Goal: Information Seeking & Learning: Learn about a topic

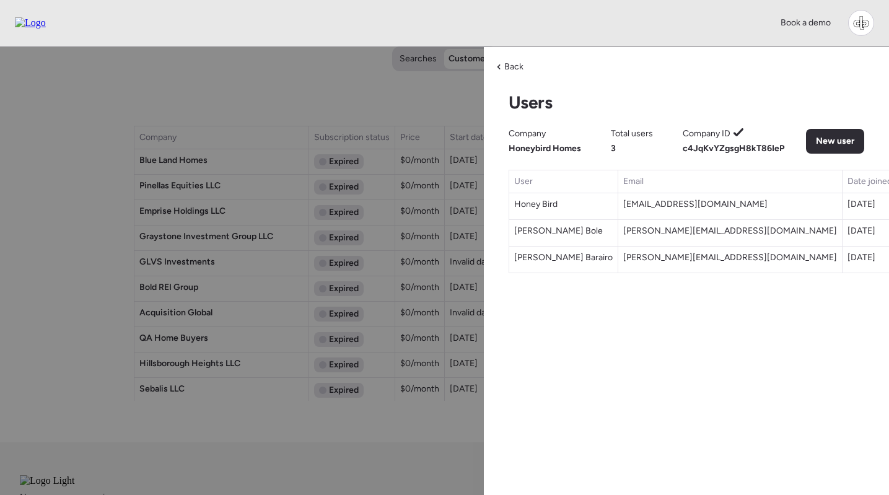
scroll to position [1193, 0]
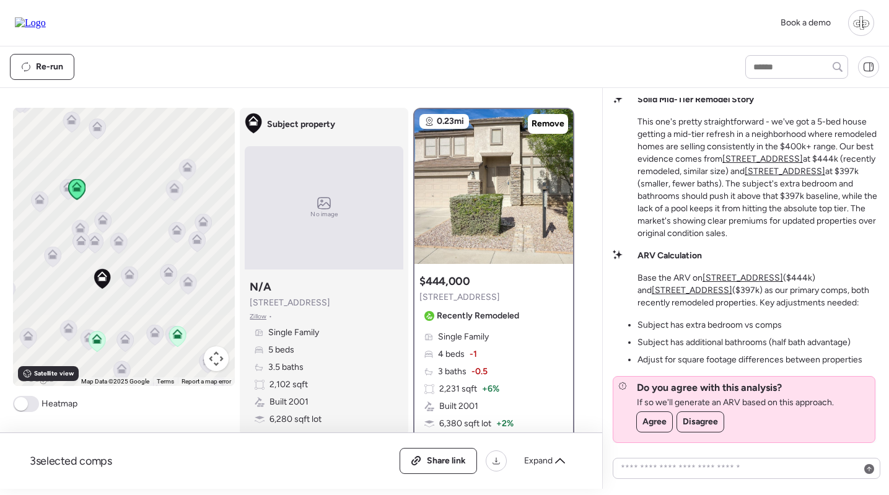
scroll to position [32, 0]
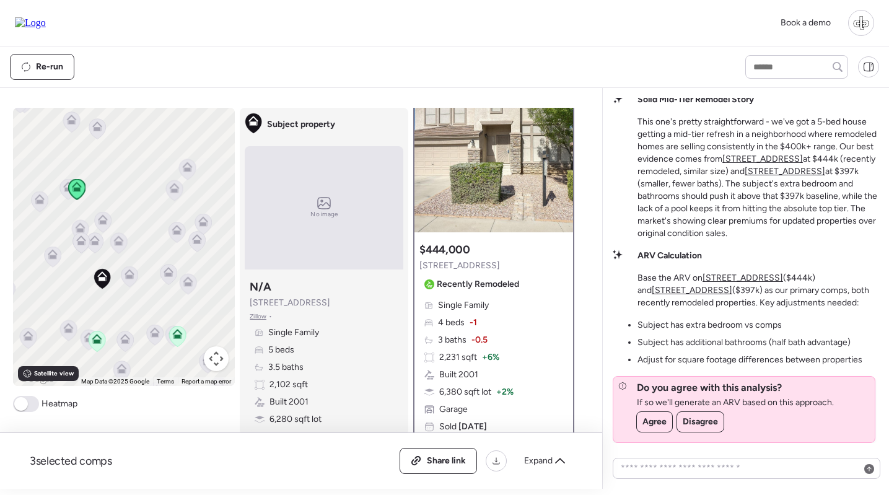
click at [46, 20] on img at bounding box center [30, 22] width 31 height 11
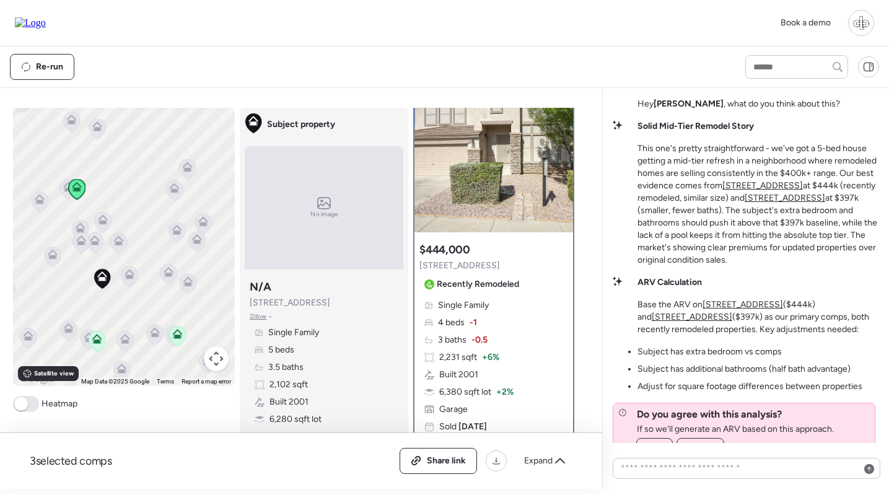
scroll to position [-27, 0]
click at [254, 318] on span "Zillow" at bounding box center [258, 317] width 17 height 10
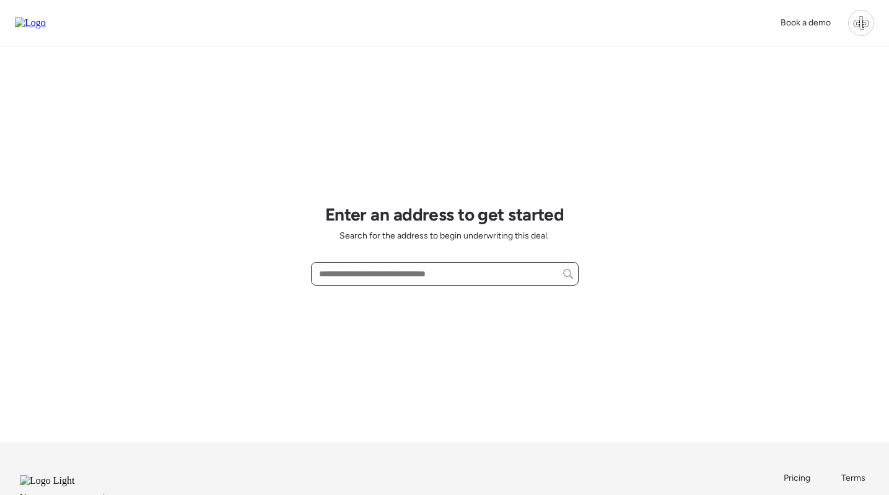
click at [363, 275] on input "text" at bounding box center [444, 273] width 256 height 17
paste input "**********"
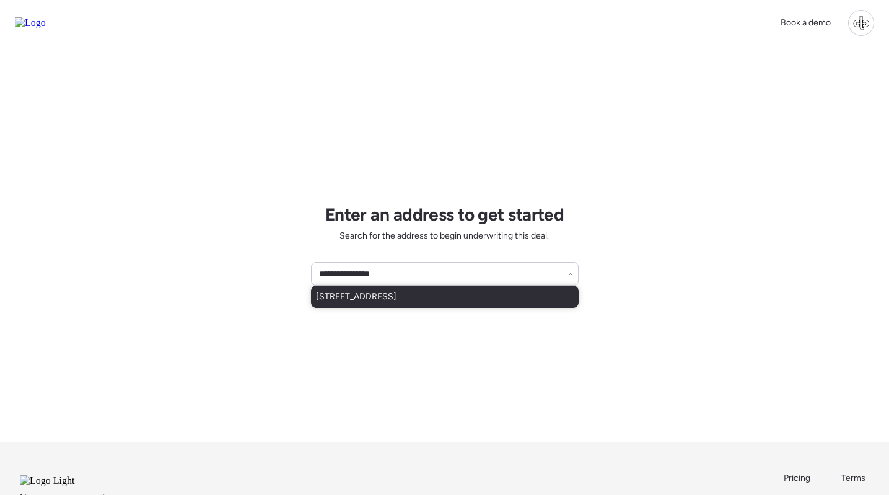
click at [471, 286] on div "5674 Cabanne Ave, Saint Louis, MO, 63112" at bounding box center [445, 297] width 268 height 22
type input "**********"
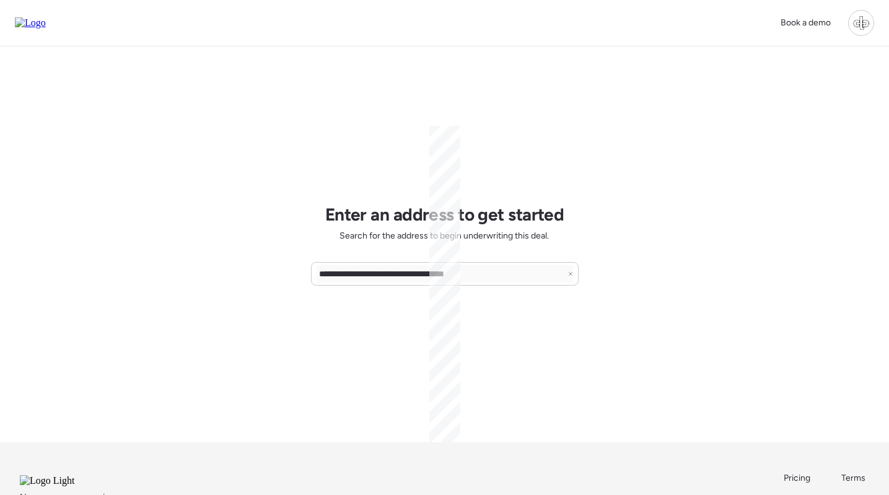
click at [471, 286] on div "**********" at bounding box center [445, 244] width 268 height 396
click at [578, 220] on div "**********" at bounding box center [444, 289] width 889 height 579
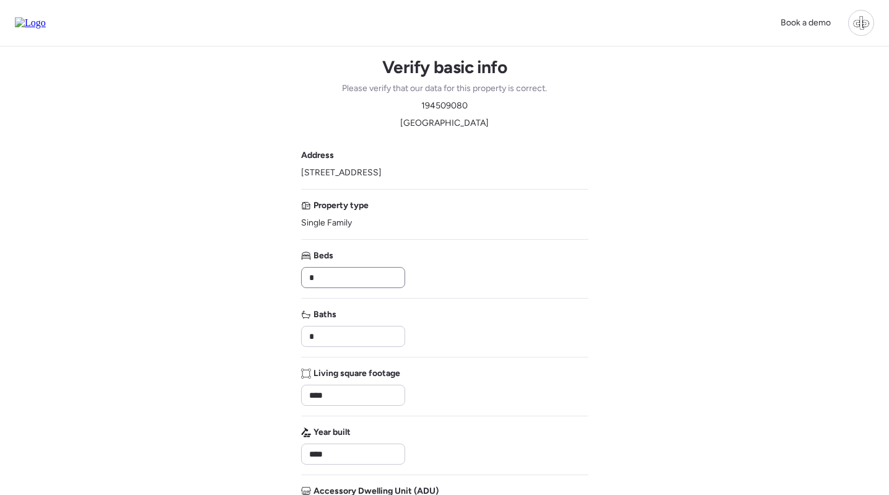
scroll to position [98, 0]
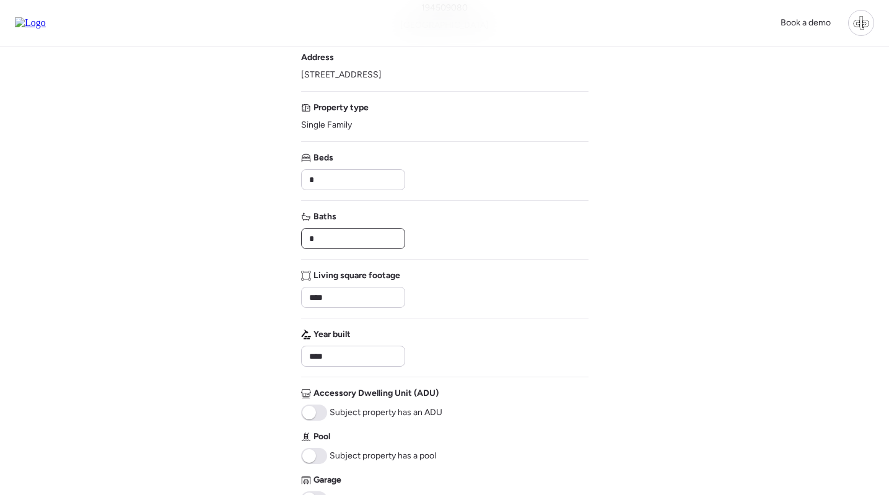
click at [334, 236] on input "*" at bounding box center [353, 238] width 93 height 17
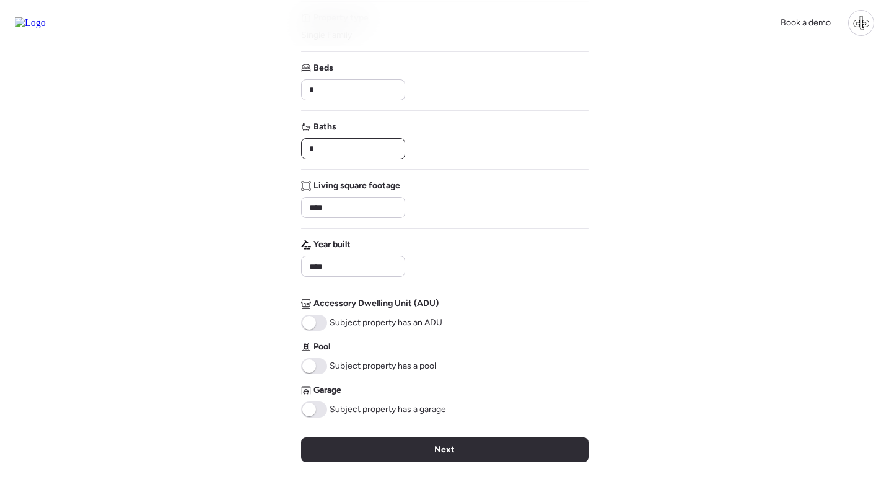
scroll to position [189, 0]
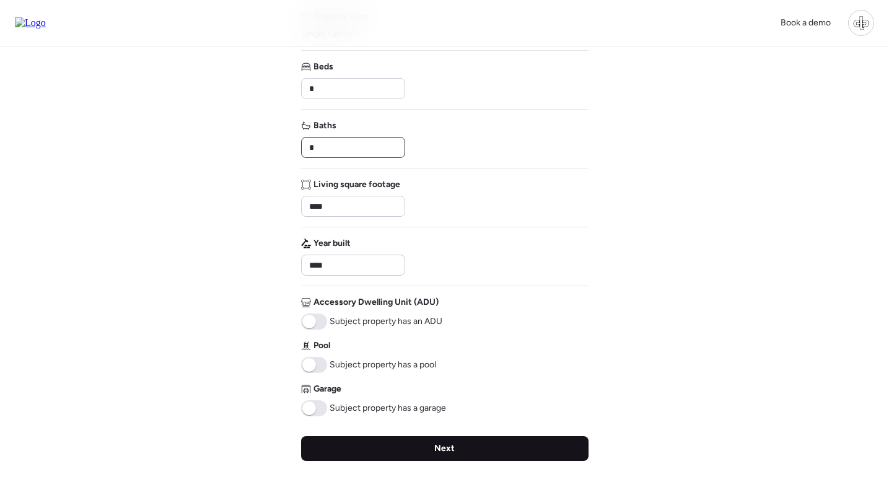
type input "*"
click at [433, 447] on div "Next" at bounding box center [444, 448] width 287 height 25
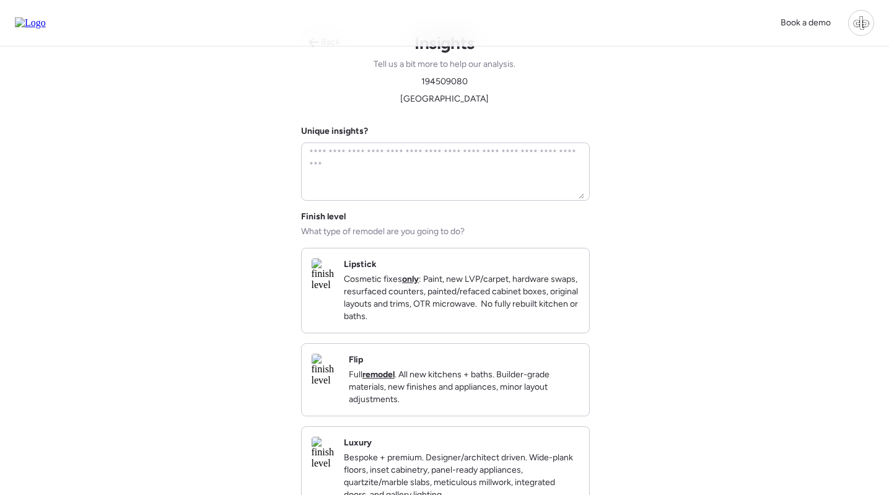
scroll to position [0, 0]
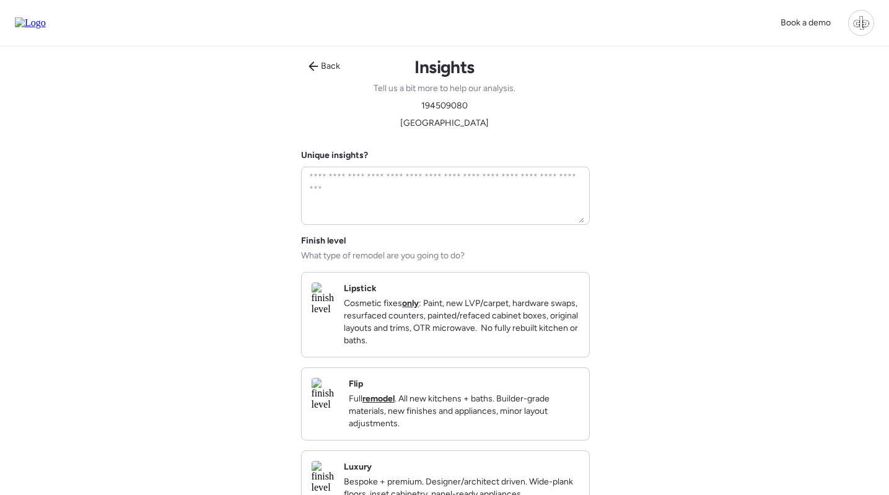
click at [443, 295] on div "Lipstick Cosmetic fixes only : Paint, new LVP/carpet, hardware swaps, resurface…" at bounding box center [461, 314] width 235 height 64
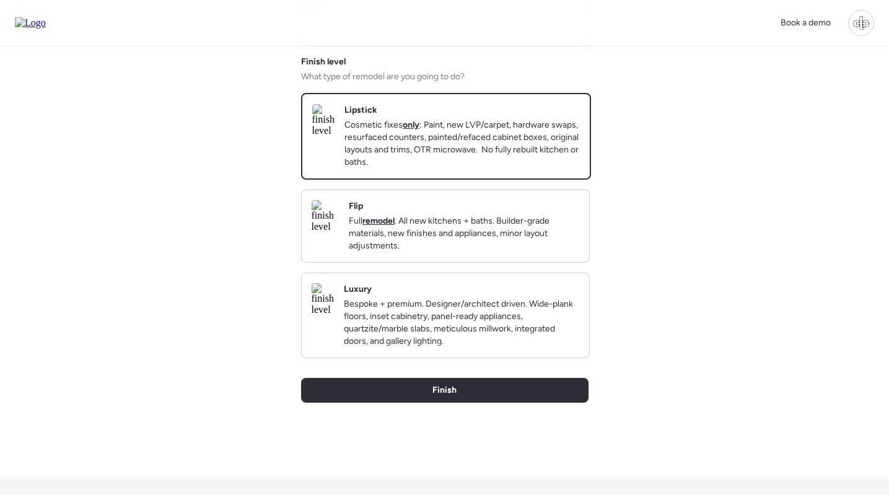
scroll to position [218, 0]
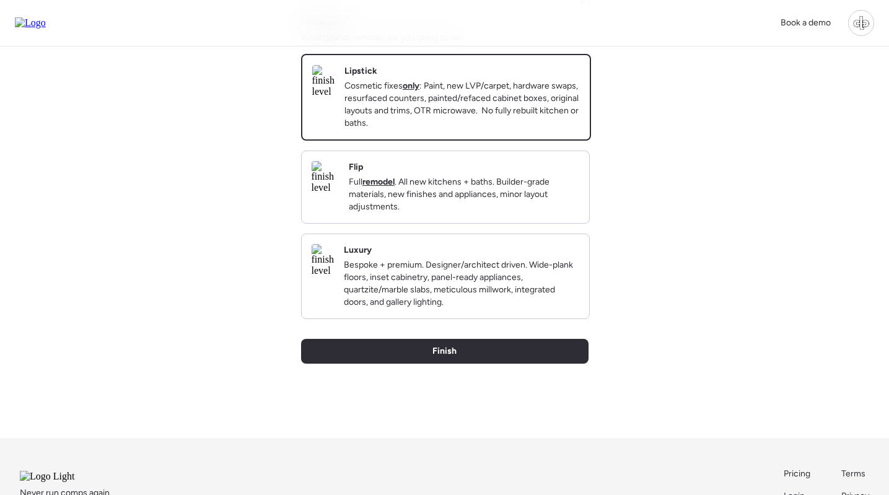
click at [520, 213] on p "Full remodel . All new kitchens + baths. Builder-grade materials, new finishes …" at bounding box center [464, 194] width 230 height 37
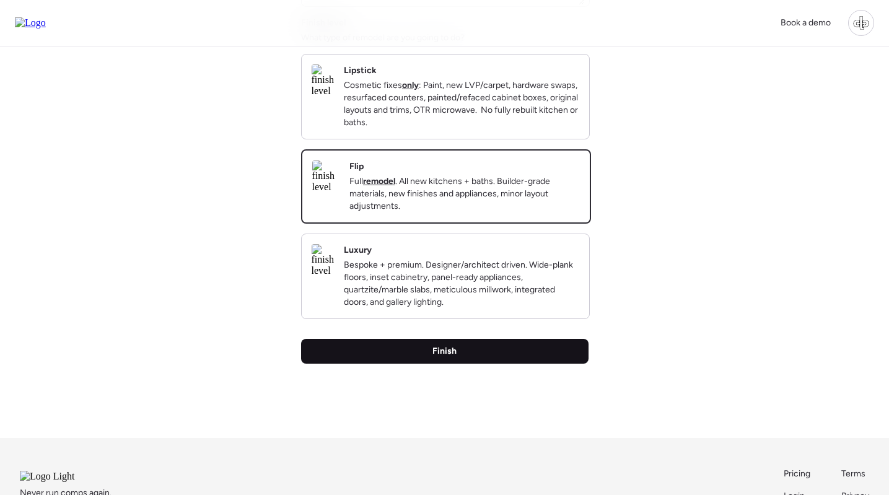
click at [448, 357] on span "Finish" at bounding box center [444, 351] width 24 height 12
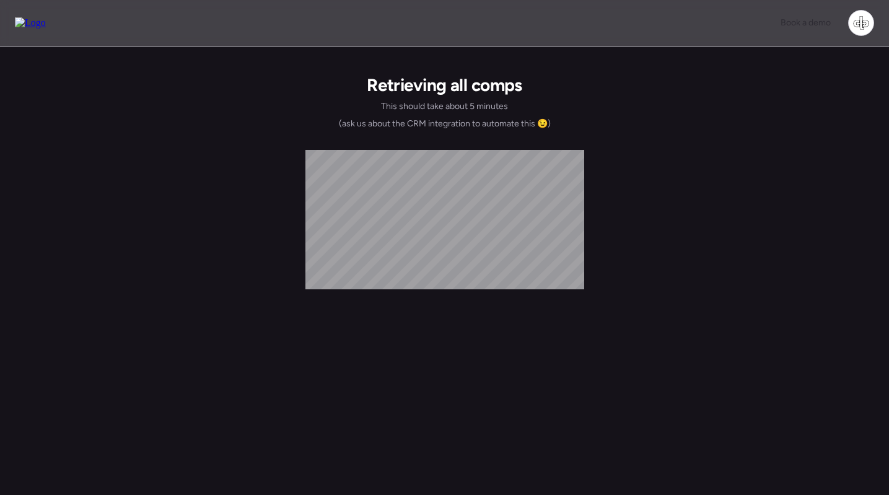
scroll to position [0, 0]
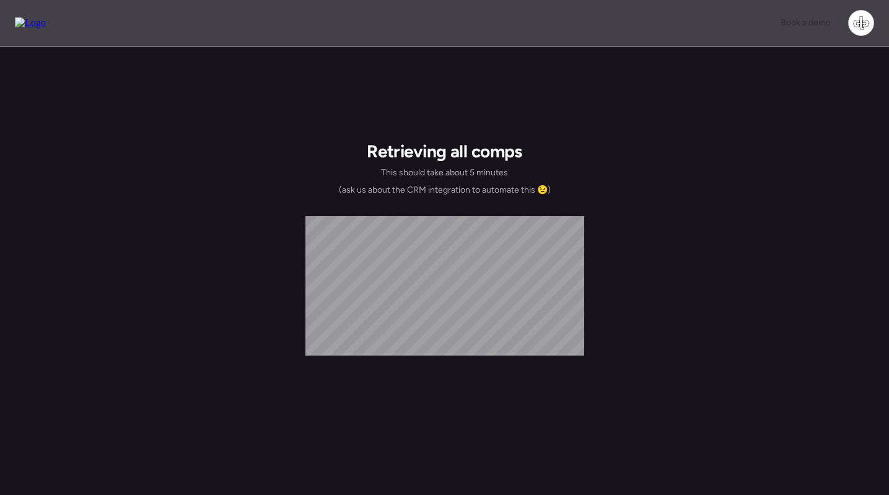
click at [764, 0] on div "Book a demo" at bounding box center [444, 23] width 889 height 46
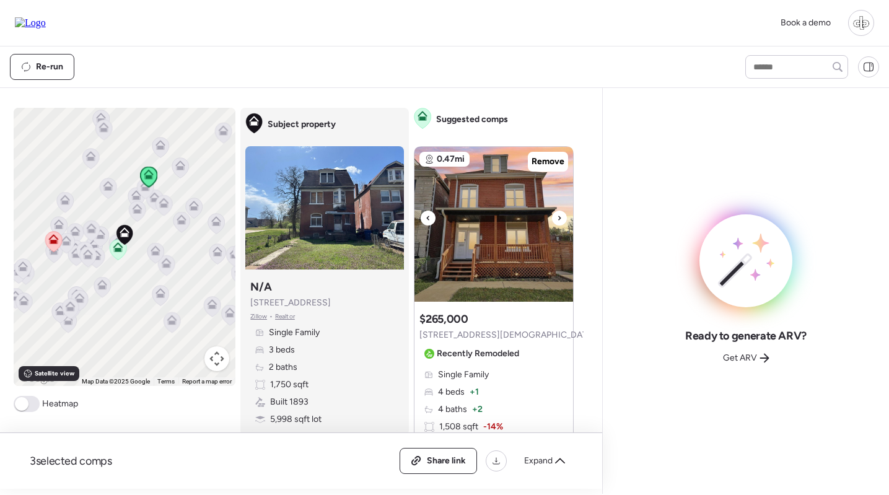
click at [503, 212] on img at bounding box center [493, 224] width 159 height 155
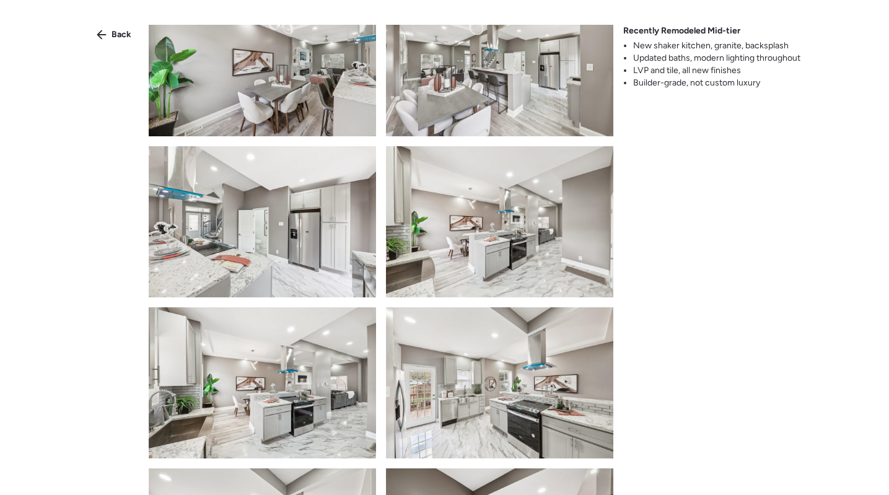
scroll to position [1226, 0]
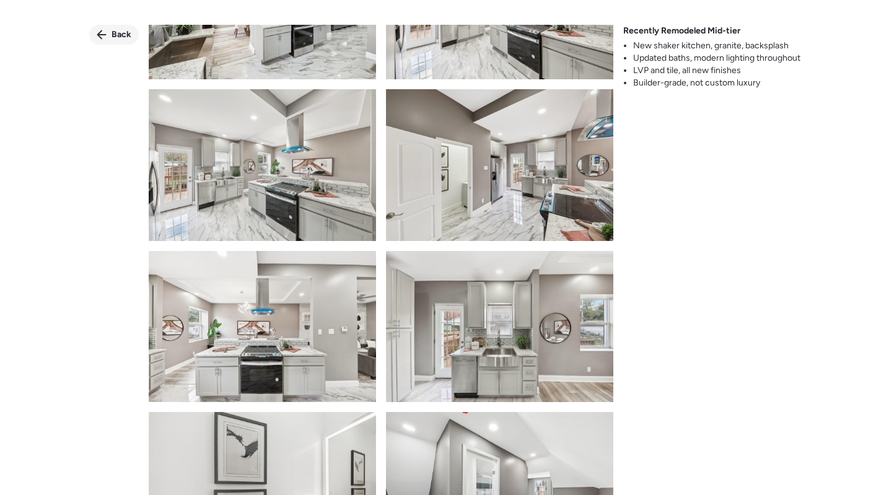
click at [116, 35] on span "Back" at bounding box center [121, 34] width 20 height 12
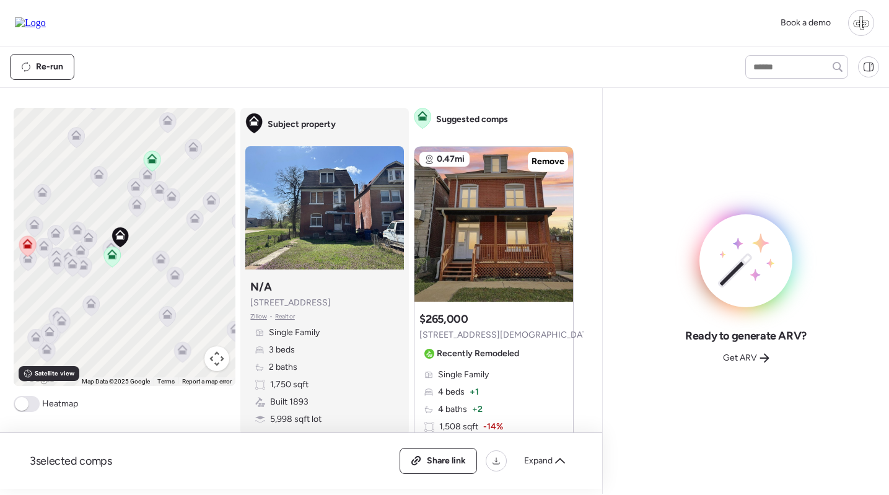
click at [110, 258] on icon at bounding box center [112, 257] width 8 height 4
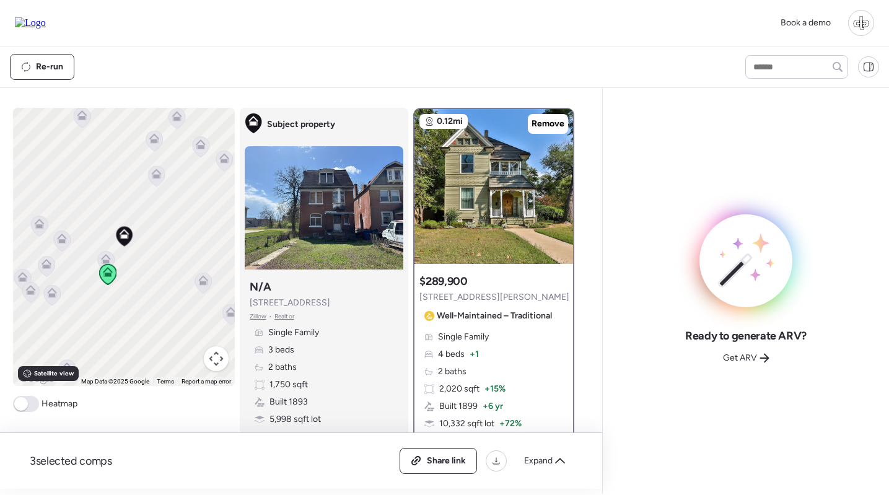
scroll to position [0, 0]
click at [108, 260] on icon at bounding box center [106, 259] width 10 height 10
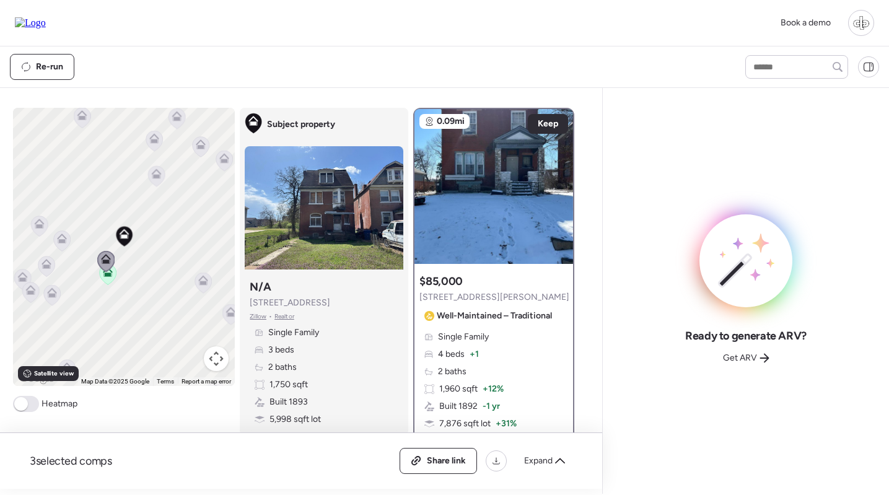
click at [159, 180] on icon at bounding box center [156, 176] width 17 height 20
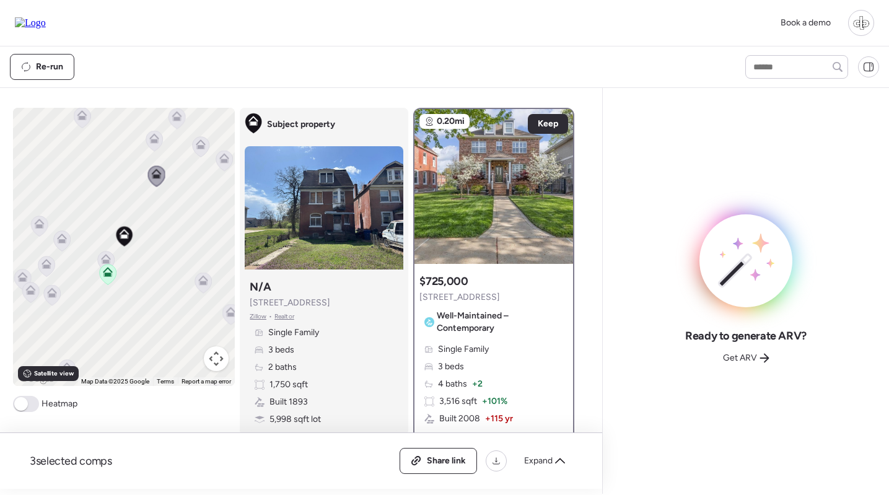
click at [200, 279] on icon at bounding box center [202, 278] width 9 height 6
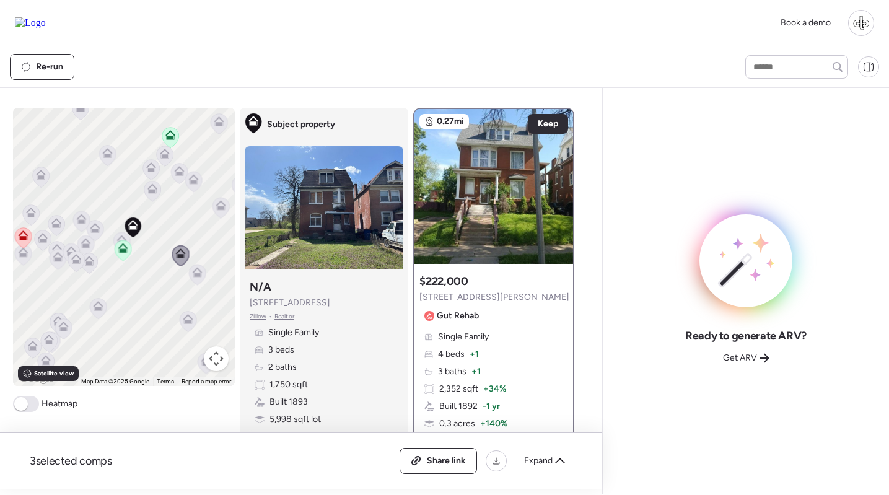
click at [175, 134] on icon at bounding box center [170, 137] width 17 height 20
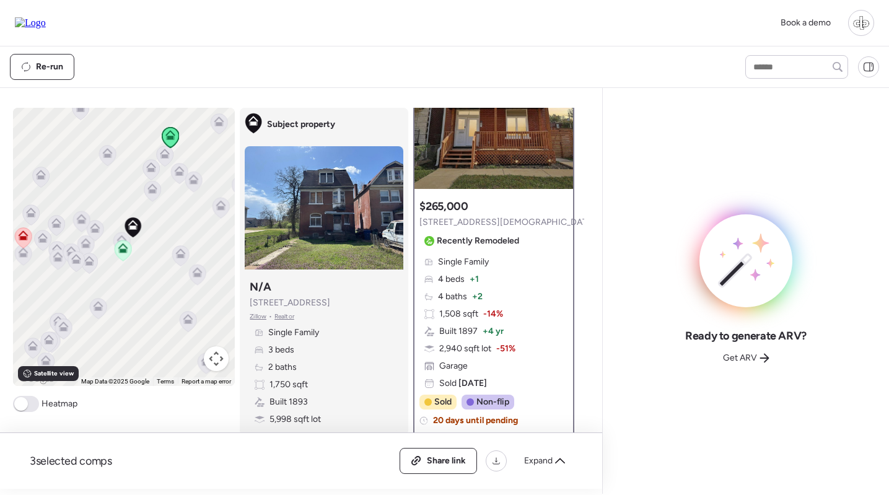
scroll to position [76, 0]
click at [152, 190] on icon at bounding box center [152, 188] width 10 height 10
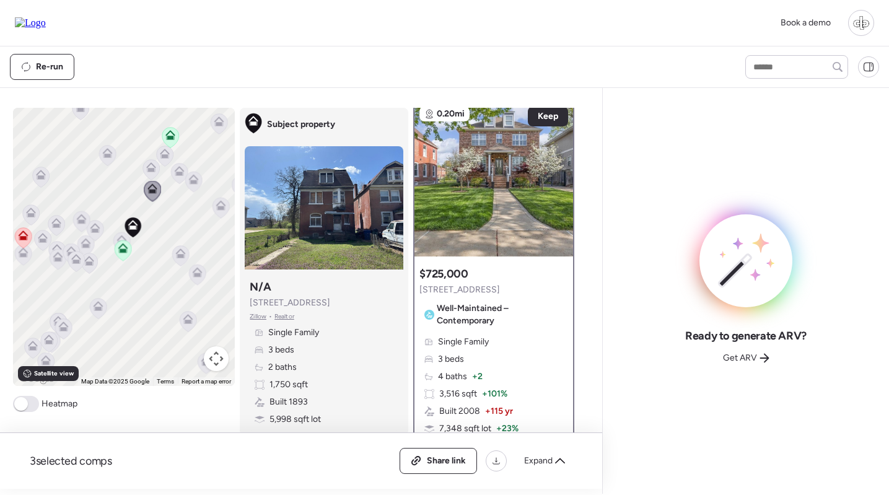
scroll to position [0, 0]
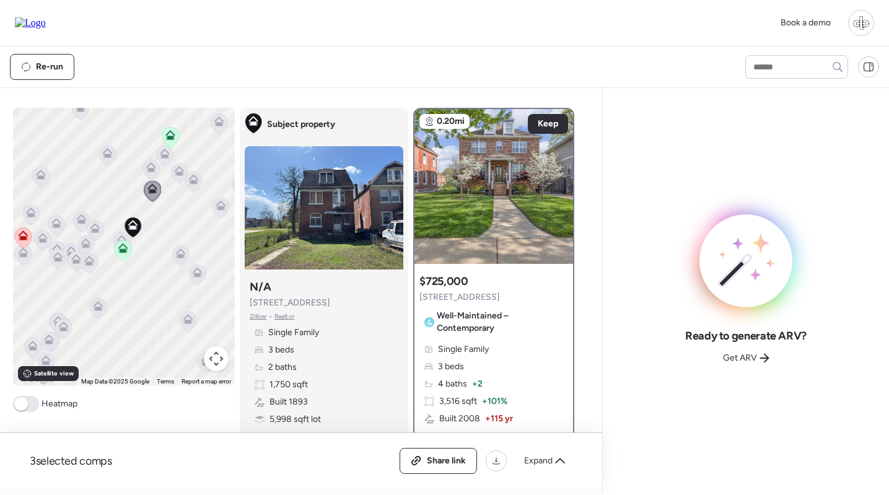
click at [152, 165] on icon at bounding box center [150, 165] width 9 height 6
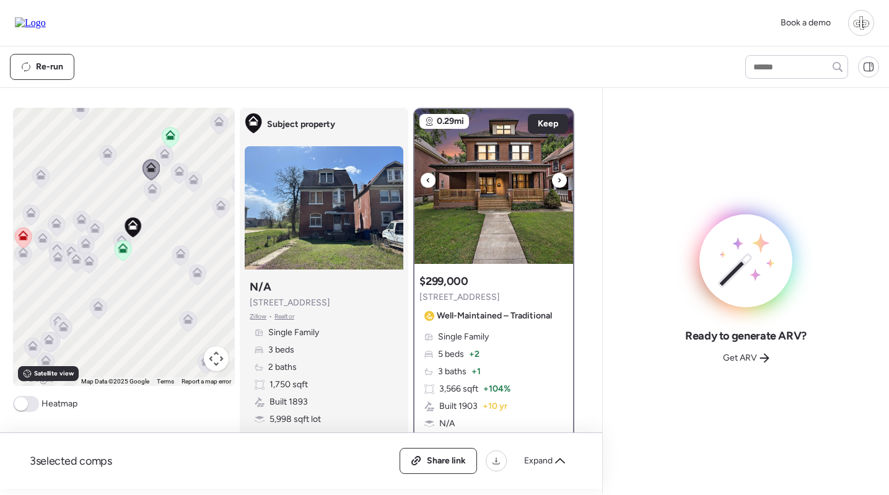
click at [498, 190] on img at bounding box center [493, 186] width 159 height 155
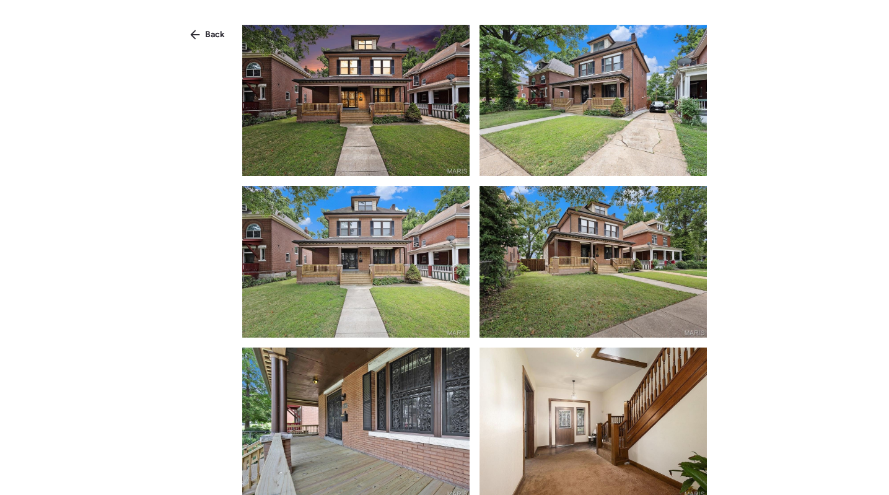
scroll to position [554, 0]
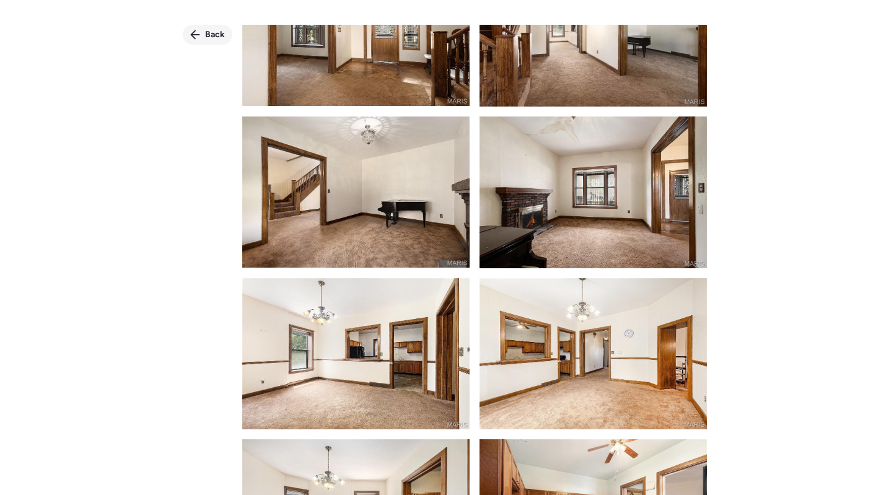
click at [203, 34] on div "Back" at bounding box center [208, 35] width 50 height 20
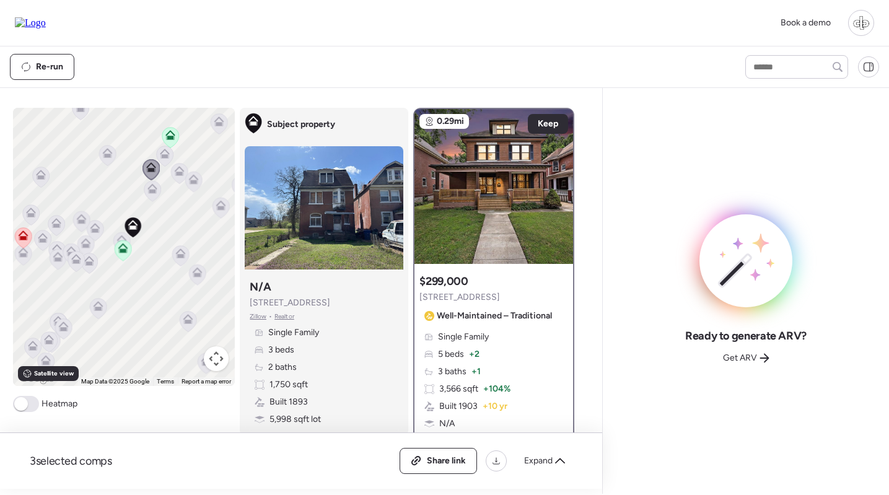
click at [177, 256] on icon at bounding box center [181, 253] width 10 height 10
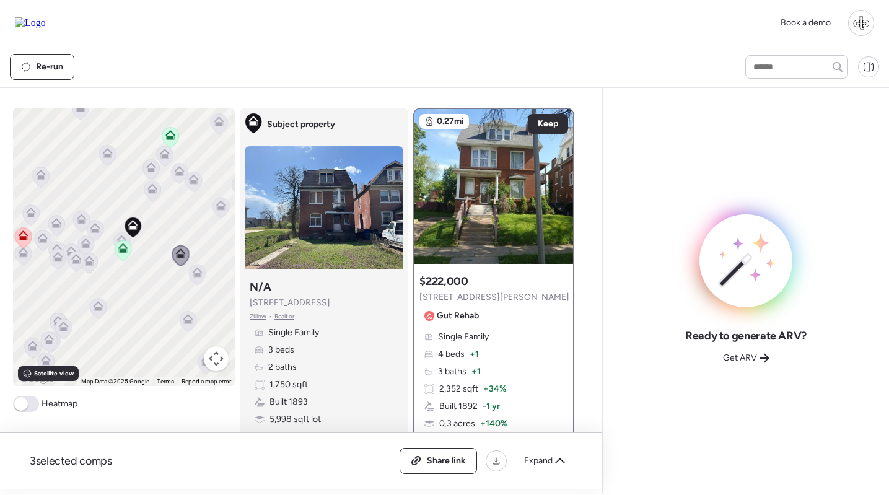
click at [222, 204] on icon at bounding box center [221, 205] width 10 height 10
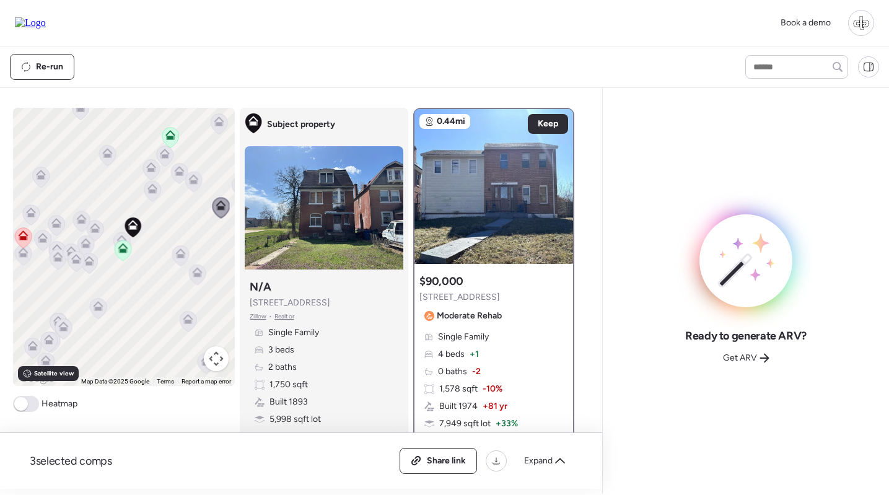
click at [191, 185] on icon at bounding box center [193, 182] width 17 height 20
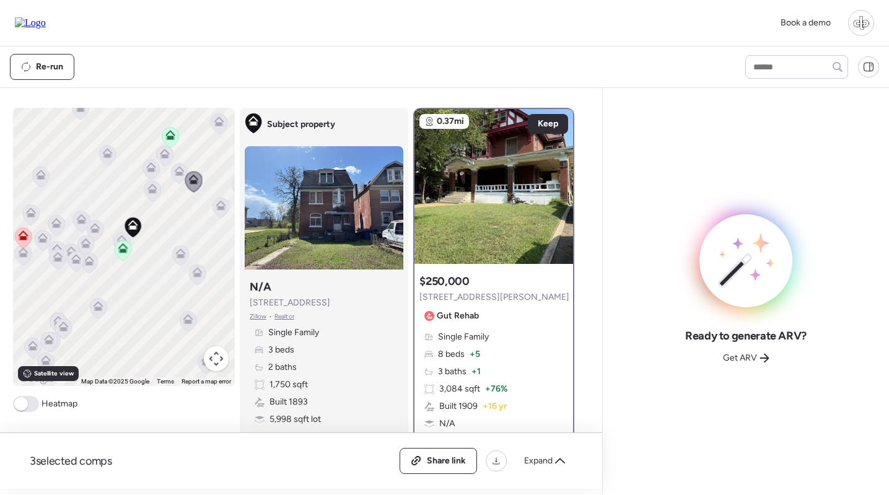
click at [171, 174] on icon at bounding box center [179, 173] width 17 height 21
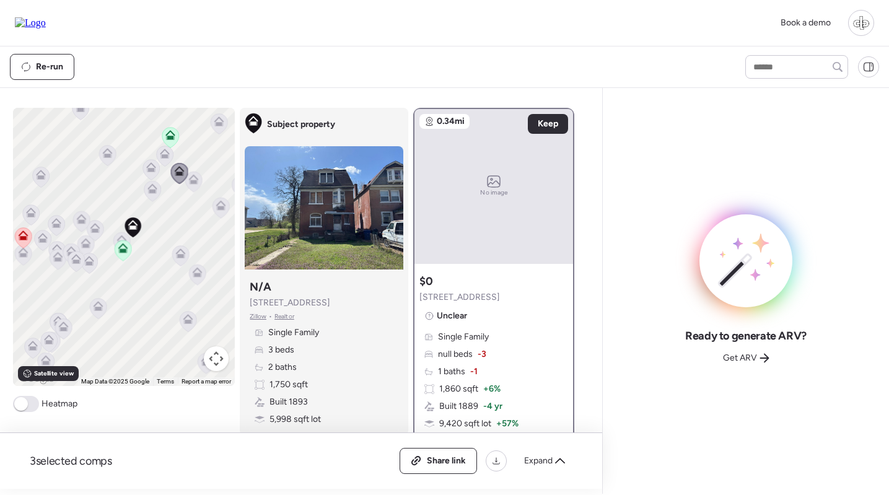
click at [94, 230] on icon at bounding box center [95, 231] width 8 height 4
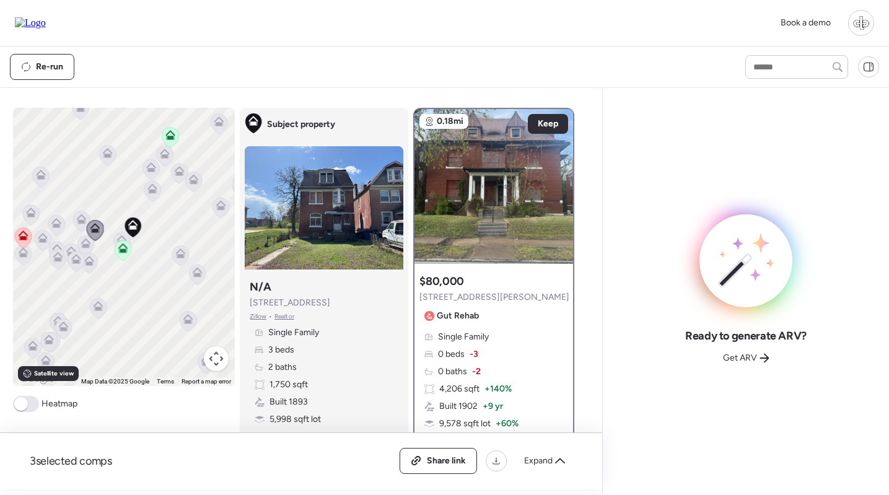
click at [88, 256] on icon at bounding box center [89, 263] width 17 height 20
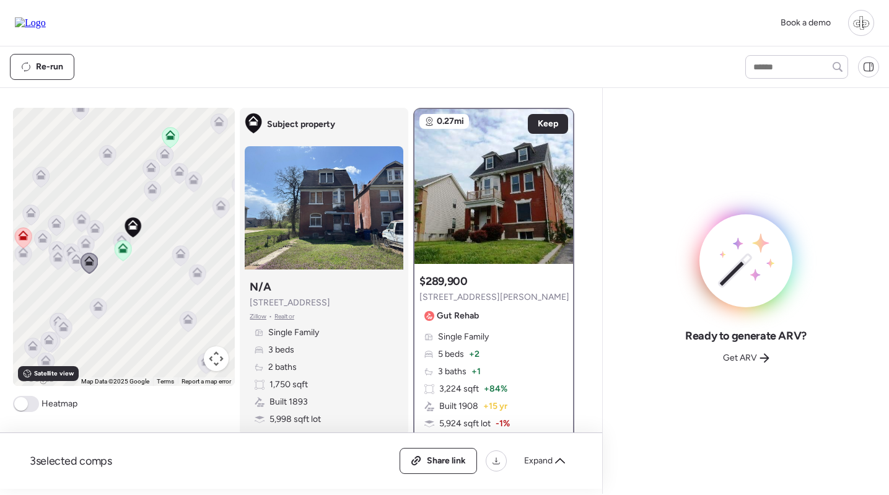
click at [85, 253] on icon at bounding box center [89, 263] width 17 height 21
click at [85, 240] on icon at bounding box center [85, 241] width 9 height 6
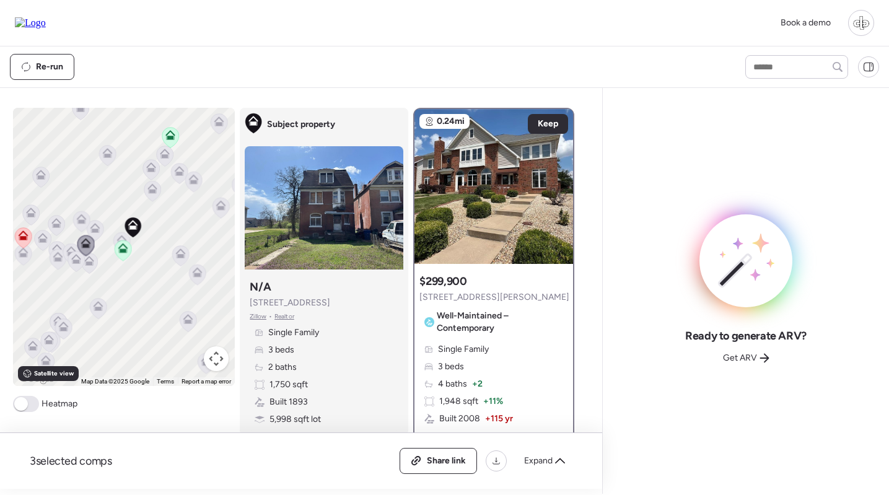
click at [93, 224] on icon at bounding box center [95, 228] width 10 height 10
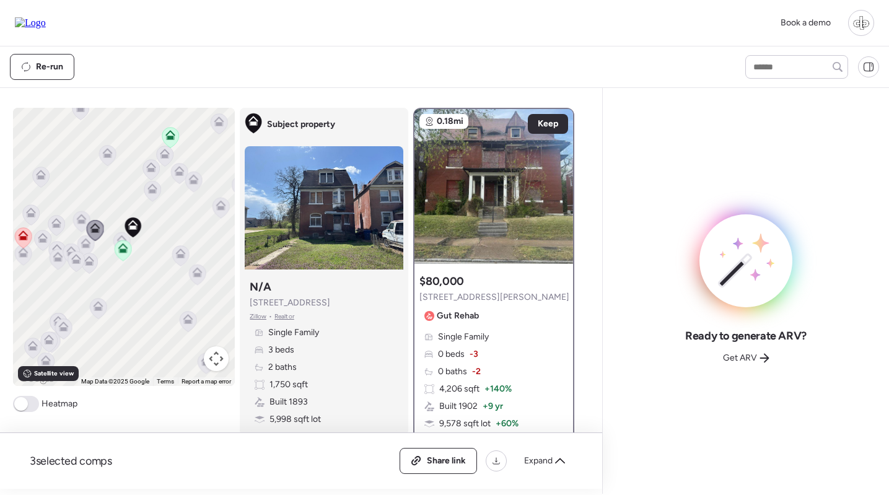
click at [77, 211] on icon at bounding box center [81, 221] width 17 height 21
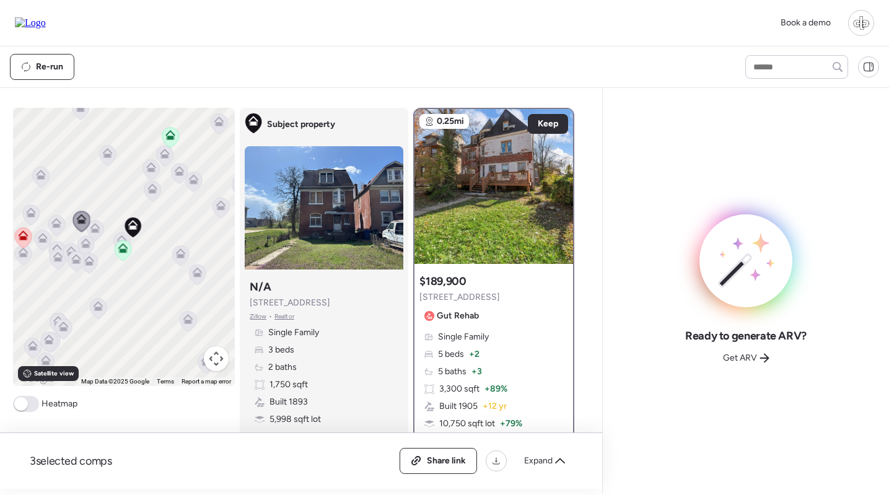
click at [20, 240] on icon at bounding box center [24, 235] width 10 height 10
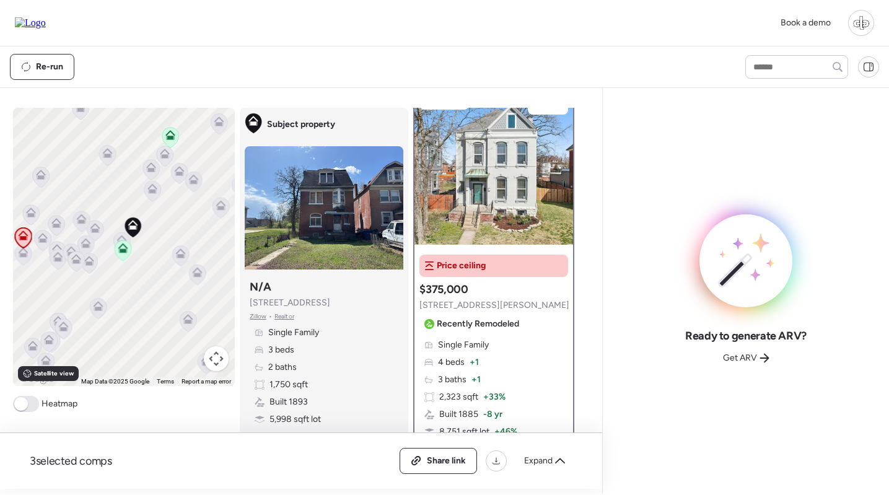
scroll to position [0, 0]
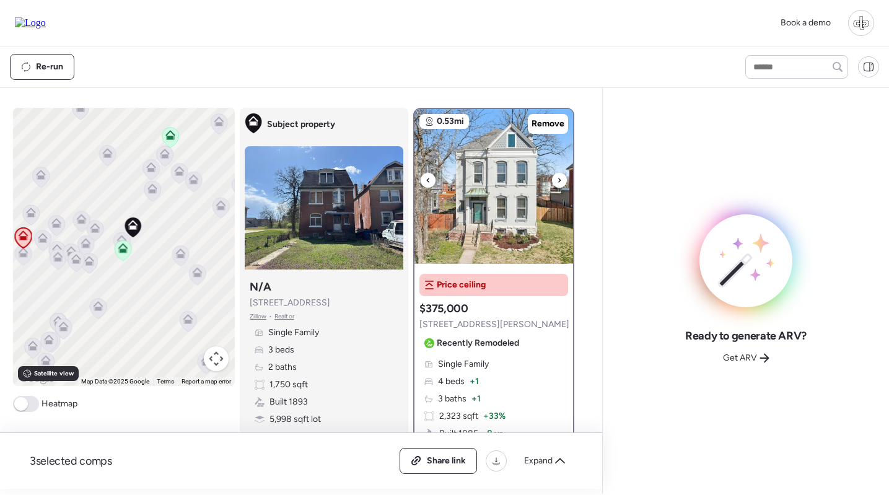
click at [500, 215] on img at bounding box center [493, 186] width 159 height 155
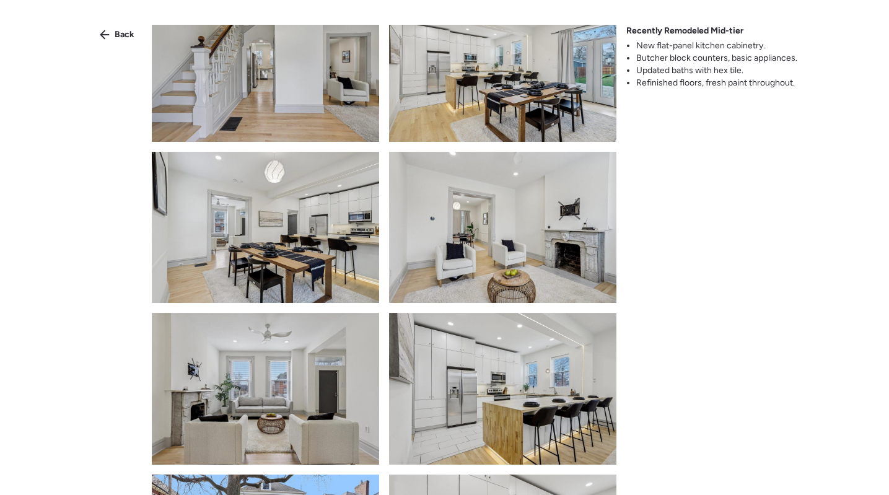
scroll to position [327, 0]
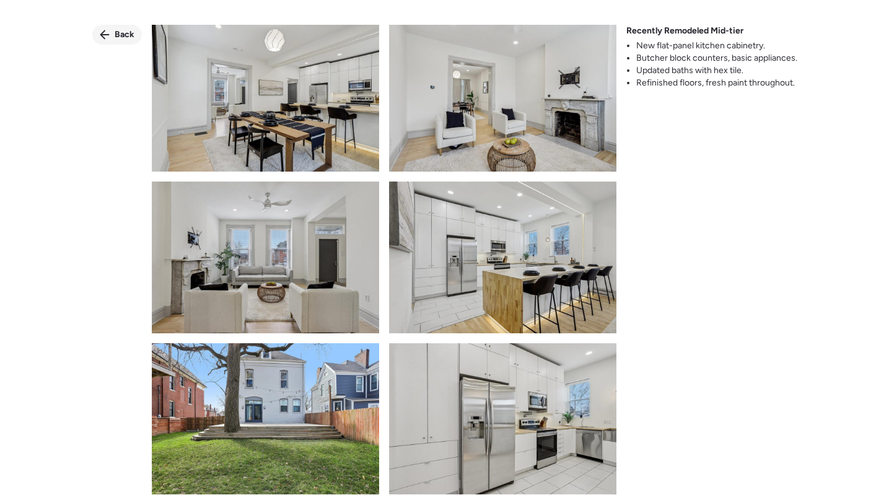
click at [125, 28] on div "Back" at bounding box center [117, 35] width 50 height 20
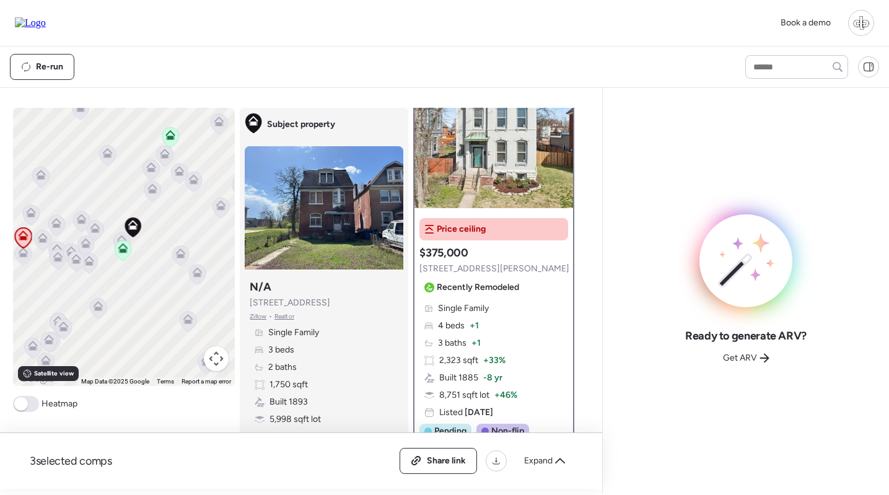
scroll to position [54, 0]
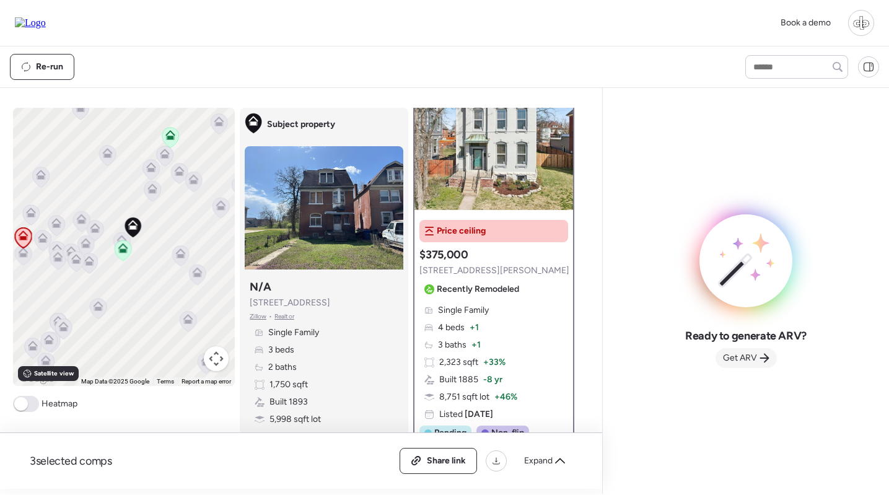
click at [743, 360] on span "Get ARV" at bounding box center [740, 358] width 34 height 12
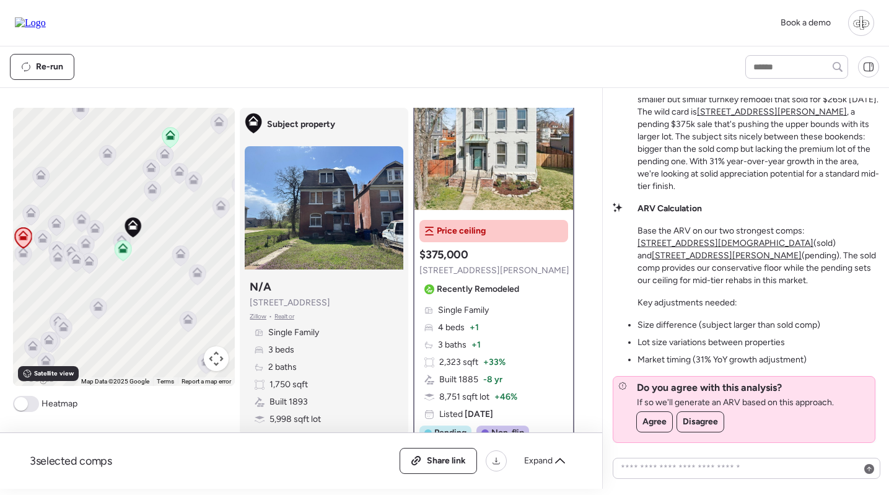
click at [258, 319] on span "Zillow" at bounding box center [258, 317] width 17 height 10
click at [813, 248] on u "[STREET_ADDRESS][DEMOGRAPHIC_DATA]" at bounding box center [725, 243] width 176 height 11
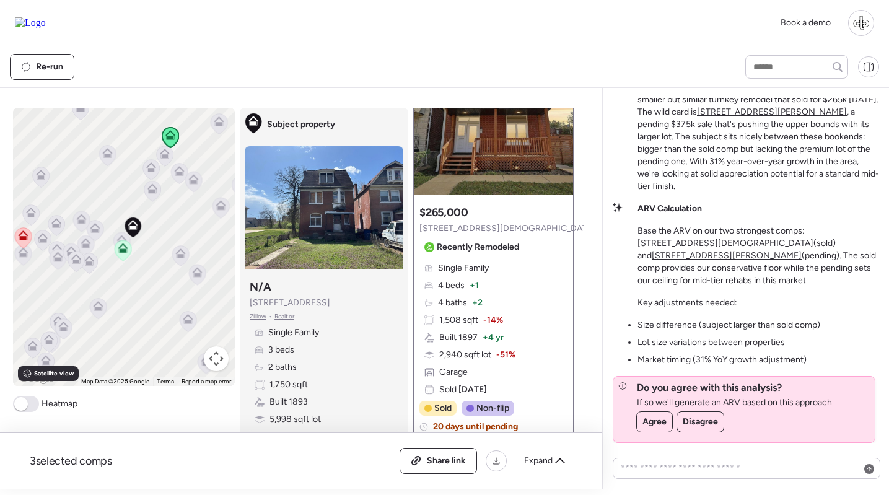
scroll to position [80, 0]
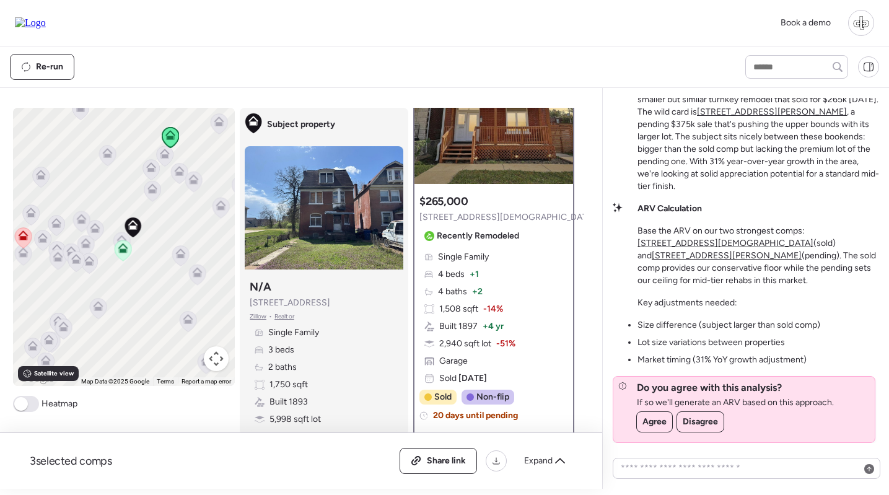
click at [722, 256] on u "6033 Clemens Ave" at bounding box center [727, 255] width 150 height 11
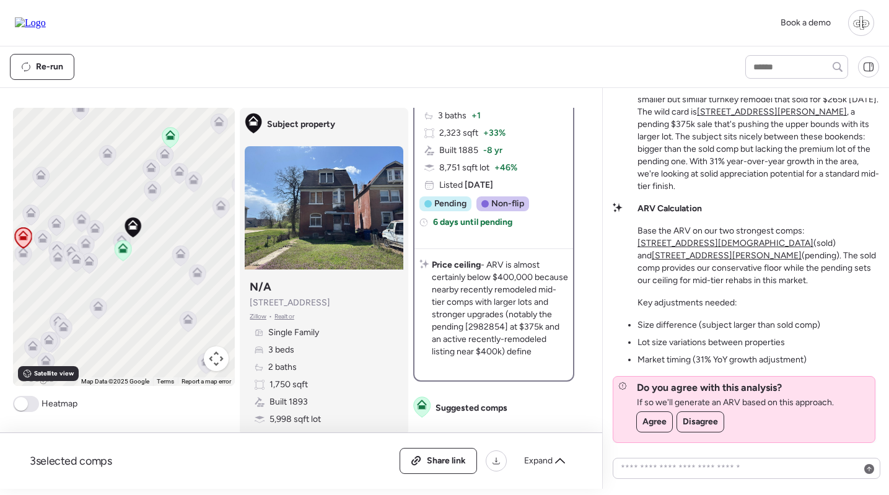
scroll to position [0, 0]
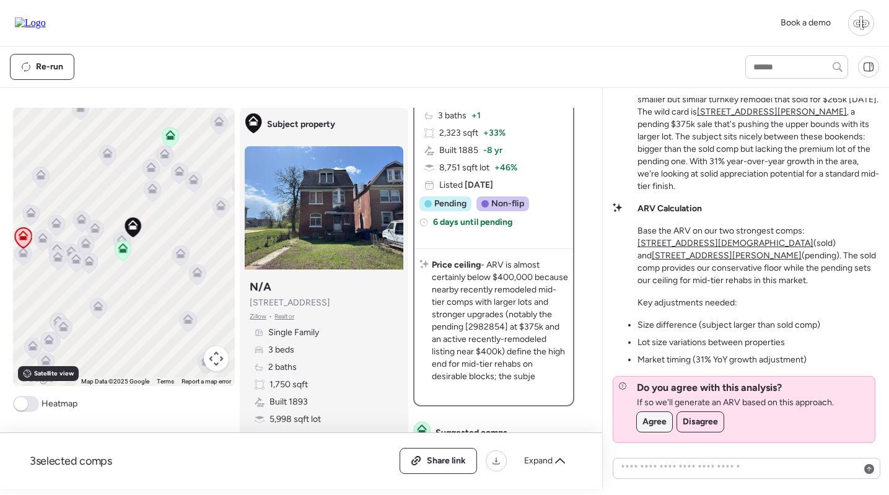
click at [647, 422] on span "Agree" at bounding box center [654, 422] width 24 height 12
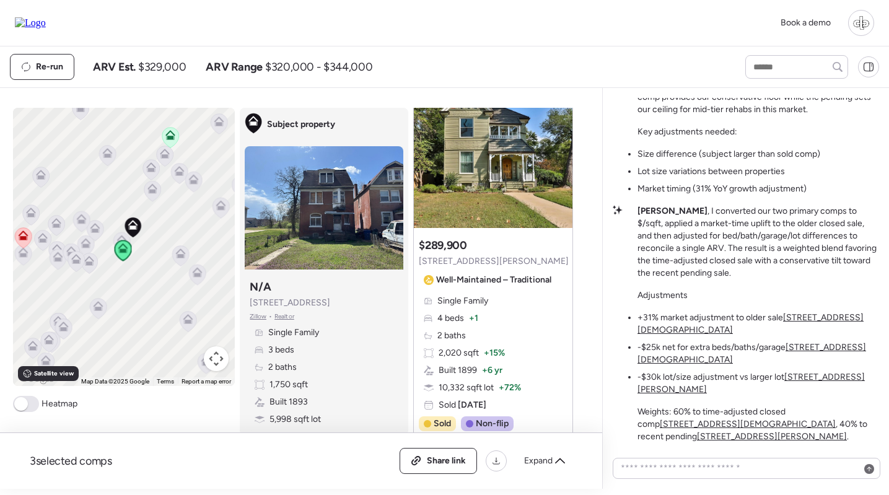
scroll to position [1267, 0]
click at [186, 251] on icon at bounding box center [180, 255] width 17 height 20
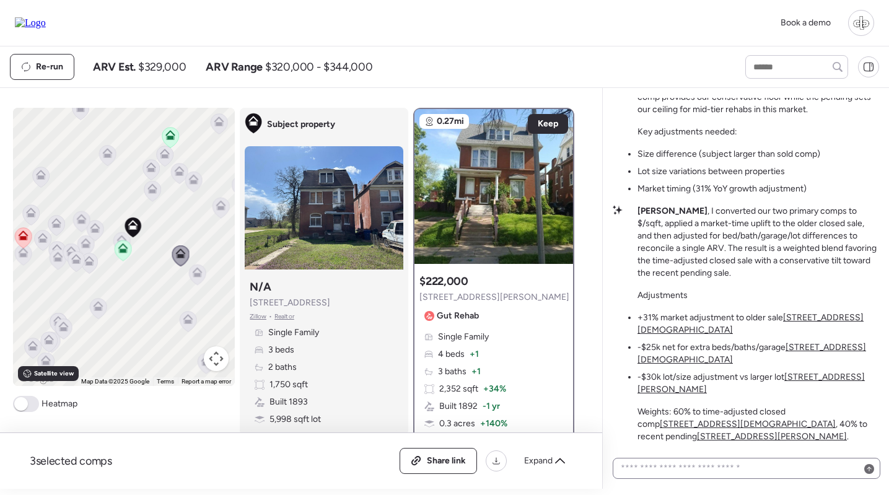
scroll to position [0, 0]
click at [723, 473] on textarea at bounding box center [746, 468] width 256 height 17
type textarea "**********"
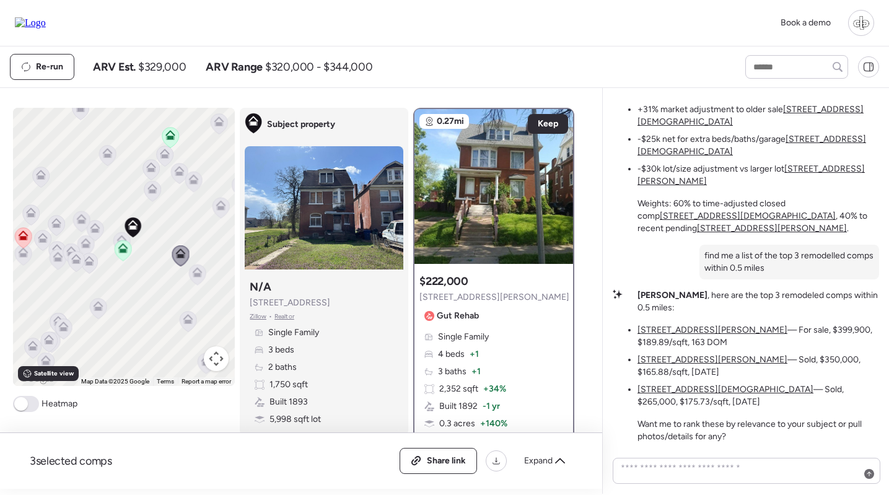
click at [663, 335] on u "[STREET_ADDRESS][PERSON_NAME]" at bounding box center [712, 330] width 150 height 11
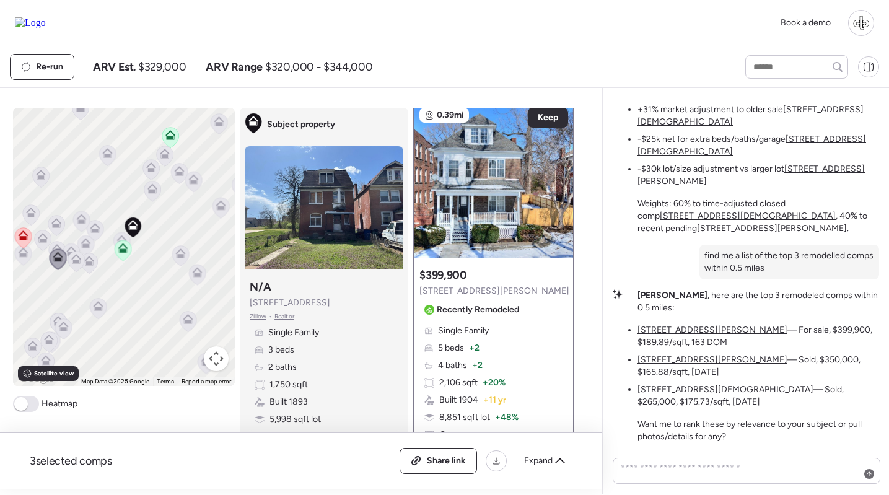
scroll to position [4, 0]
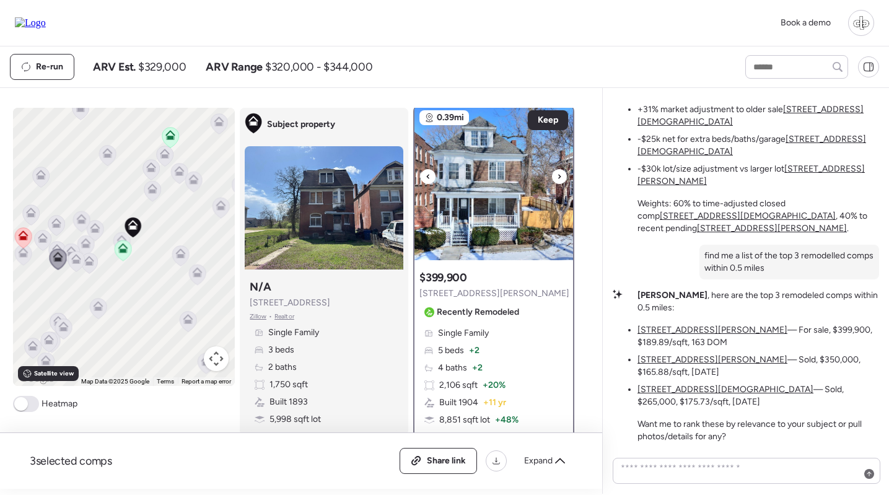
click at [562, 180] on icon at bounding box center [559, 176] width 5 height 15
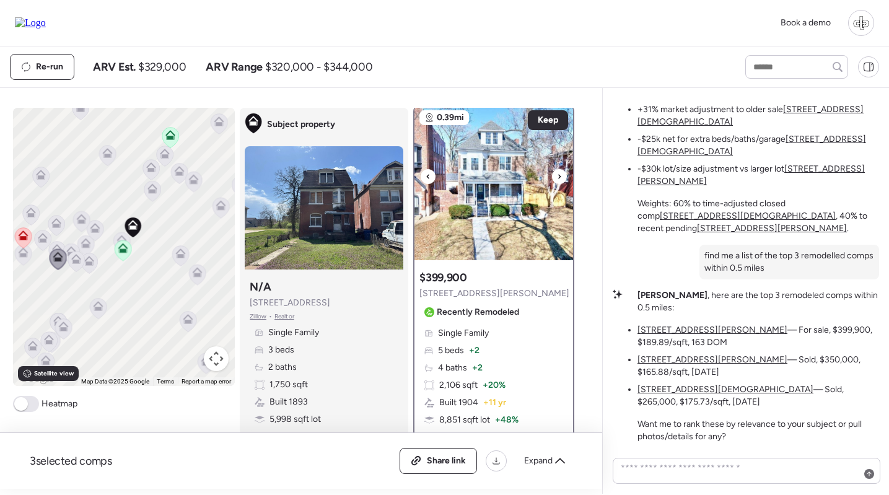
click at [562, 180] on icon at bounding box center [559, 176] width 5 height 15
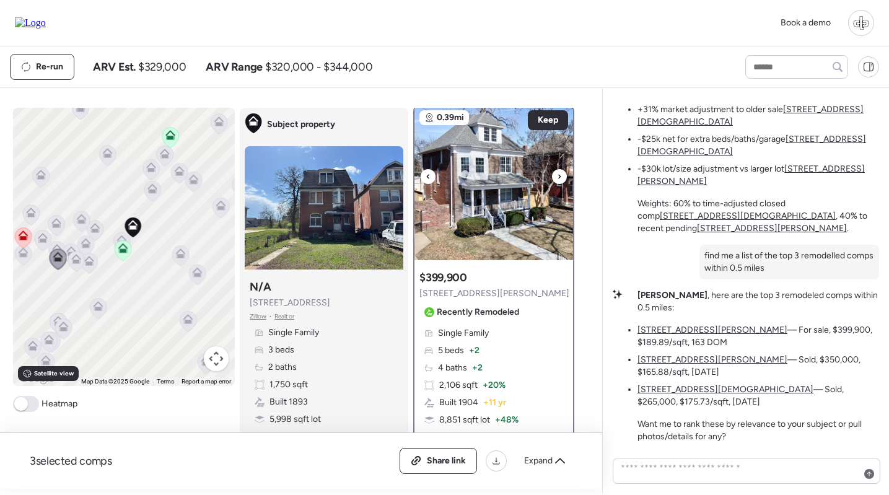
click at [562, 180] on icon at bounding box center [559, 176] width 5 height 15
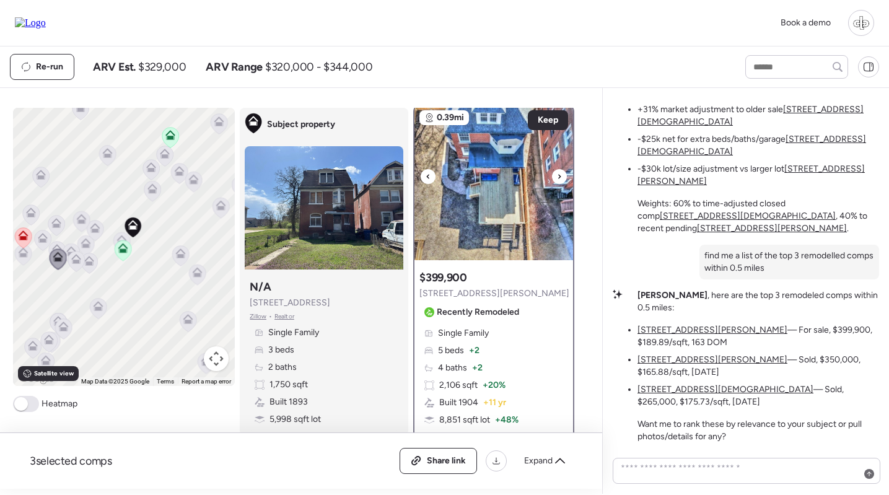
click at [562, 180] on icon at bounding box center [559, 176] width 5 height 15
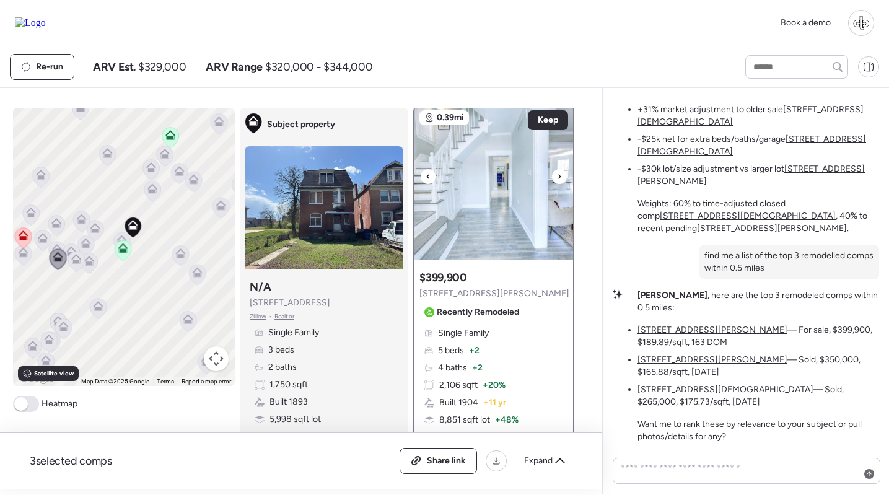
click at [562, 180] on icon at bounding box center [559, 176] width 5 height 15
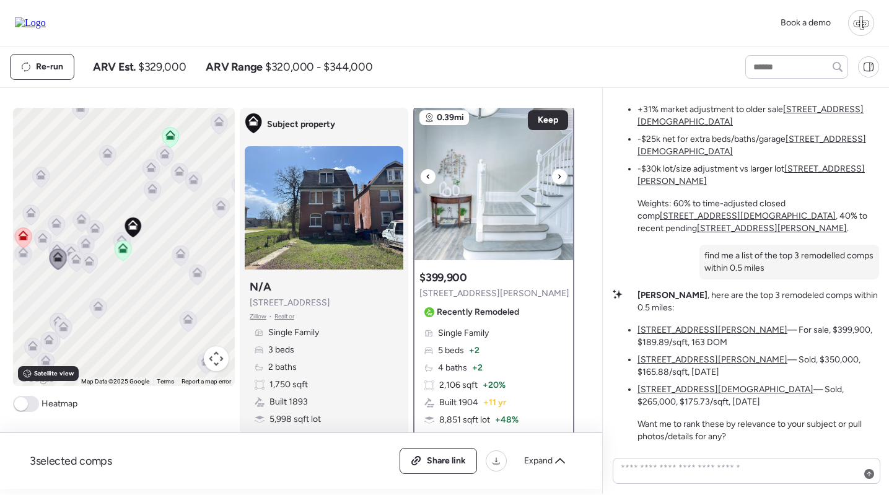
click at [562, 180] on icon at bounding box center [559, 176] width 5 height 15
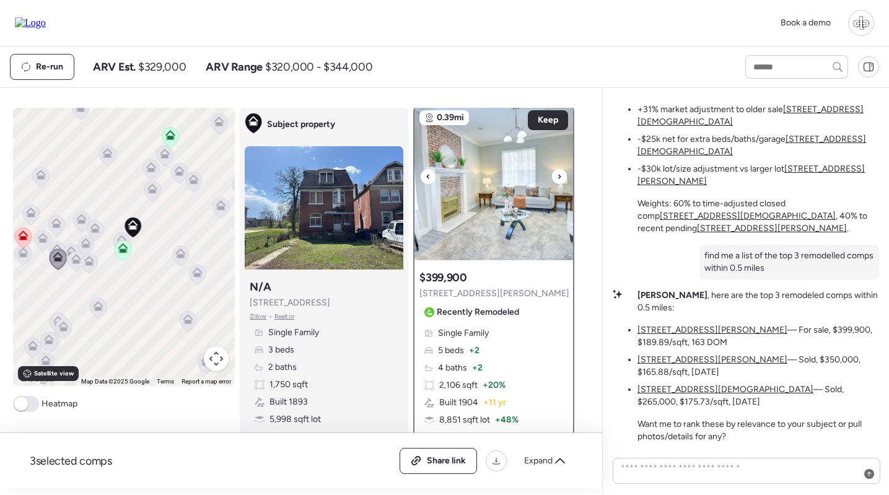
click at [562, 180] on icon at bounding box center [559, 176] width 5 height 15
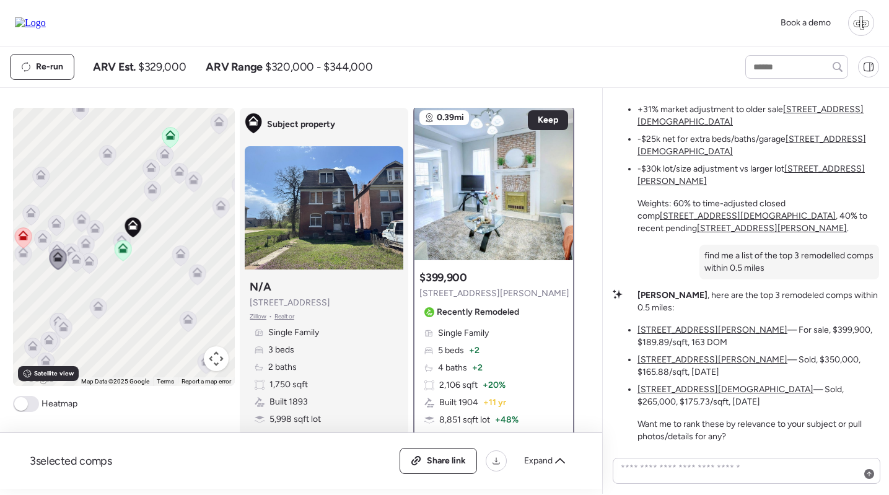
click at [691, 365] on u "5469 Enright Ave" at bounding box center [712, 359] width 150 height 11
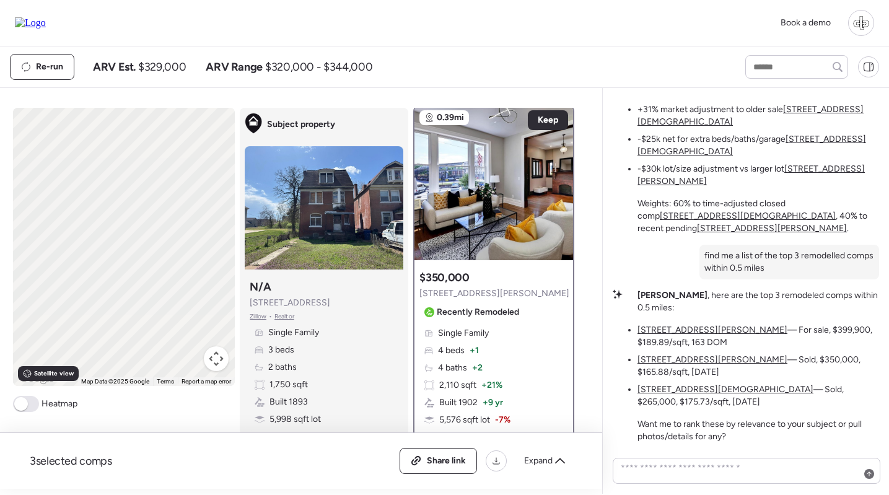
scroll to position [0, 0]
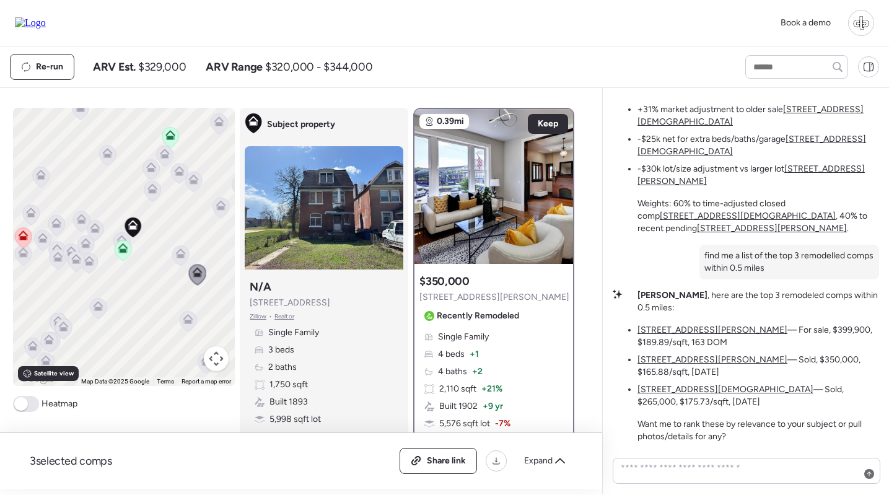
click at [678, 395] on u "[STREET_ADDRESS][DEMOGRAPHIC_DATA]" at bounding box center [725, 389] width 176 height 11
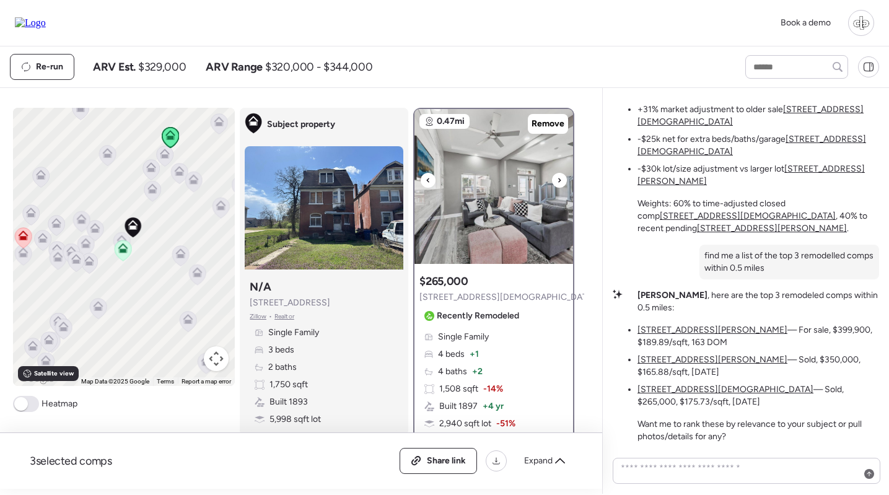
scroll to position [1, 0]
click at [558, 178] on icon at bounding box center [559, 179] width 5 height 15
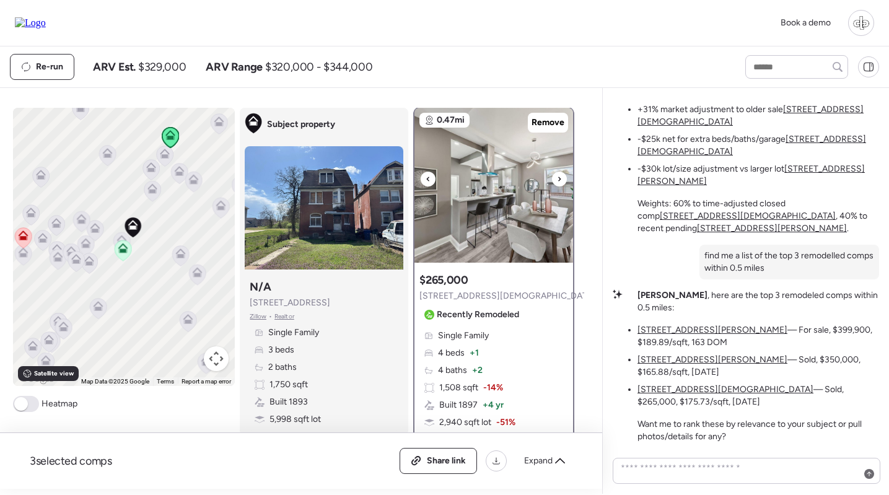
click at [558, 178] on icon at bounding box center [559, 179] width 5 height 15
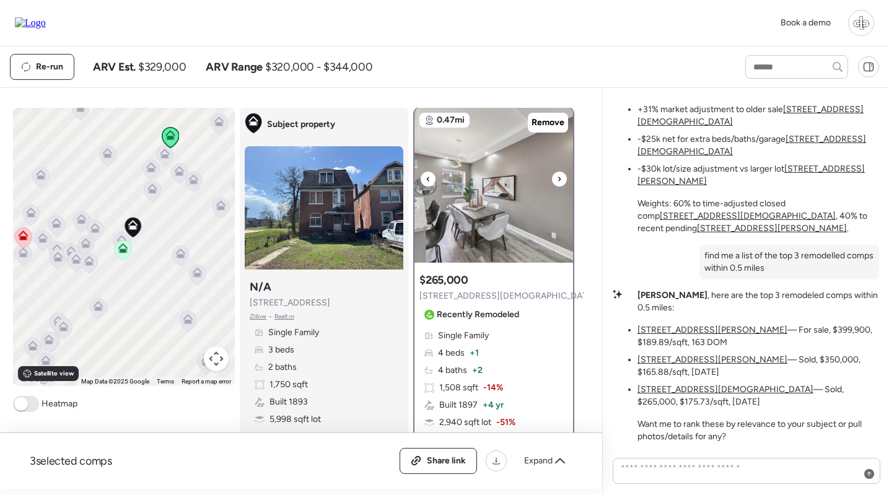
click at [558, 178] on icon at bounding box center [559, 179] width 5 height 15
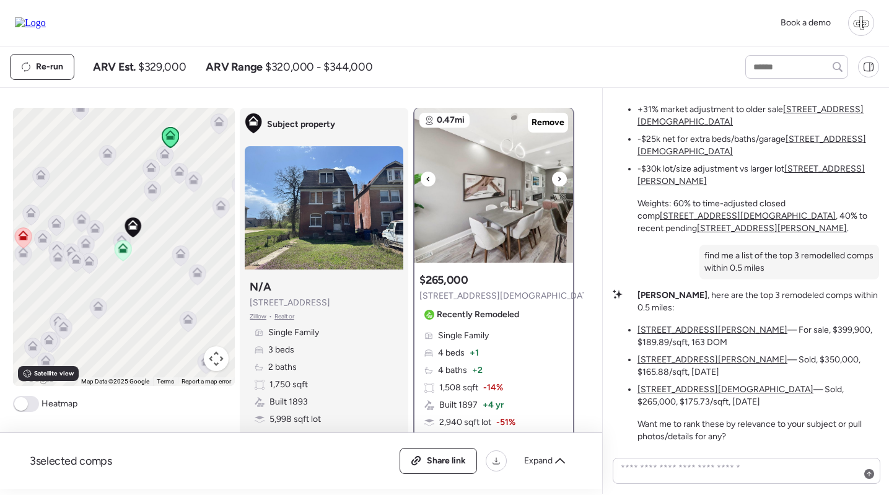
click at [558, 178] on icon at bounding box center [559, 179] width 5 height 15
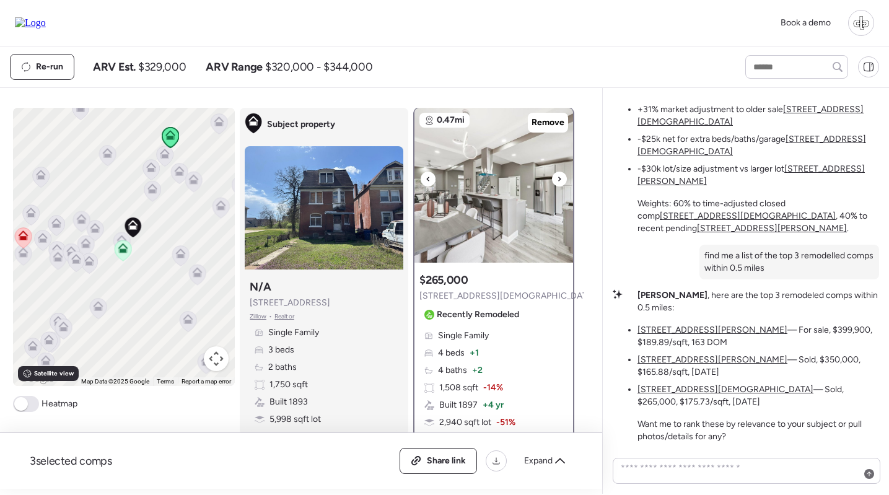
click at [558, 178] on icon at bounding box center [559, 179] width 5 height 15
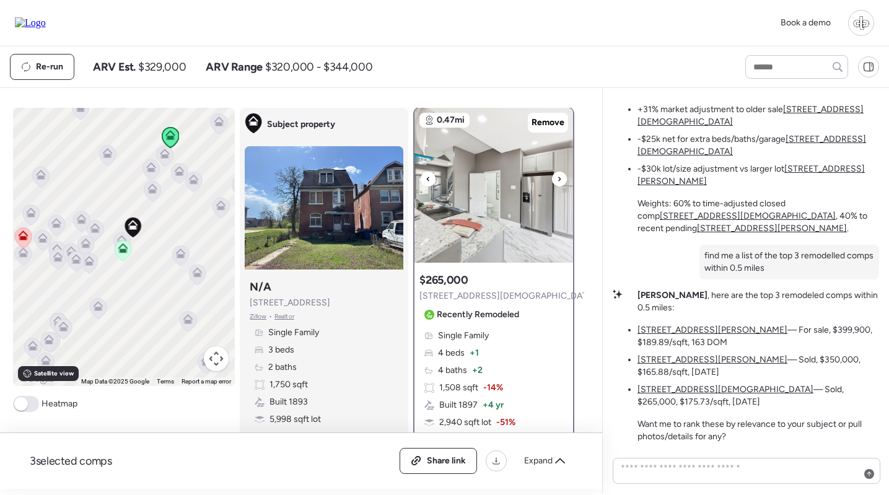
click at [504, 178] on img at bounding box center [493, 185] width 159 height 155
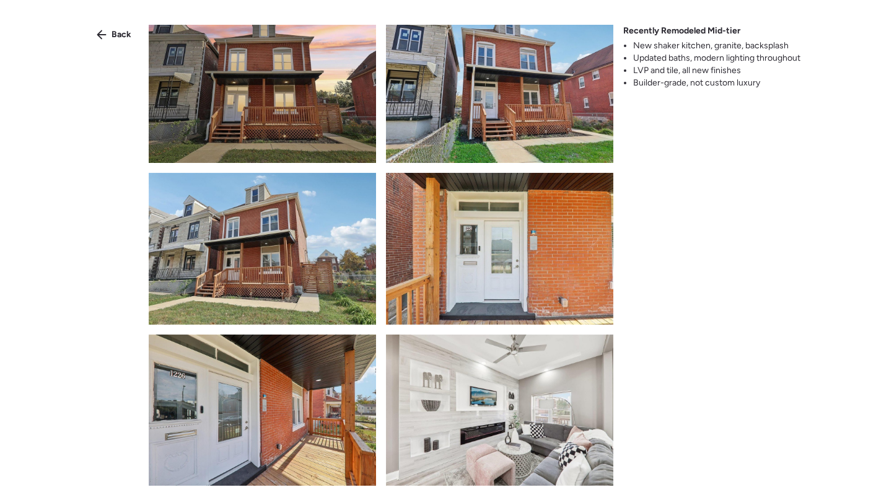
scroll to position [0, 0]
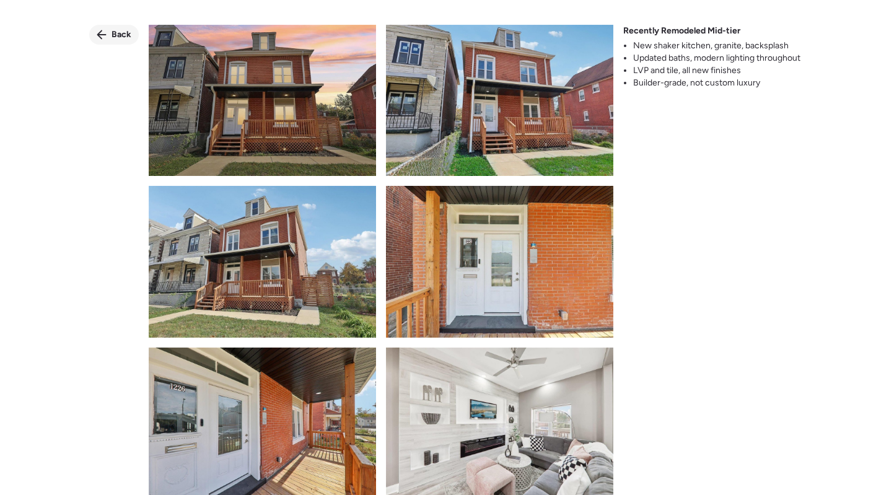
click at [111, 28] on span "Back" at bounding box center [121, 34] width 20 height 12
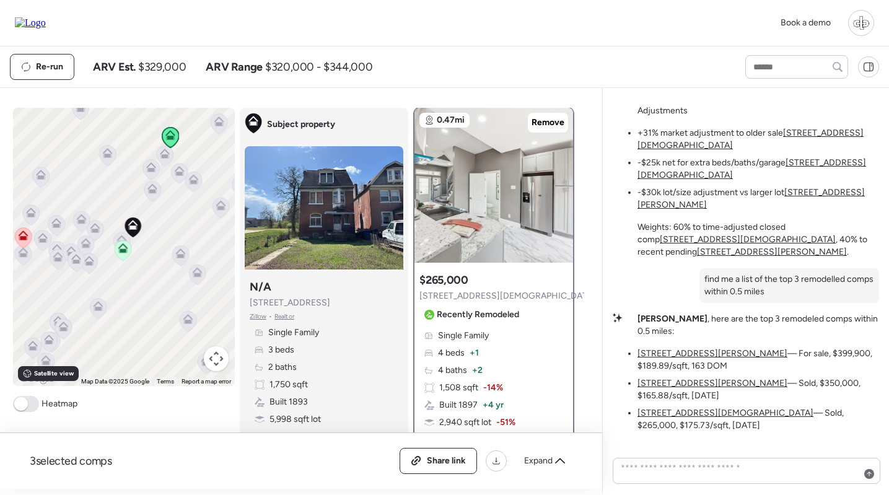
scroll to position [-30, 0]
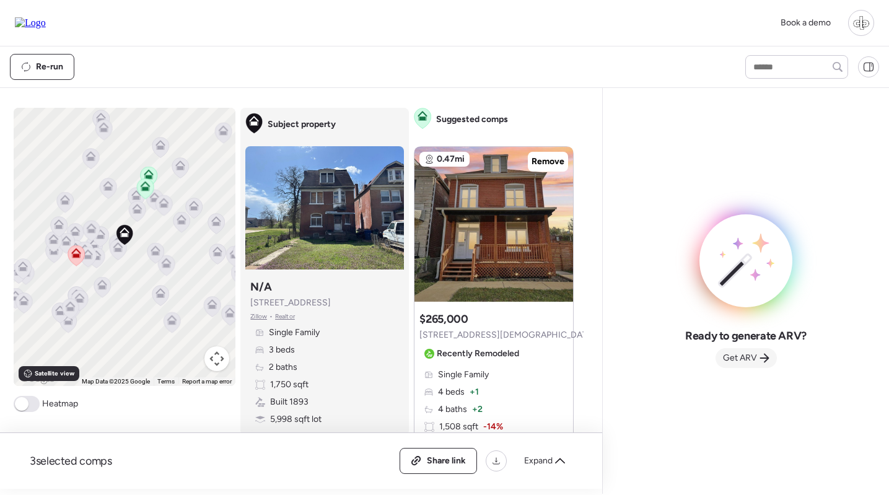
click at [741, 359] on span "Get ARV" at bounding box center [740, 358] width 34 height 12
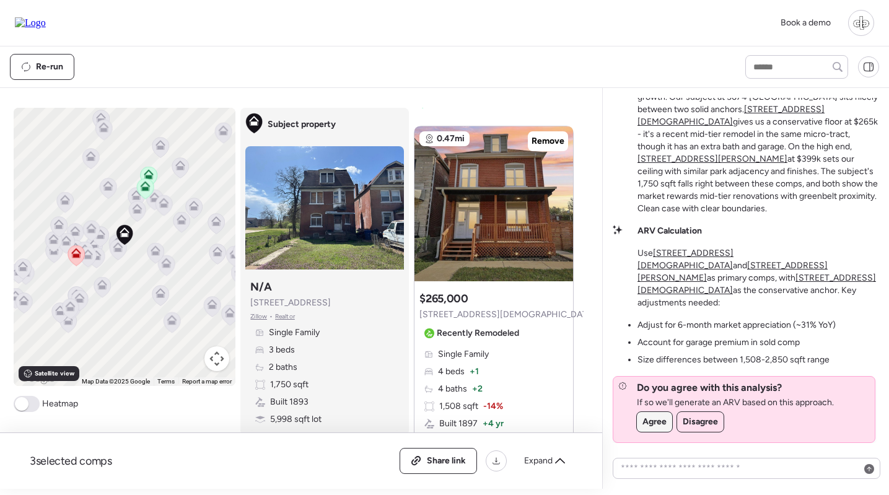
click at [661, 419] on span "Agree" at bounding box center [654, 422] width 24 height 12
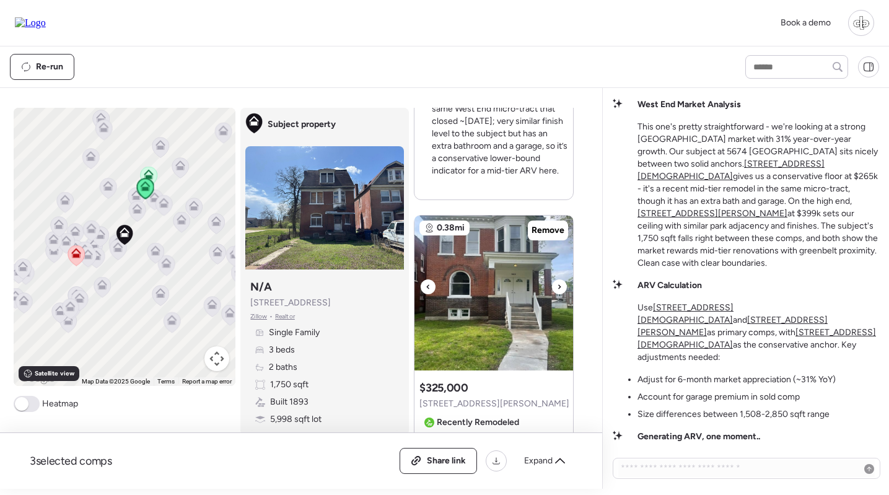
scroll to position [485, 0]
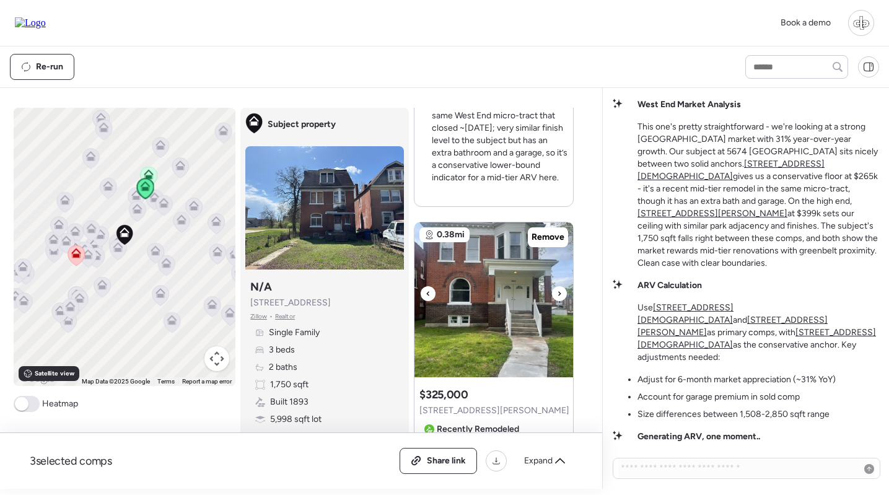
click at [513, 265] on img at bounding box center [493, 299] width 159 height 155
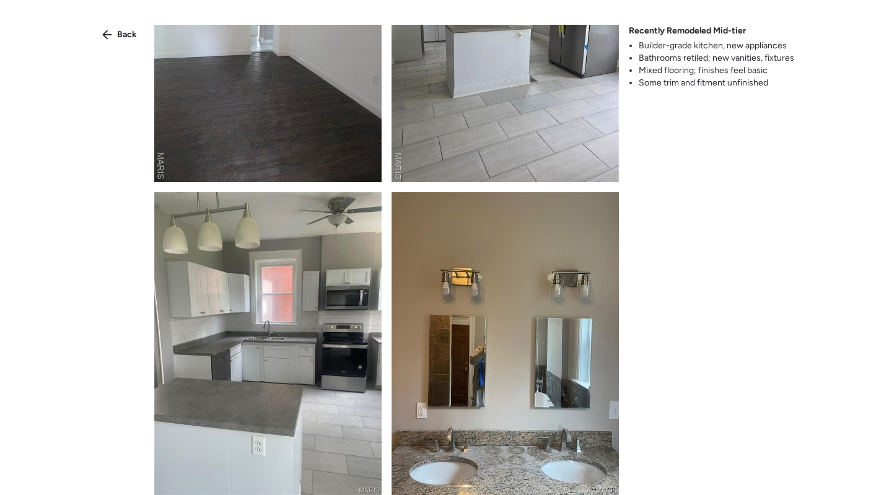
scroll to position [1711, 0]
click at [128, 39] on span "Back" at bounding box center [127, 34] width 20 height 12
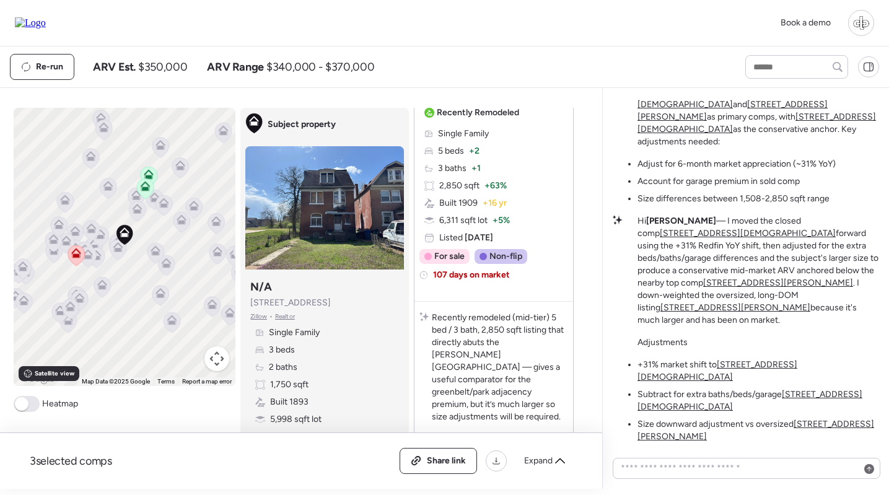
scroll to position [0, 0]
click at [259, 318] on span "Zillow" at bounding box center [258, 317] width 17 height 10
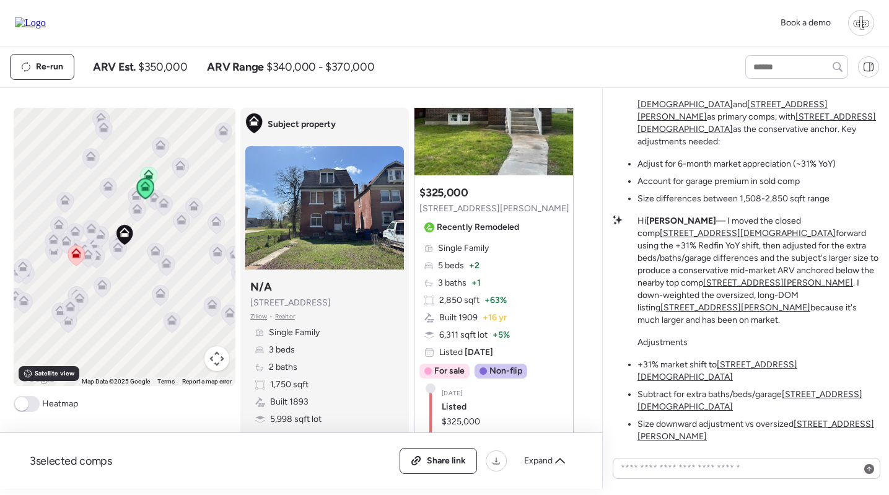
scroll to position [614, 0]
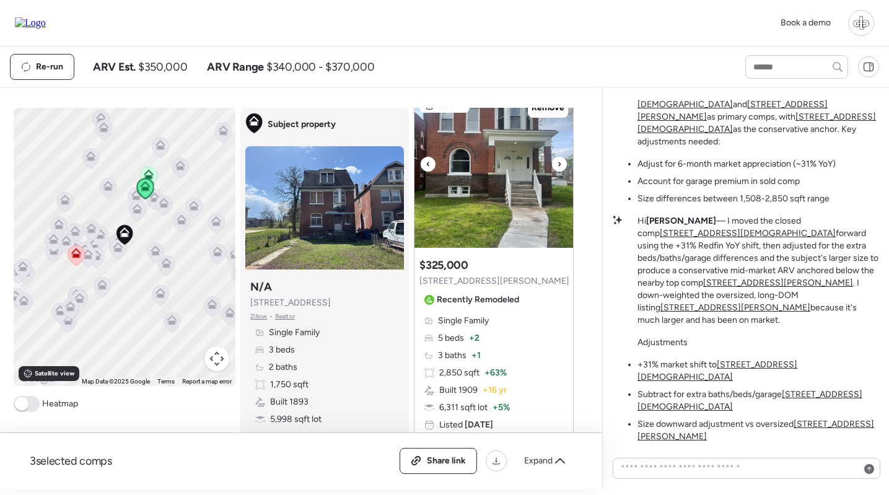
click at [489, 209] on img at bounding box center [493, 170] width 159 height 155
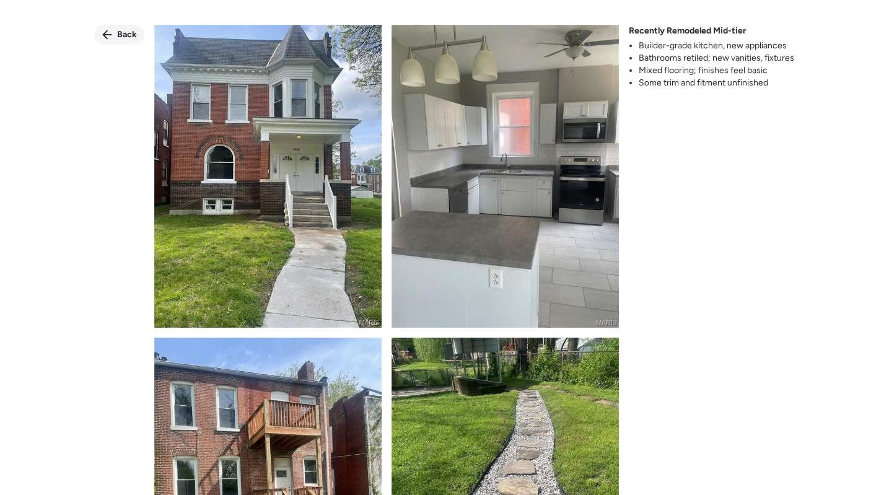
scroll to position [0, 0]
click at [118, 34] on span "Back" at bounding box center [127, 34] width 20 height 12
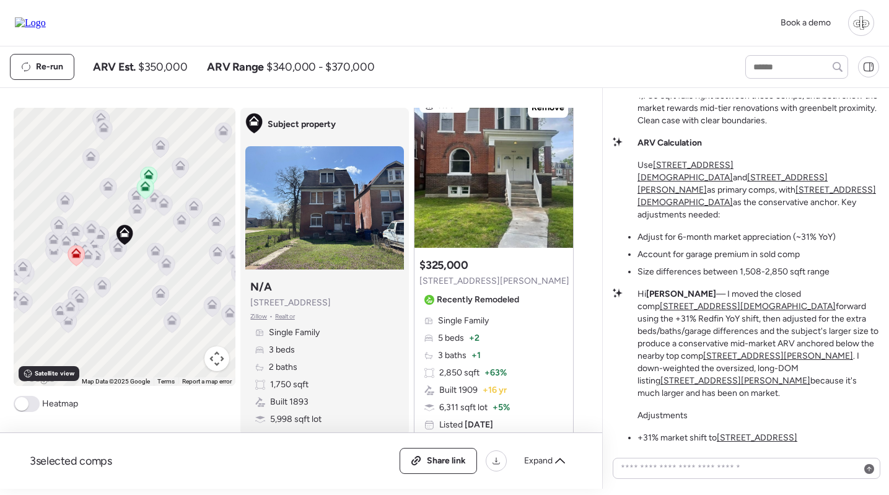
scroll to position [-74, 0]
click at [79, 256] on icon at bounding box center [76, 255] width 8 height 4
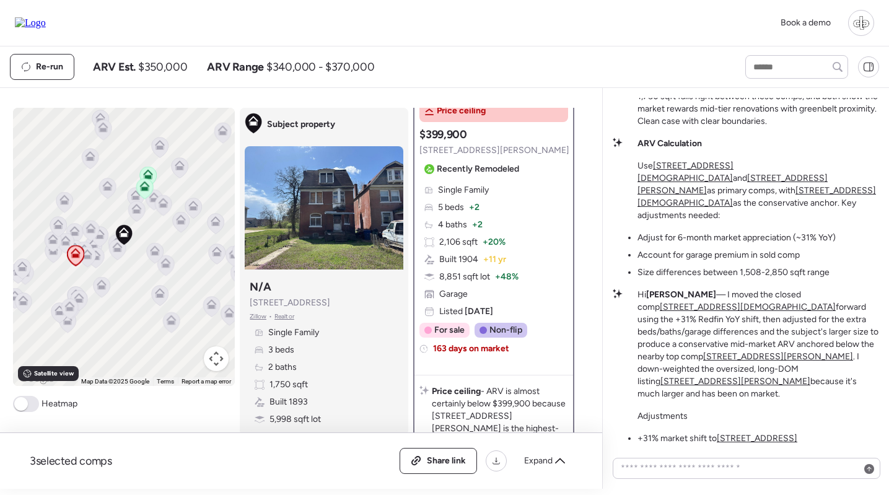
scroll to position [173, 0]
click at [148, 170] on icon at bounding box center [148, 174] width 10 height 10
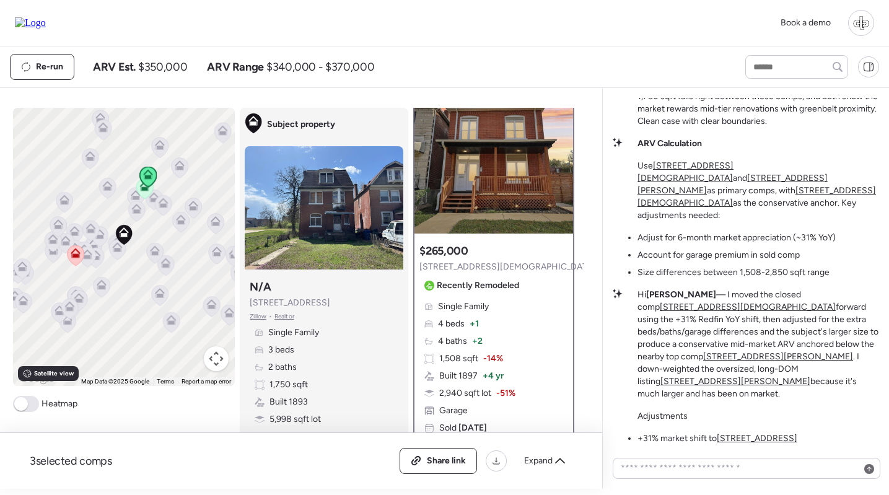
scroll to position [0, 0]
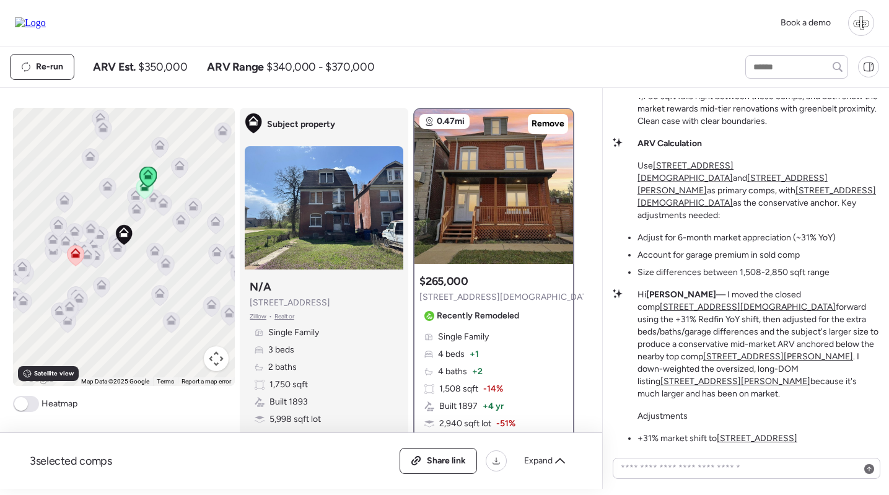
click at [146, 193] on icon at bounding box center [144, 188] width 17 height 20
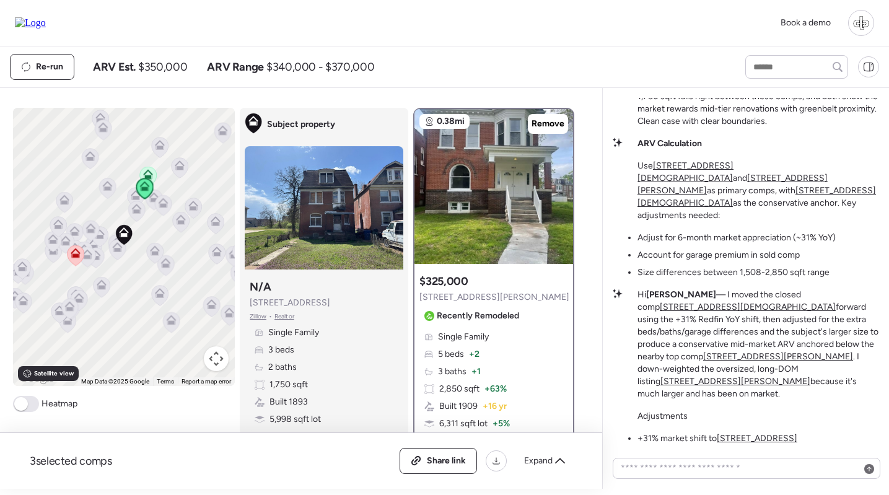
click at [134, 211] on icon at bounding box center [137, 211] width 8 height 4
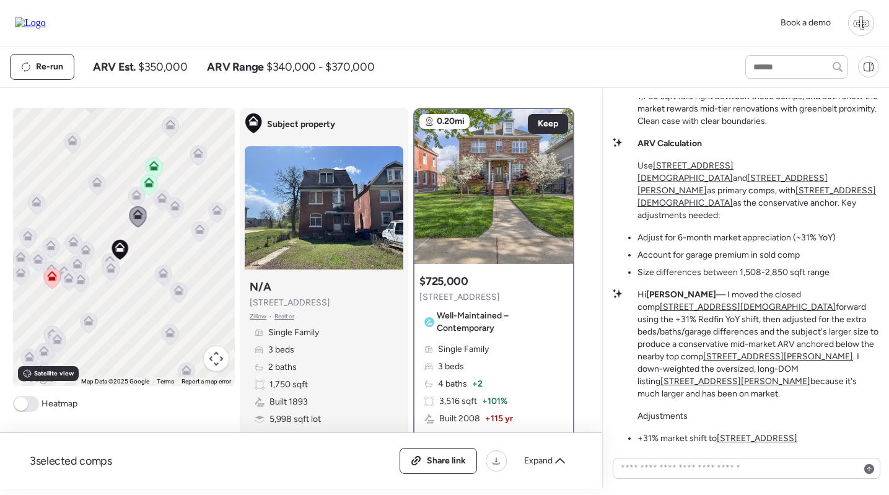
click at [136, 191] on icon at bounding box center [136, 193] width 9 height 6
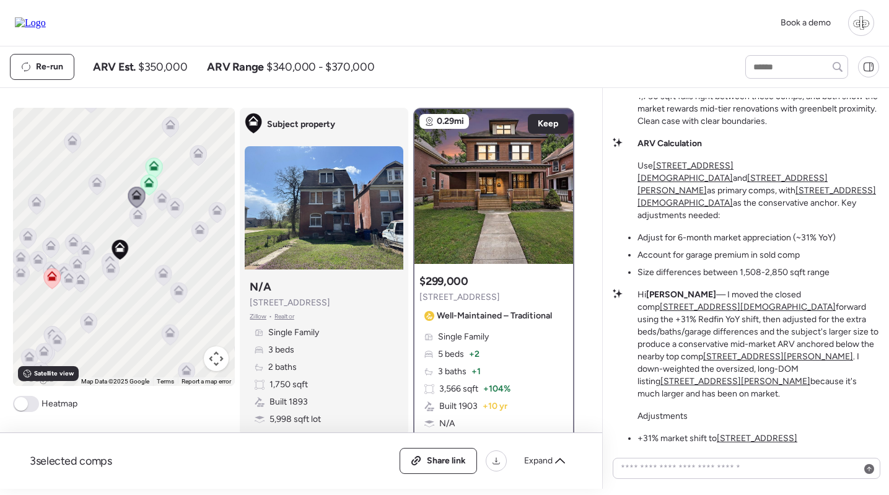
click at [174, 206] on icon at bounding box center [175, 206] width 10 height 10
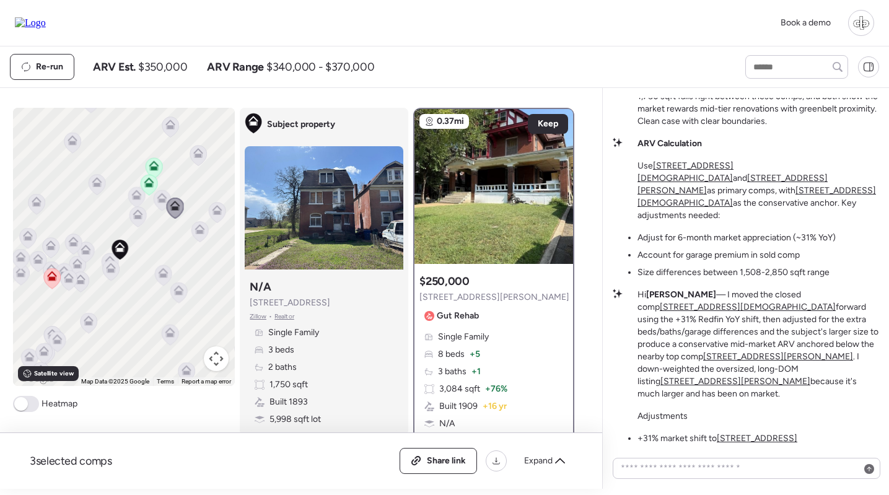
click at [114, 271] on icon at bounding box center [111, 270] width 8 height 4
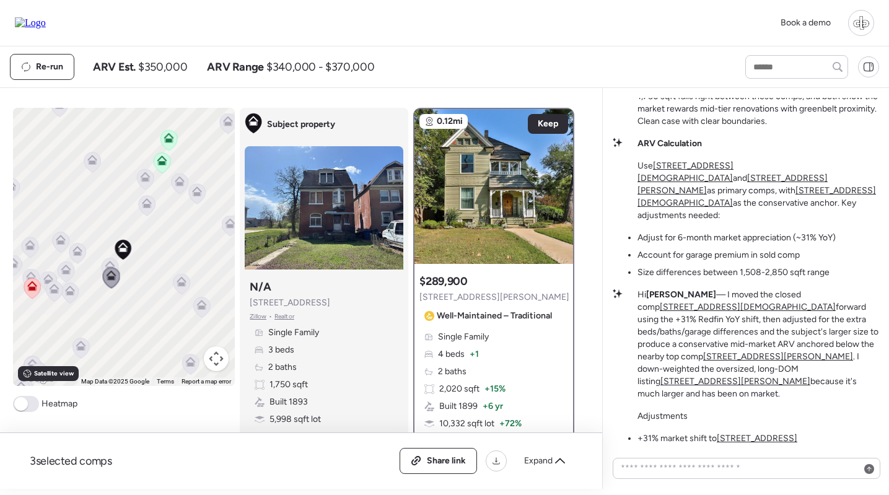
click at [108, 259] on icon at bounding box center [110, 268] width 17 height 20
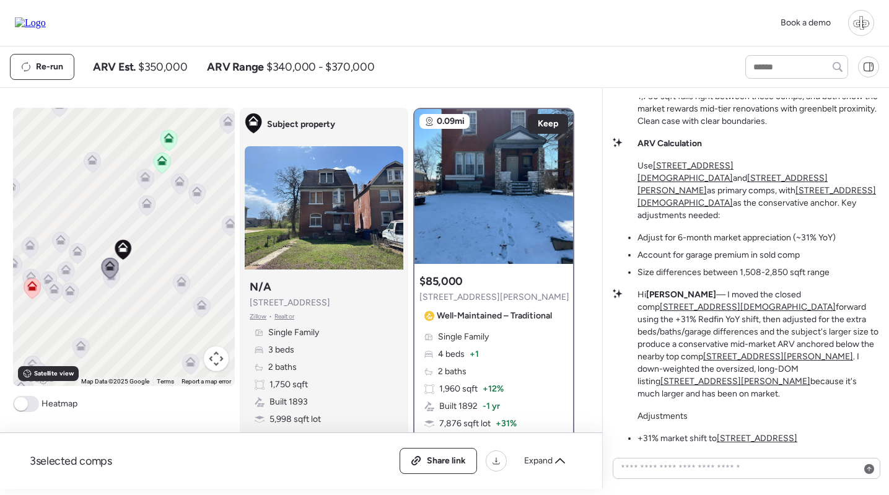
click at [186, 282] on icon at bounding box center [181, 279] width 9 height 6
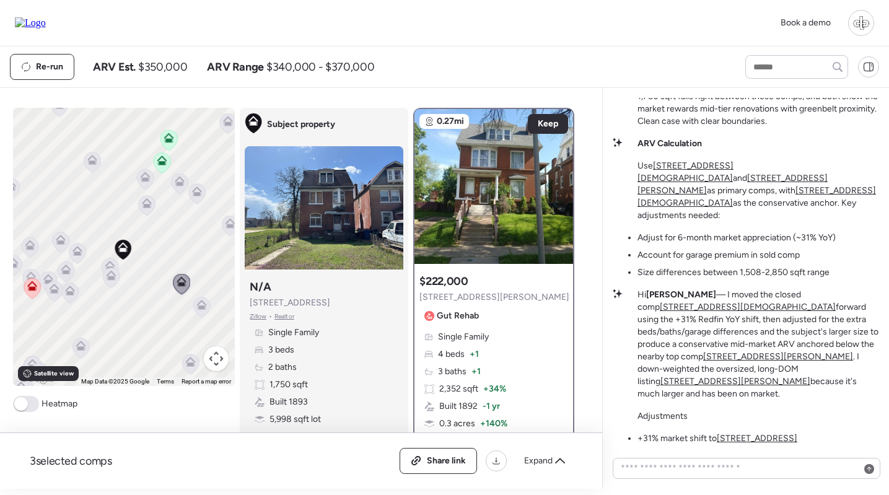
click at [212, 316] on div "To navigate, press the arrow keys. To activate drag with keyboard, press Alt + …" at bounding box center [124, 247] width 222 height 278
click at [201, 308] on icon at bounding box center [202, 307] width 8 height 4
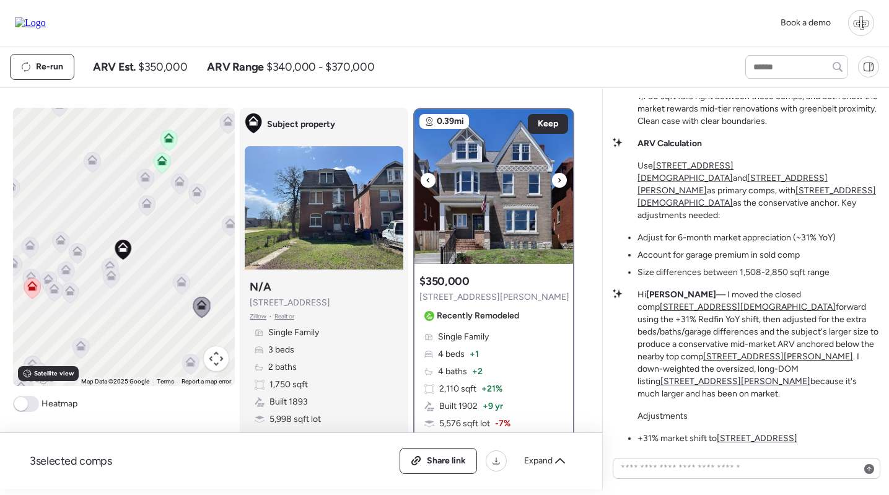
click at [478, 212] on img at bounding box center [493, 186] width 159 height 155
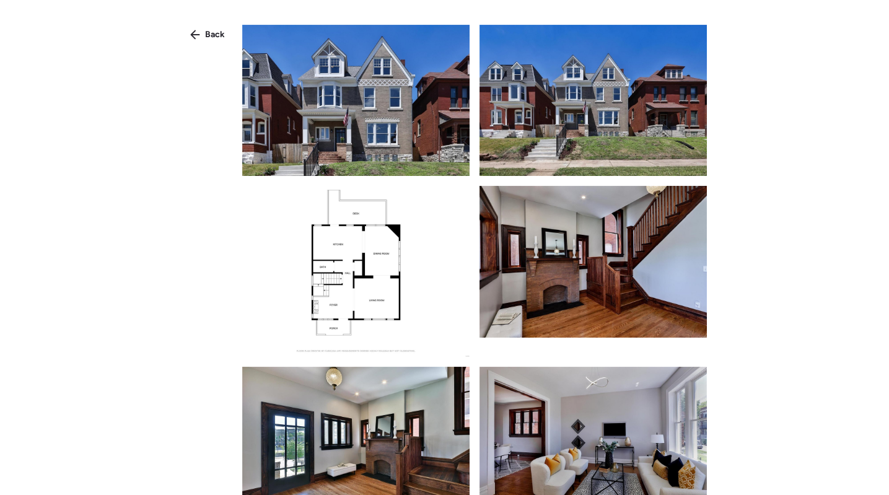
scroll to position [433, 0]
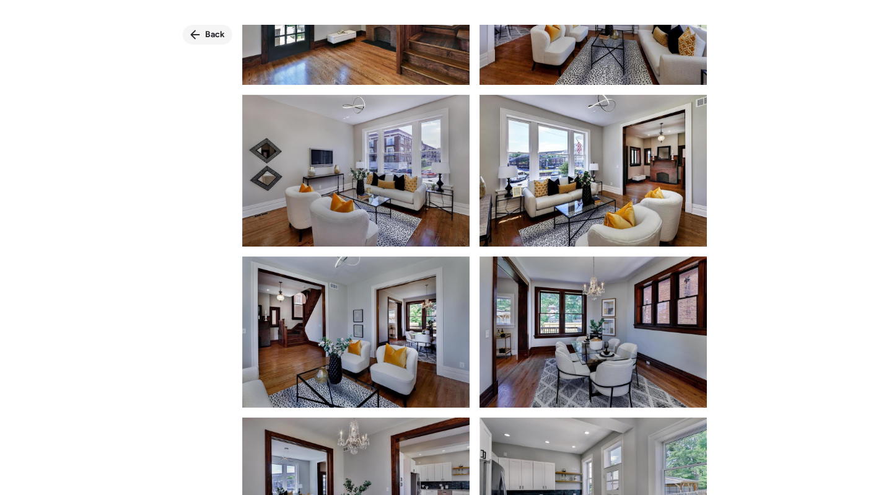
click at [194, 34] on icon at bounding box center [194, 34] width 9 height 9
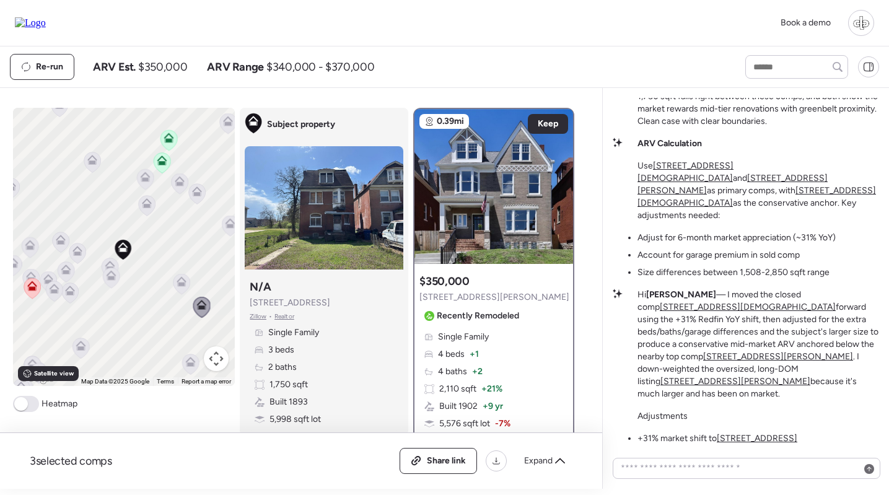
click at [199, 191] on icon at bounding box center [197, 191] width 10 height 10
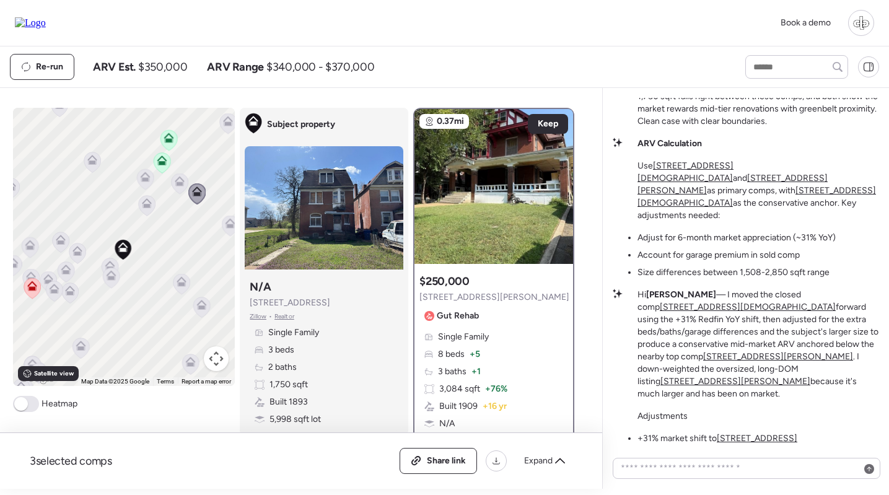
click at [180, 180] on icon at bounding box center [180, 181] width 10 height 10
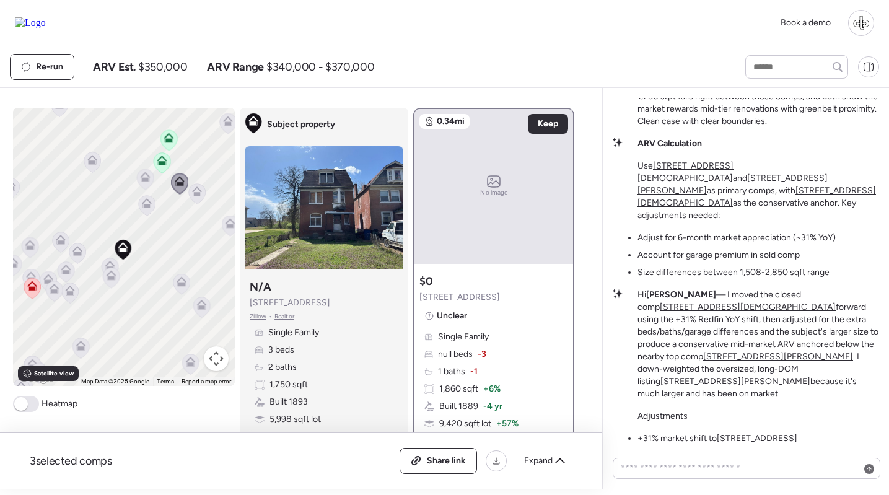
click at [168, 139] on icon at bounding box center [169, 138] width 10 height 10
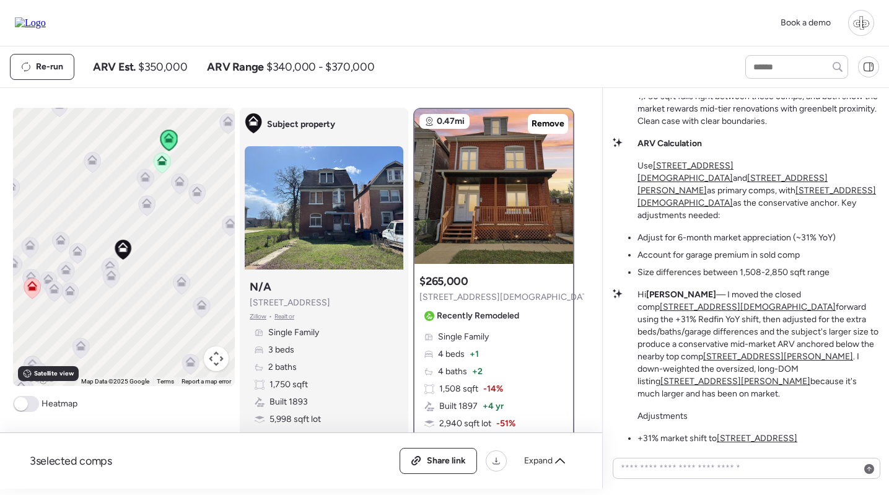
click at [166, 163] on icon at bounding box center [162, 163] width 8 height 4
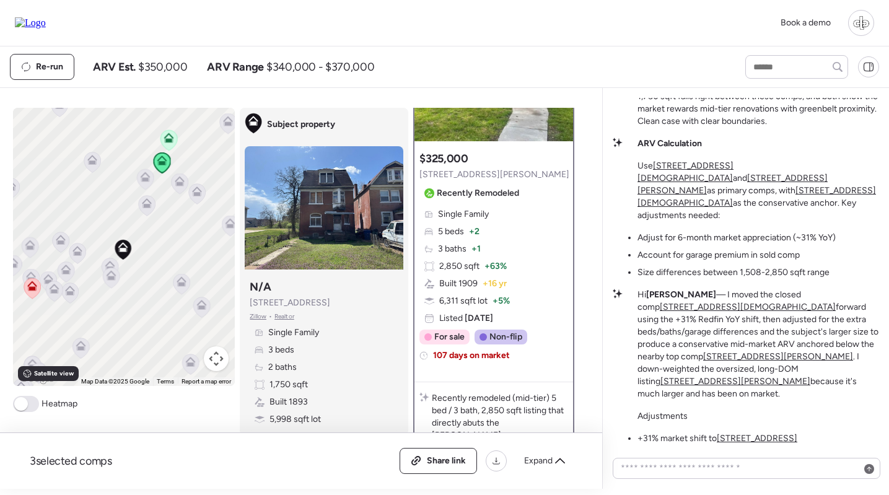
scroll to position [177, 0]
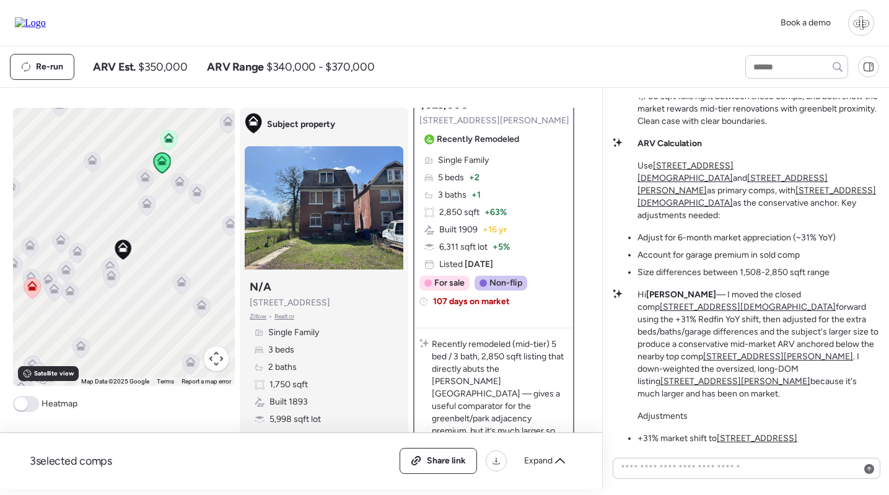
click at [106, 261] on icon at bounding box center [110, 266] width 10 height 10
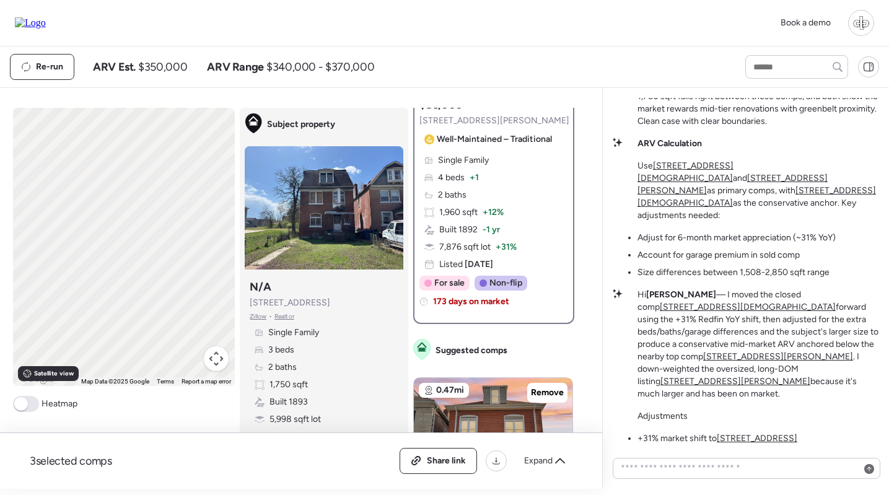
scroll to position [0, 0]
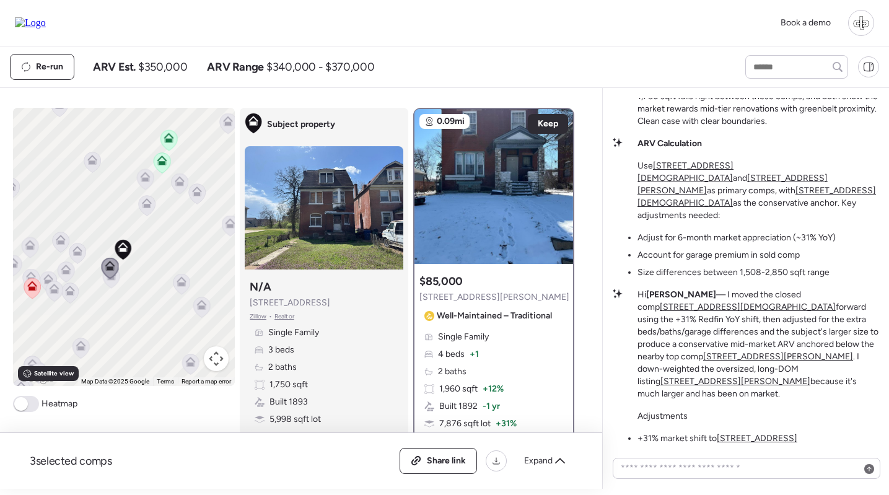
click at [114, 285] on icon at bounding box center [111, 278] width 17 height 20
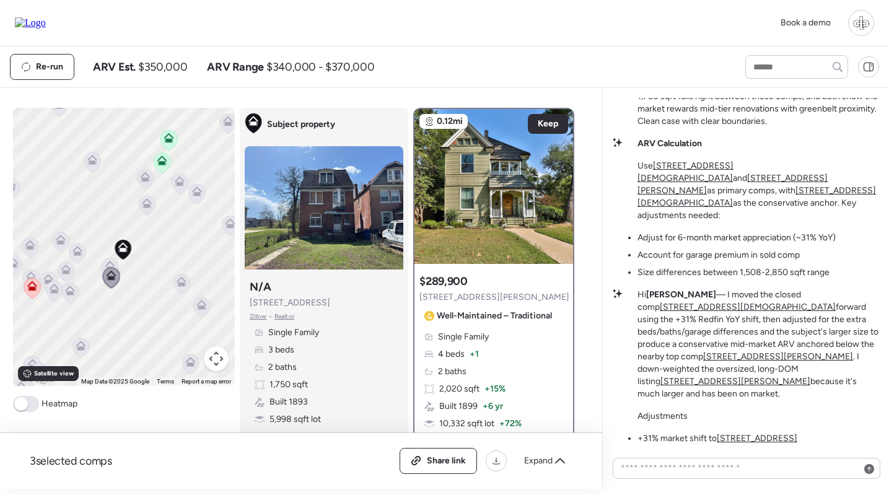
click at [169, 134] on icon at bounding box center [168, 136] width 9 height 6
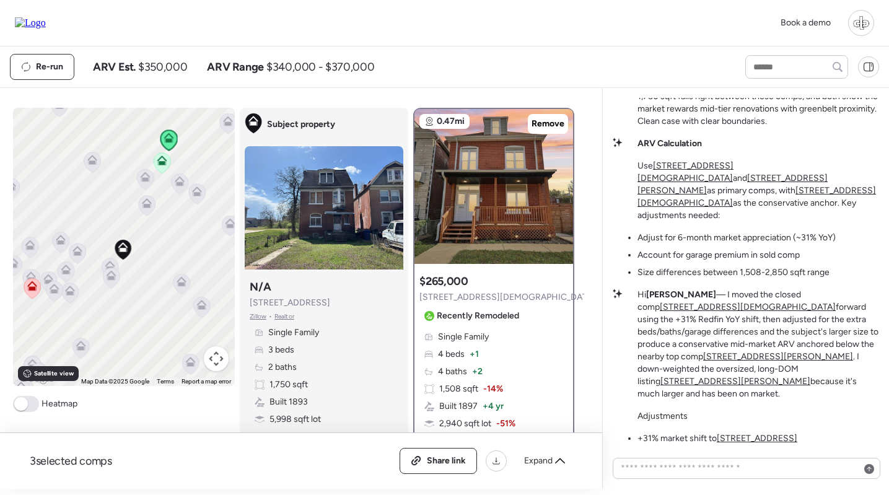
click at [181, 281] on icon at bounding box center [182, 281] width 10 height 10
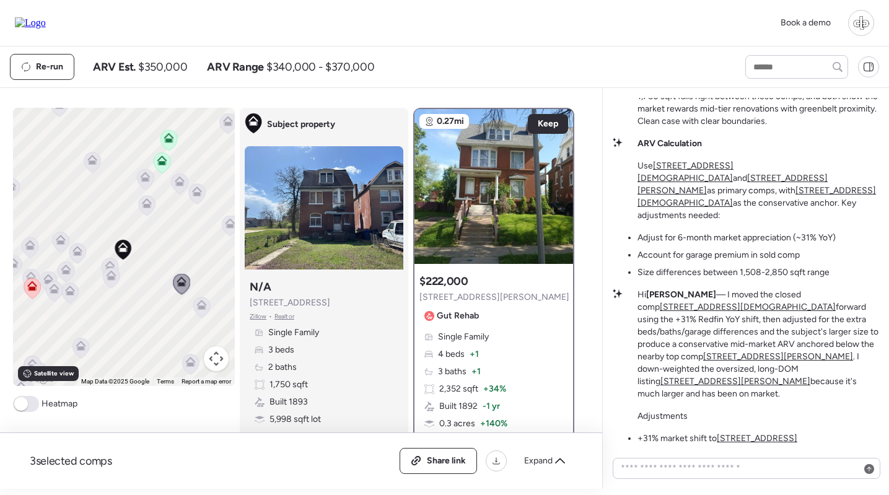
click at [203, 312] on icon at bounding box center [201, 307] width 17 height 20
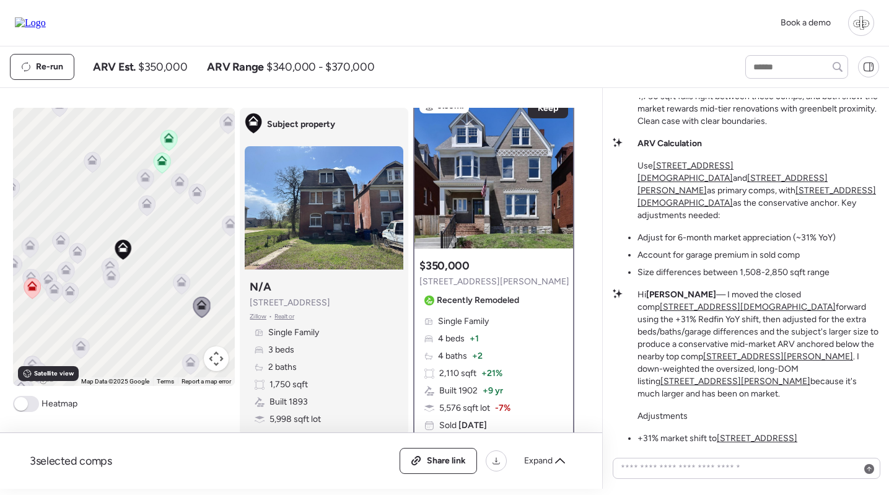
scroll to position [10, 0]
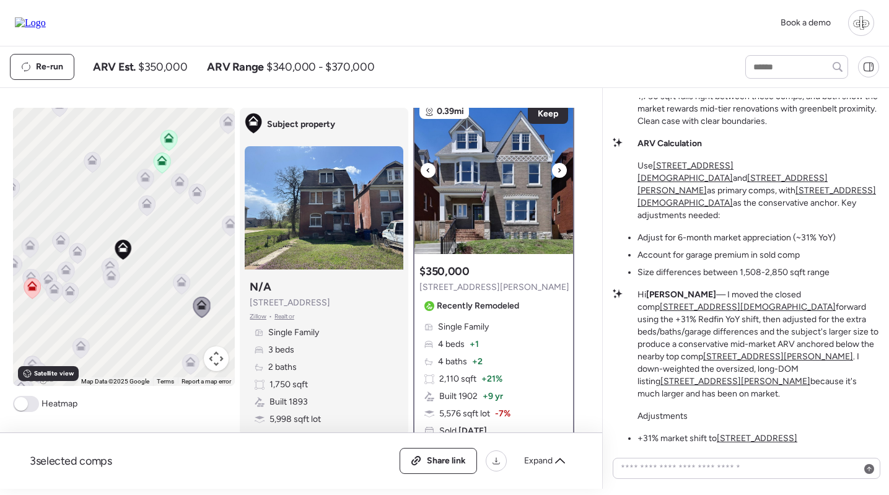
click at [510, 217] on img at bounding box center [493, 176] width 159 height 155
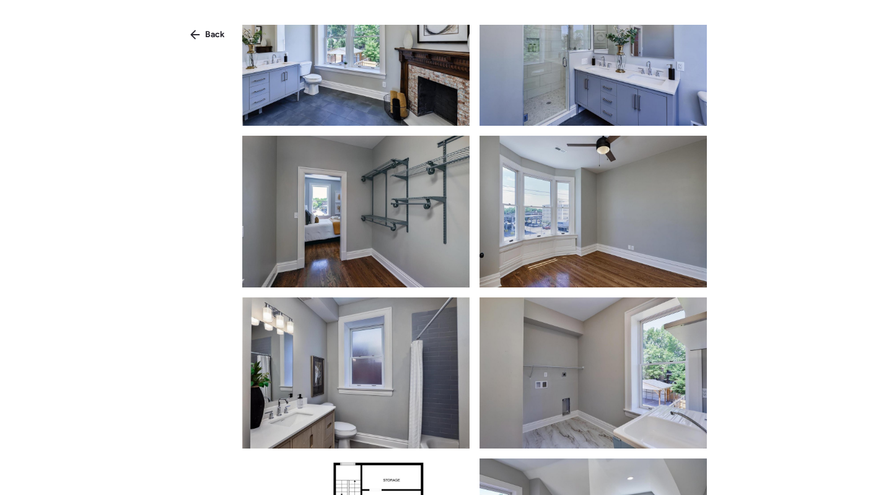
scroll to position [1857, 0]
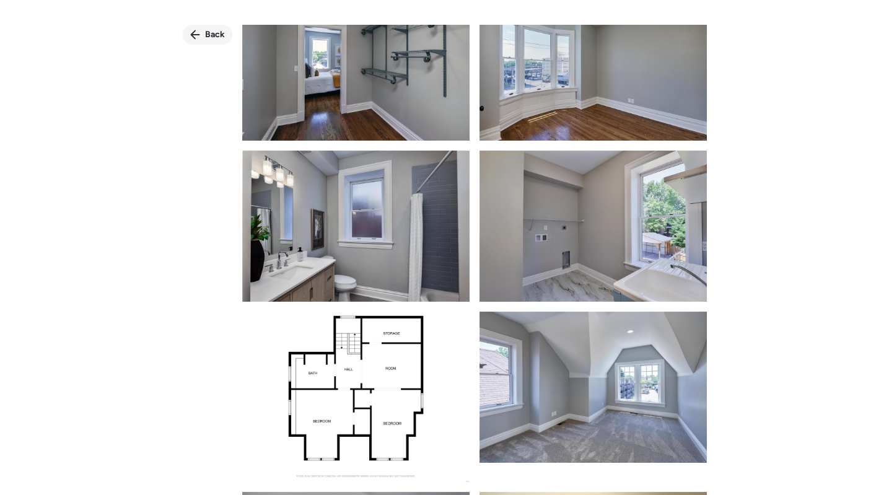
click at [196, 30] on icon at bounding box center [195, 35] width 10 height 10
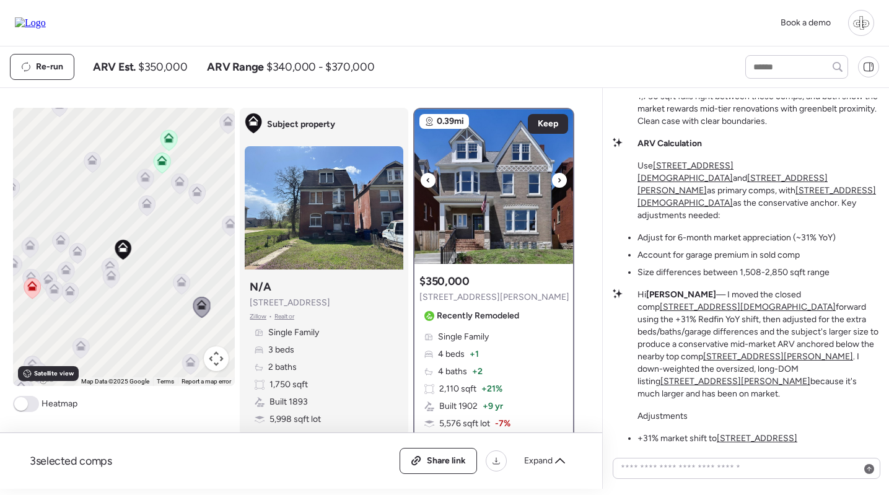
scroll to position [0, 0]
click at [183, 286] on icon at bounding box center [181, 284] width 8 height 4
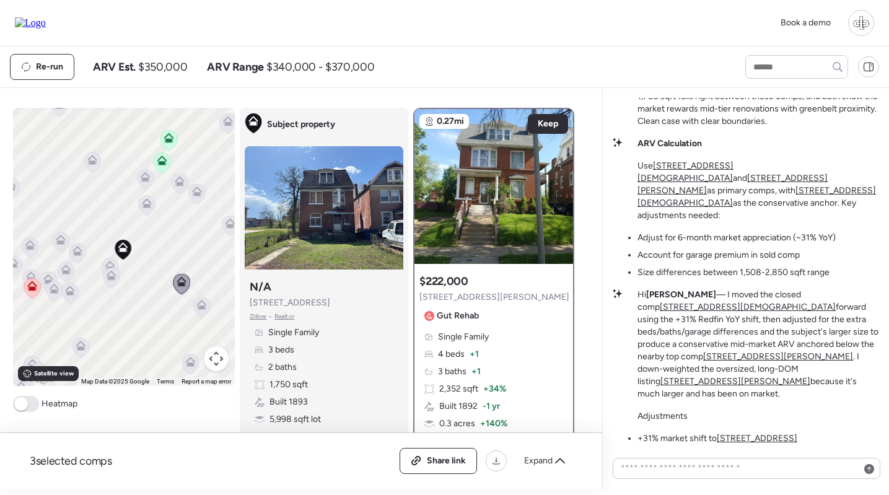
click at [229, 225] on icon at bounding box center [230, 226] width 8 height 4
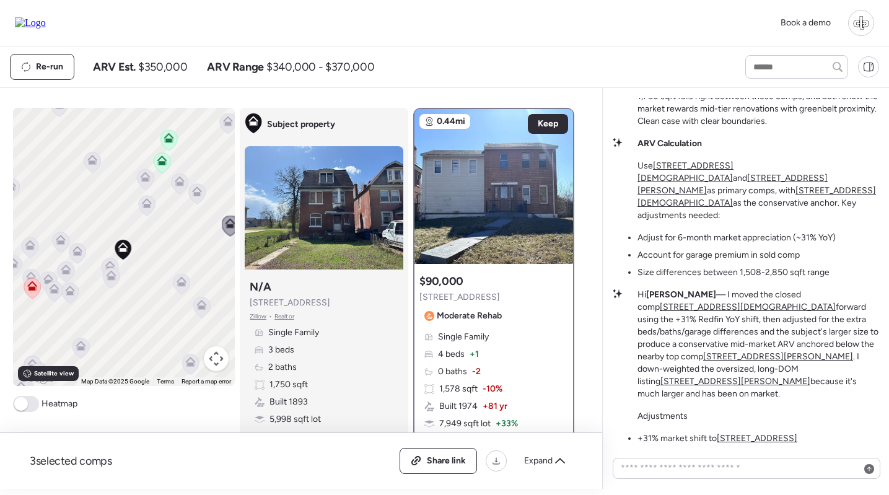
click at [193, 193] on icon at bounding box center [197, 191] width 10 height 10
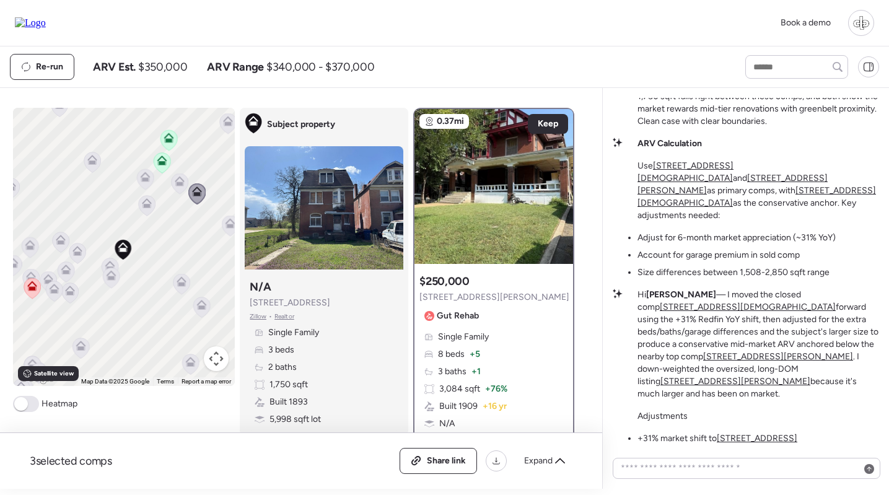
click at [144, 204] on icon at bounding box center [147, 203] width 10 height 10
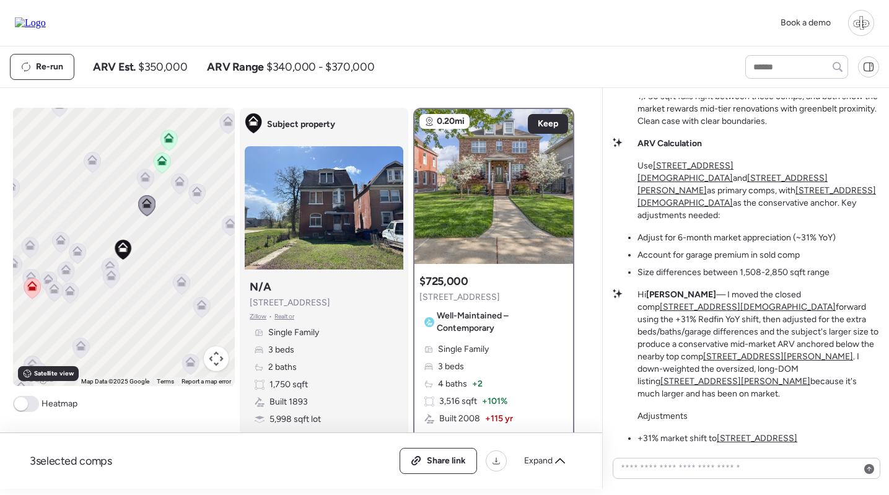
click at [181, 184] on icon at bounding box center [179, 183] width 8 height 4
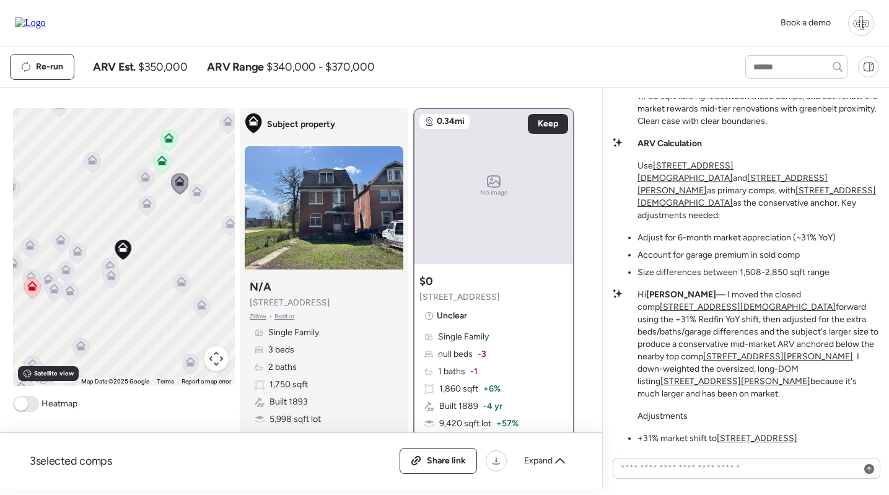
click at [198, 189] on icon at bounding box center [196, 189] width 9 height 6
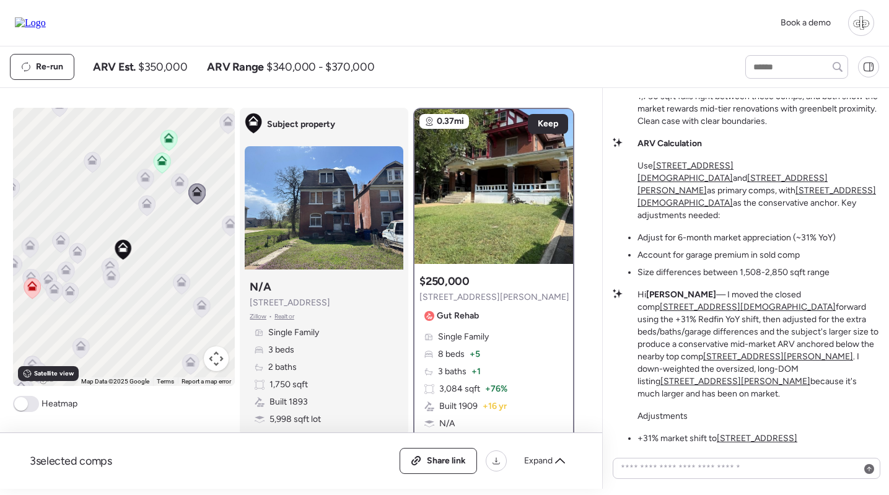
click at [142, 188] on icon at bounding box center [145, 178] width 17 height 21
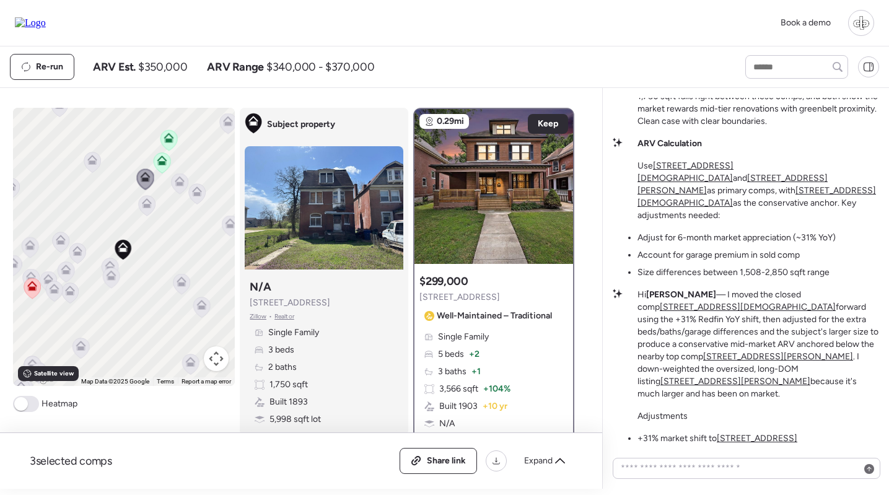
click at [160, 157] on icon at bounding box center [162, 160] width 10 height 10
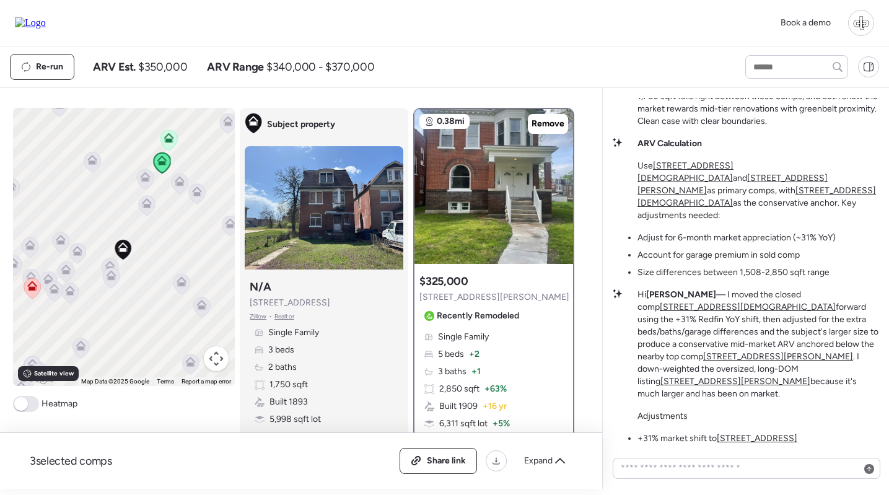
click at [144, 180] on icon at bounding box center [145, 179] width 8 height 4
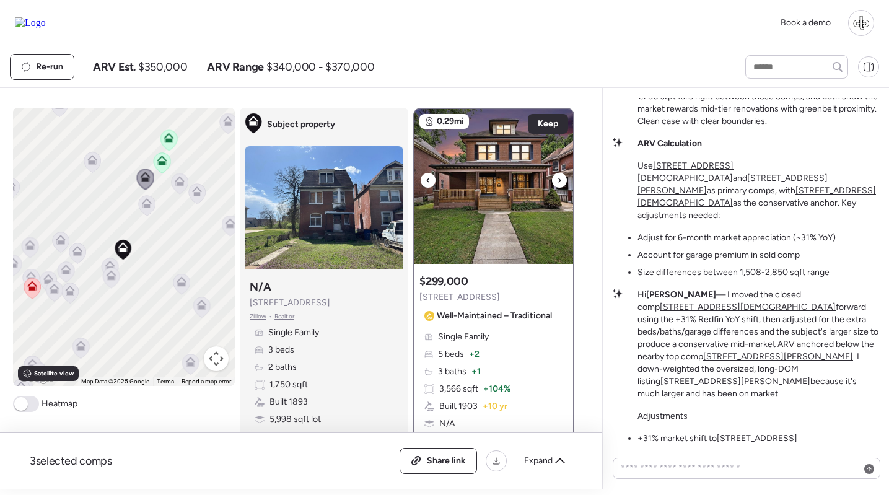
click at [557, 183] on icon at bounding box center [559, 180] width 5 height 15
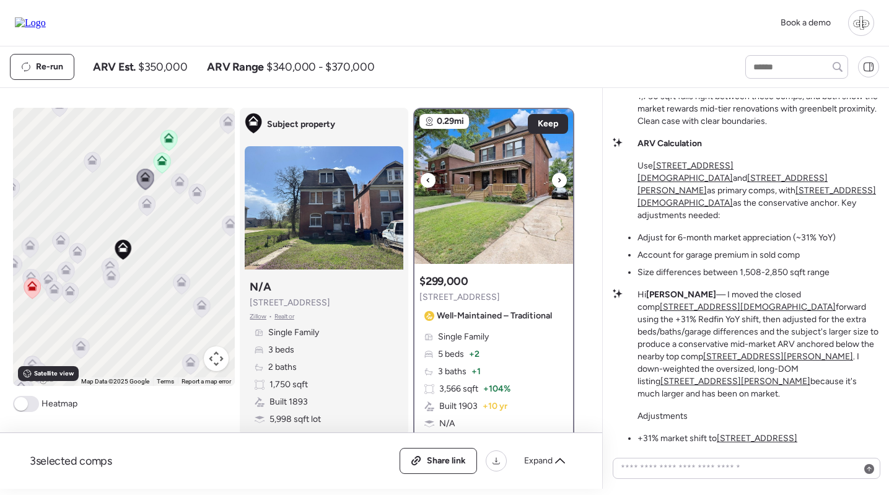
click at [557, 183] on icon at bounding box center [559, 180] width 5 height 15
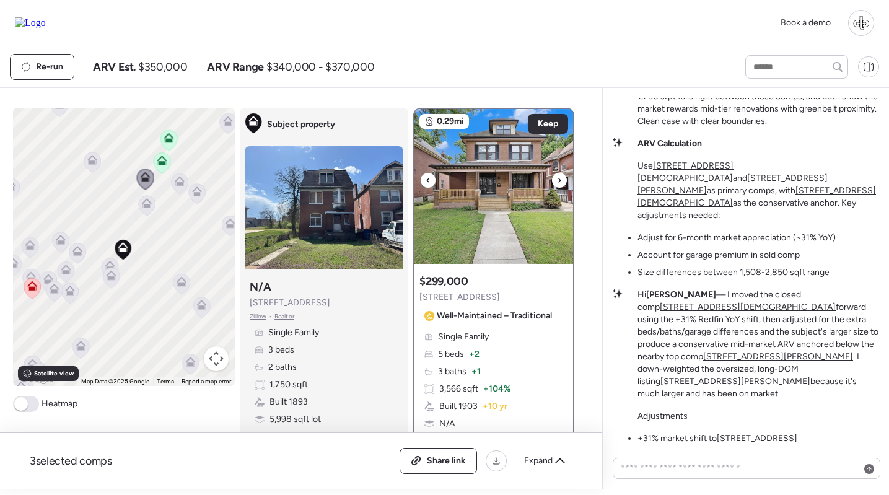
click at [557, 183] on icon at bounding box center [559, 180] width 5 height 15
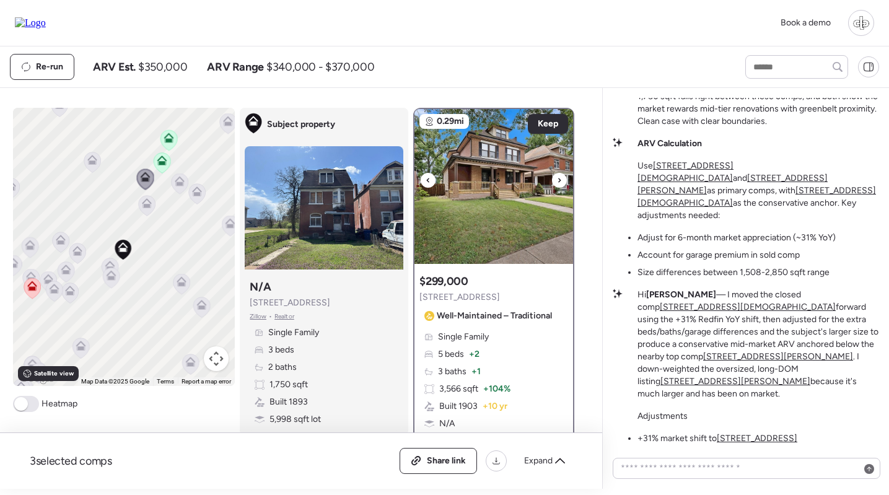
click at [557, 183] on icon at bounding box center [559, 180] width 5 height 15
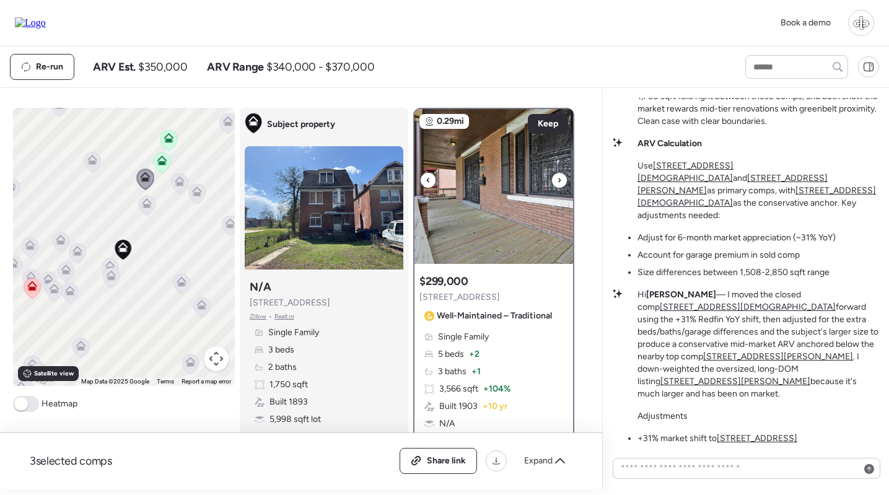
click at [557, 183] on icon at bounding box center [559, 180] width 5 height 15
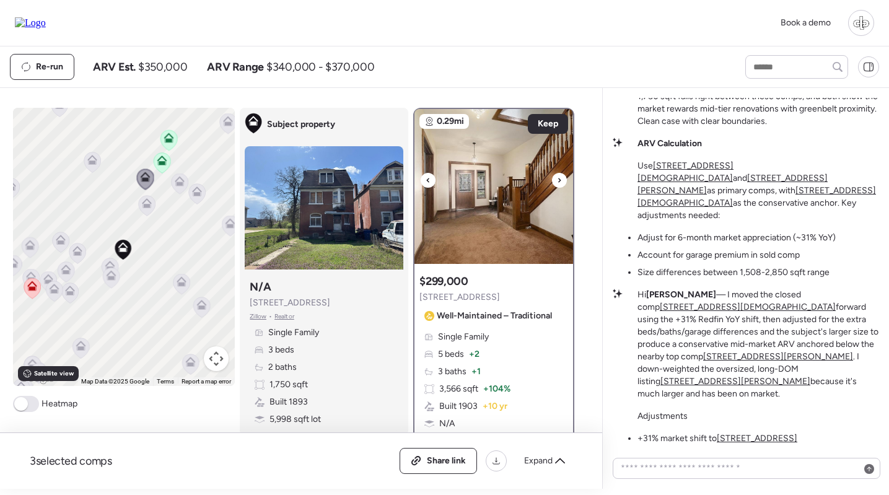
click at [557, 183] on icon at bounding box center [559, 180] width 5 height 15
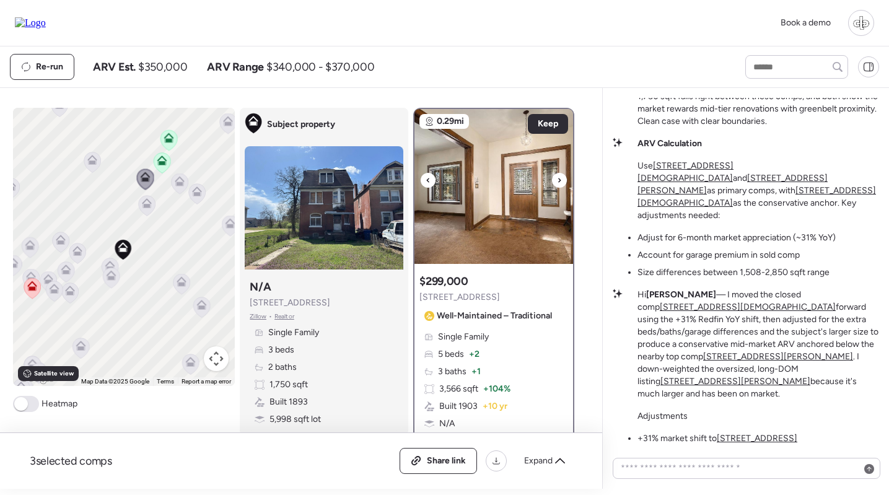
click at [557, 183] on icon at bounding box center [559, 180] width 5 height 15
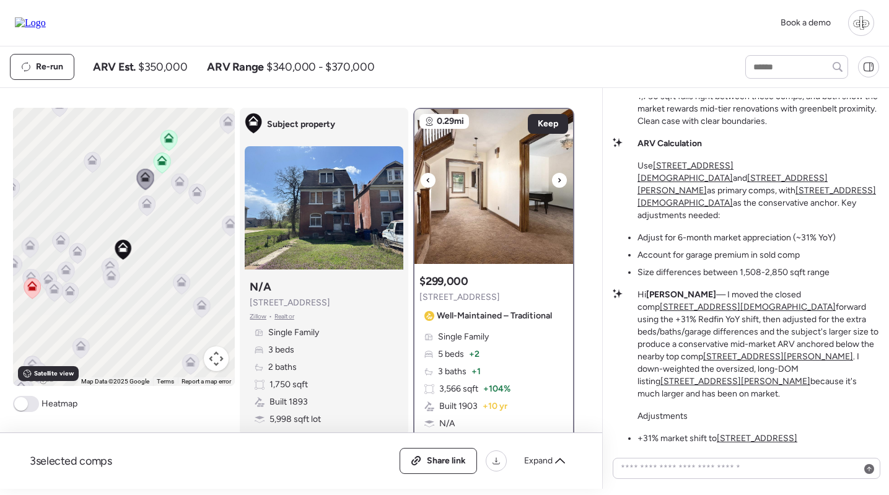
click at [557, 183] on icon at bounding box center [559, 180] width 5 height 15
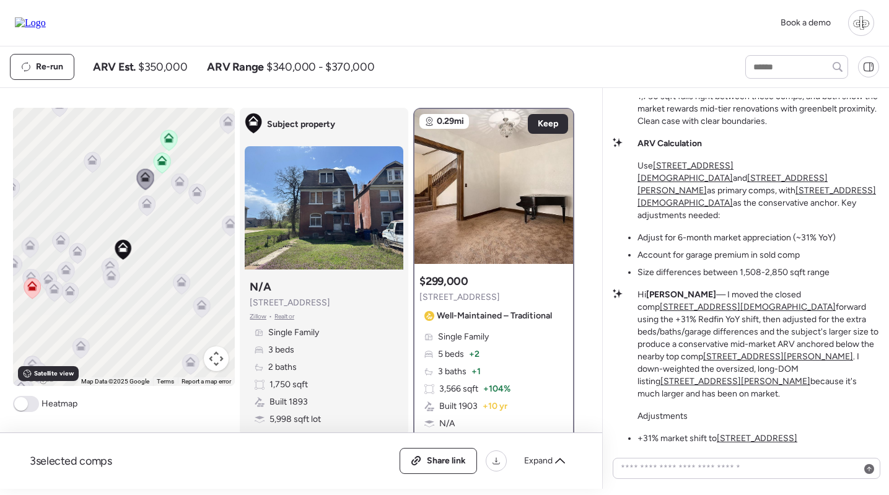
scroll to position [-72, 0]
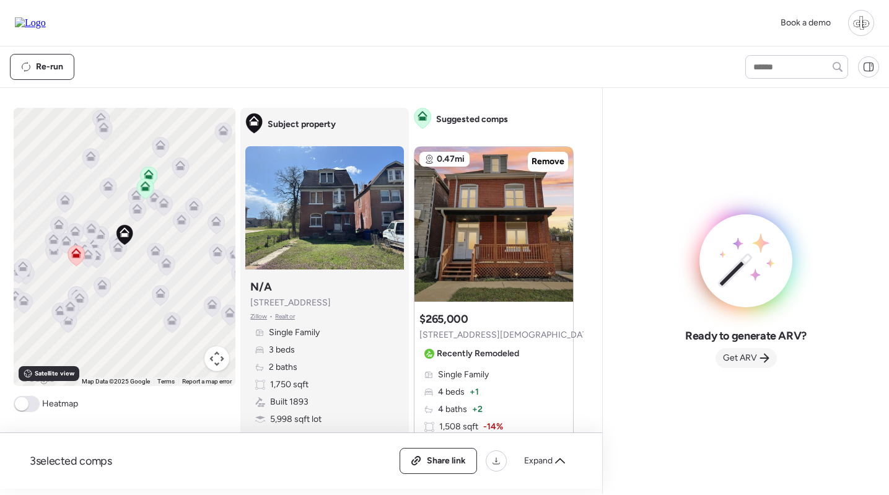
click at [747, 358] on span "Get ARV" at bounding box center [740, 358] width 34 height 12
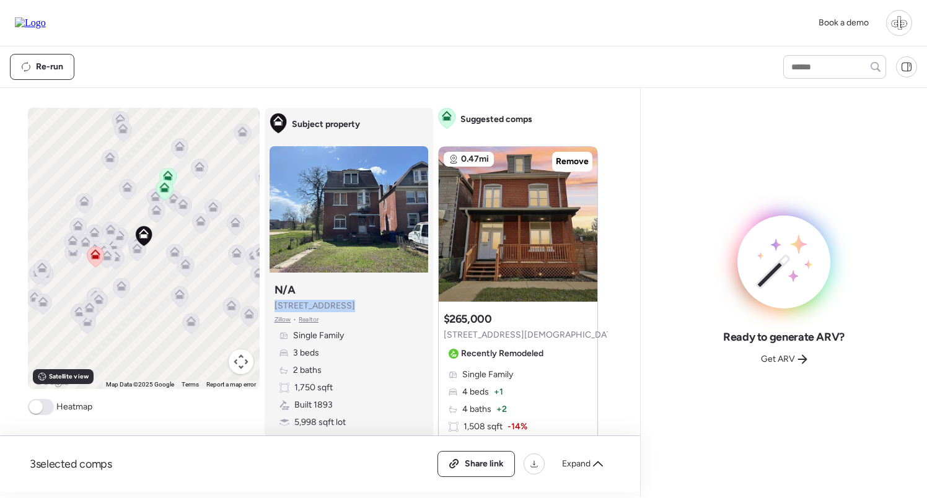
drag, startPoint x: 349, startPoint y: 308, endPoint x: 273, endPoint y: 310, distance: 75.6
click at [273, 310] on div "Subject property N/A 5674 Cabanne Ave Zillow • Realtor Single Family 3 beds 2 b…" at bounding box center [348, 355] width 159 height 156
copy span "5674 Cabanne Ave"
click at [406, 63] on div "Re-run" at bounding box center [385, 67] width 751 height 26
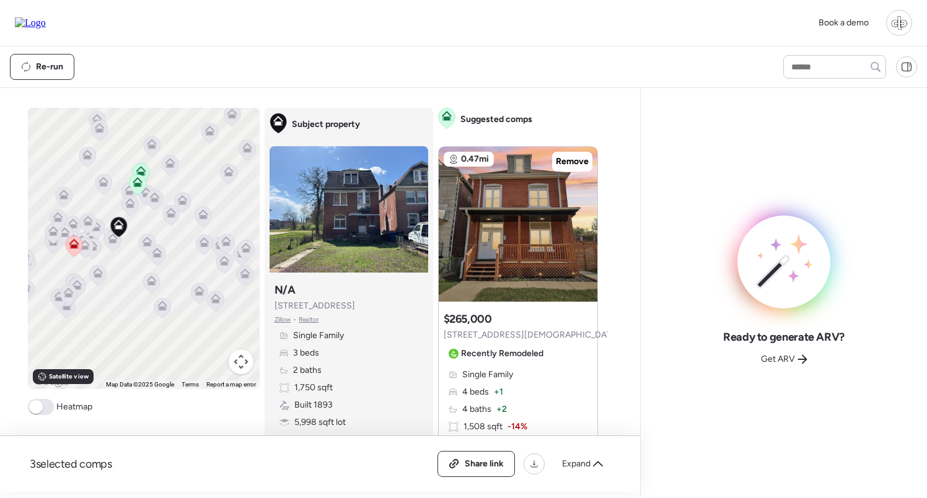
drag, startPoint x: 140, startPoint y: 192, endPoint x: 145, endPoint y: 220, distance: 28.3
click at [145, 220] on div "To activate drag with keyboard, press Alt + Enter. Once in keyboard drag state,…" at bounding box center [144, 248] width 232 height 281
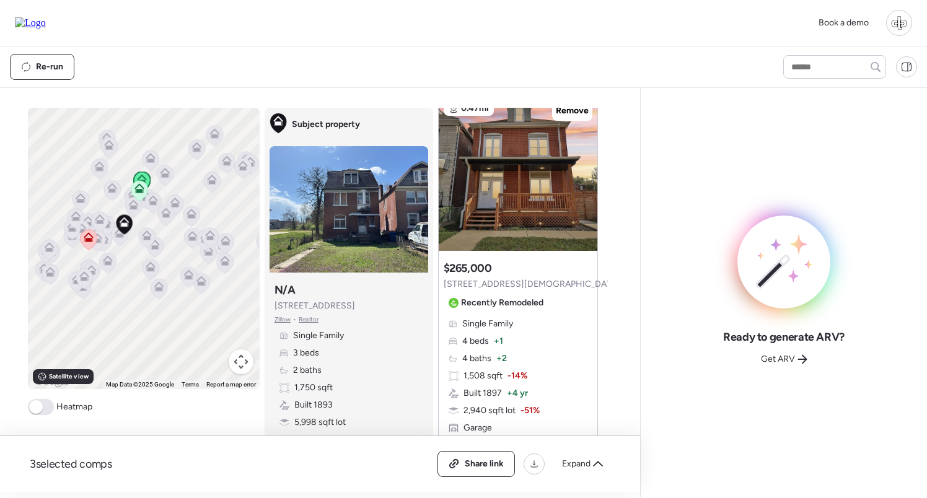
scroll to position [41, 0]
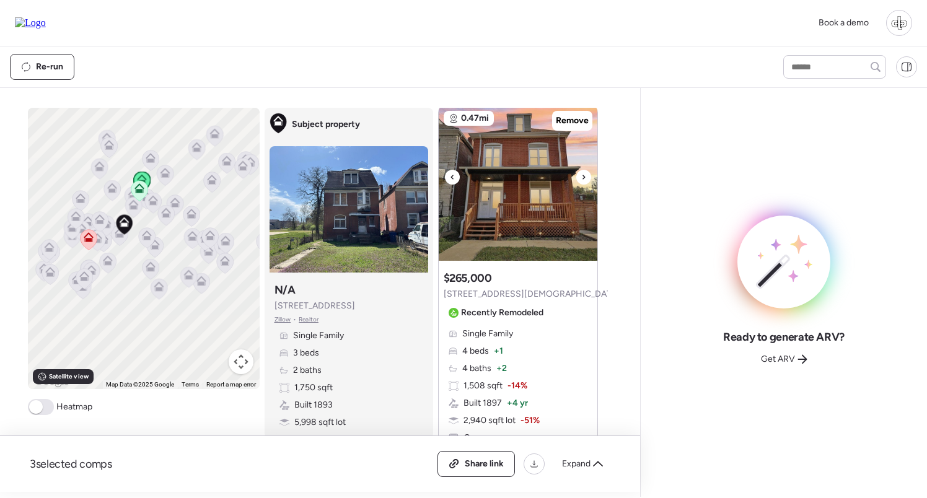
click at [517, 244] on img at bounding box center [518, 183] width 159 height 155
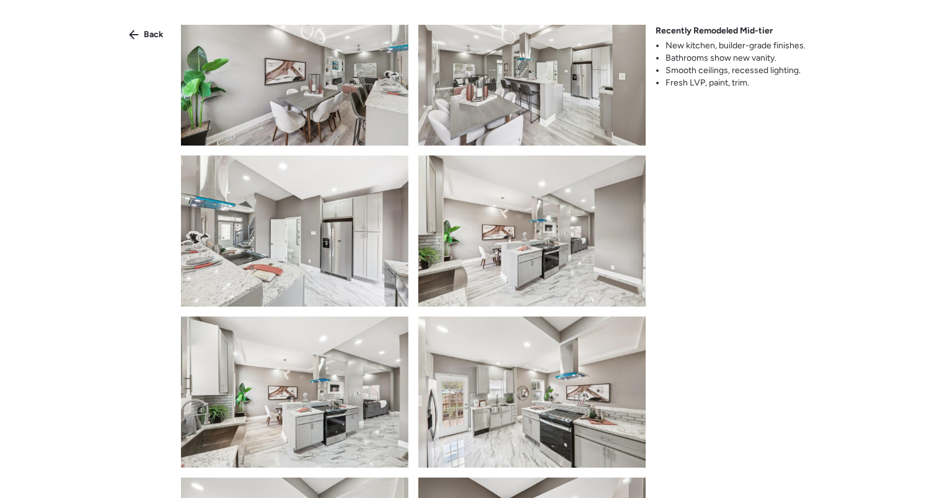
scroll to position [860, 0]
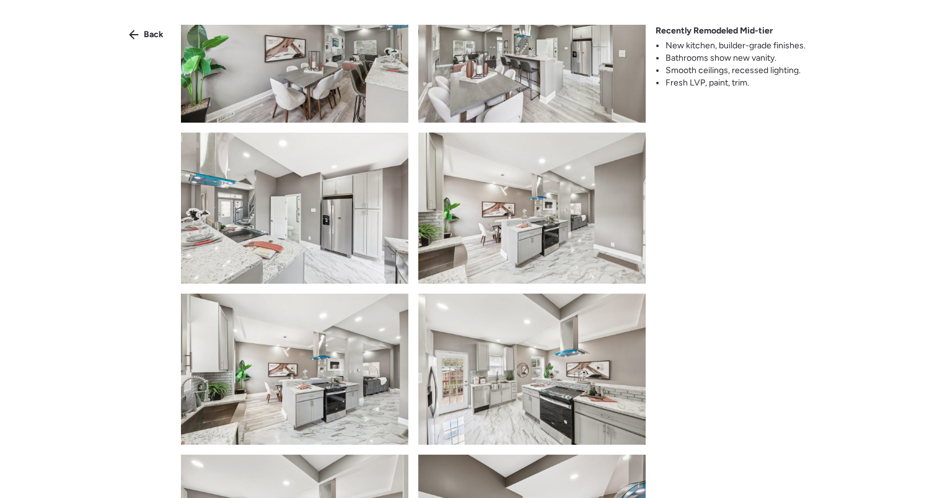
click at [146, 37] on span "Back" at bounding box center [154, 34] width 20 height 12
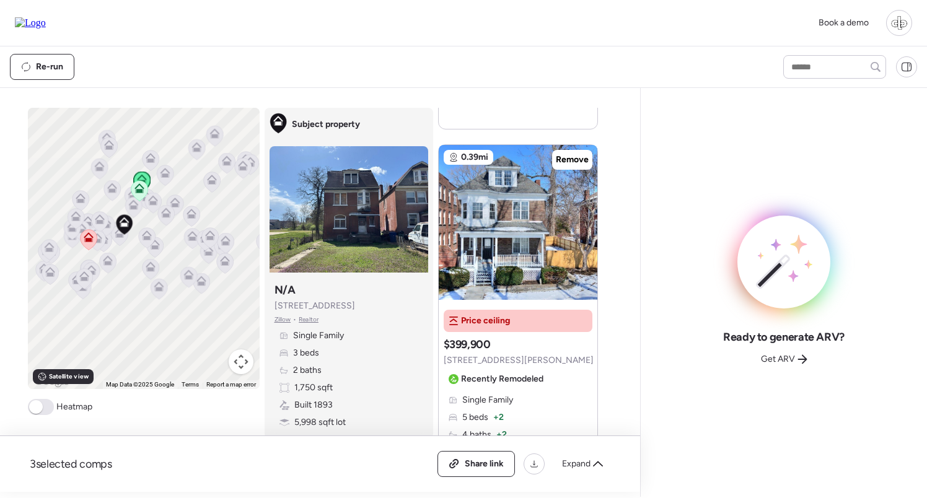
scroll to position [1116, 0]
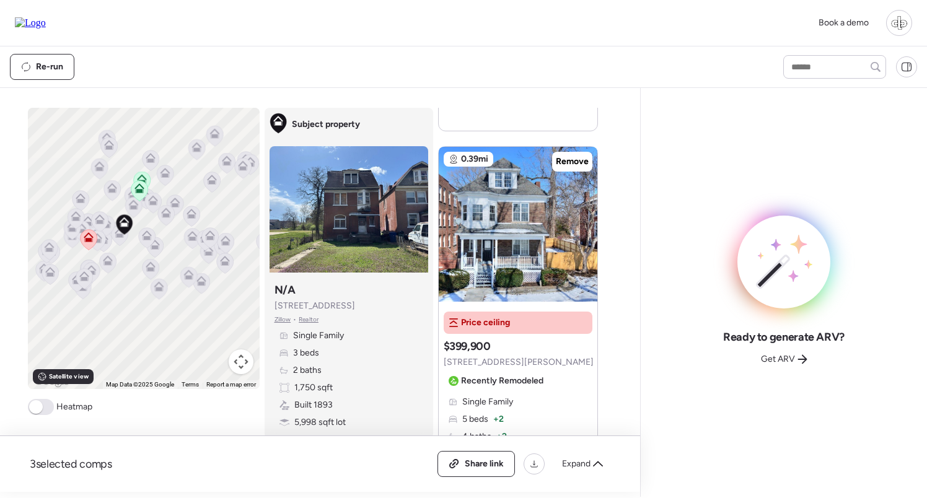
click at [152, 239] on icon at bounding box center [146, 238] width 17 height 20
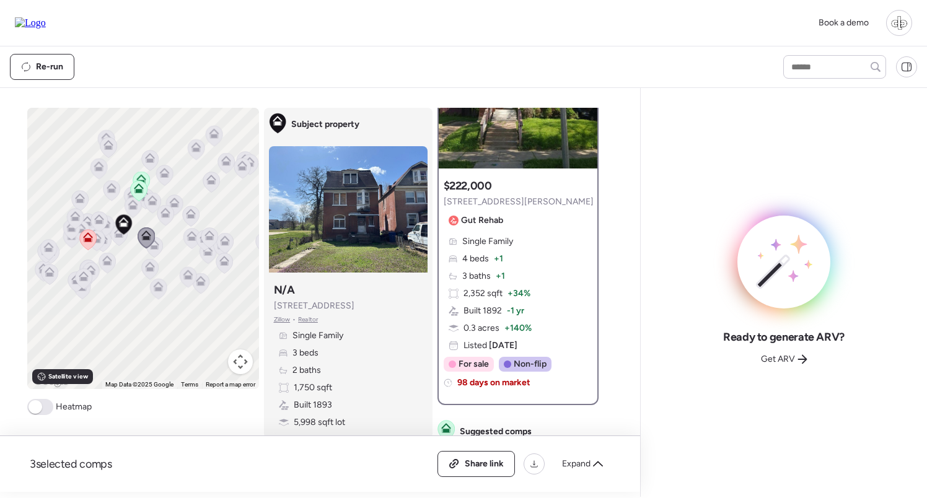
scroll to position [0, 0]
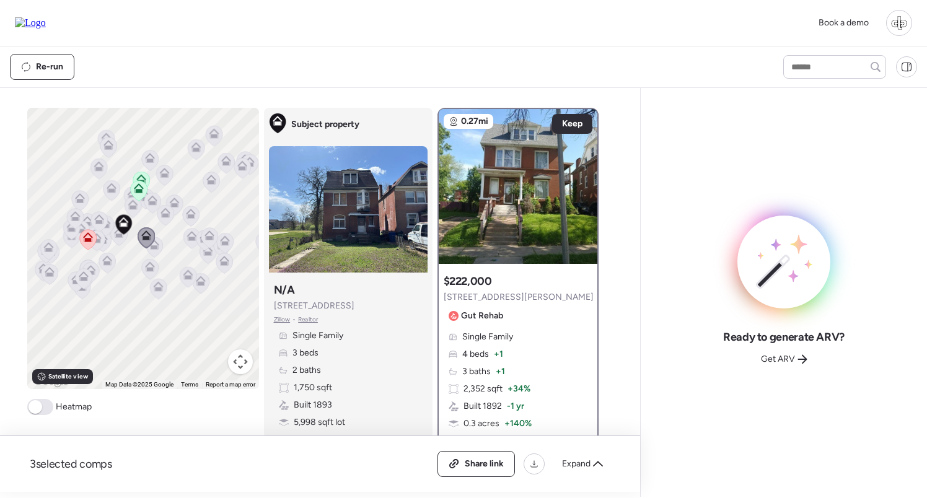
click at [208, 233] on icon at bounding box center [208, 233] width 9 height 6
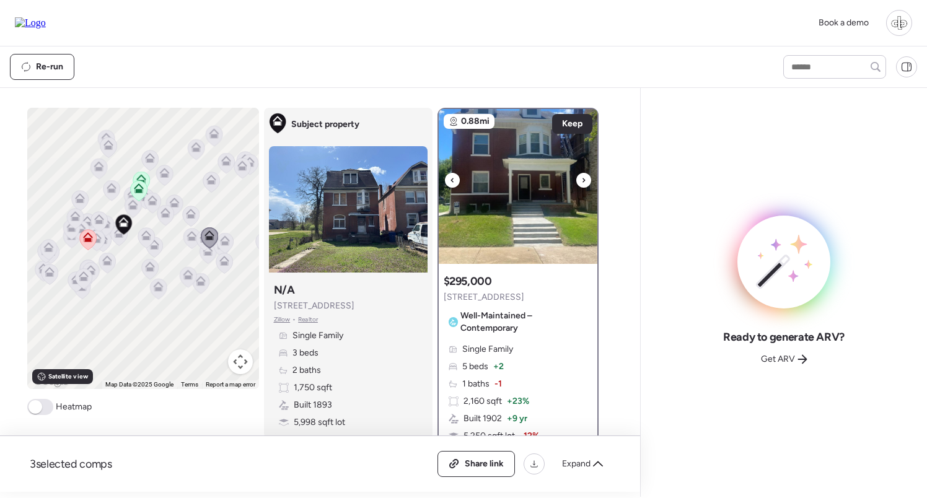
click at [535, 211] on img at bounding box center [518, 186] width 159 height 155
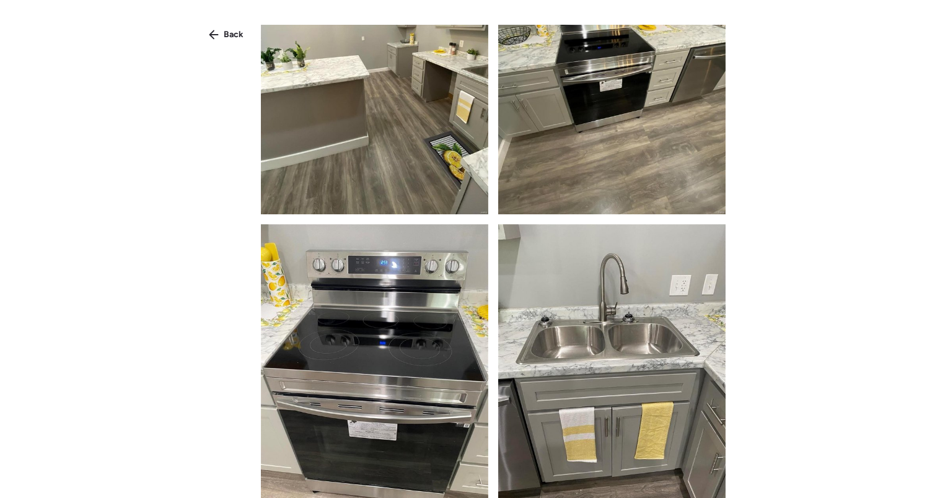
scroll to position [1568, 0]
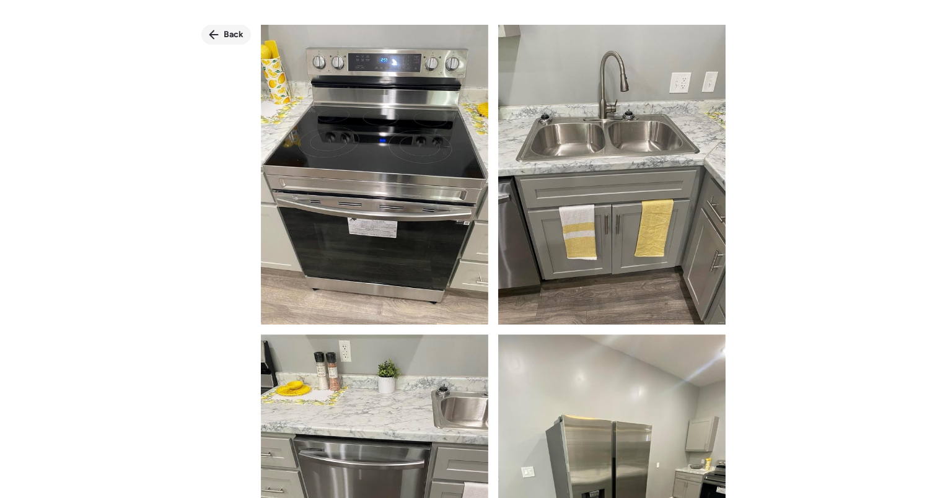
click at [233, 32] on span "Back" at bounding box center [234, 34] width 20 height 12
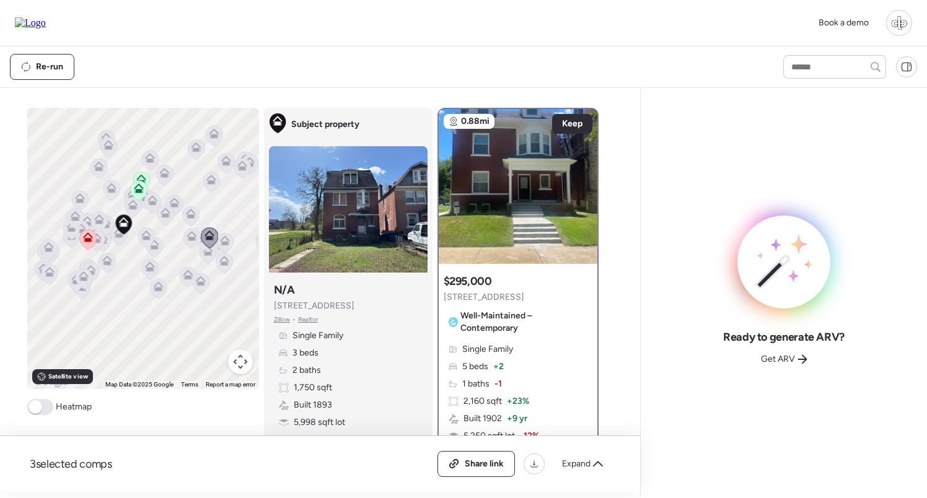
scroll to position [0, 0]
click at [227, 266] on icon at bounding box center [224, 261] width 10 height 10
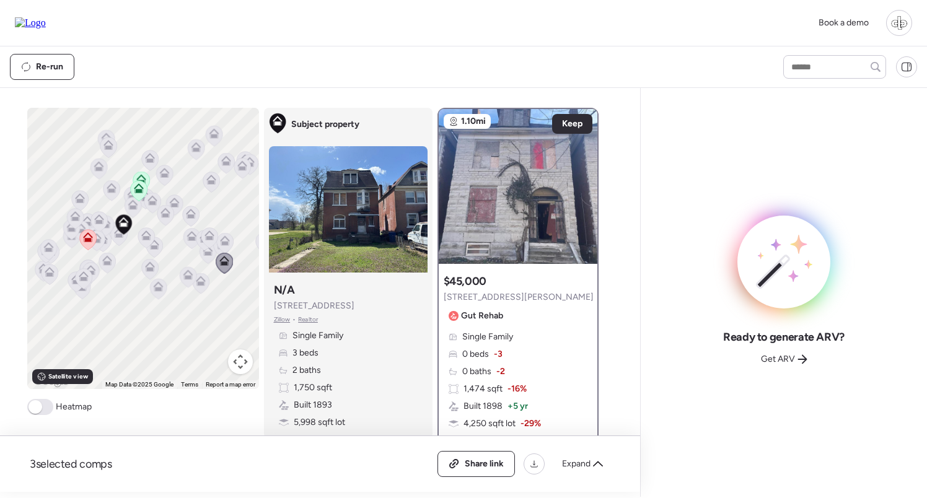
click at [522, 188] on div at bounding box center [518, 186] width 159 height 155
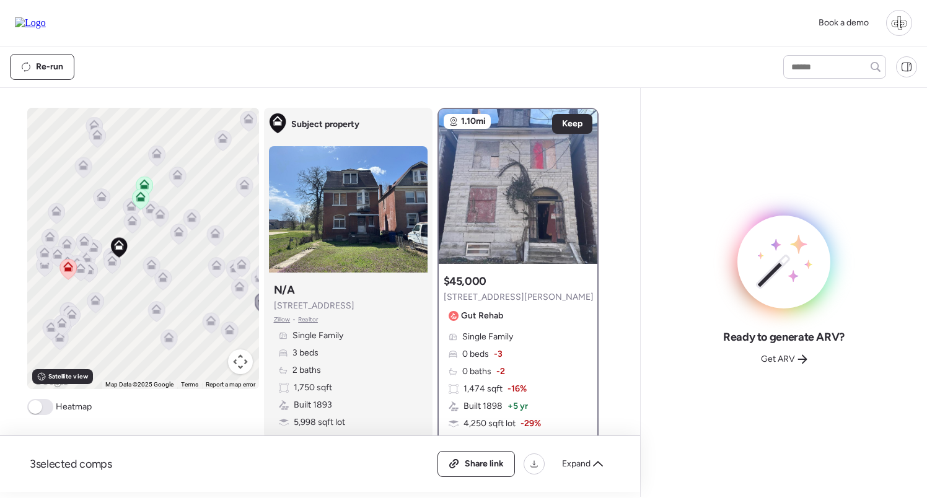
click at [137, 199] on icon at bounding box center [141, 197] width 10 height 10
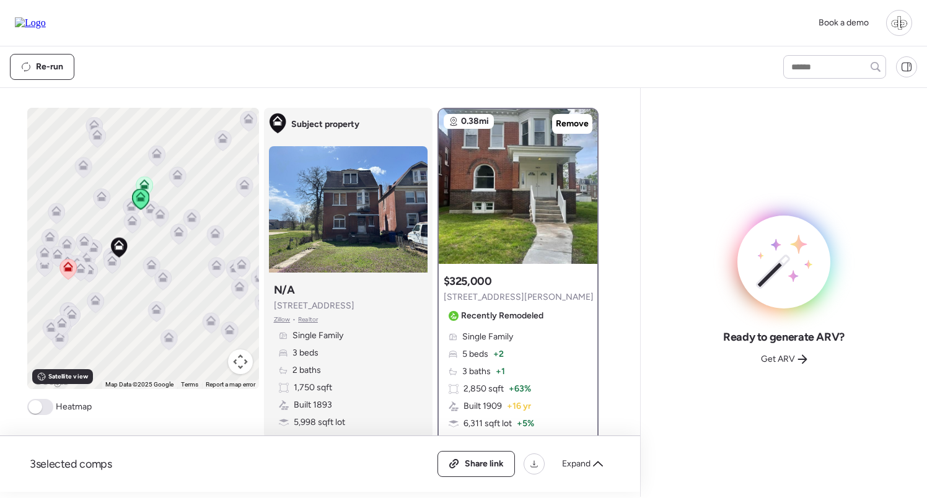
click at [144, 180] on icon at bounding box center [144, 185] width 10 height 10
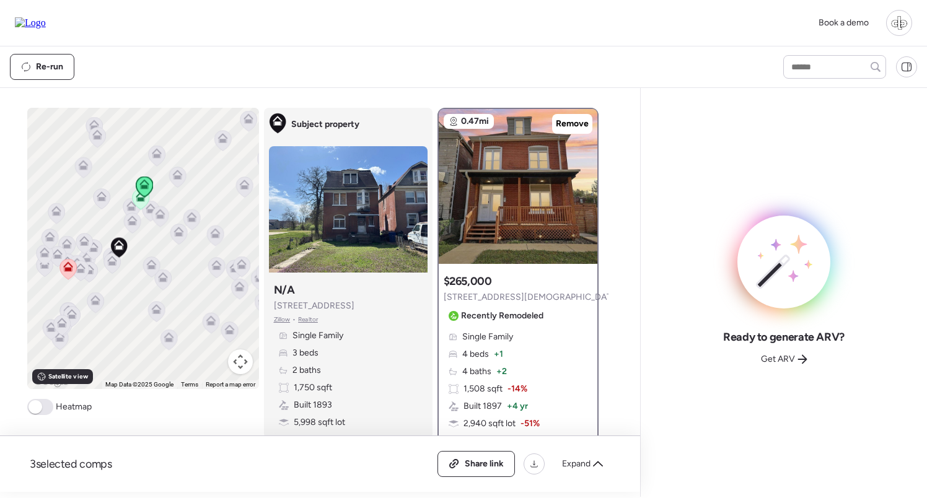
click at [133, 220] on icon at bounding box center [132, 221] width 10 height 10
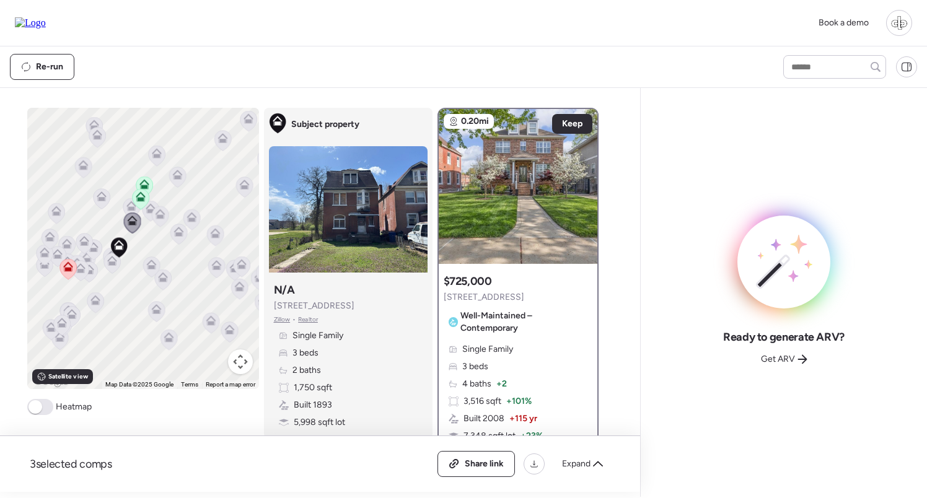
click at [165, 214] on icon at bounding box center [160, 216] width 17 height 20
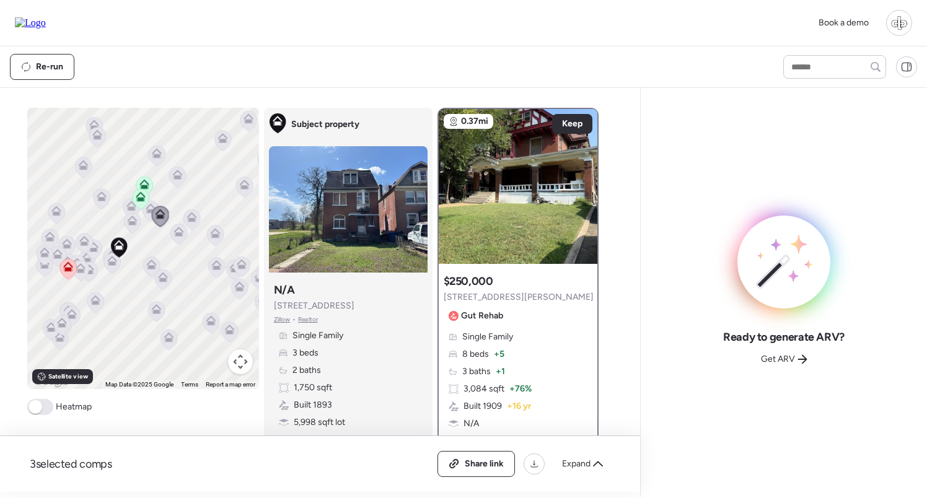
click at [182, 236] on icon at bounding box center [178, 232] width 10 height 10
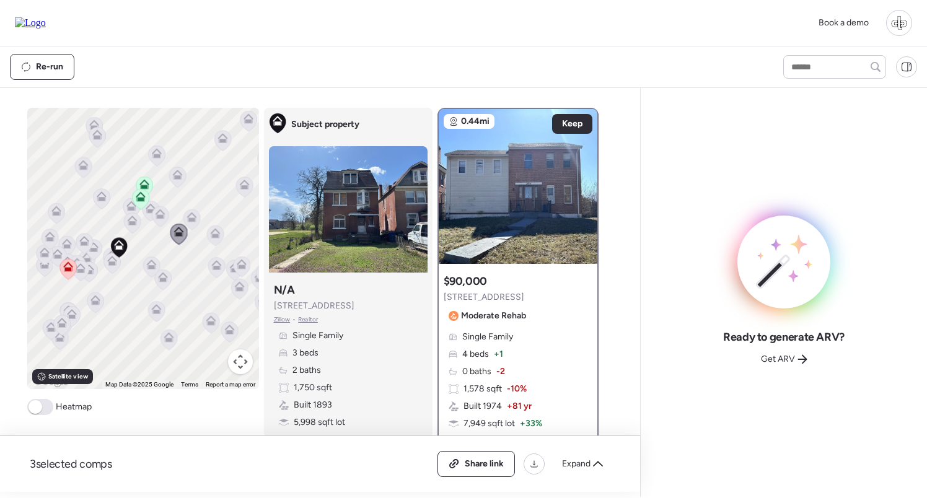
click at [153, 268] on icon at bounding box center [151, 267] width 8 height 4
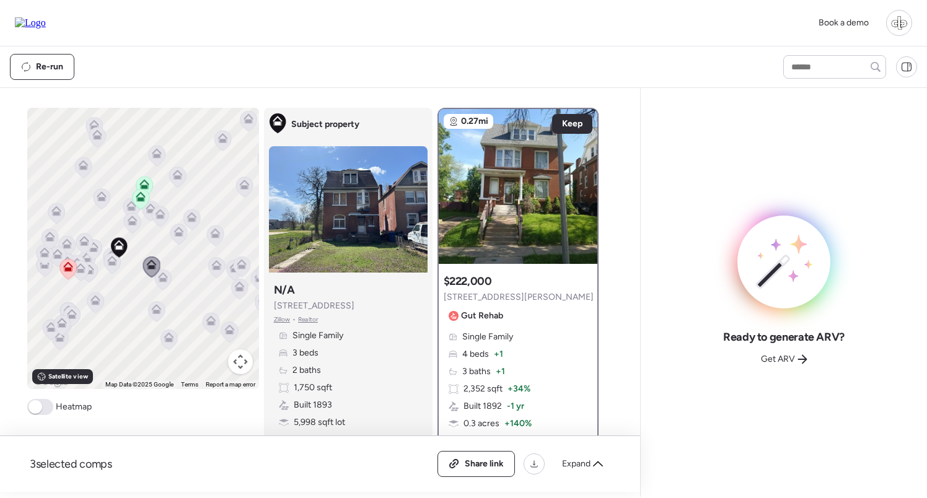
click at [164, 287] on icon at bounding box center [162, 279] width 17 height 20
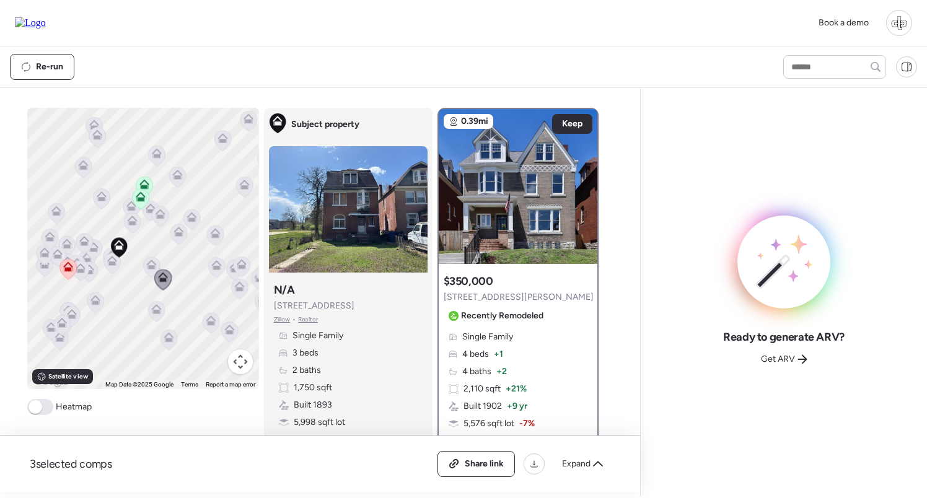
click at [191, 220] on icon at bounding box center [191, 220] width 8 height 4
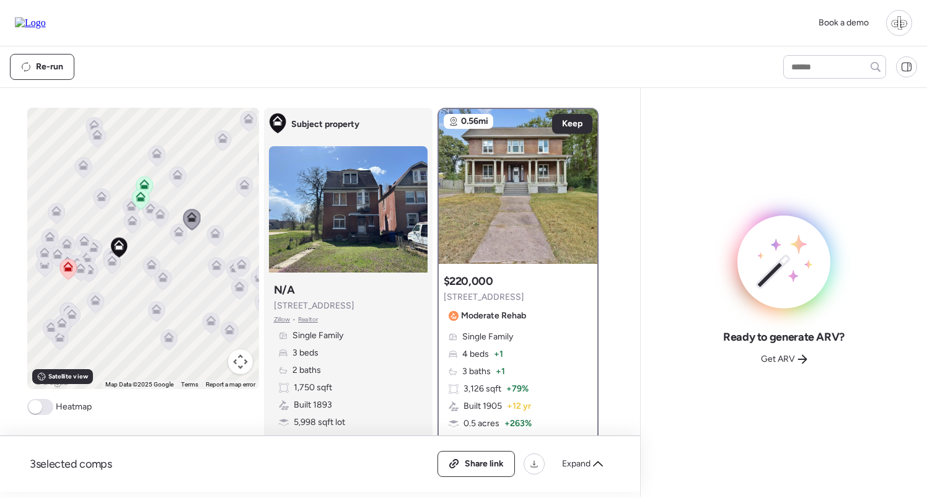
click at [144, 185] on icon at bounding box center [144, 185] width 10 height 10
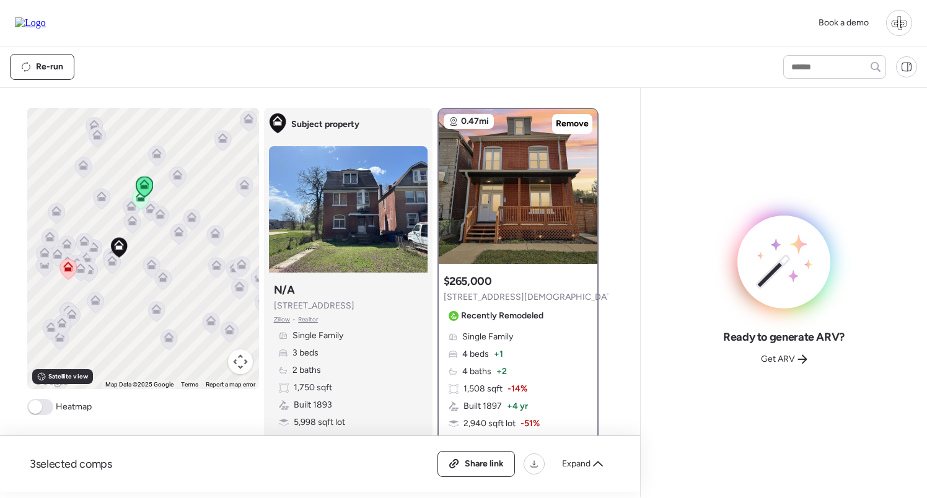
click at [139, 207] on icon at bounding box center [140, 199] width 17 height 20
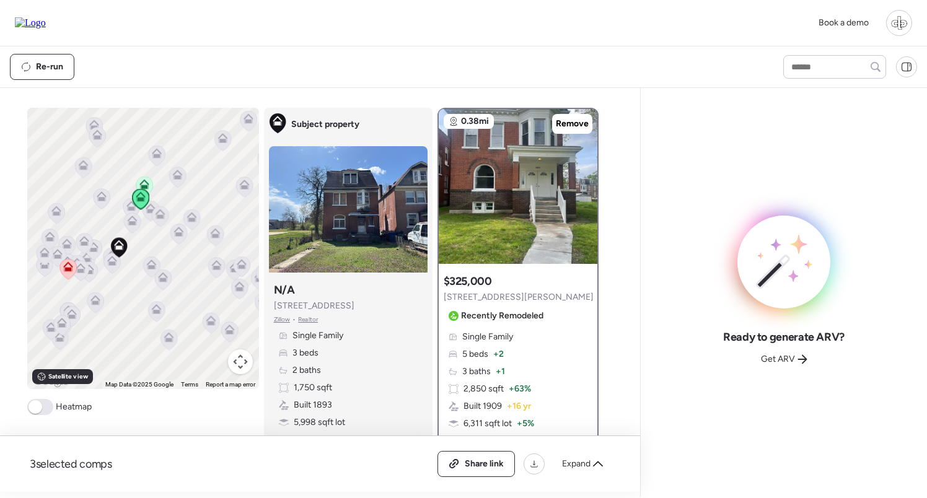
click at [63, 269] on icon at bounding box center [68, 267] width 10 height 10
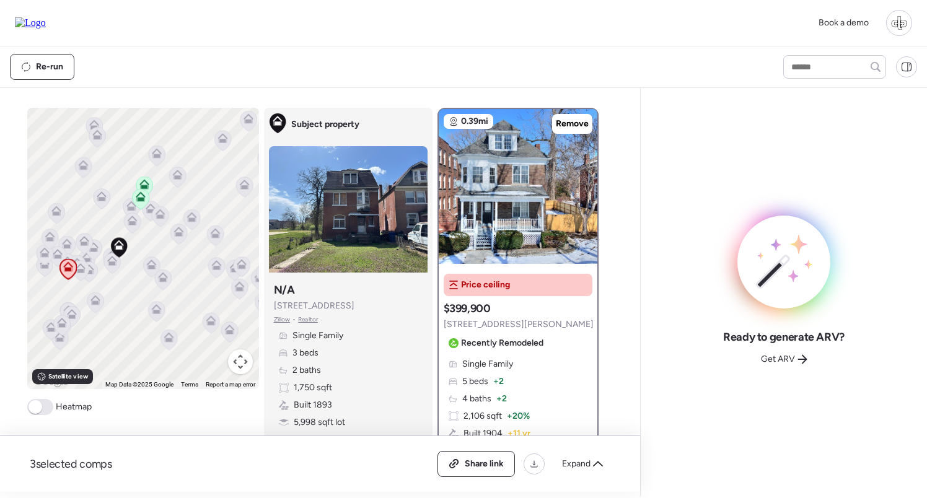
click at [142, 201] on icon at bounding box center [140, 200] width 8 height 4
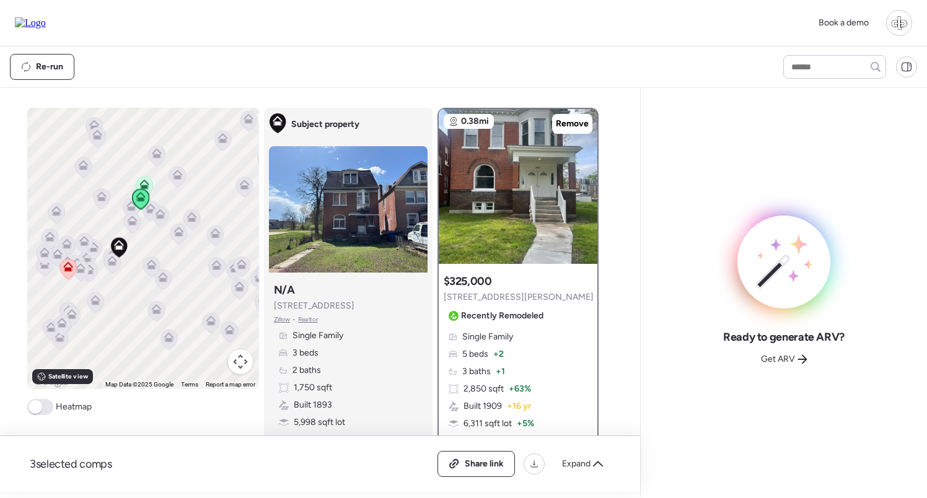
click at [144, 183] on icon at bounding box center [144, 185] width 10 height 10
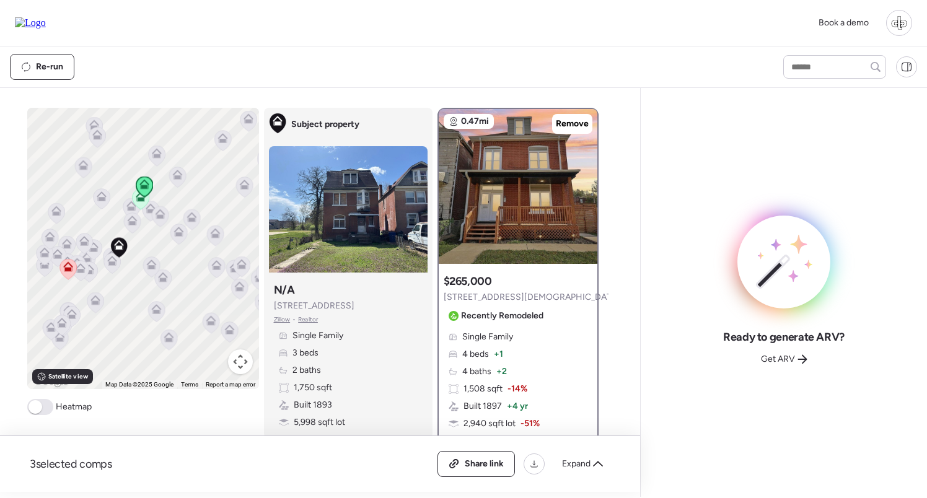
click at [139, 205] on icon at bounding box center [140, 199] width 17 height 20
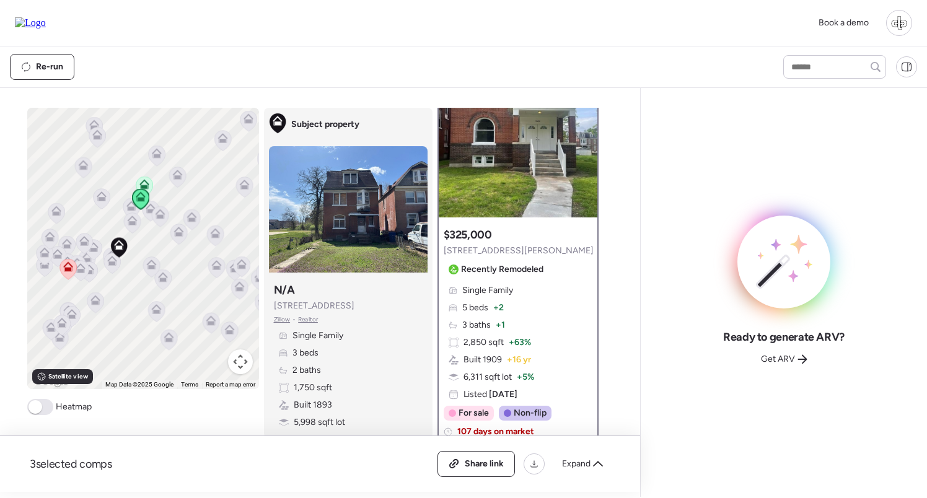
scroll to position [46, 0]
click at [769, 359] on span "Get ARV" at bounding box center [778, 359] width 34 height 12
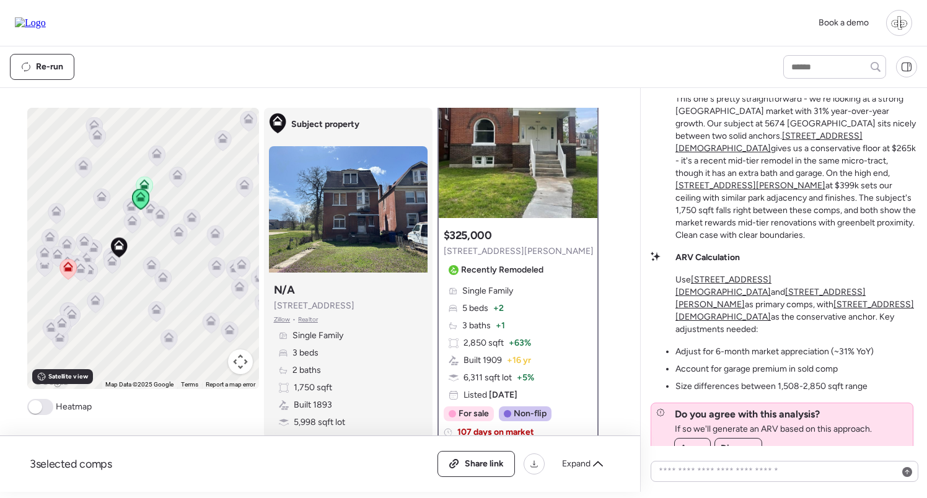
scroll to position [0, 0]
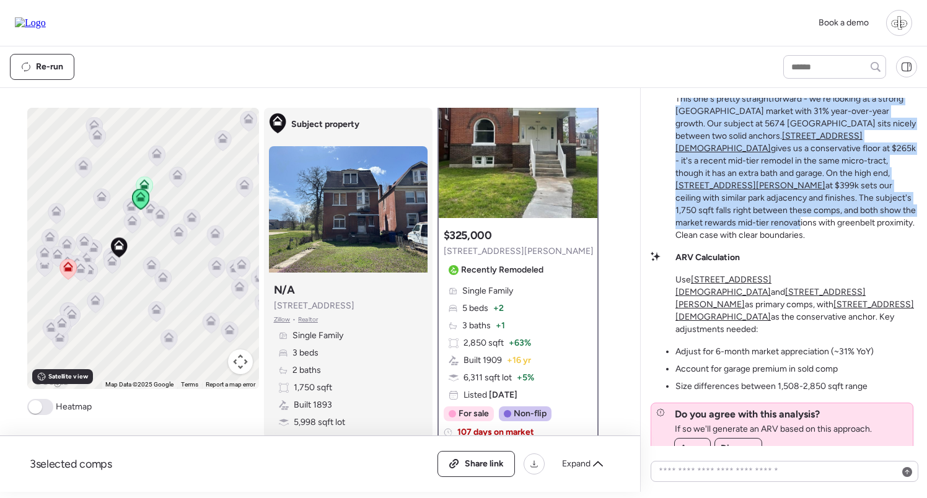
drag, startPoint x: 678, startPoint y: 146, endPoint x: 853, endPoint y: 255, distance: 206.7
click at [853, 242] on p "This one's pretty straightforward - we're looking at a strong [GEOGRAPHIC_DATA]…" at bounding box center [796, 167] width 242 height 149
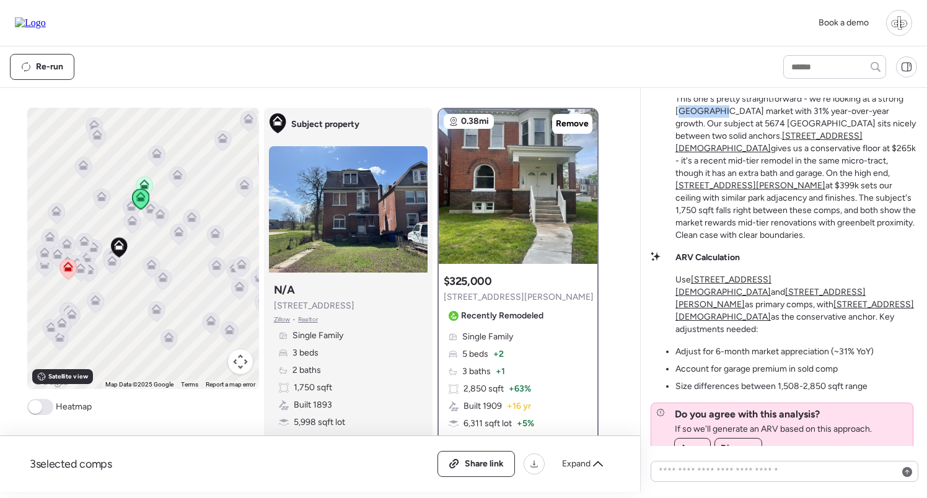
drag, startPoint x: 680, startPoint y: 162, endPoint x: 724, endPoint y: 162, distance: 44.0
click at [724, 162] on p "This one's pretty straightforward - we're looking at a strong [GEOGRAPHIC_DATA]…" at bounding box center [796, 167] width 242 height 149
drag, startPoint x: 762, startPoint y: 157, endPoint x: 853, endPoint y: 161, distance: 91.1
click at [854, 161] on p "This one's pretty straightforward - we're looking at a strong [GEOGRAPHIC_DATA]…" at bounding box center [796, 167] width 242 height 149
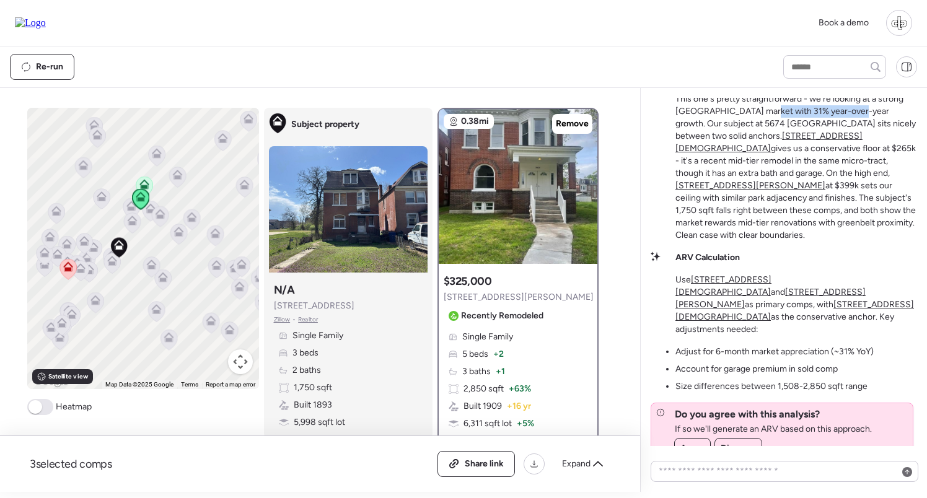
click at [853, 161] on p "This one's pretty straightforward - we're looking at a strong [GEOGRAPHIC_DATA]…" at bounding box center [796, 167] width 242 height 149
drag, startPoint x: 751, startPoint y: 167, endPoint x: 859, endPoint y: 170, distance: 108.4
click at [859, 170] on p "This one's pretty straightforward - we're looking at a strong [GEOGRAPHIC_DATA]…" at bounding box center [796, 167] width 242 height 149
click at [860, 170] on p "This one's pretty straightforward - we're looking at a strong [GEOGRAPHIC_DATA]…" at bounding box center [796, 167] width 242 height 149
click at [862, 154] on u "[STREET_ADDRESS][DEMOGRAPHIC_DATA]" at bounding box center [768, 142] width 187 height 23
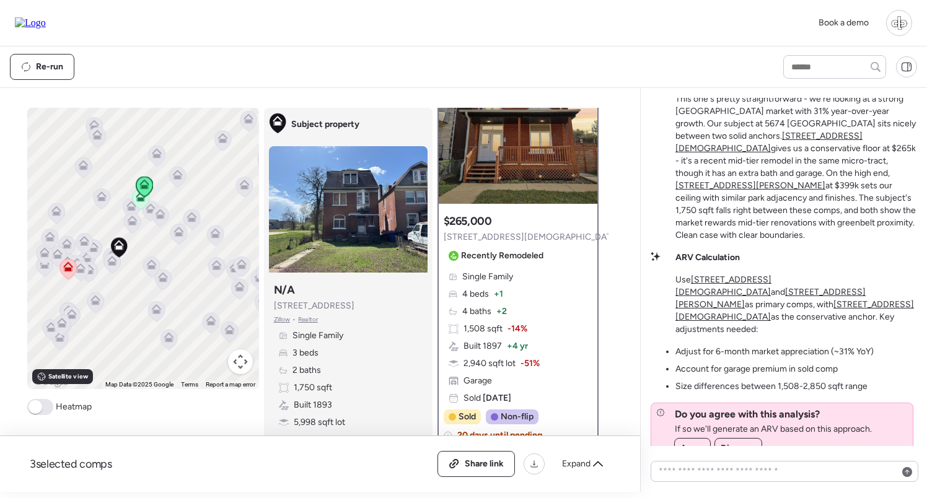
scroll to position [14, 0]
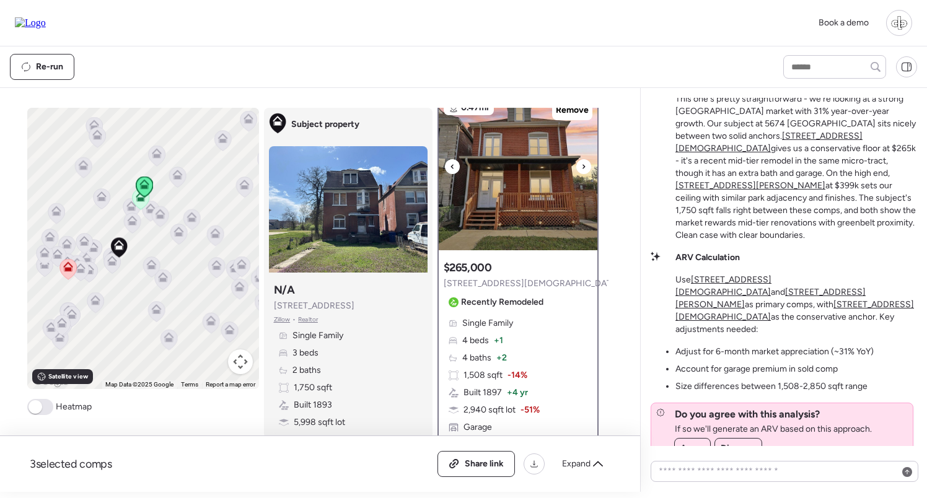
click at [523, 152] on img at bounding box center [518, 172] width 159 height 155
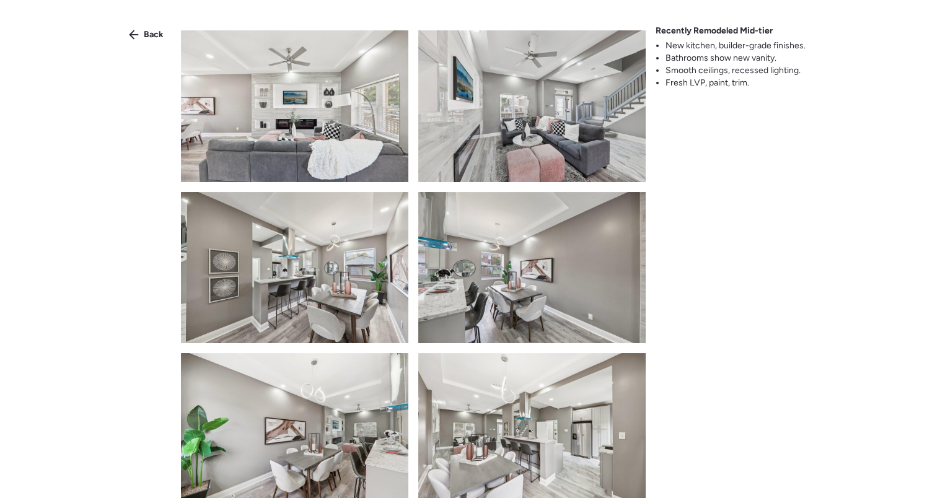
scroll to position [488, 0]
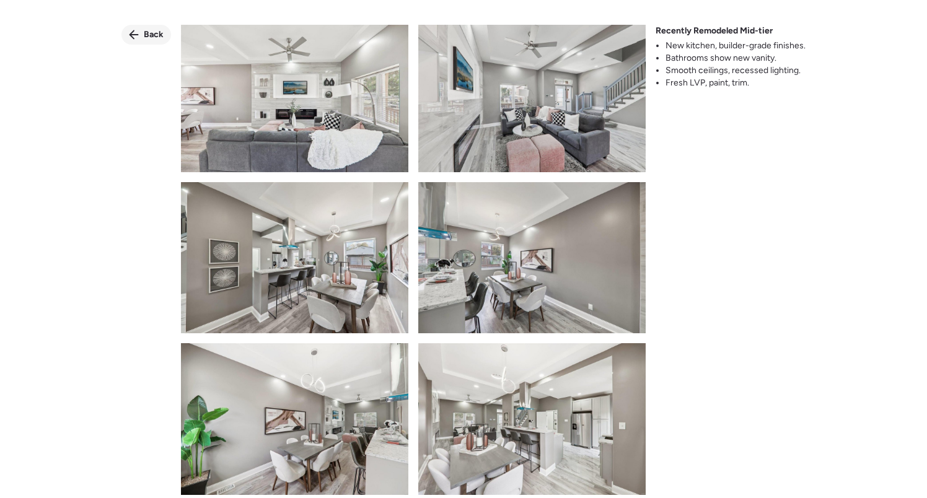
click at [157, 37] on span "Back" at bounding box center [154, 34] width 20 height 12
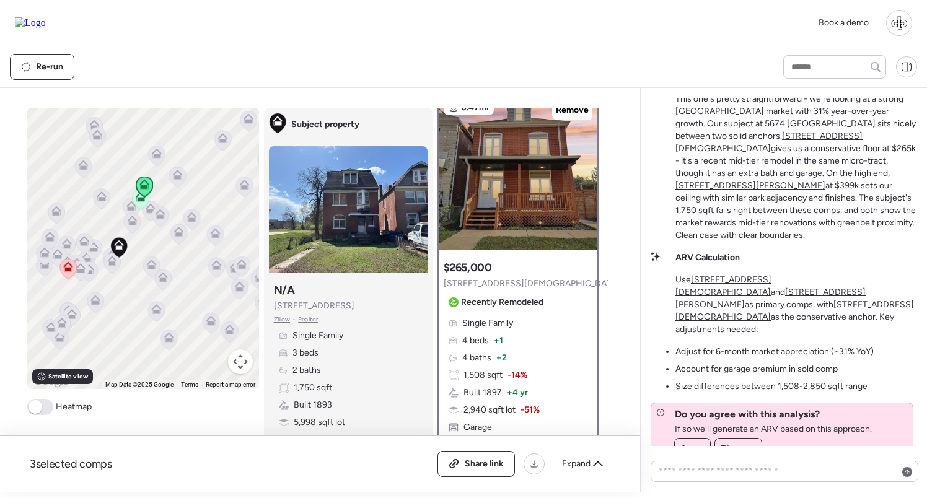
click at [825, 191] on u "[STREET_ADDRESS][PERSON_NAME]" at bounding box center [750, 185] width 150 height 11
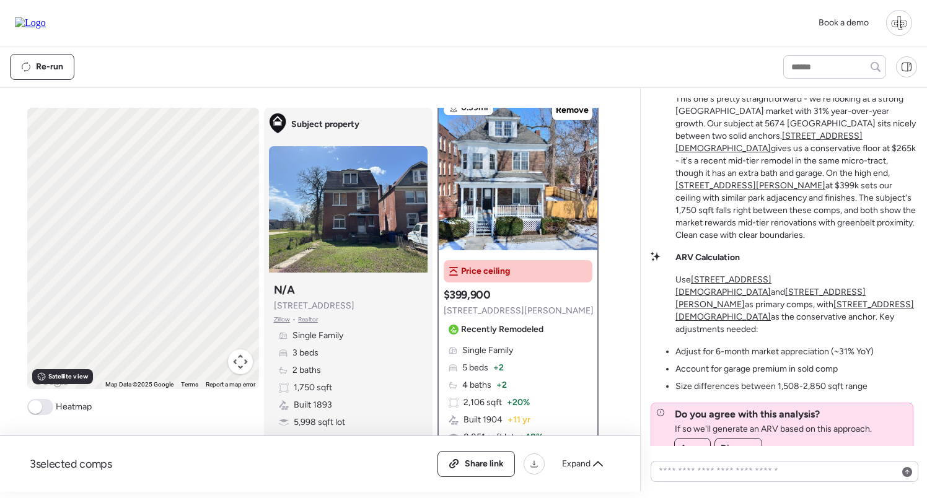
scroll to position [0, 0]
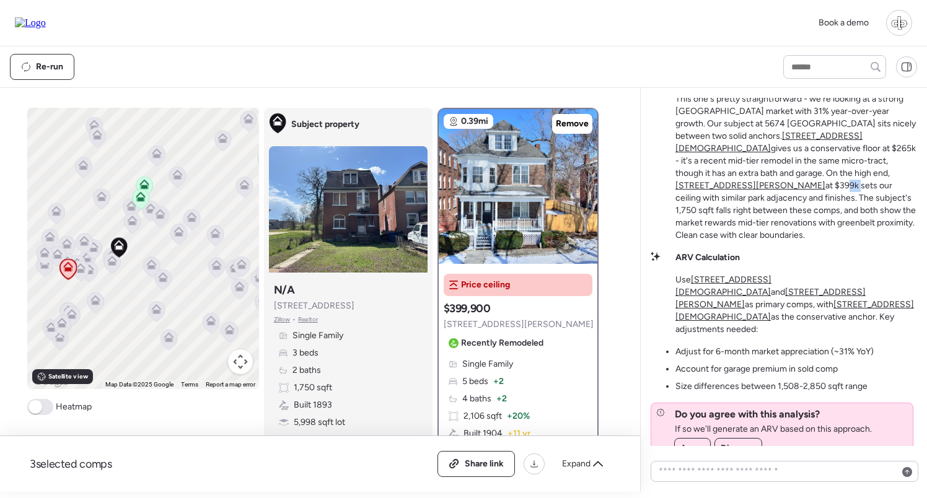
drag, startPoint x: 683, startPoint y: 225, endPoint x: 698, endPoint y: 225, distance: 14.9
click at [698, 225] on p "This one's pretty straightforward - we're looking at a strong [GEOGRAPHIC_DATA]…" at bounding box center [796, 167] width 242 height 149
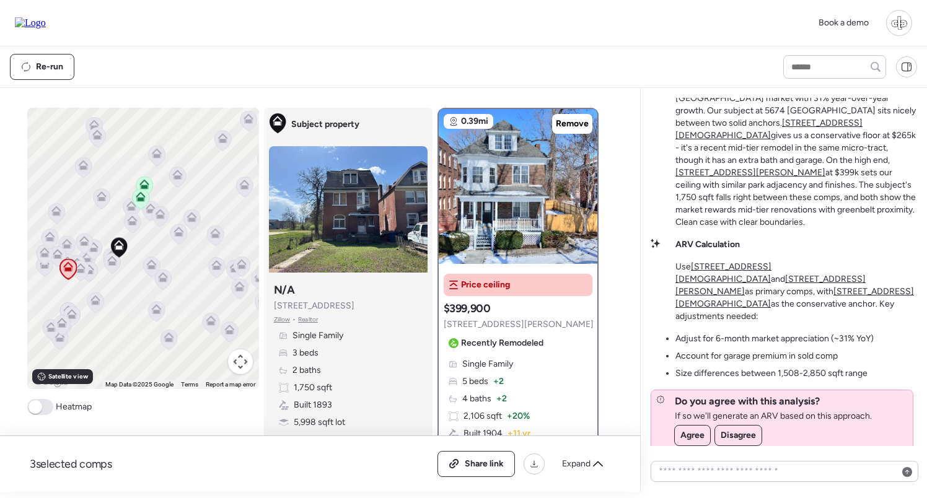
scroll to position [-24, 0]
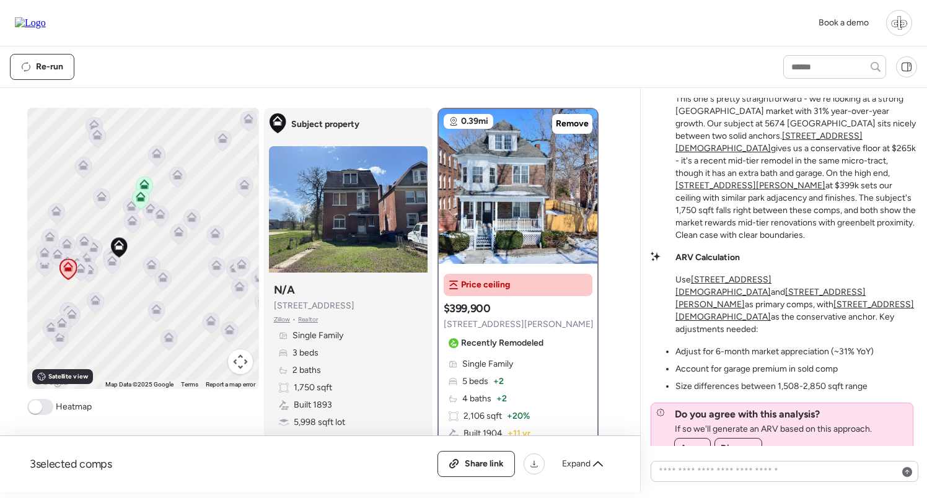
click at [850, 186] on p "This one's pretty straightforward - we're looking at a strong [GEOGRAPHIC_DATA]…" at bounding box center [796, 167] width 242 height 149
click at [688, 226] on p "This one's pretty straightforward - we're looking at a strong [GEOGRAPHIC_DATA]…" at bounding box center [796, 167] width 242 height 149
click at [720, 227] on p "This one's pretty straightforward - we're looking at a strong [GEOGRAPHIC_DATA]…" at bounding box center [796, 167] width 242 height 149
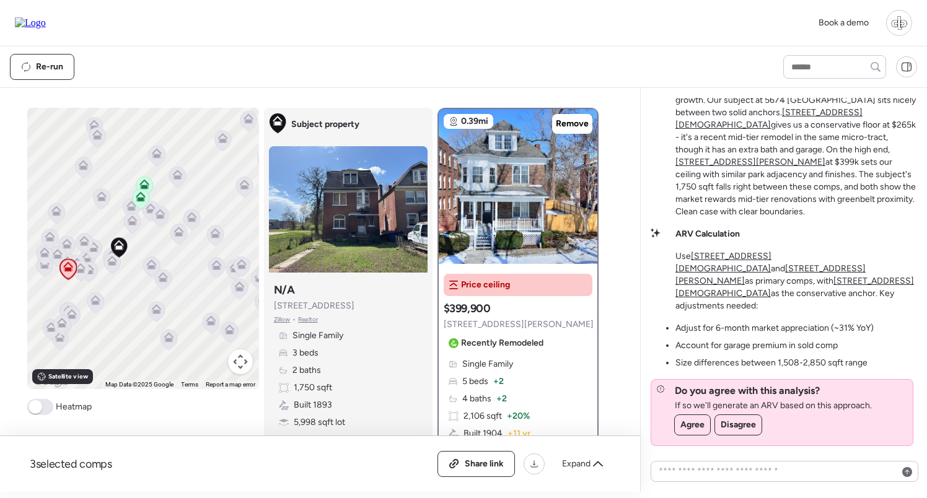
scroll to position [0, 0]
click at [717, 274] on u "[STREET_ADDRESS][DEMOGRAPHIC_DATA]" at bounding box center [723, 262] width 96 height 23
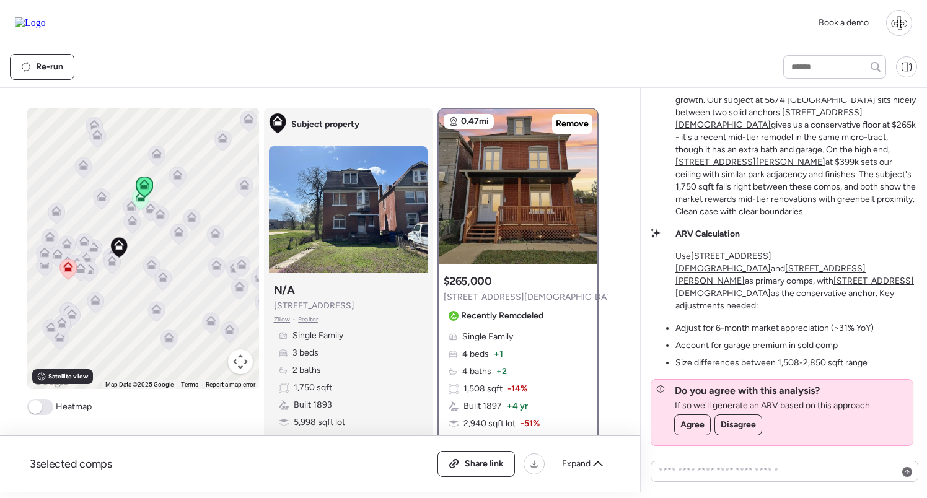
click at [801, 281] on u "[STREET_ADDRESS][PERSON_NAME]" at bounding box center [770, 274] width 190 height 23
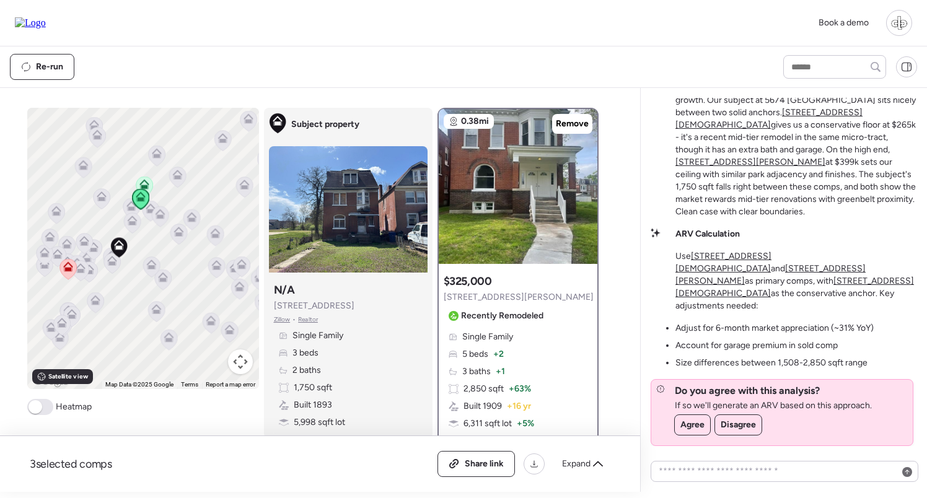
click at [707, 295] on u "[STREET_ADDRESS][DEMOGRAPHIC_DATA]" at bounding box center [794, 287] width 238 height 23
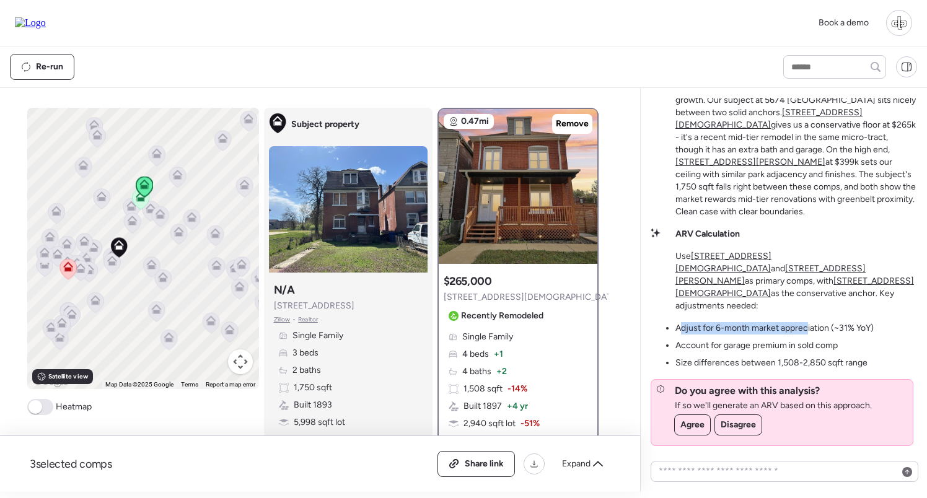
drag, startPoint x: 683, startPoint y: 328, endPoint x: 810, endPoint y: 327, distance: 127.0
click at [810, 327] on li "Adjust for 6-month market appreciation (~31% YoY)" at bounding box center [774, 328] width 198 height 12
drag, startPoint x: 684, startPoint y: 346, endPoint x: 803, endPoint y: 348, distance: 119.6
click at [803, 348] on li "Account for garage premium in sold comp" at bounding box center [756, 345] width 162 height 12
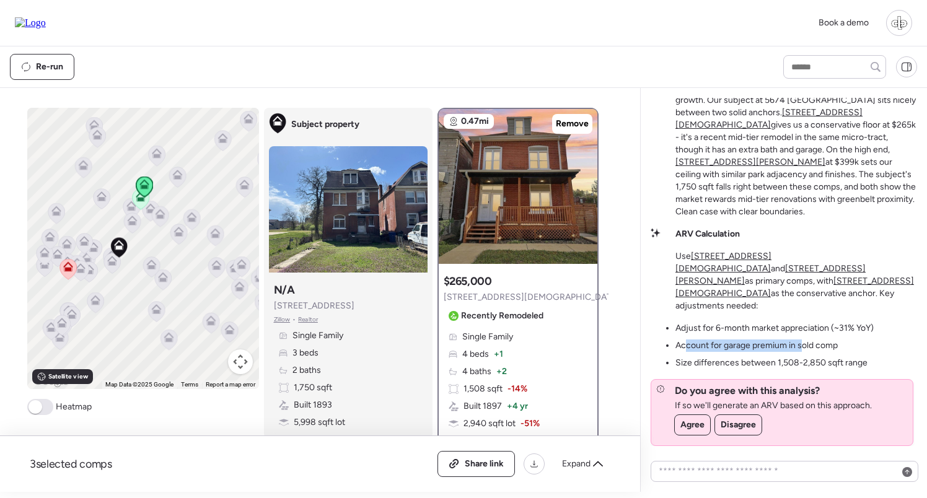
click at [803, 348] on li "Account for garage premium in sold comp" at bounding box center [756, 345] width 162 height 12
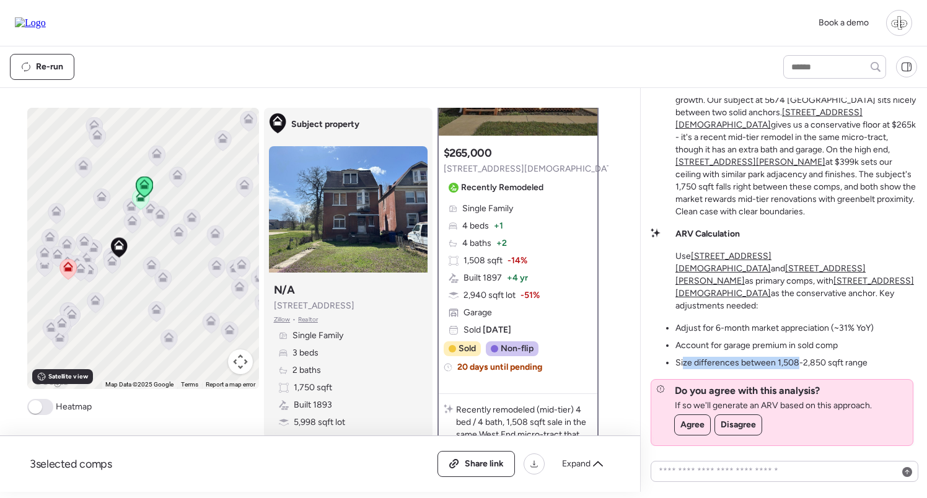
drag, startPoint x: 684, startPoint y: 361, endPoint x: 796, endPoint y: 360, distance: 112.1
click at [796, 359] on li "Size differences between 1,508-2,850 sqft range" at bounding box center [771, 363] width 192 height 12
click at [796, 360] on li "Size differences between 1,508-2,850 sqft range" at bounding box center [771, 363] width 192 height 12
click at [710, 475] on textarea at bounding box center [784, 471] width 256 height 17
drag, startPoint x: 679, startPoint y: 327, endPoint x: 822, endPoint y: 330, distance: 143.1
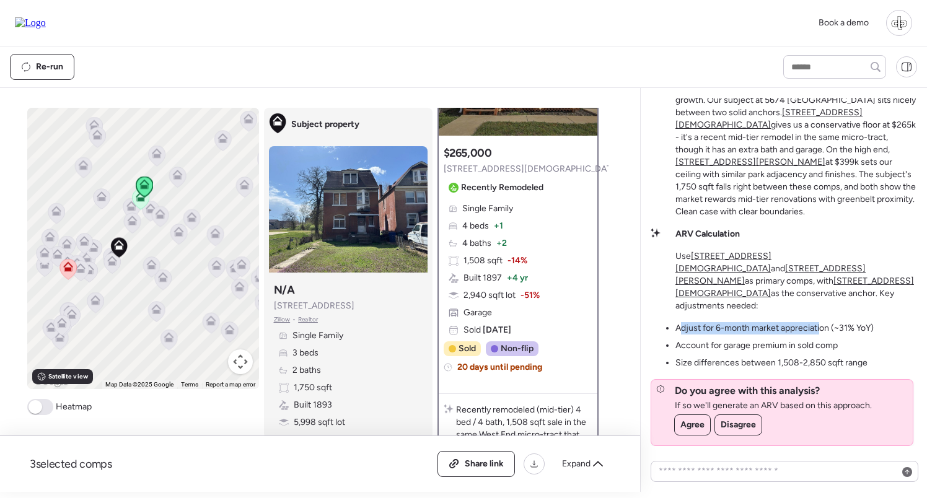
click at [822, 330] on li "Adjust for 6-month market appreciation (~31% YoY)" at bounding box center [774, 328] width 198 height 12
click at [850, 330] on li "Adjust for 6-month market appreciation (~31% YoY)" at bounding box center [774, 328] width 198 height 12
click at [841, 330] on li "Adjust for 6-month market appreciation (~31% YoY)" at bounding box center [774, 328] width 198 height 12
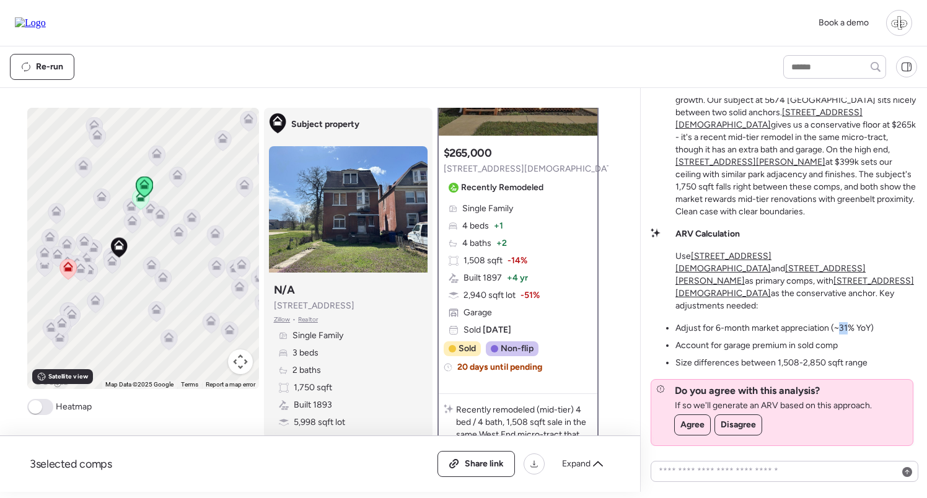
click at [841, 330] on li "Adjust for 6-month market appreciation (~31% YoY)" at bounding box center [774, 328] width 198 height 12
click at [884, 330] on div "ARV Calculation Use 1226 Temple Pl and 5614 Etzel Ave as primary comps, with 12…" at bounding box center [796, 298] width 242 height 141
click at [845, 328] on li "Adjust for 6-month market appreciation (~31% YoY)" at bounding box center [774, 328] width 198 height 12
click at [886, 328] on div "ARV Calculation Use 1226 Temple Pl and 5614 Etzel Ave as primary comps, with 12…" at bounding box center [796, 298] width 242 height 141
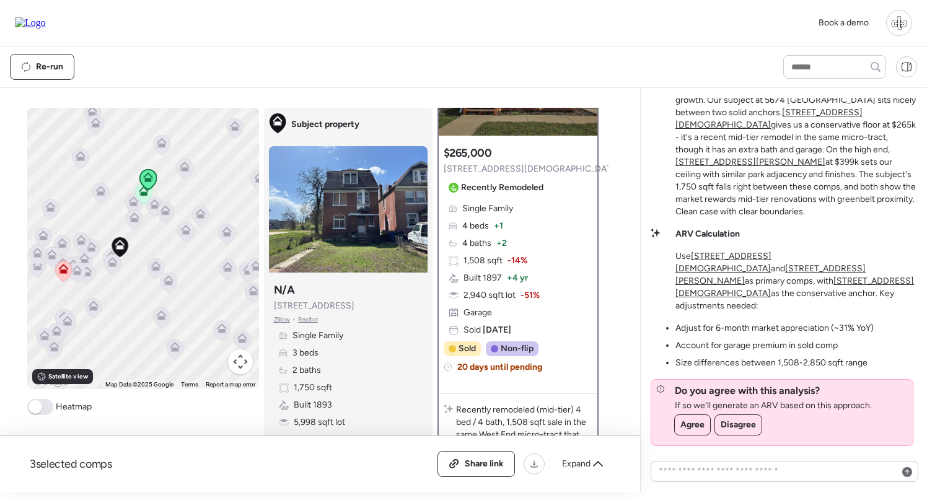
click at [161, 268] on icon at bounding box center [155, 268] width 17 height 20
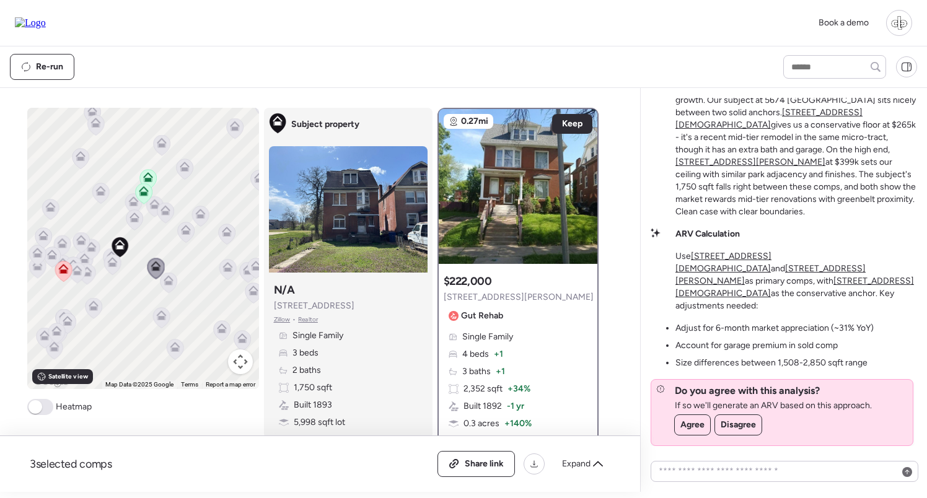
click at [168, 287] on icon at bounding box center [168, 283] width 17 height 20
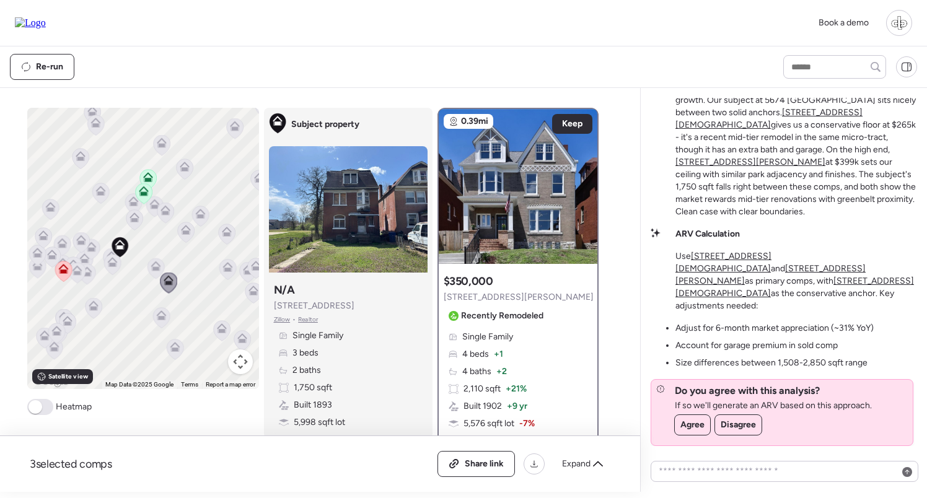
click at [111, 266] on icon at bounding box center [112, 265] width 8 height 4
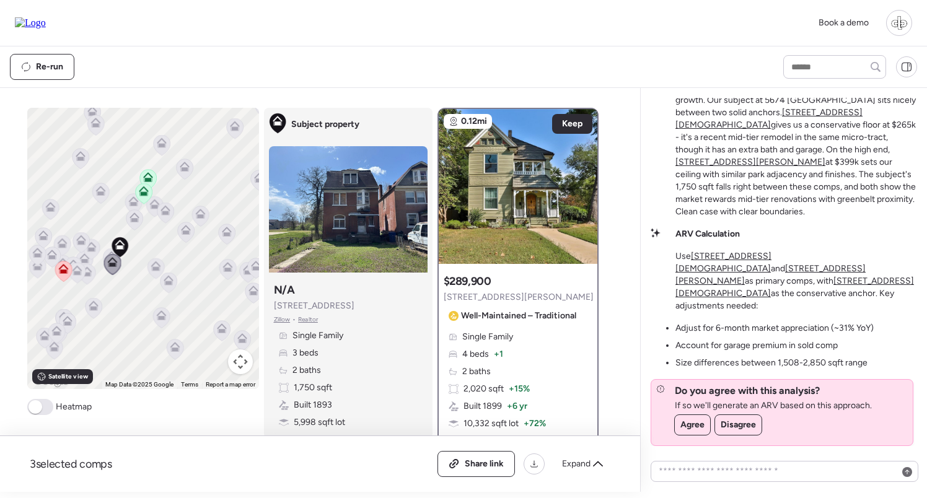
click at [108, 251] on icon at bounding box center [111, 258] width 17 height 20
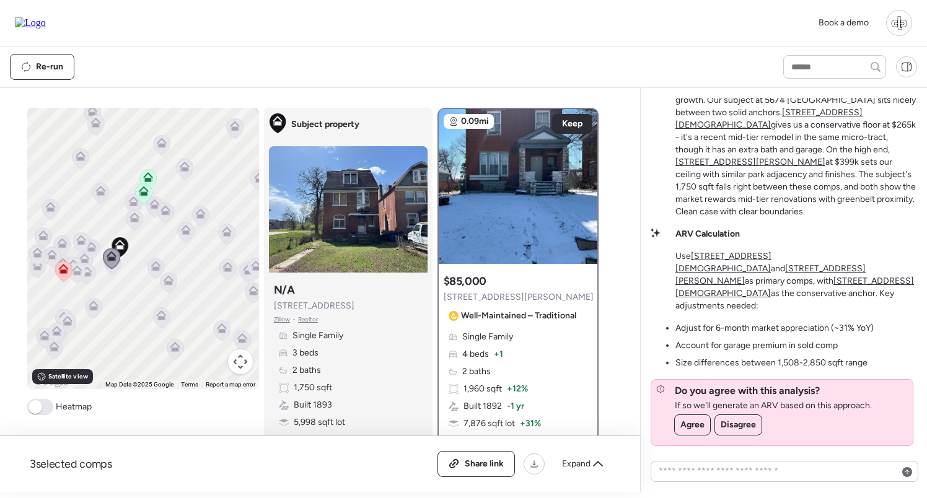
click at [168, 211] on icon at bounding box center [164, 209] width 9 height 6
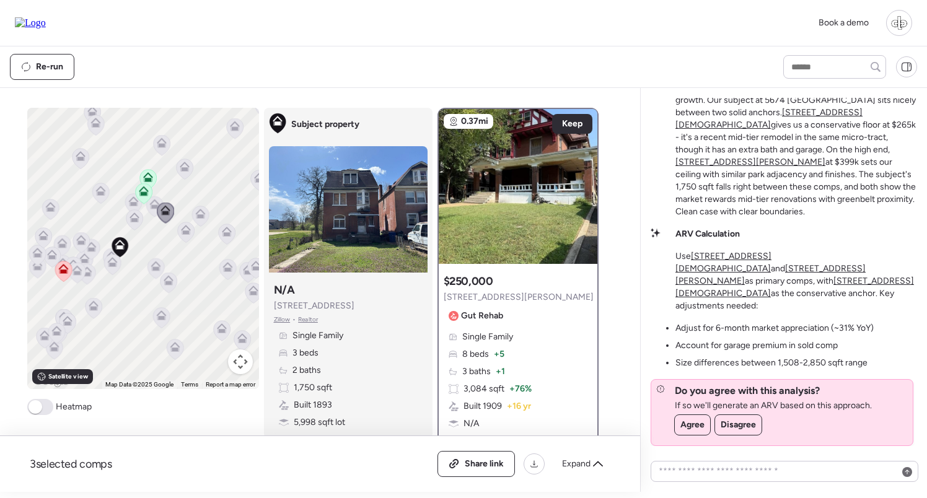
click at [137, 221] on icon at bounding box center [134, 217] width 10 height 10
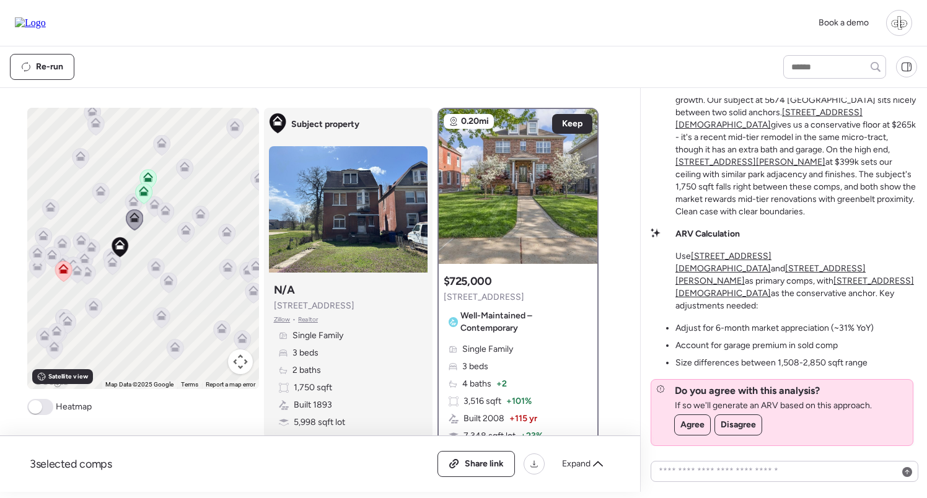
click at [151, 211] on icon at bounding box center [154, 206] width 17 height 20
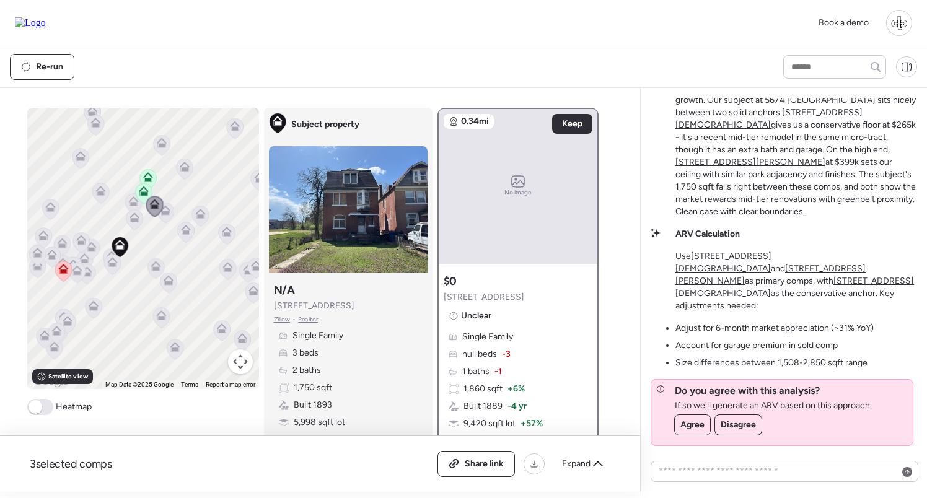
click at [151, 271] on icon at bounding box center [156, 266] width 10 height 10
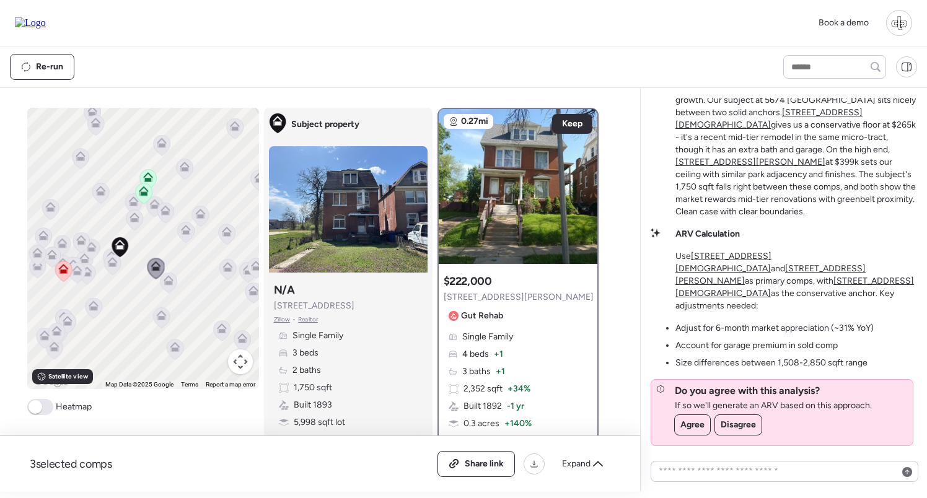
click at [109, 264] on icon at bounding box center [112, 265] width 8 height 4
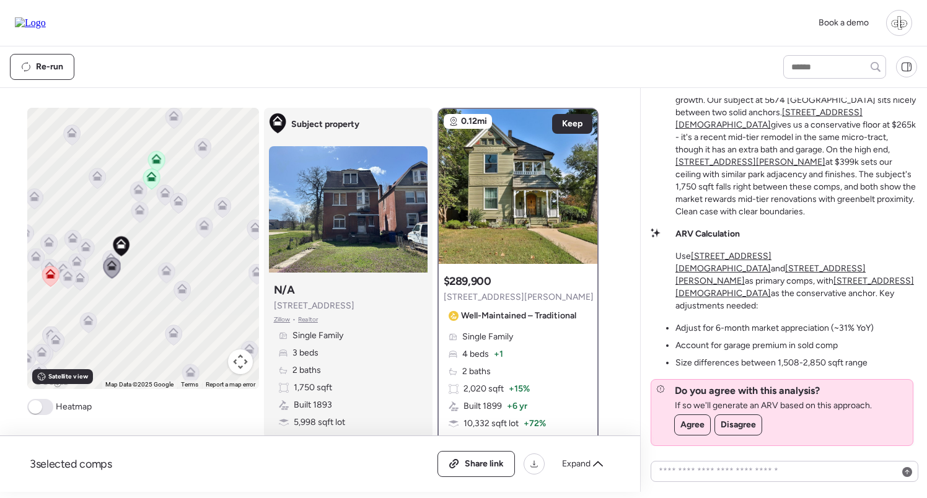
click at [81, 243] on icon at bounding box center [72, 240] width 17 height 21
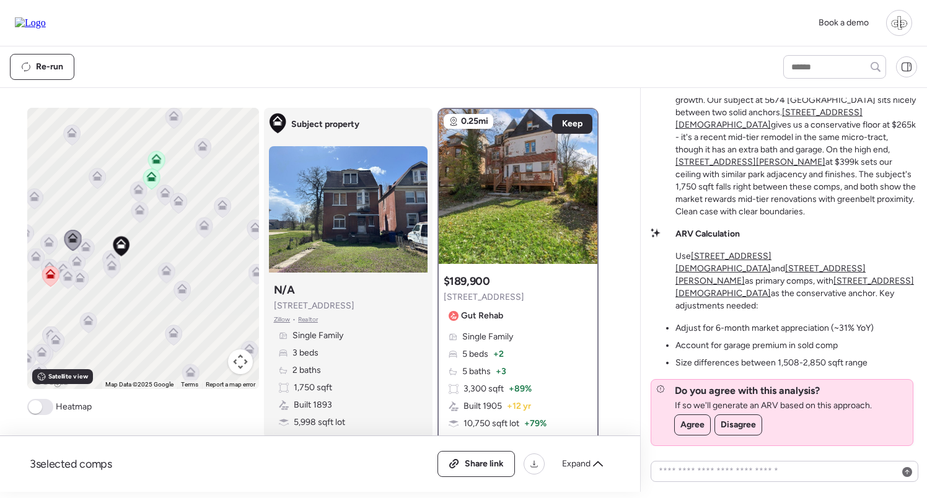
click at [86, 242] on icon at bounding box center [86, 247] width 10 height 10
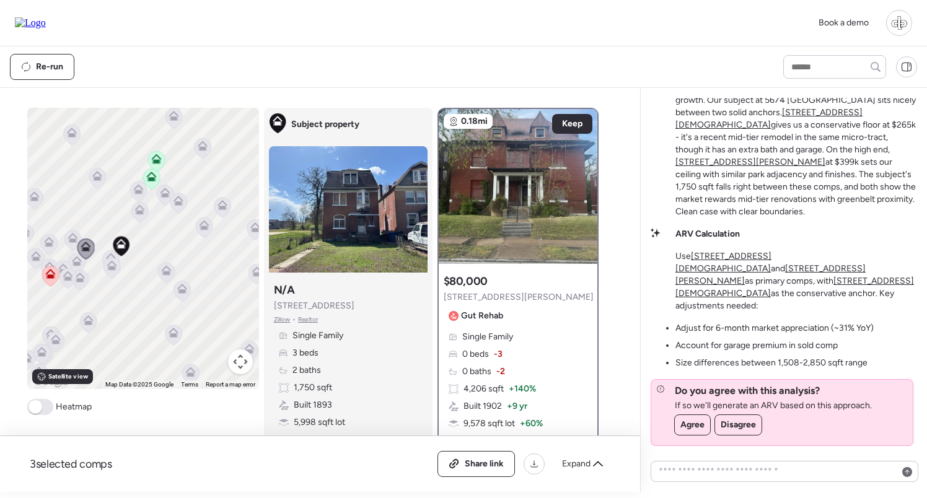
click at [46, 277] on icon at bounding box center [50, 274] width 10 height 10
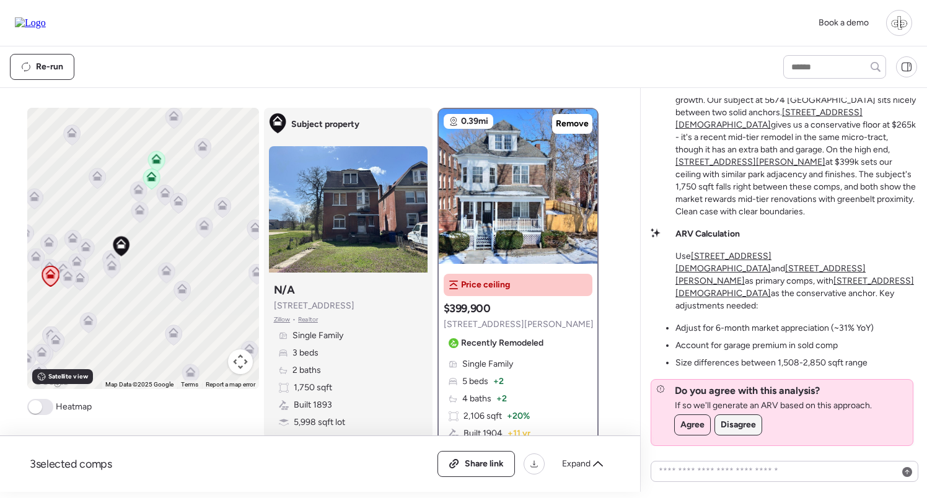
click at [735, 429] on span "Disagree" at bounding box center [737, 425] width 35 height 12
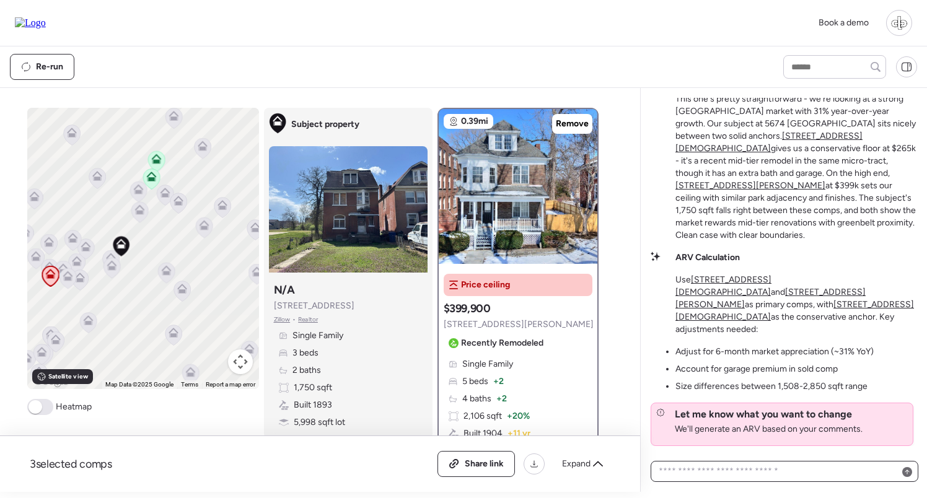
click at [717, 470] on textarea at bounding box center [784, 471] width 256 height 17
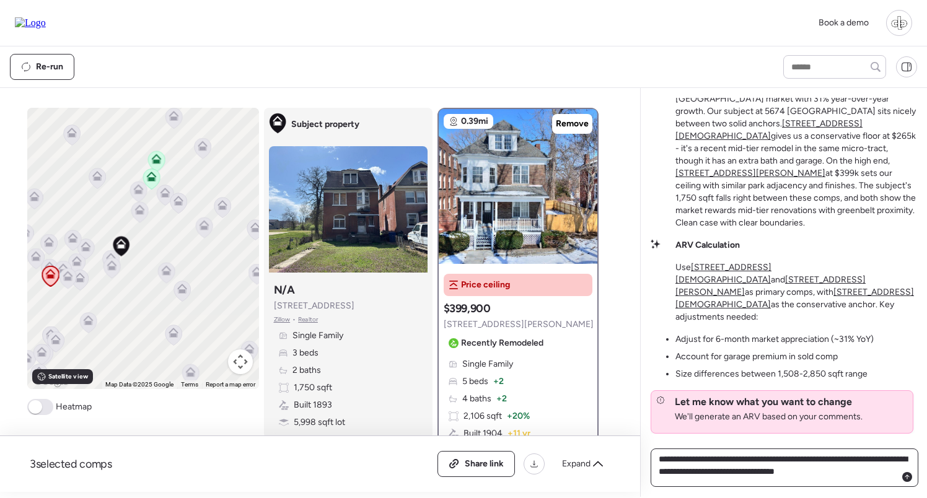
type textarea "**********"
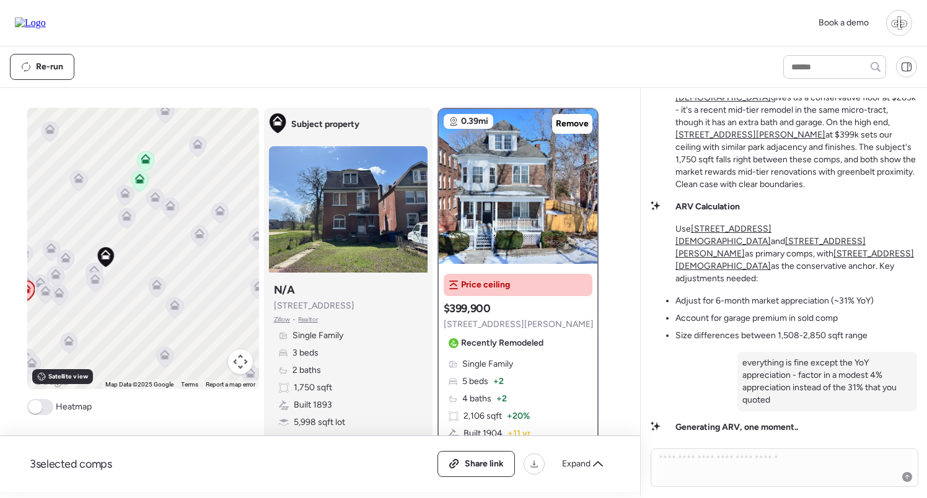
click at [155, 292] on icon at bounding box center [156, 287] width 17 height 20
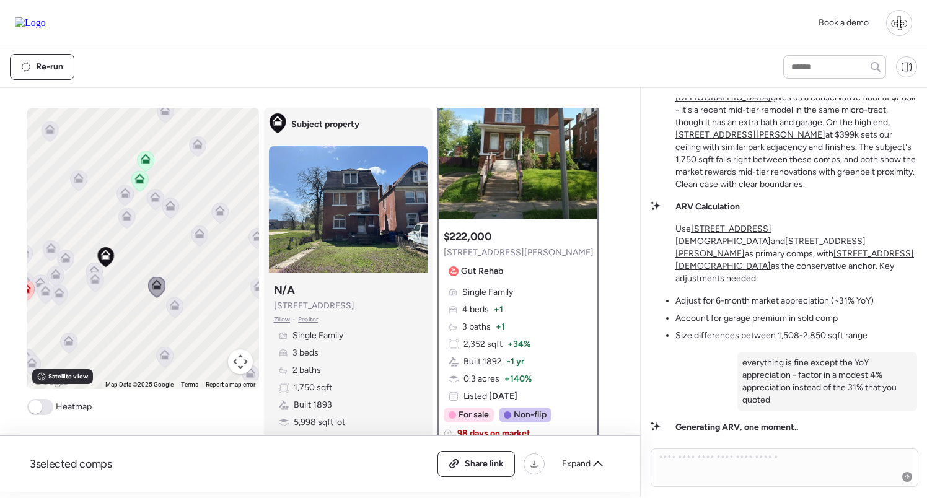
scroll to position [37, 0]
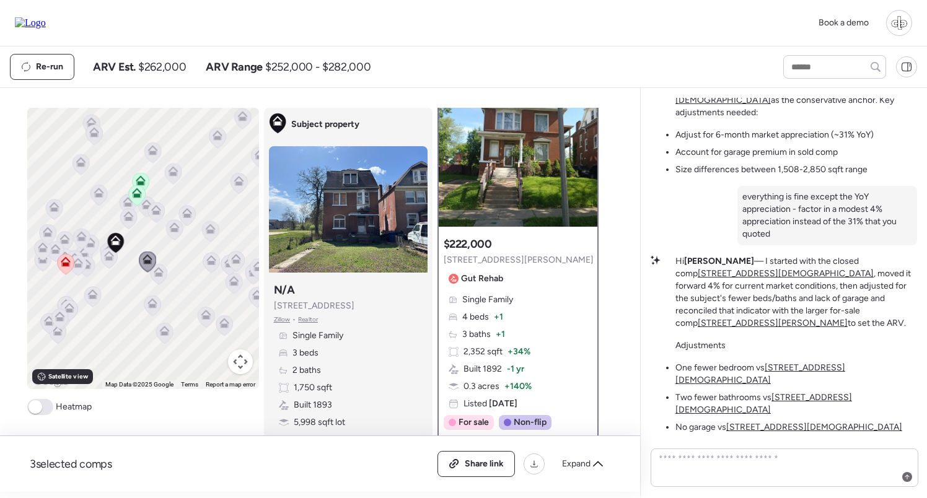
click at [787, 385] on u "[STREET_ADDRESS][DEMOGRAPHIC_DATA]" at bounding box center [760, 373] width 170 height 23
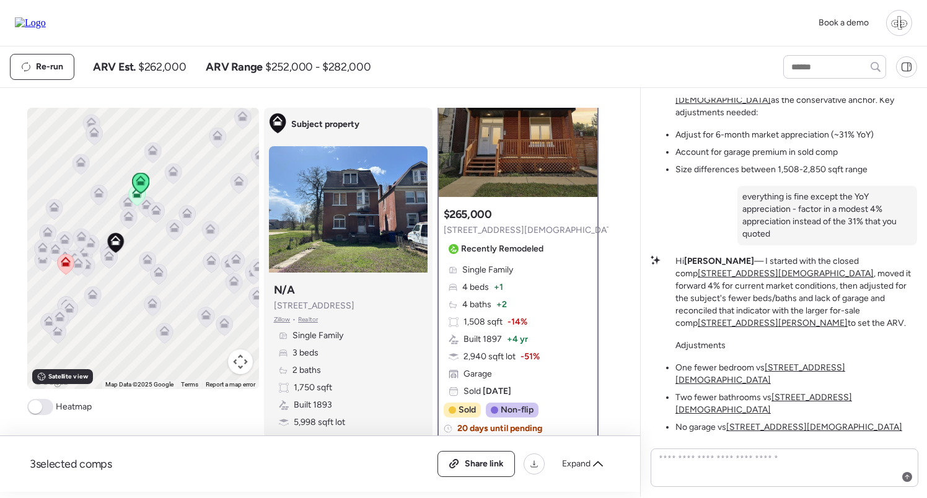
scroll to position [90, 0]
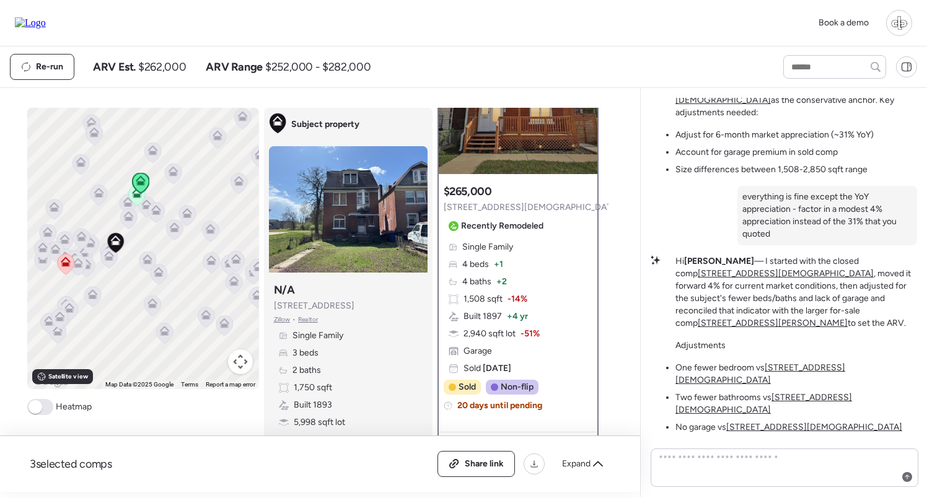
click at [792, 410] on u "[STREET_ADDRESS][DEMOGRAPHIC_DATA]" at bounding box center [763, 403] width 177 height 23
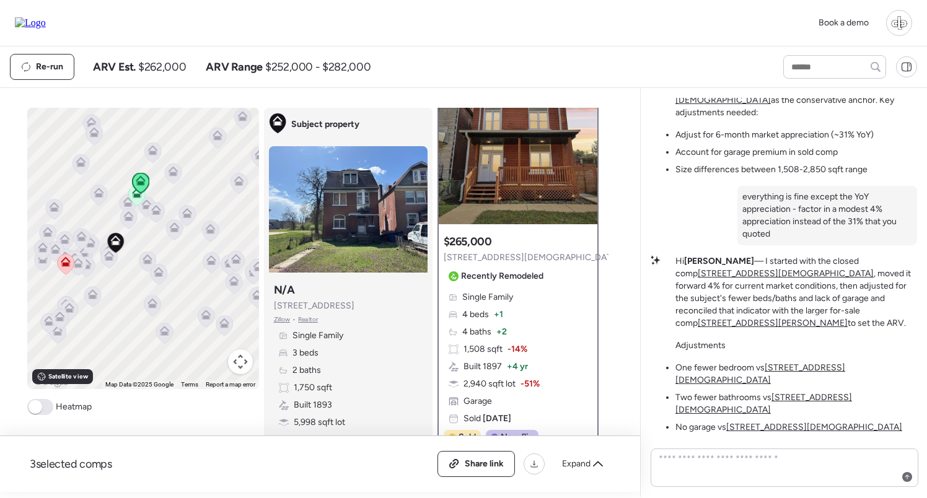
scroll to position [43, 0]
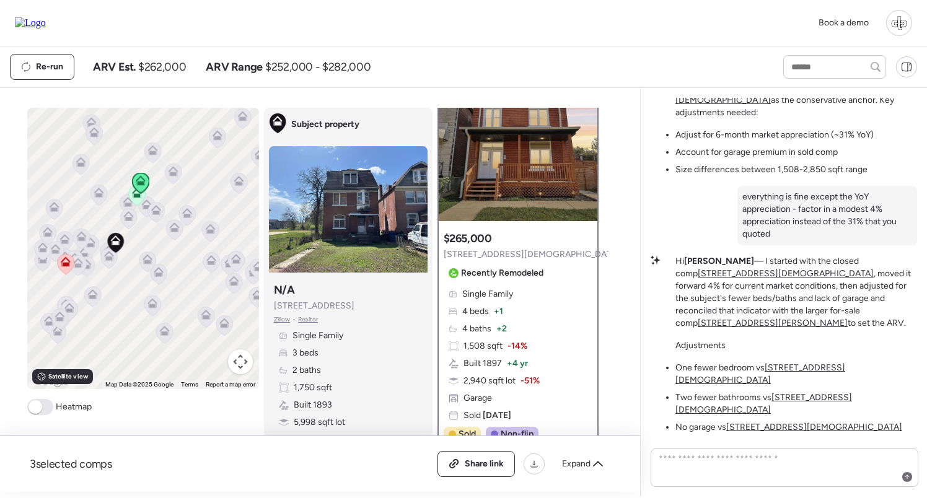
click at [752, 427] on u "[STREET_ADDRESS][DEMOGRAPHIC_DATA]" at bounding box center [814, 427] width 176 height 11
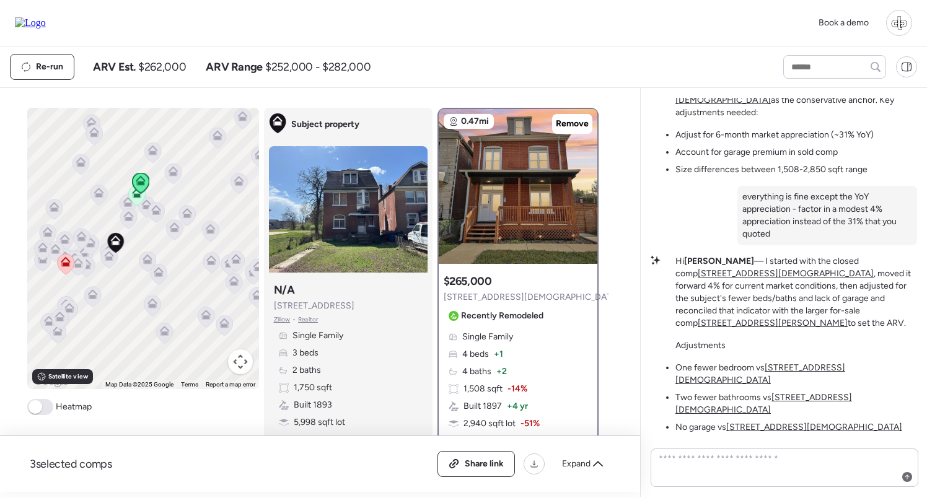
scroll to position [81, 0]
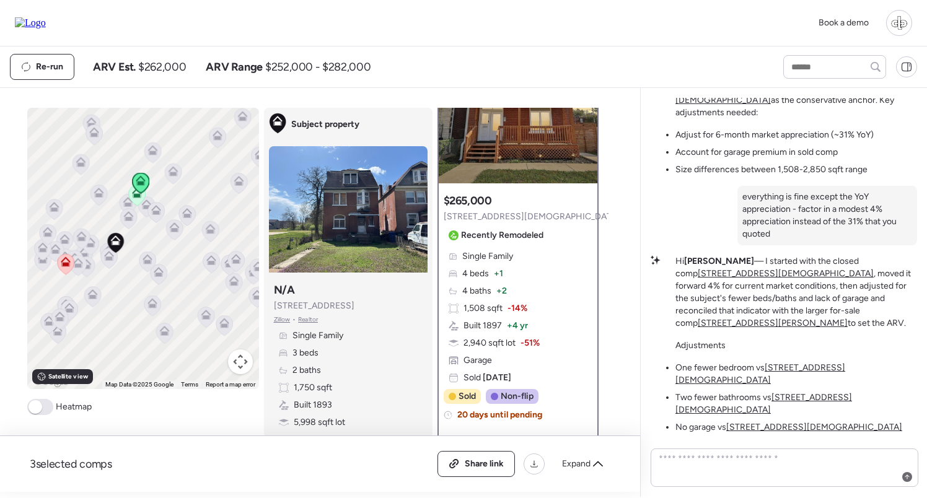
click at [744, 328] on u "[STREET_ADDRESS][PERSON_NAME]" at bounding box center [772, 323] width 150 height 11
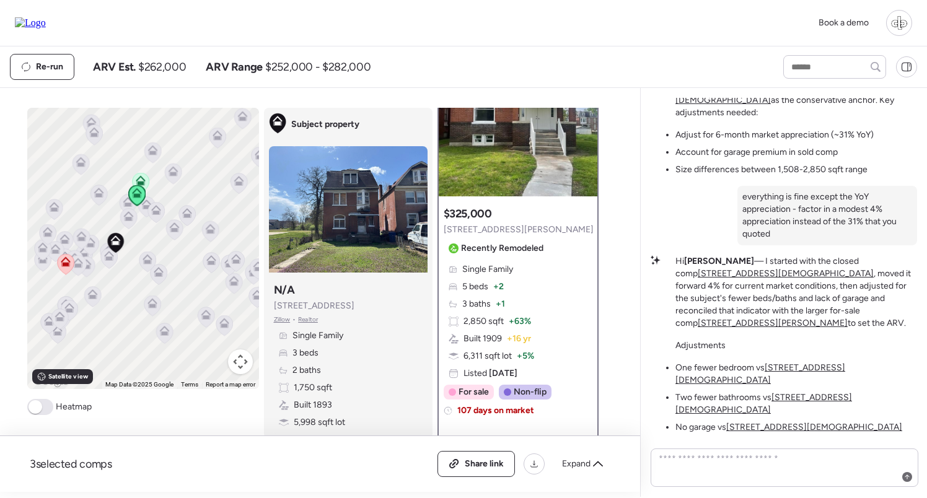
scroll to position [37, 0]
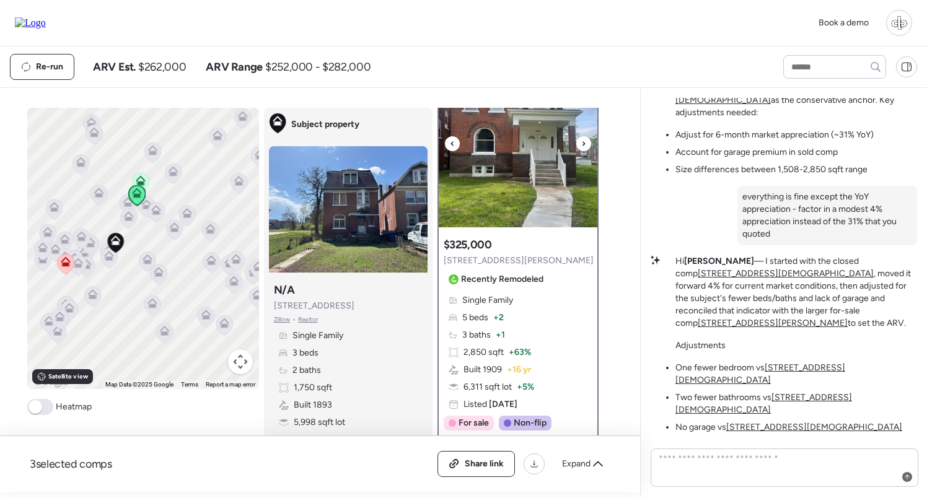
click at [520, 165] on img at bounding box center [518, 149] width 159 height 155
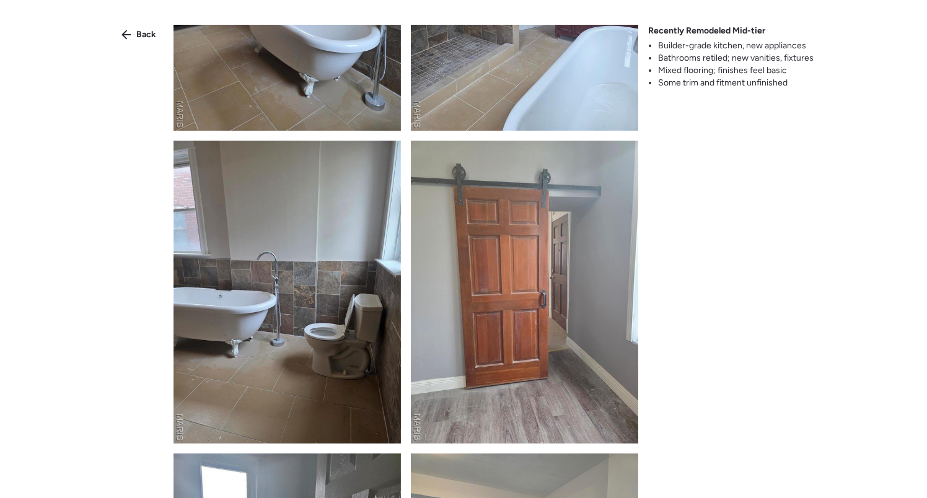
scroll to position [844, 0]
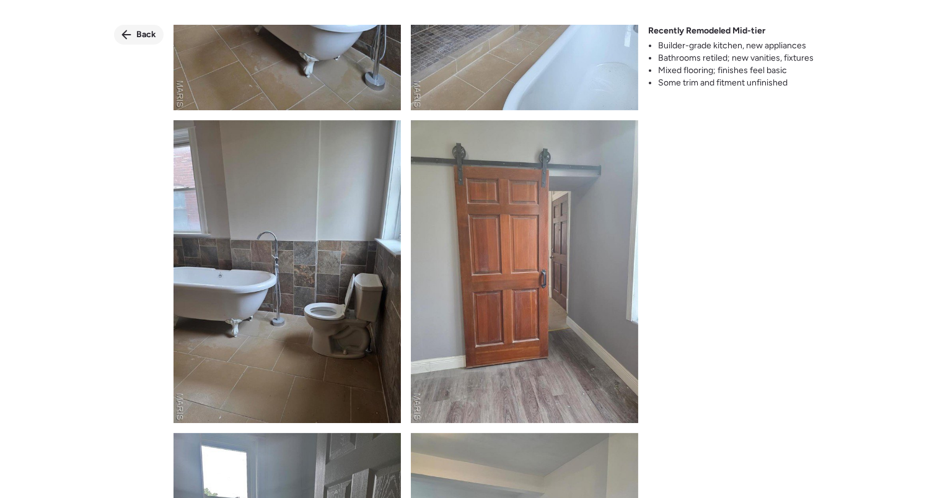
click at [136, 32] on span "Back" at bounding box center [146, 34] width 20 height 12
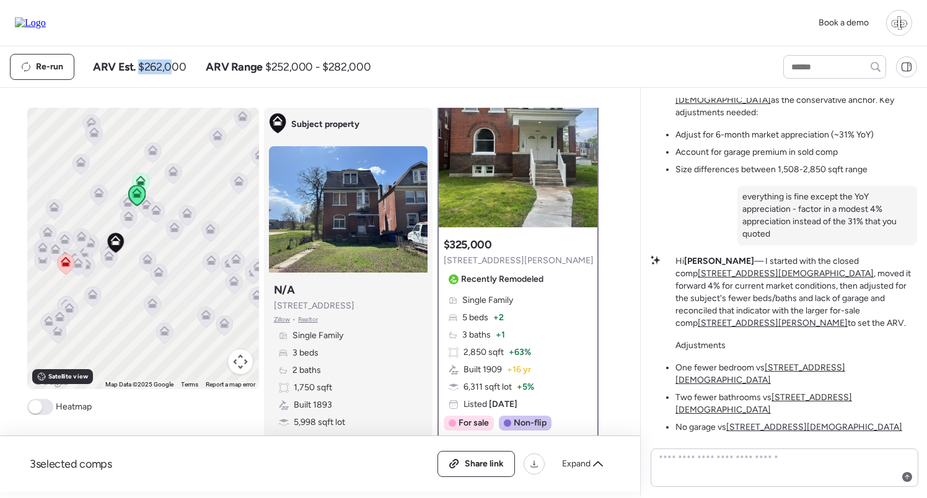
drag, startPoint x: 135, startPoint y: 71, endPoint x: 175, endPoint y: 68, distance: 39.7
click at [175, 68] on div "ARV Est. $262,000" at bounding box center [139, 66] width 93 height 15
click at [175, 68] on span "$262,000" at bounding box center [162, 66] width 48 height 15
click at [723, 464] on textarea at bounding box center [784, 467] width 256 height 35
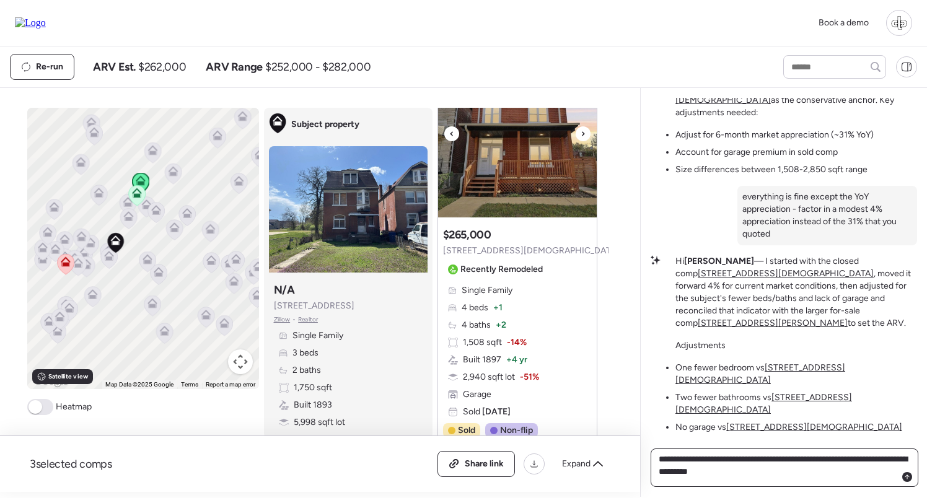
scroll to position [642, 0]
type textarea "**********"
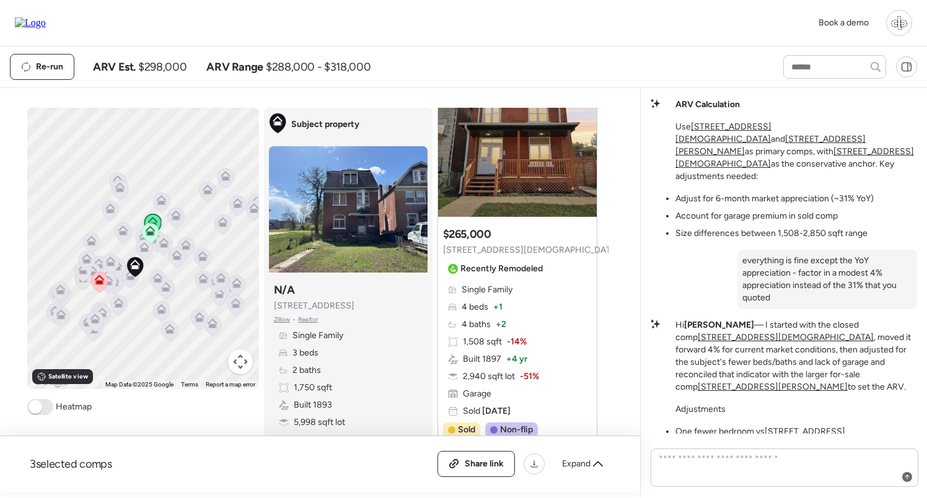
scroll to position [245, 0]
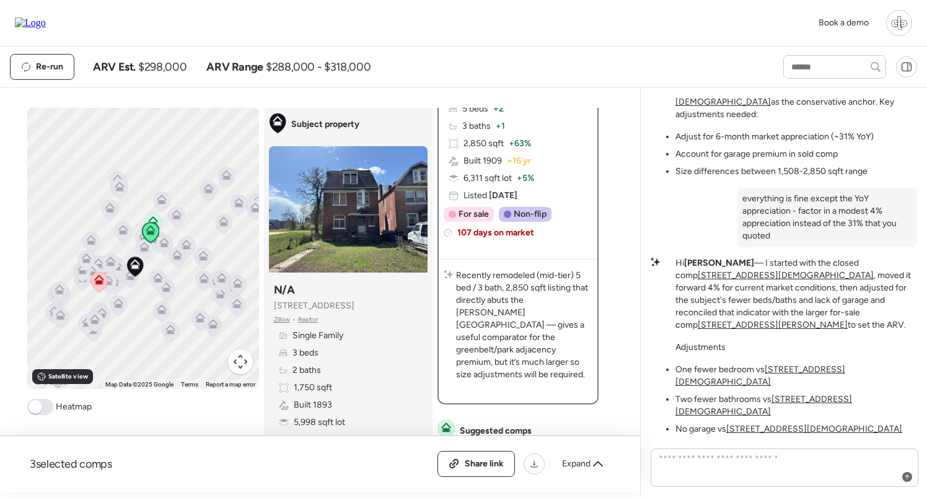
click at [154, 281] on icon at bounding box center [158, 278] width 10 height 10
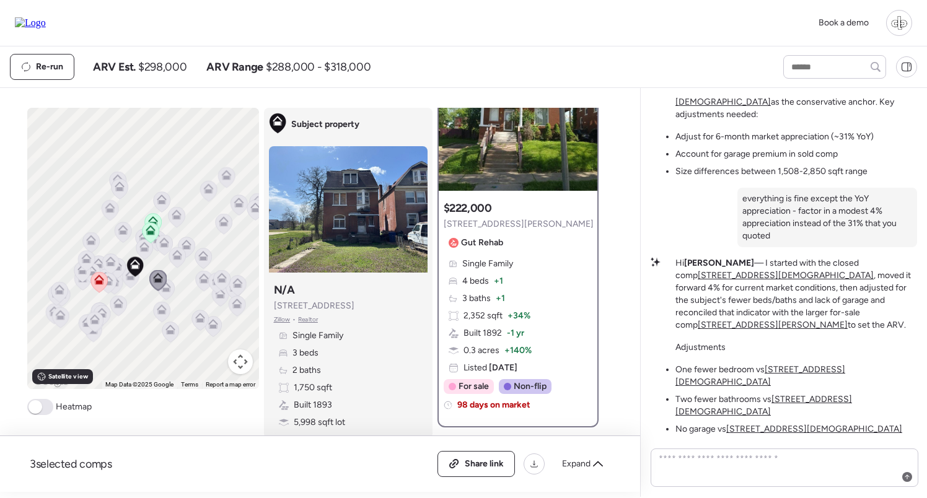
scroll to position [0, 0]
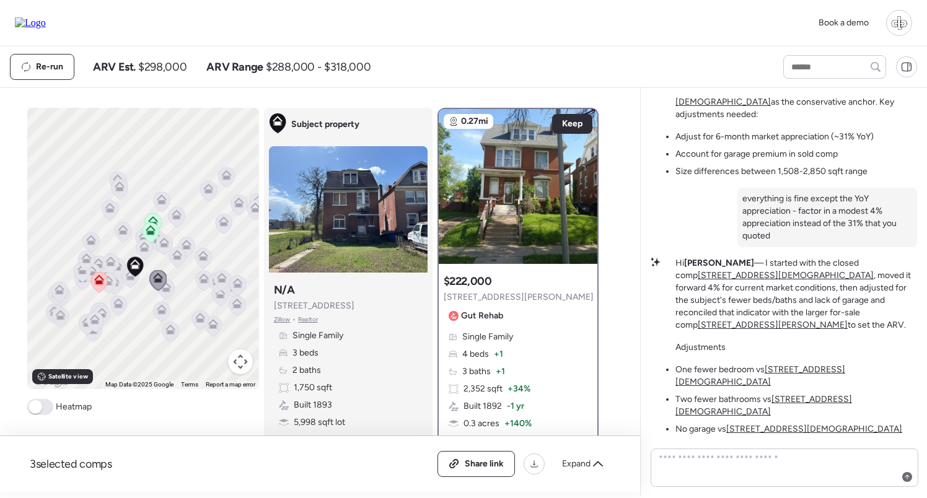
click at [128, 281] on icon at bounding box center [130, 278] width 17 height 20
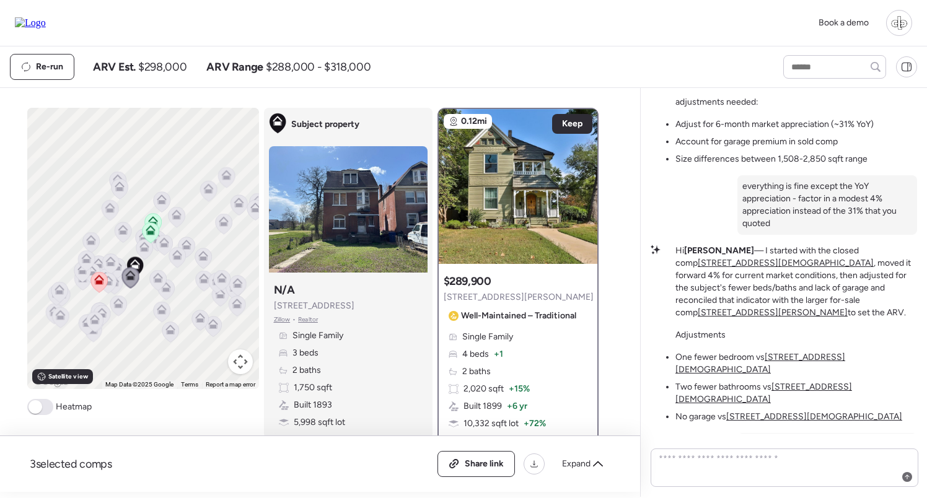
click at [164, 244] on icon at bounding box center [164, 245] width 8 height 4
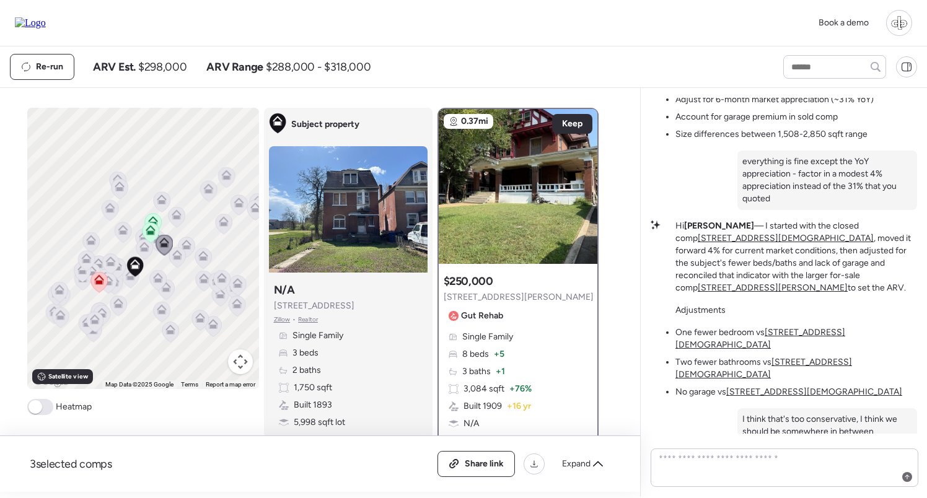
click at [142, 247] on icon at bounding box center [144, 247] width 10 height 10
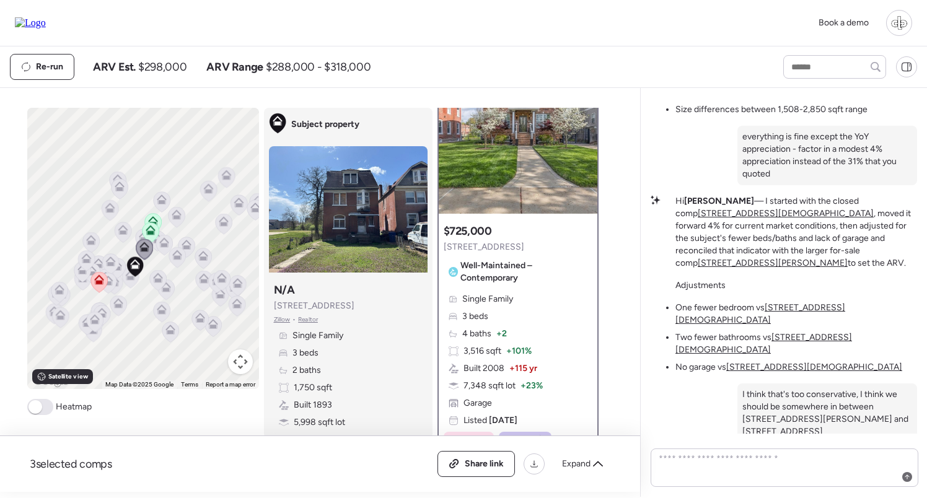
scroll to position [50, 0]
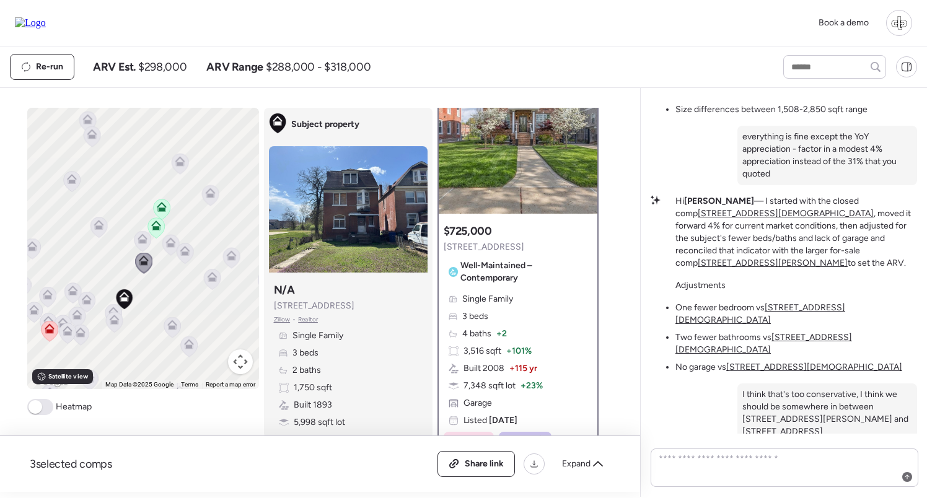
click at [114, 310] on icon at bounding box center [113, 312] width 10 height 10
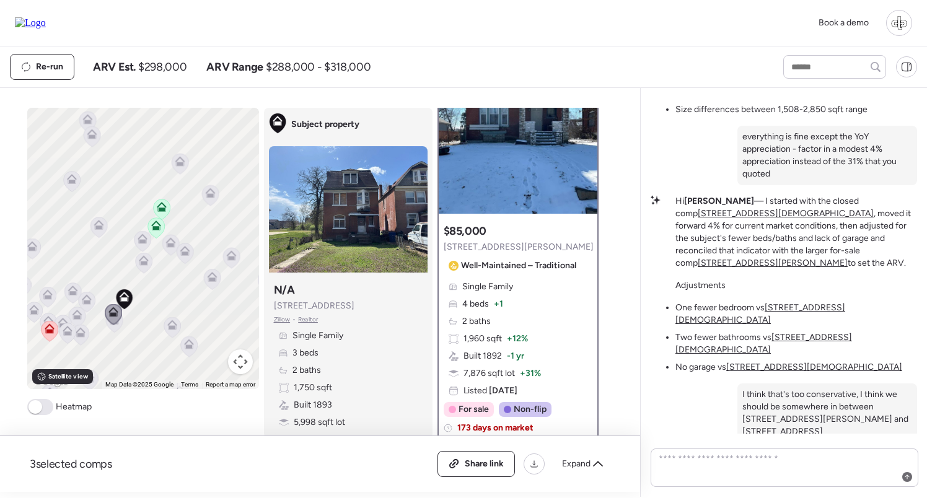
scroll to position [0, 0]
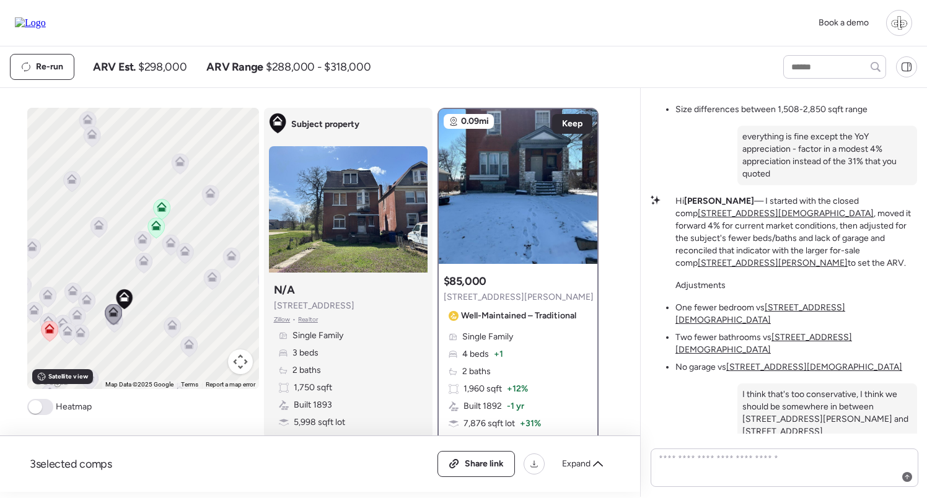
click at [147, 273] on icon at bounding box center [143, 263] width 17 height 21
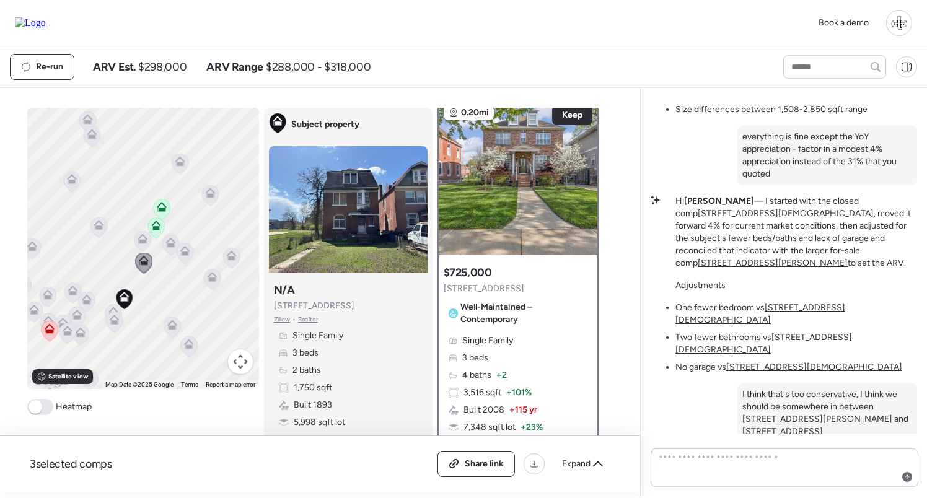
scroll to position [4, 0]
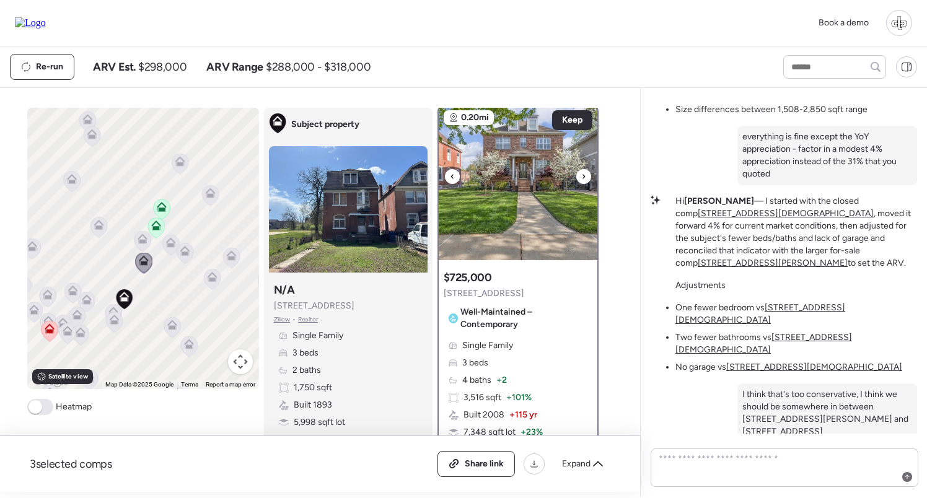
click at [527, 164] on img at bounding box center [518, 182] width 159 height 155
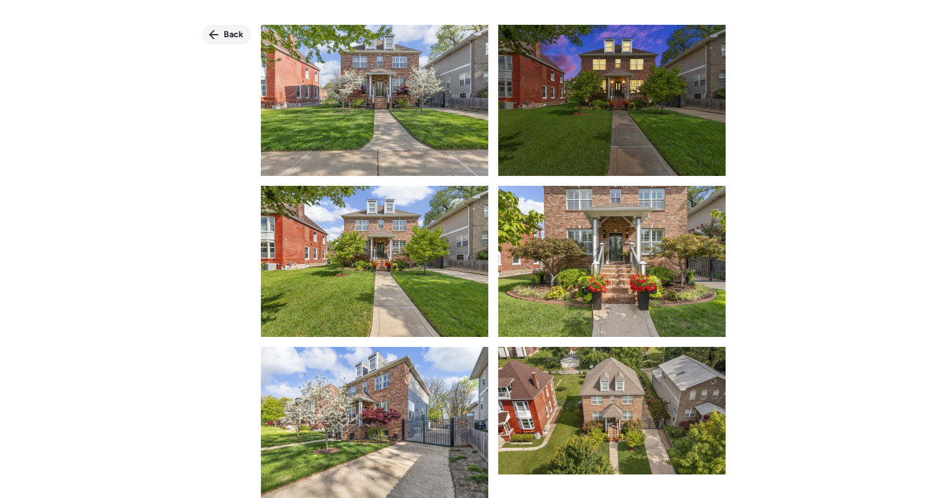
scroll to position [0, 0]
click at [217, 31] on icon at bounding box center [214, 35] width 10 height 10
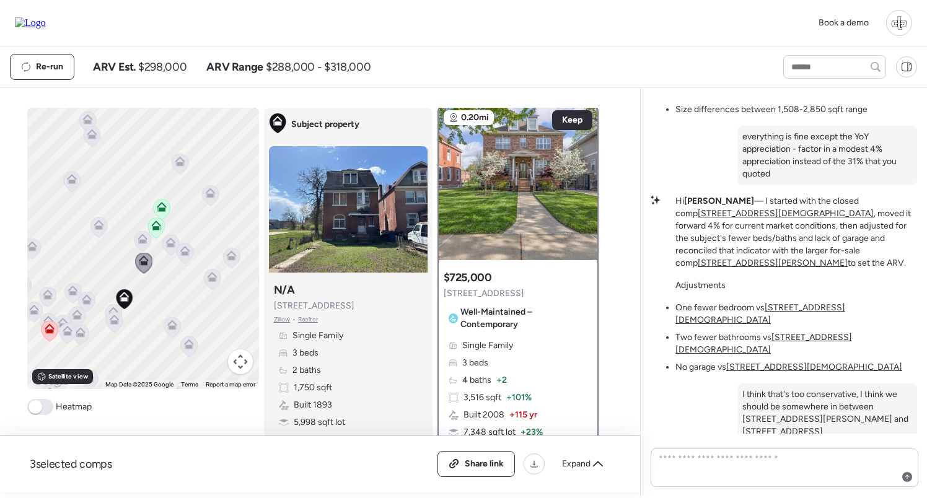
click at [185, 252] on icon at bounding box center [185, 251] width 10 height 10
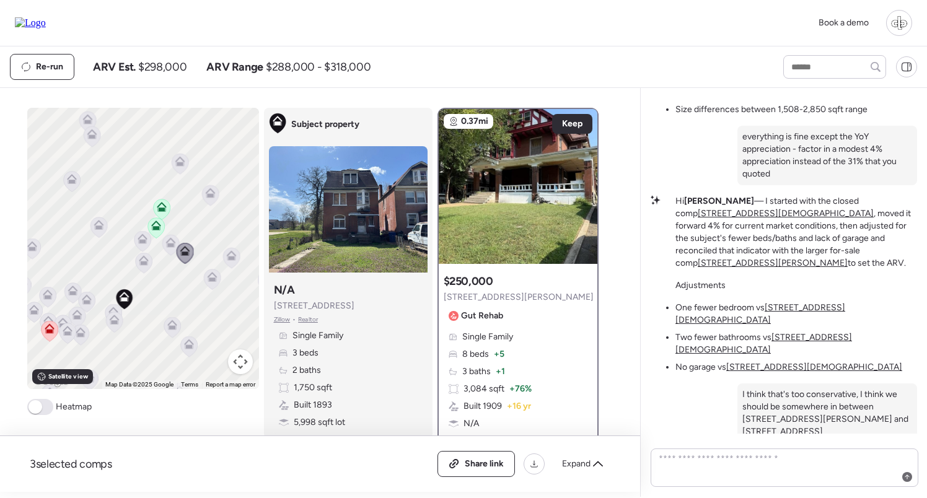
click at [168, 247] on icon at bounding box center [170, 245] width 8 height 4
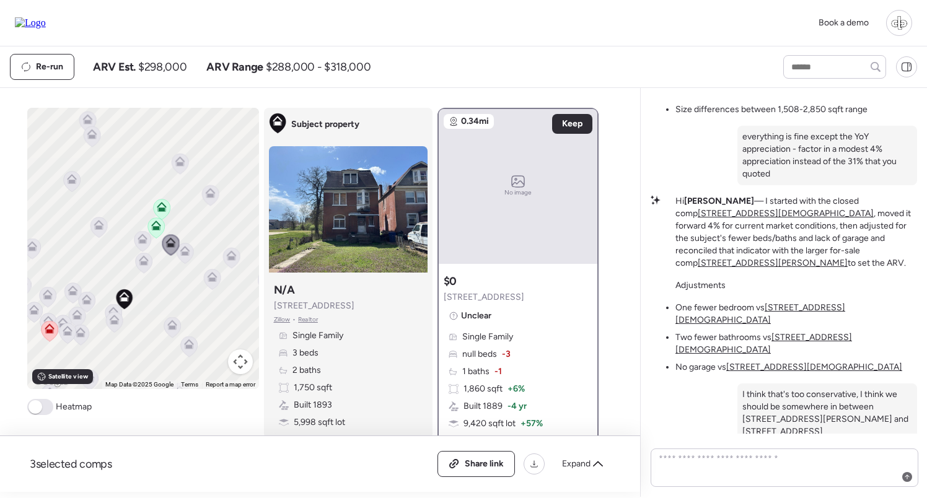
click at [181, 250] on icon at bounding box center [185, 251] width 10 height 10
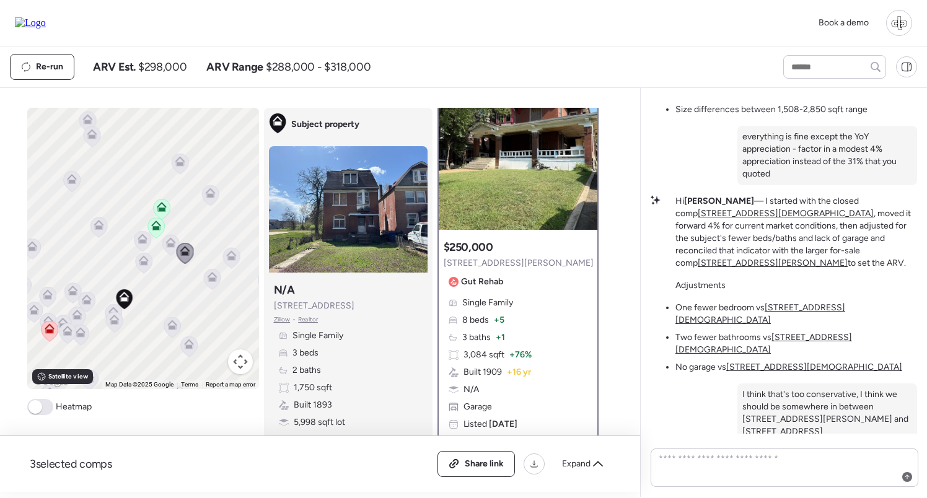
scroll to position [33, 0]
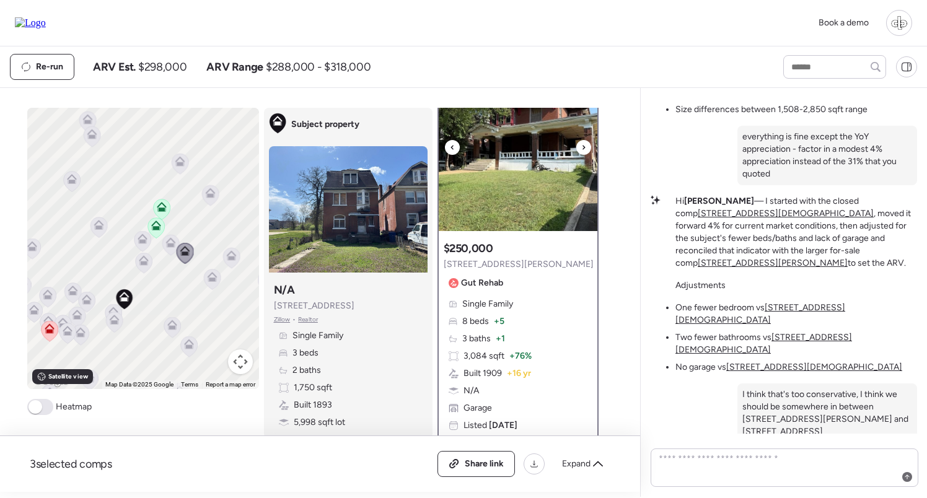
click at [513, 203] on img at bounding box center [518, 153] width 159 height 155
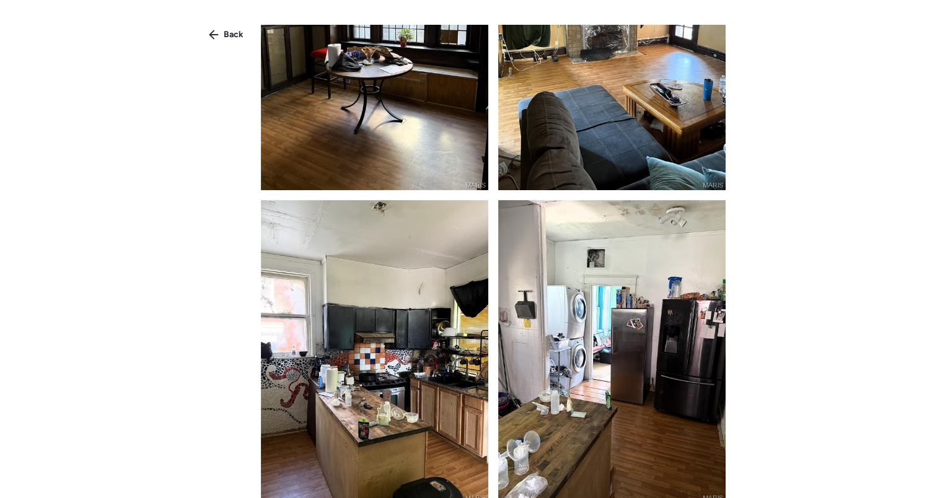
scroll to position [696, 0]
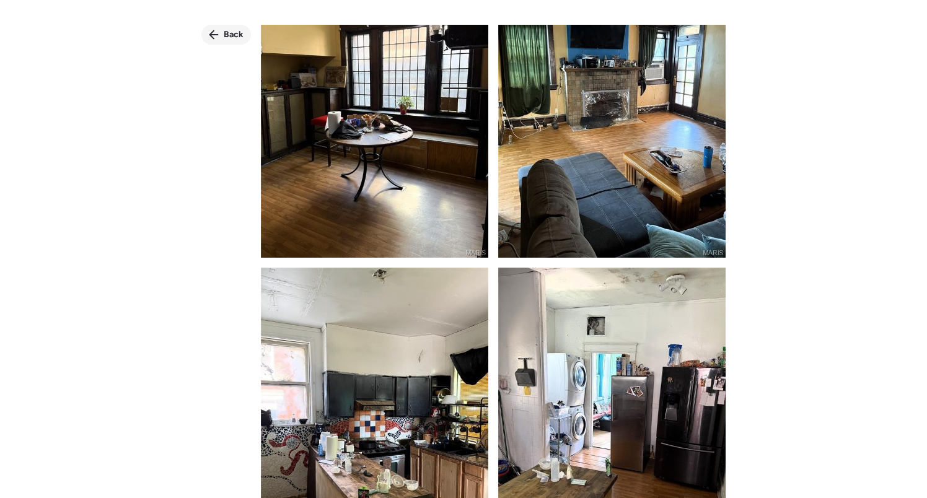
click at [222, 33] on div "Back" at bounding box center [226, 35] width 50 height 20
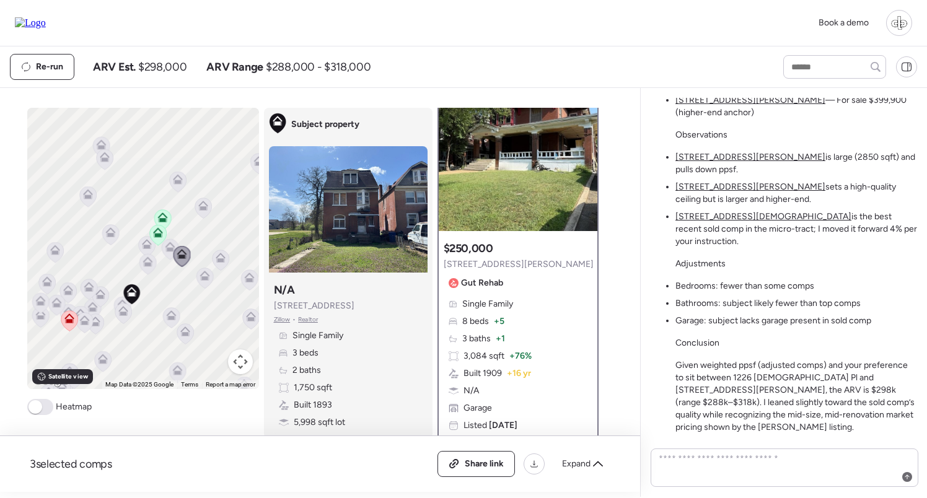
scroll to position [0, 0]
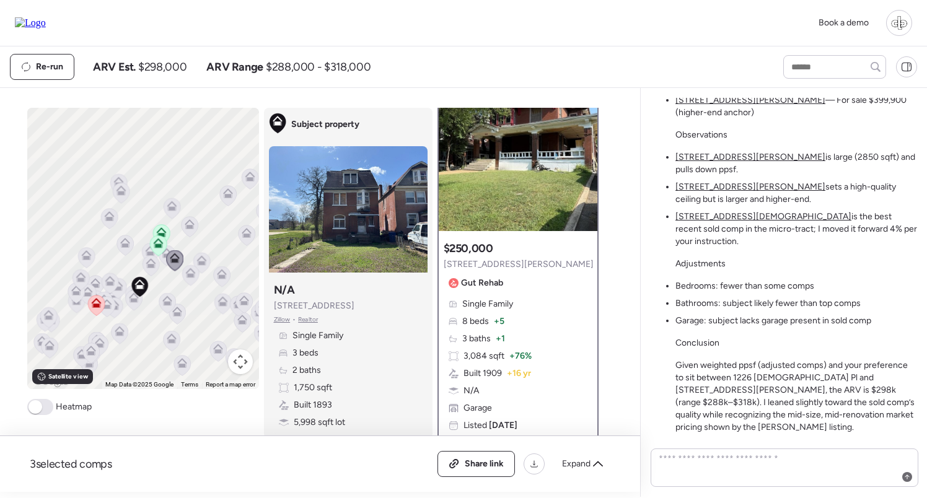
click at [101, 305] on icon at bounding box center [96, 305] width 17 height 20
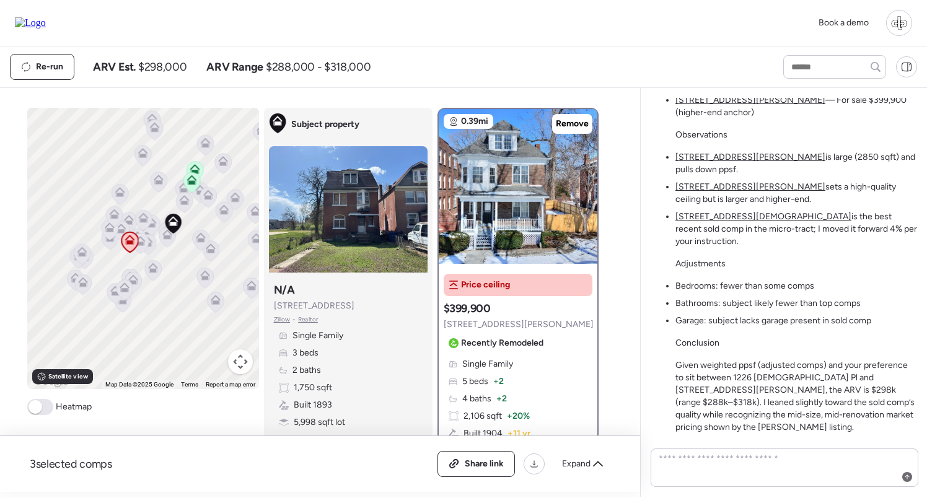
drag, startPoint x: 162, startPoint y: 266, endPoint x: 198, endPoint y: 200, distance: 75.1
click at [198, 199] on icon at bounding box center [199, 192] width 17 height 21
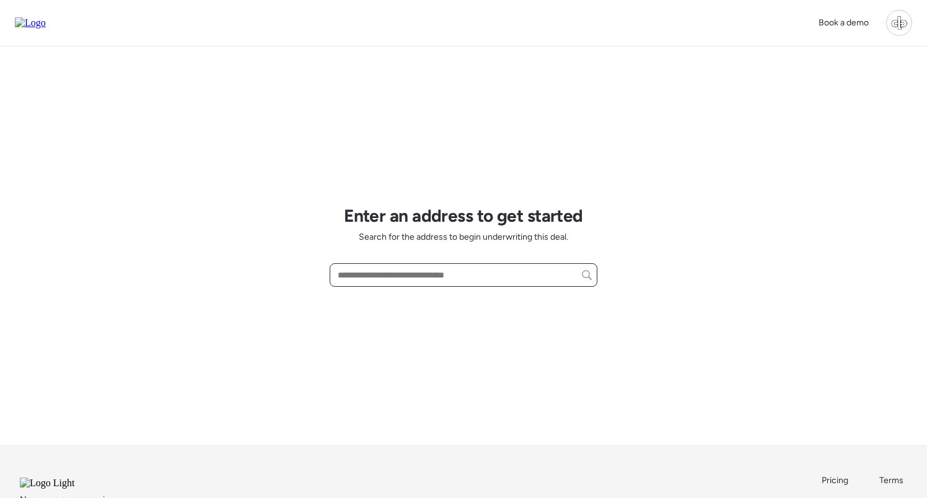
click at [428, 273] on input "text" at bounding box center [463, 274] width 256 height 17
paste input "**********"
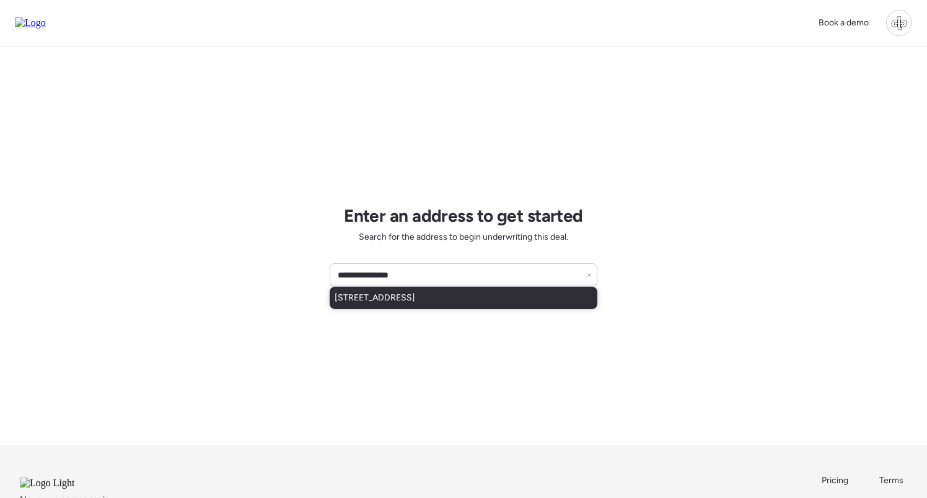
click at [415, 300] on span "[STREET_ADDRESS]" at bounding box center [374, 298] width 81 height 12
type input "**********"
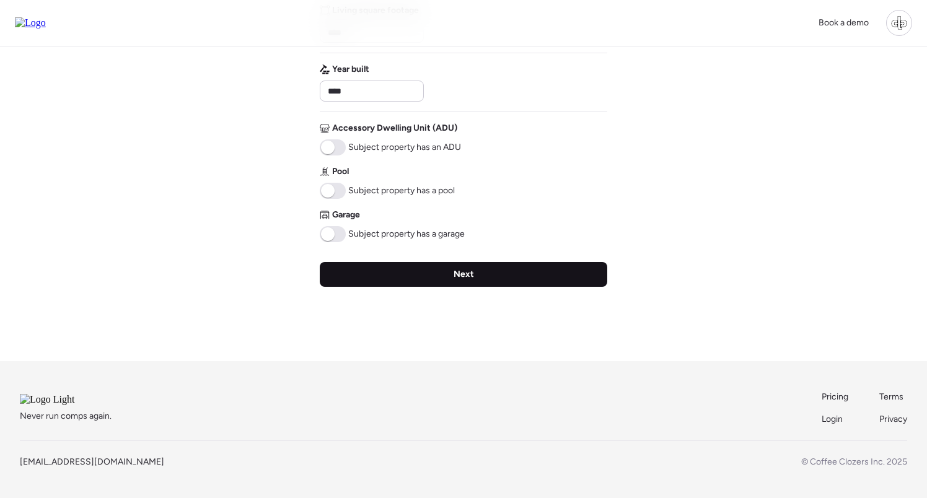
click at [452, 271] on div "Next" at bounding box center [463, 274] width 287 height 25
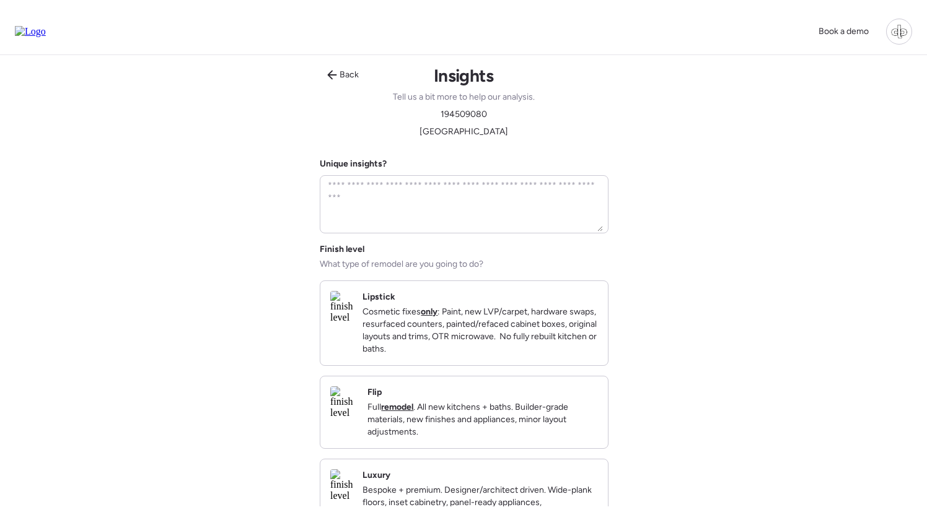
scroll to position [115, 0]
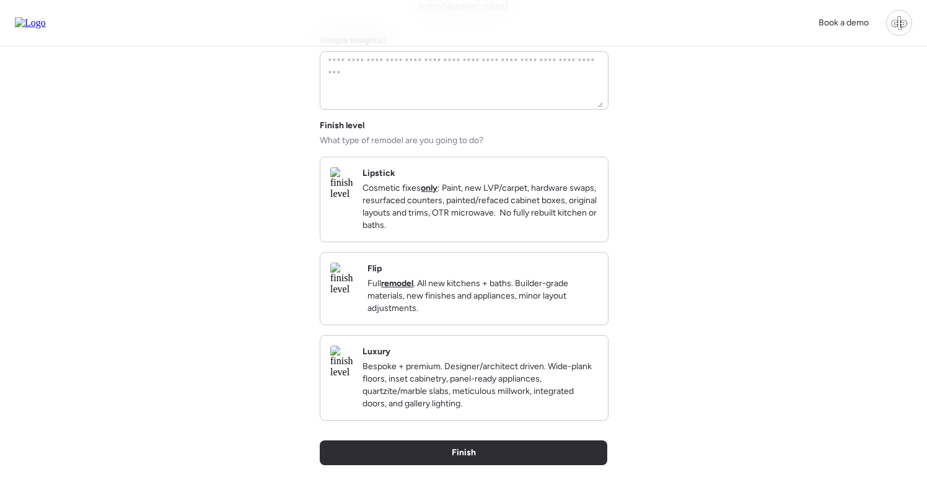
click at [352, 199] on img at bounding box center [341, 183] width 22 height 32
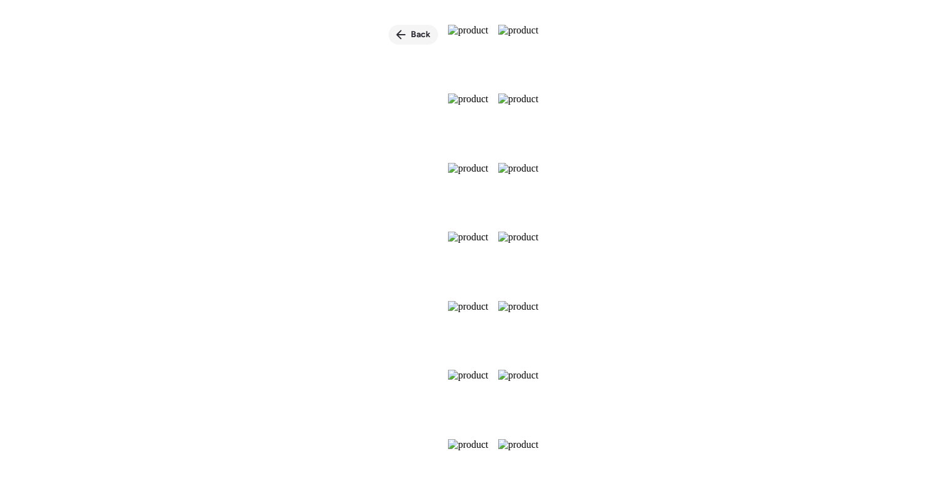
click at [388, 32] on div "Back" at bounding box center [413, 35] width 50 height 20
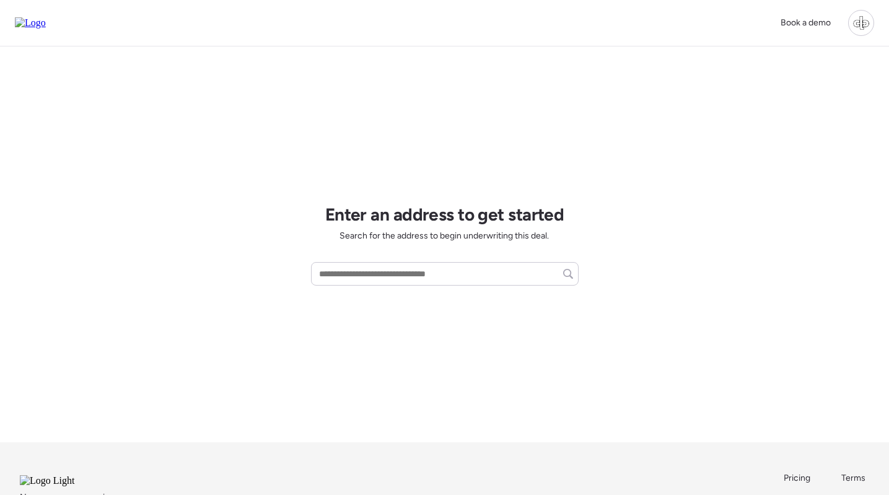
click at [862, 22] on div at bounding box center [861, 23] width 26 height 26
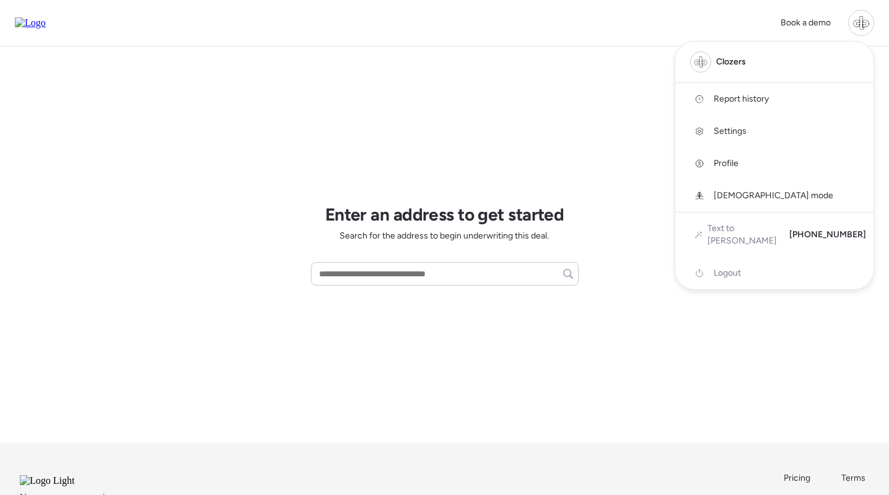
click at [731, 93] on link "Report history" at bounding box center [774, 99] width 198 height 32
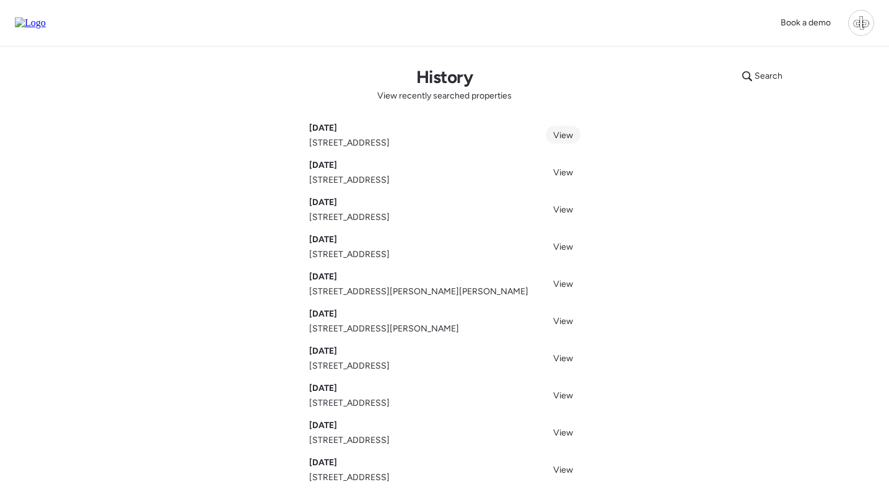
click at [565, 131] on span "View" at bounding box center [563, 135] width 20 height 11
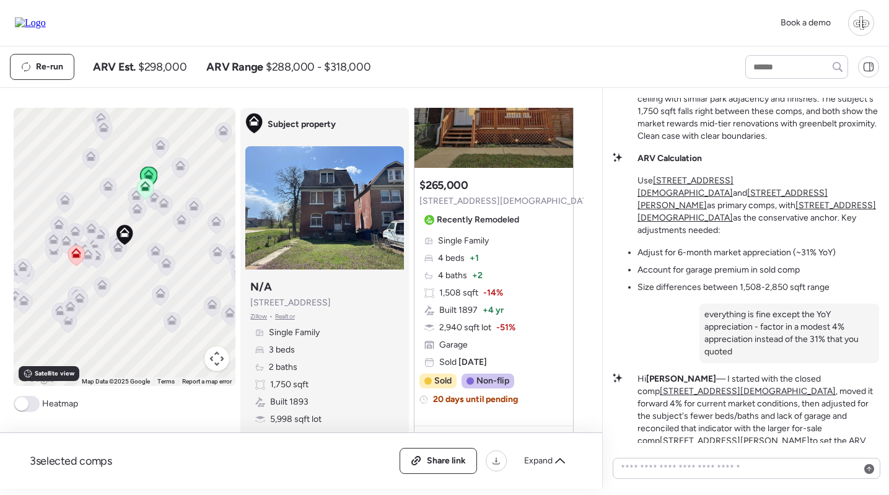
scroll to position [138, 0]
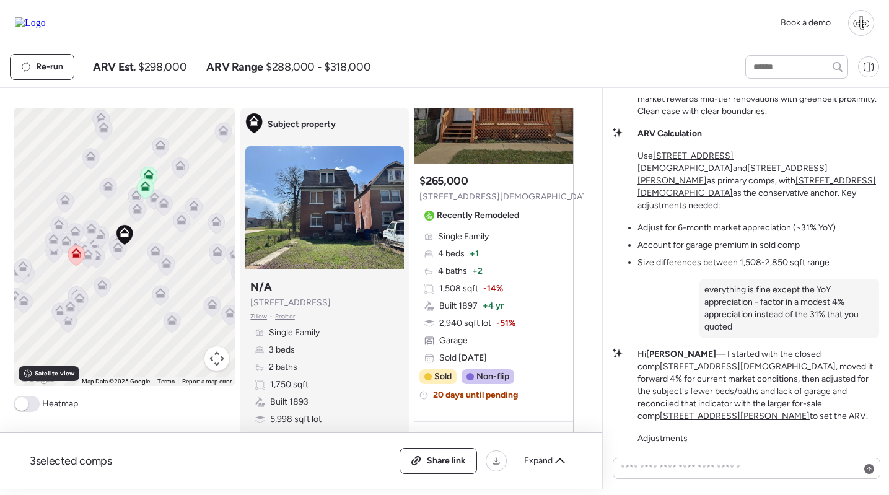
click at [146, 185] on icon at bounding box center [146, 186] width 10 height 10
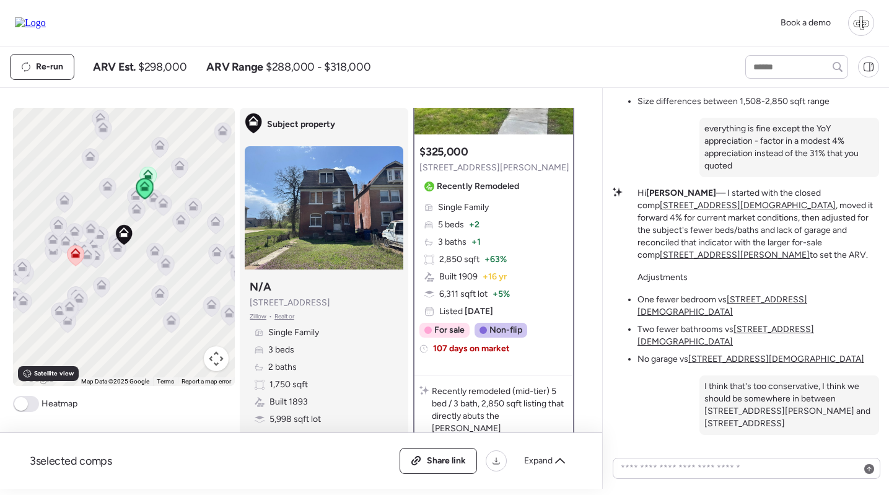
scroll to position [130, 0]
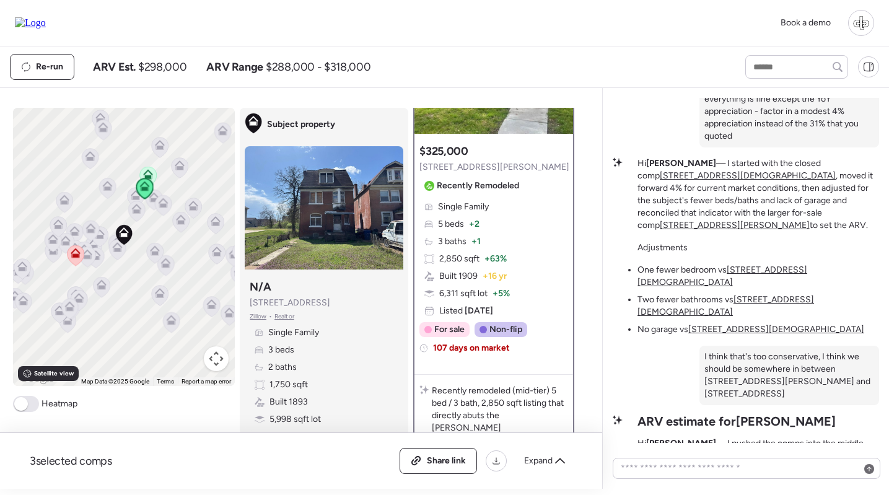
click at [77, 255] on icon at bounding box center [75, 255] width 8 height 4
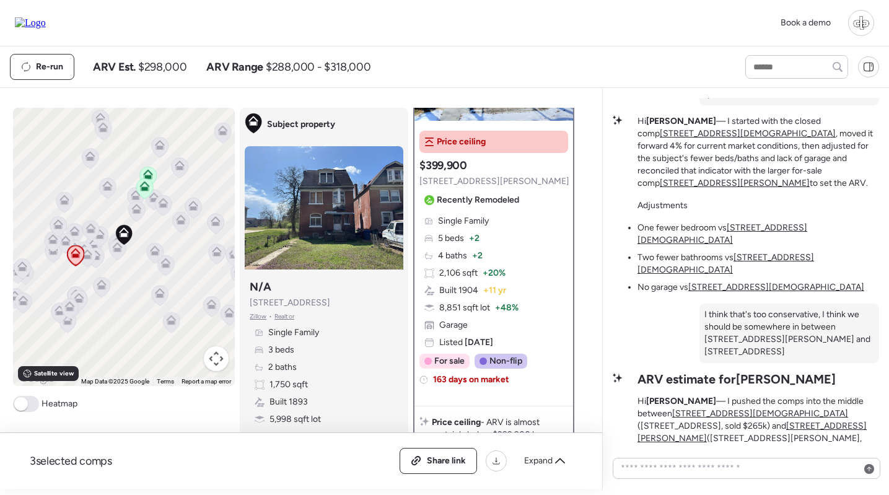
scroll to position [145, 0]
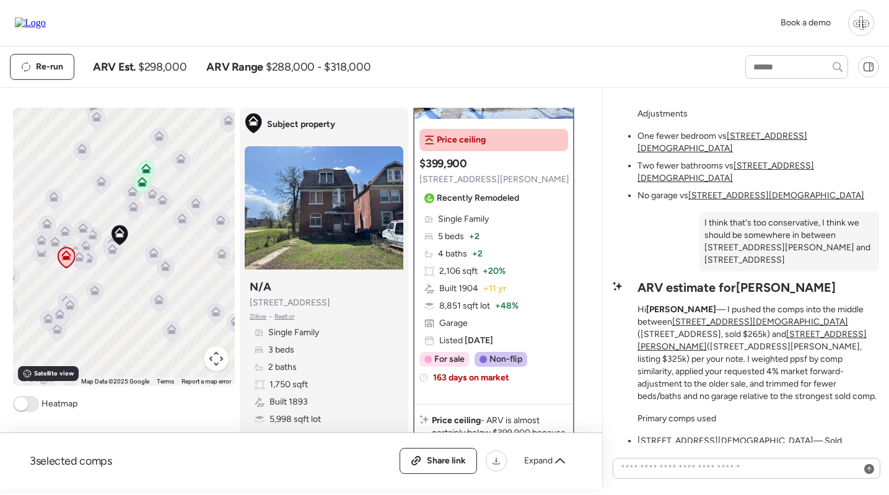
click at [129, 213] on icon at bounding box center [133, 209] width 17 height 20
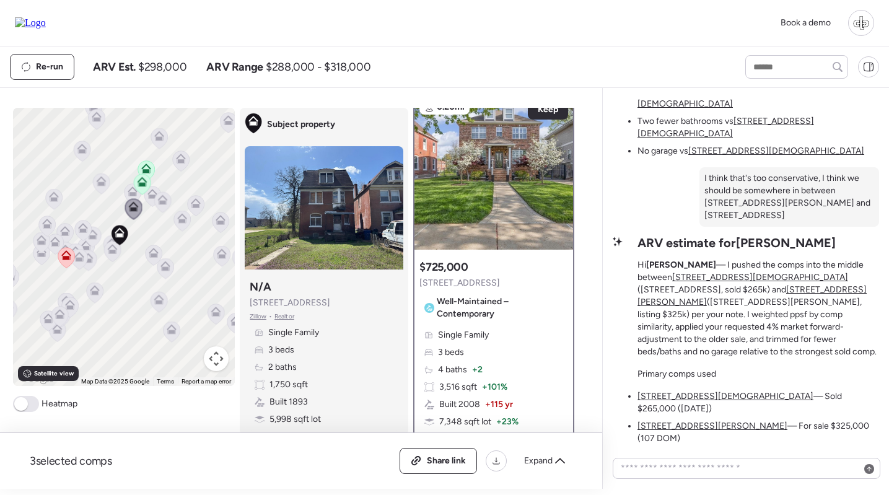
scroll to position [0, 0]
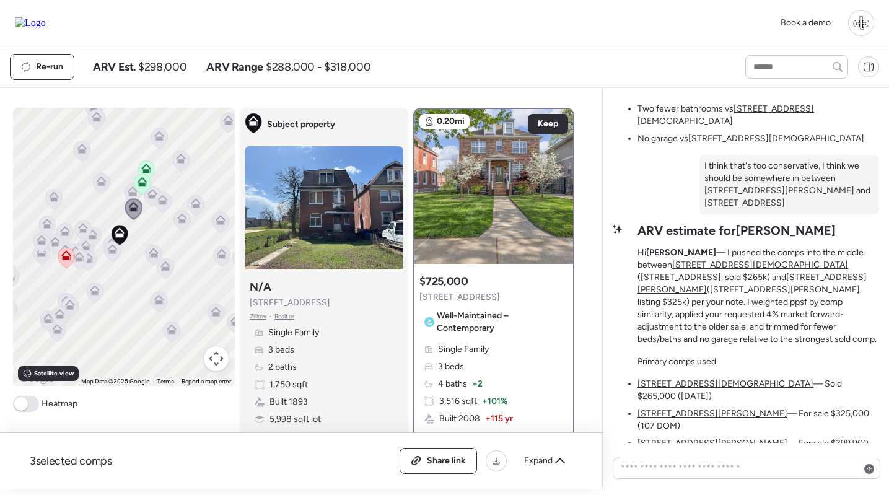
click at [111, 247] on div at bounding box center [119, 235] width 17 height 23
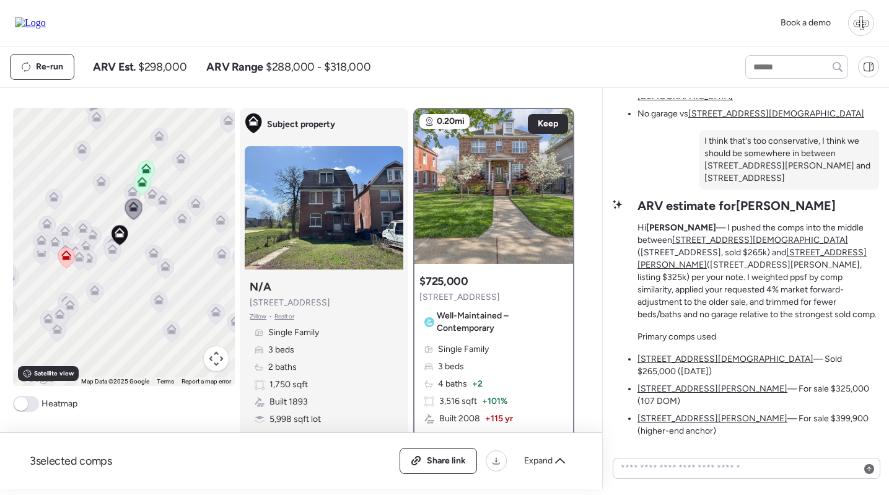
click at [108, 253] on icon at bounding box center [112, 252] width 8 height 4
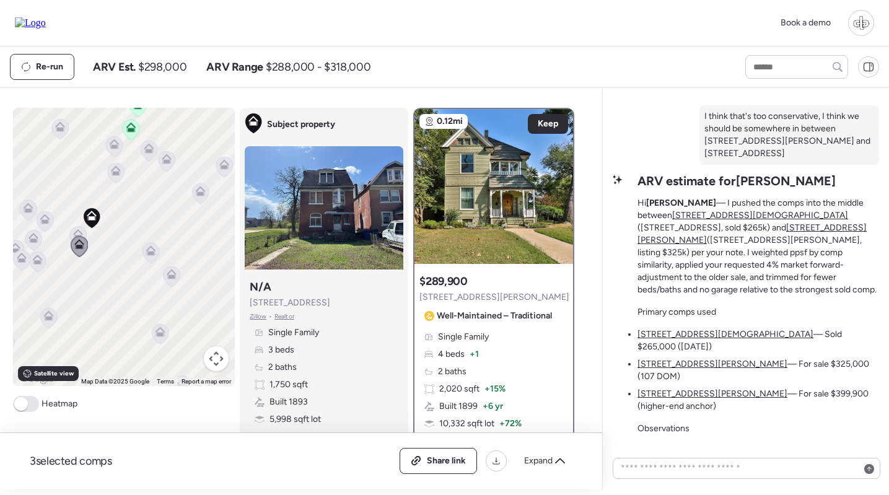
click at [73, 230] on icon at bounding box center [78, 234] width 10 height 10
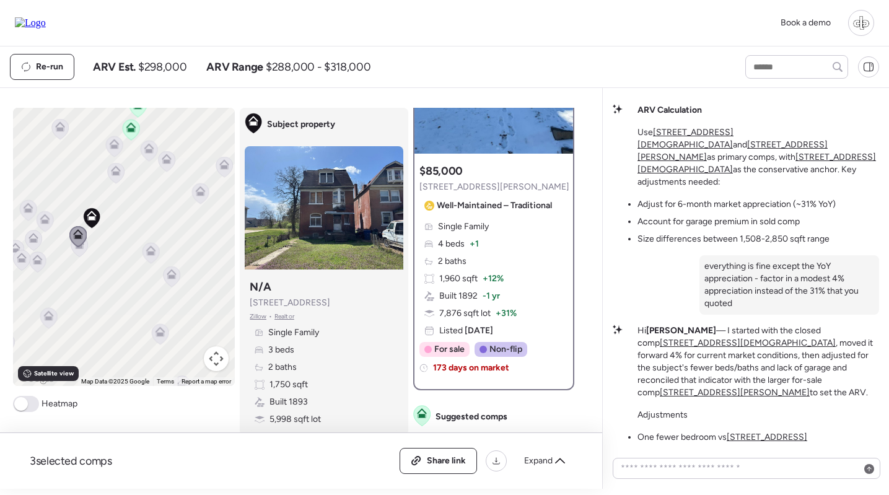
scroll to position [-691, 0]
drag, startPoint x: 723, startPoint y: 161, endPoint x: 769, endPoint y: 161, distance: 45.2
click at [769, 93] on p "This one's pretty straightforward - we're looking at a strong [GEOGRAPHIC_DATA]…" at bounding box center [758, 18] width 242 height 149
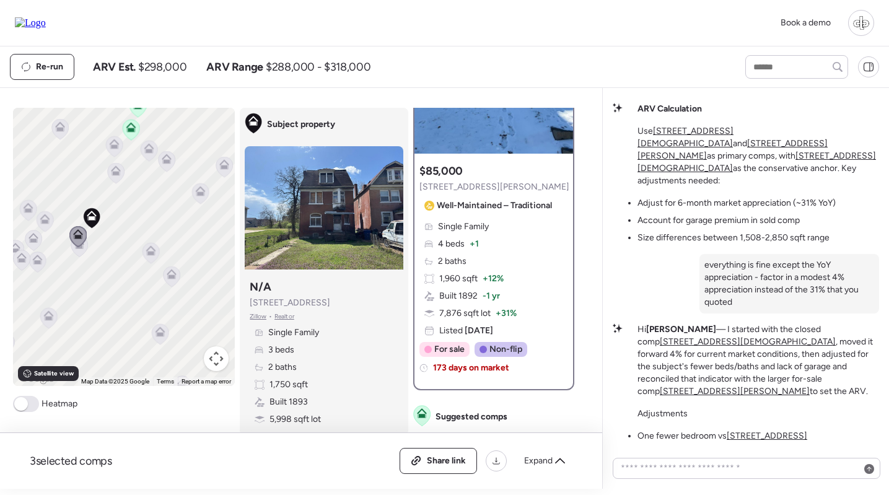
click at [730, 93] on p "This one's pretty straightforward - we're looking at a strong [GEOGRAPHIC_DATA]…" at bounding box center [758, 18] width 242 height 149
click at [786, 93] on p "This one's pretty straightforward - we're looking at a strong [GEOGRAPHIC_DATA]…" at bounding box center [758, 18] width 242 height 149
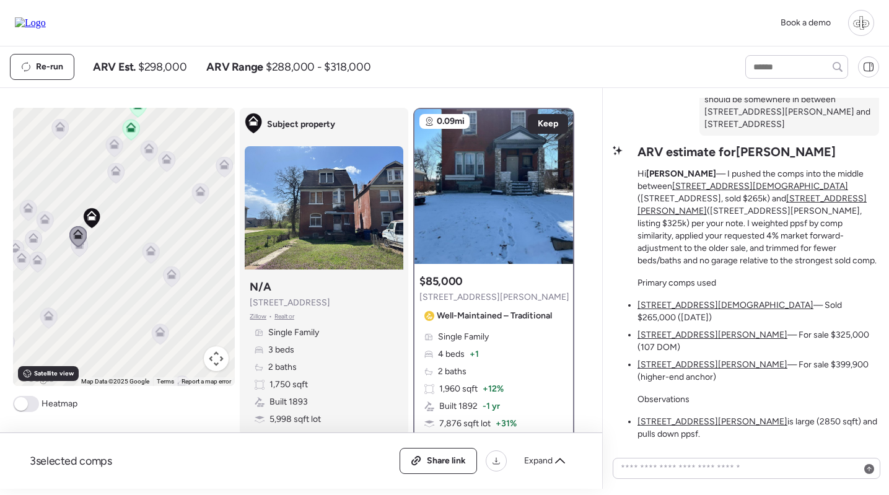
scroll to position [0, 0]
click at [84, 255] on icon at bounding box center [79, 246] width 17 height 21
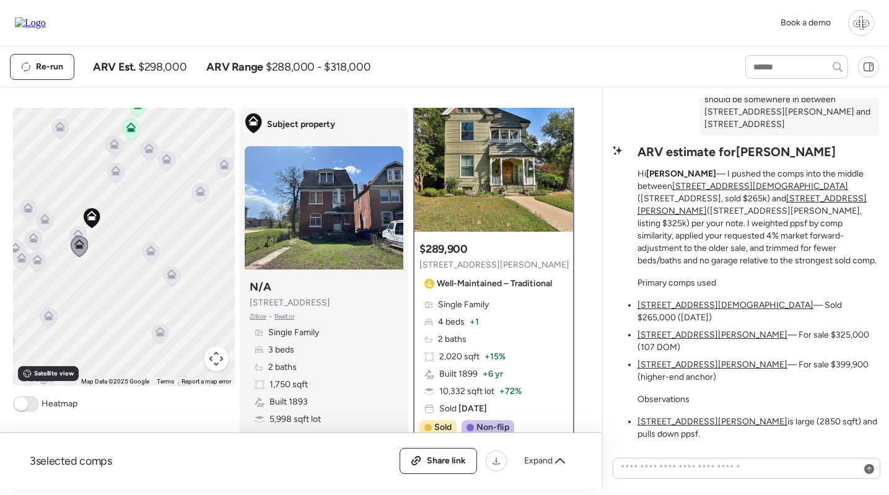
scroll to position [30, 0]
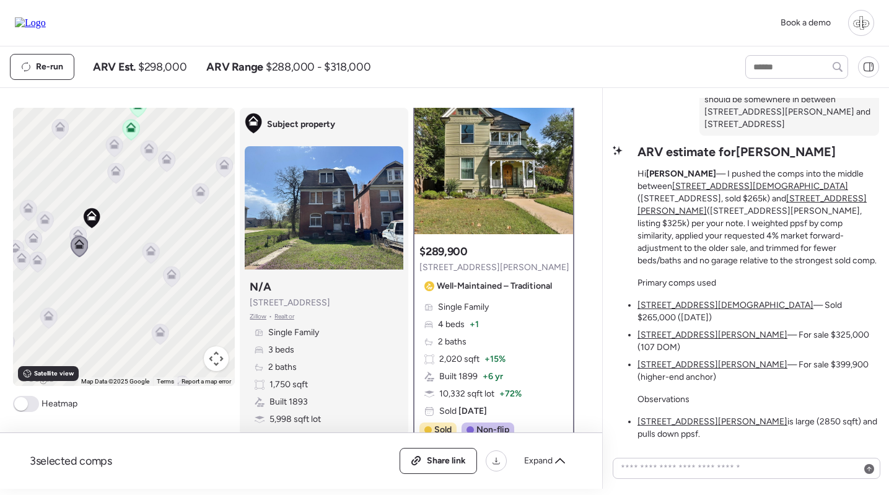
click at [147, 254] on icon at bounding box center [151, 253] width 8 height 4
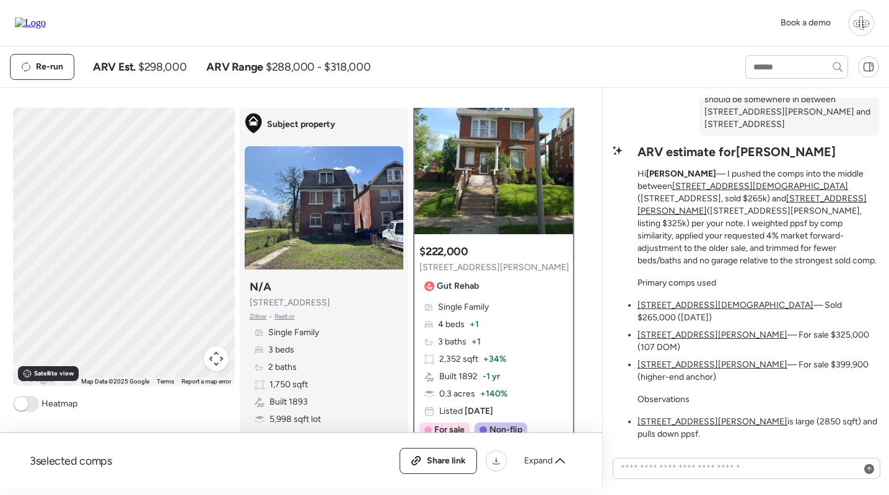
scroll to position [0, 0]
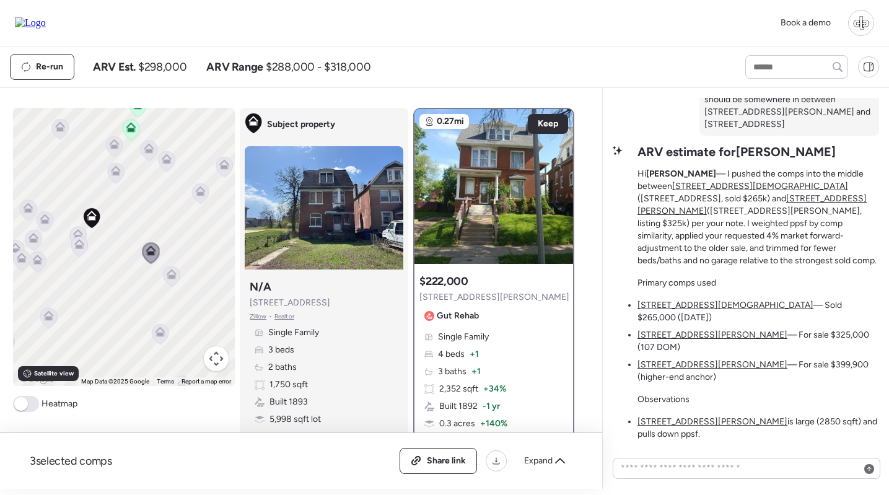
click at [76, 251] on icon at bounding box center [79, 246] width 17 height 20
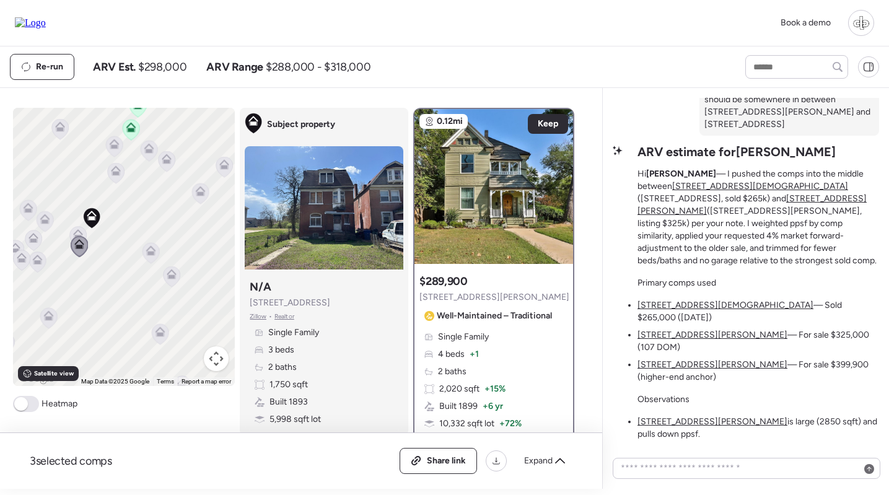
click at [81, 231] on icon at bounding box center [78, 234] width 10 height 10
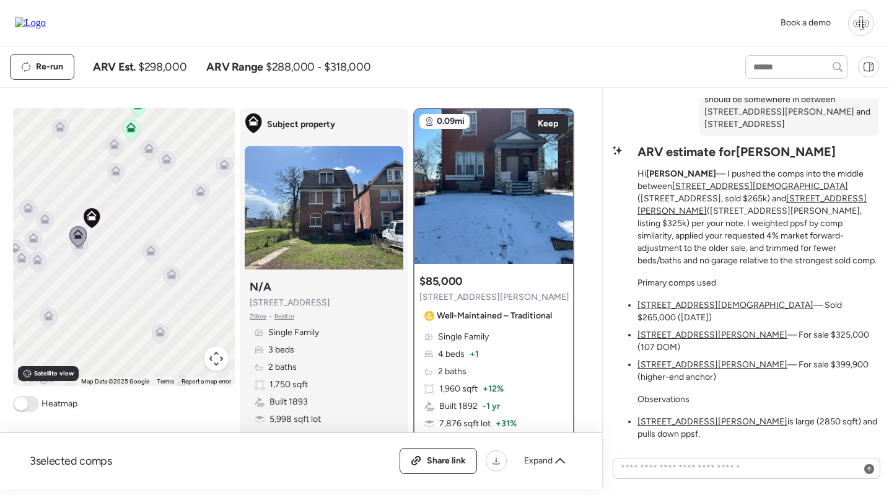
click at [81, 253] on icon at bounding box center [79, 246] width 17 height 20
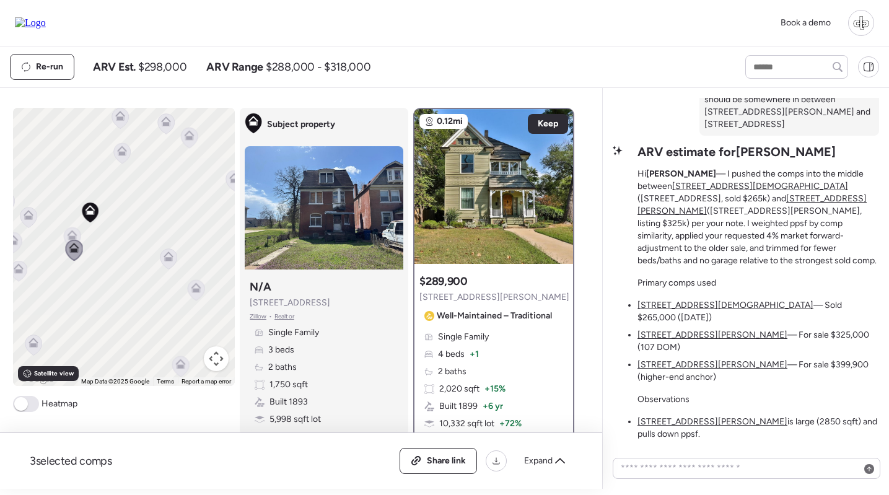
click at [72, 237] on icon at bounding box center [72, 237] width 8 height 4
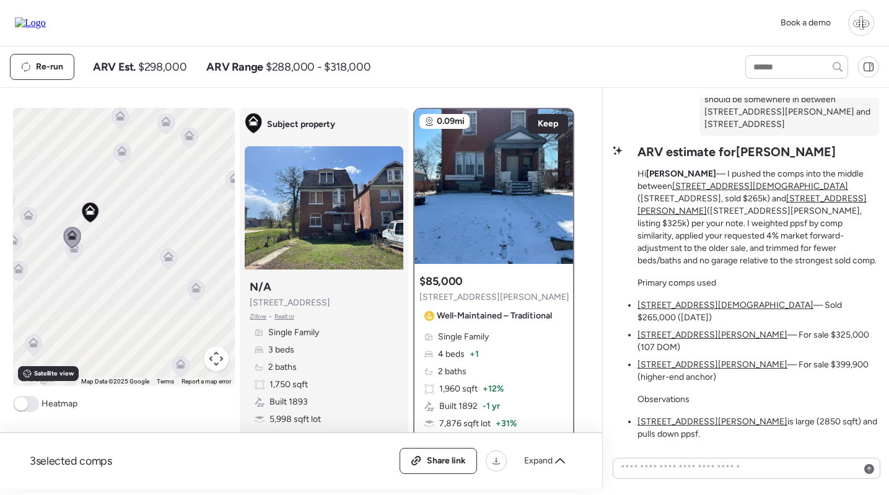
click at [123, 155] on icon at bounding box center [122, 153] width 8 height 4
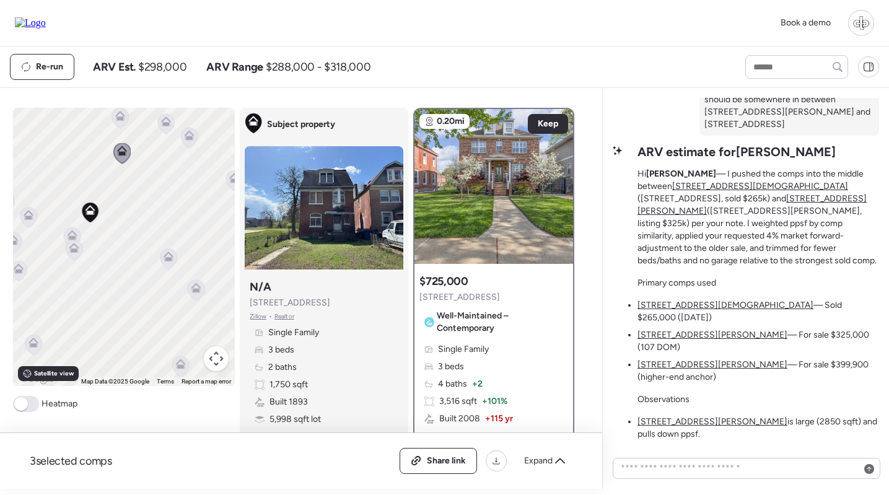
click at [166, 258] on icon at bounding box center [168, 259] width 8 height 4
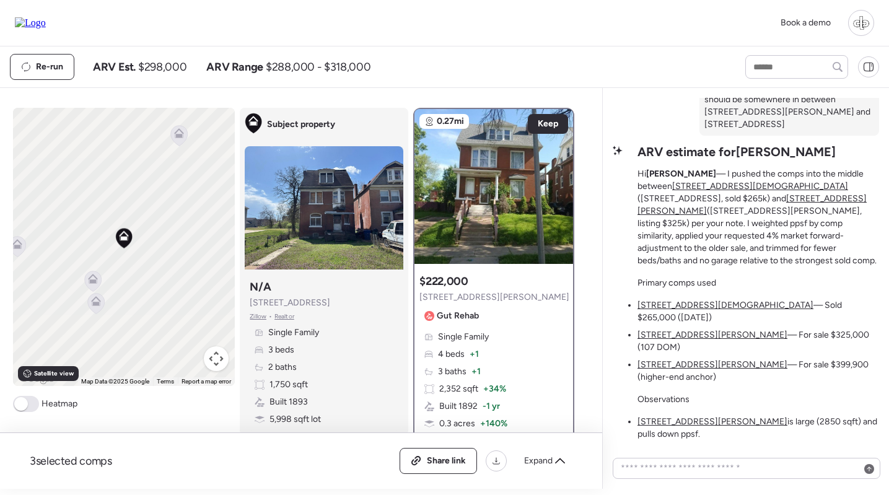
click at [180, 134] on icon at bounding box center [179, 136] width 8 height 4
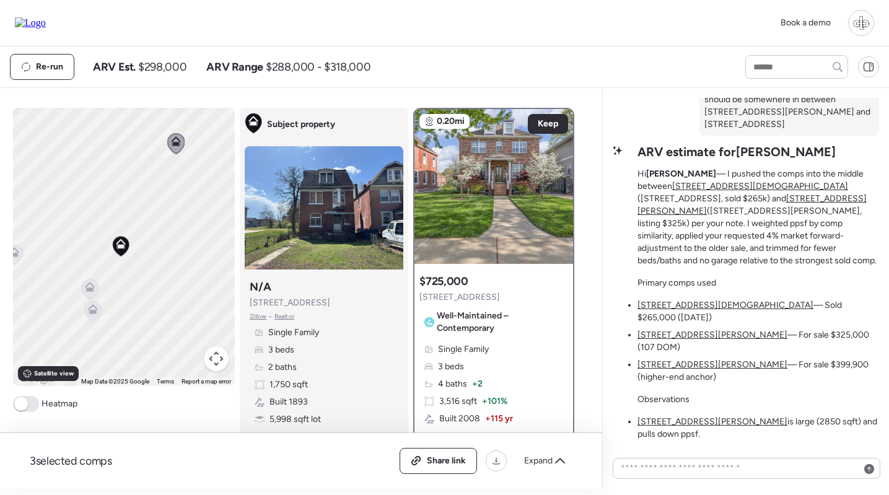
drag, startPoint x: 192, startPoint y: 180, endPoint x: 164, endPoint y: 253, distance: 79.0
click at [164, 253] on div "To navigate, press the arrow keys. To activate drag with keyboard, press Alt + …" at bounding box center [124, 247] width 222 height 278
click at [146, 156] on icon at bounding box center [146, 152] width 17 height 20
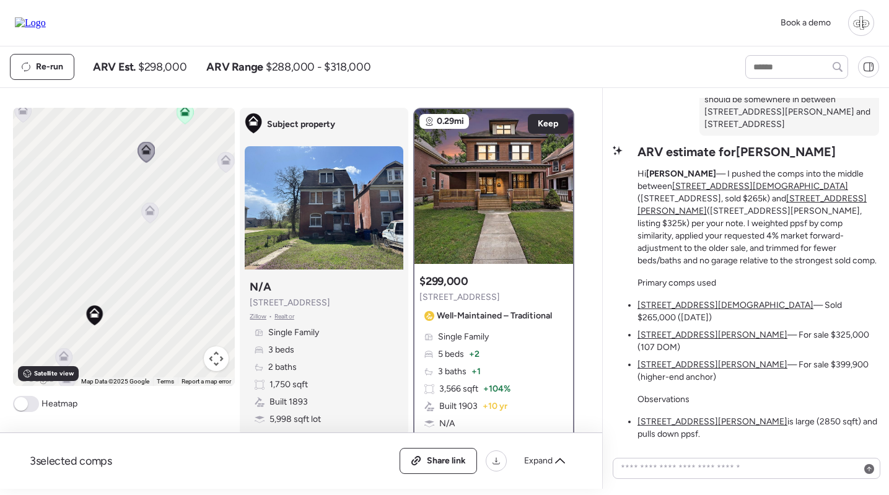
click at [229, 158] on icon at bounding box center [226, 160] width 10 height 10
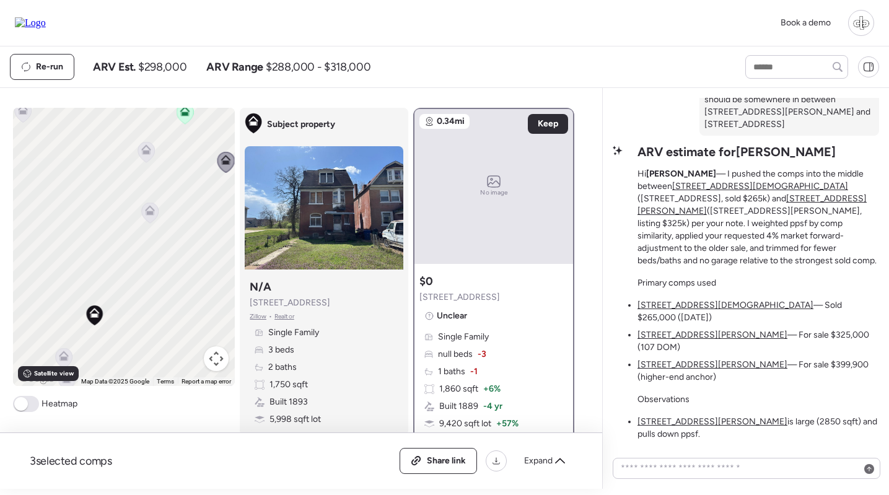
click at [146, 155] on icon at bounding box center [146, 152] width 17 height 20
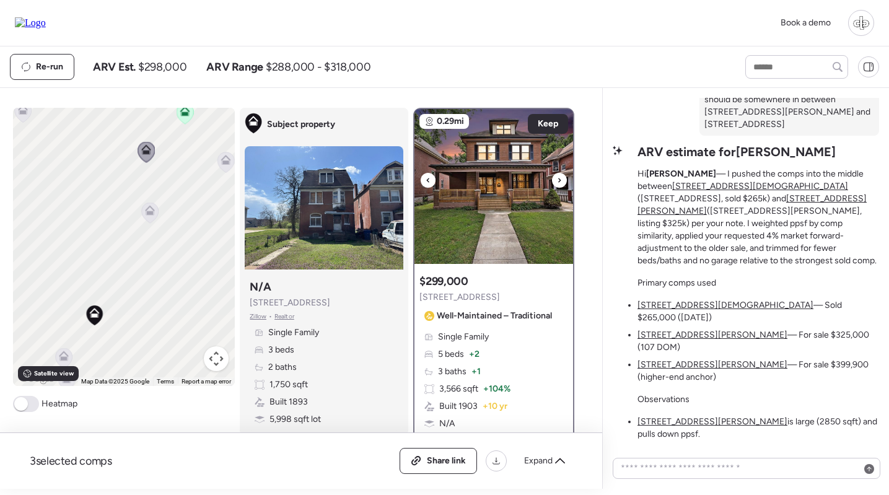
click at [499, 193] on img at bounding box center [493, 186] width 159 height 155
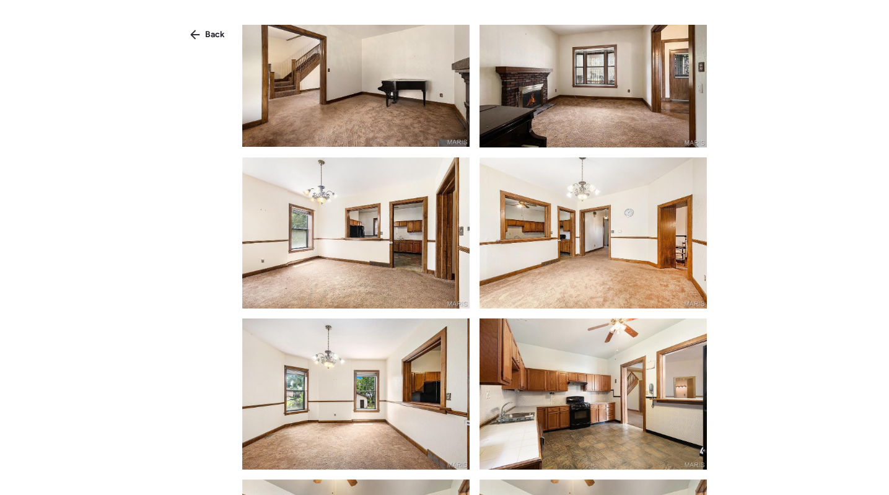
scroll to position [1244, 0]
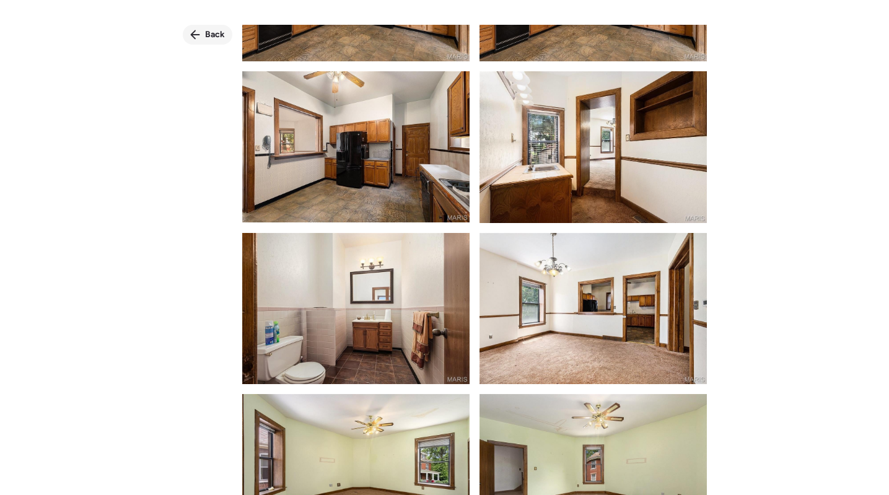
click at [207, 28] on span "Back" at bounding box center [215, 34] width 20 height 12
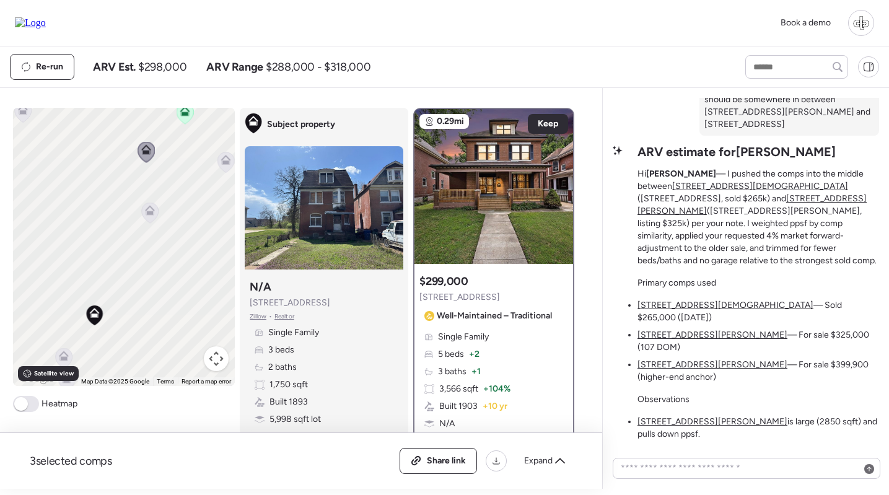
click at [152, 214] on icon at bounding box center [150, 213] width 8 height 4
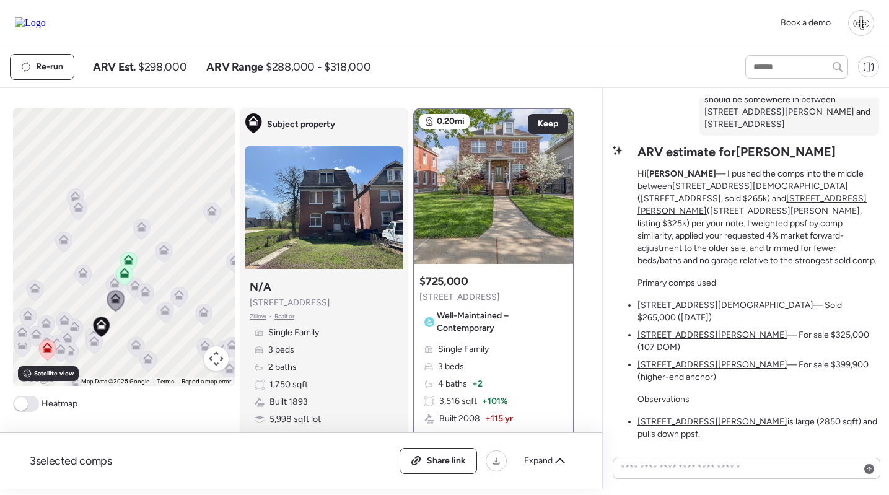
click at [126, 276] on icon at bounding box center [124, 275] width 8 height 4
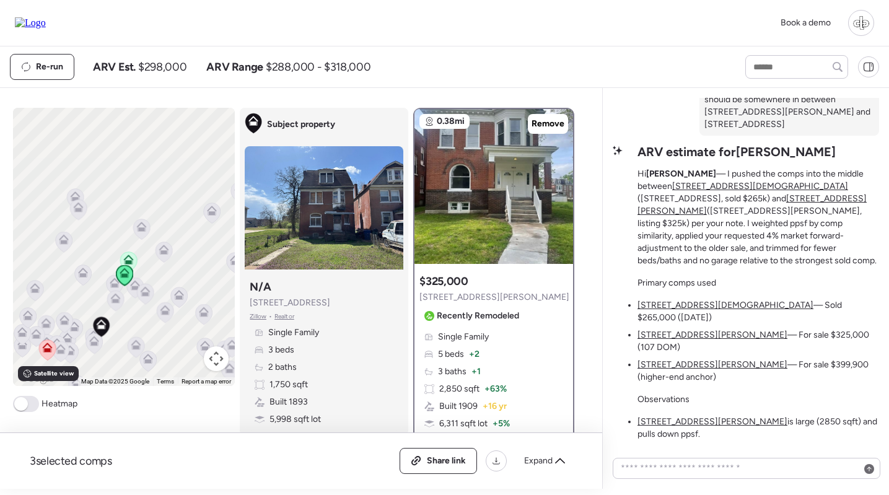
click at [127, 258] on icon at bounding box center [128, 258] width 9 height 6
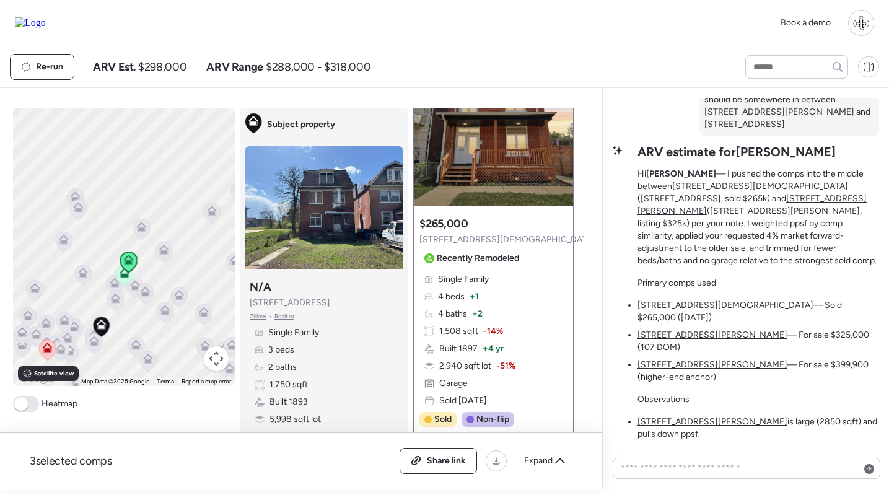
scroll to position [7, 0]
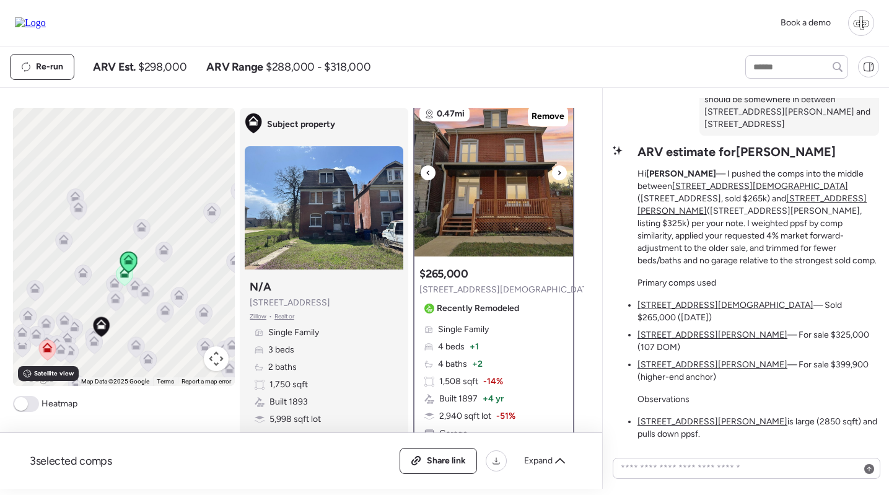
click at [488, 225] on img at bounding box center [493, 179] width 159 height 155
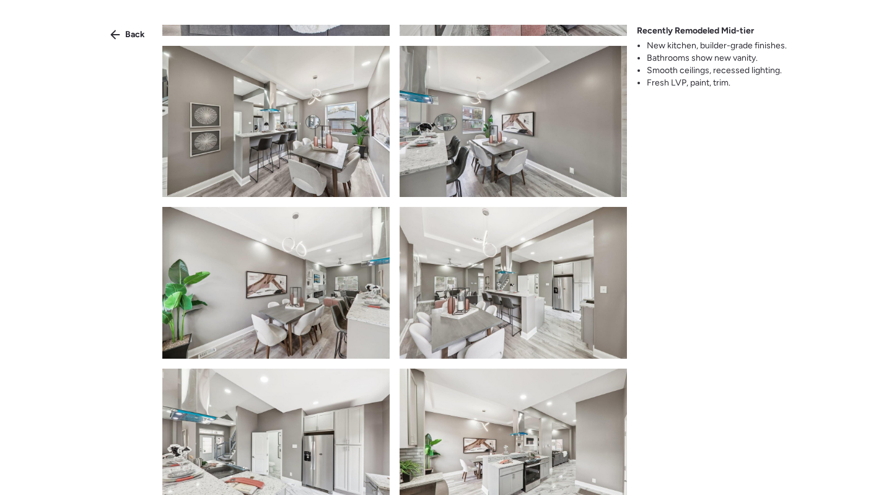
scroll to position [614, 0]
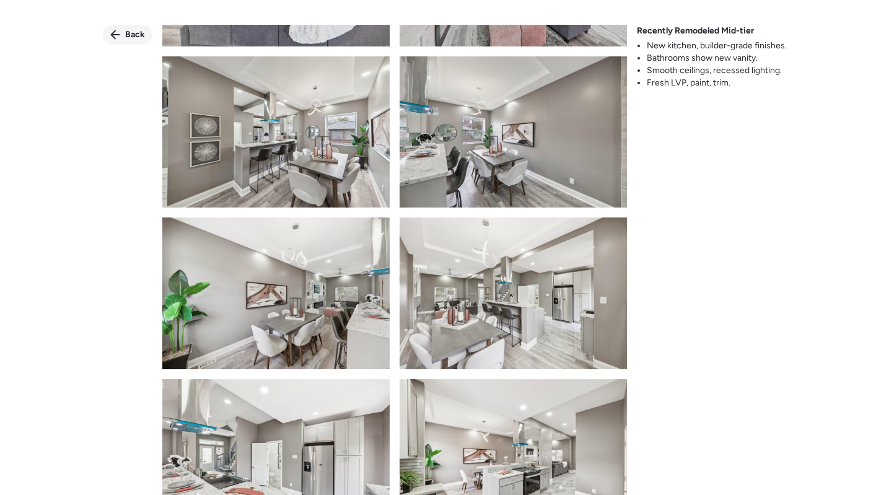
click at [135, 35] on span "Back" at bounding box center [135, 34] width 20 height 12
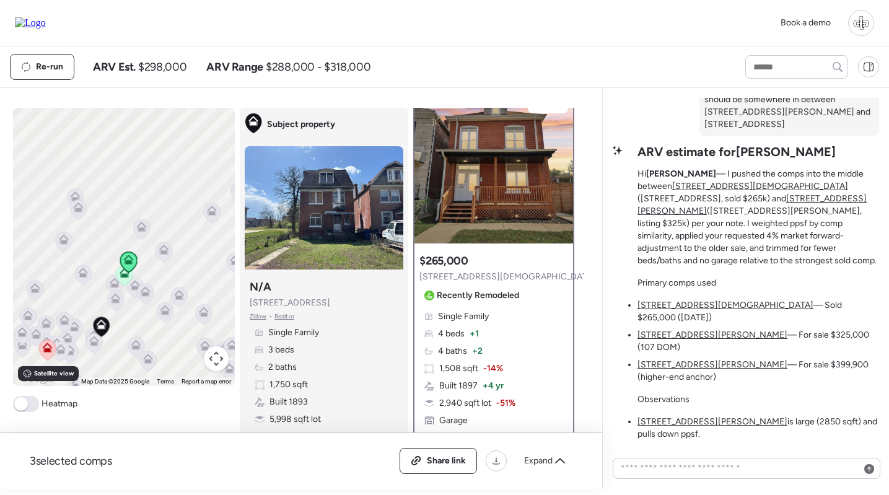
scroll to position [20, 0]
click at [487, 211] on img at bounding box center [493, 166] width 159 height 155
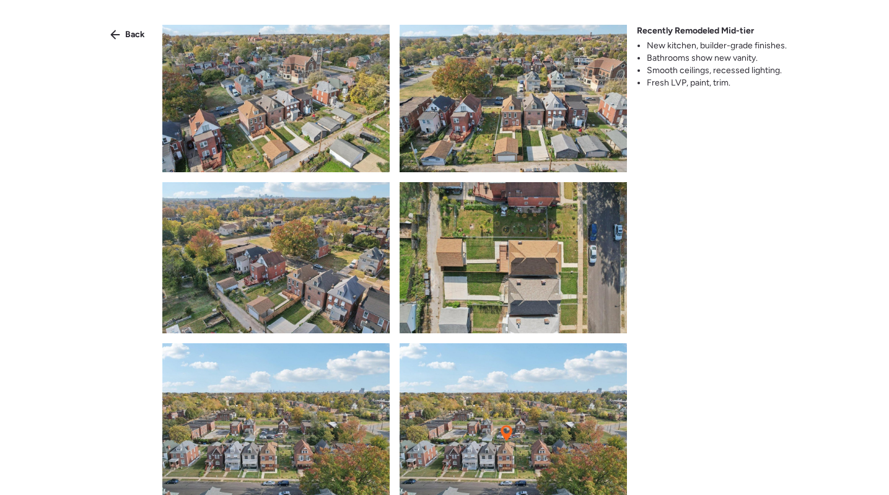
scroll to position [4682, 0]
click at [315, 308] on img at bounding box center [275, 257] width 227 height 151
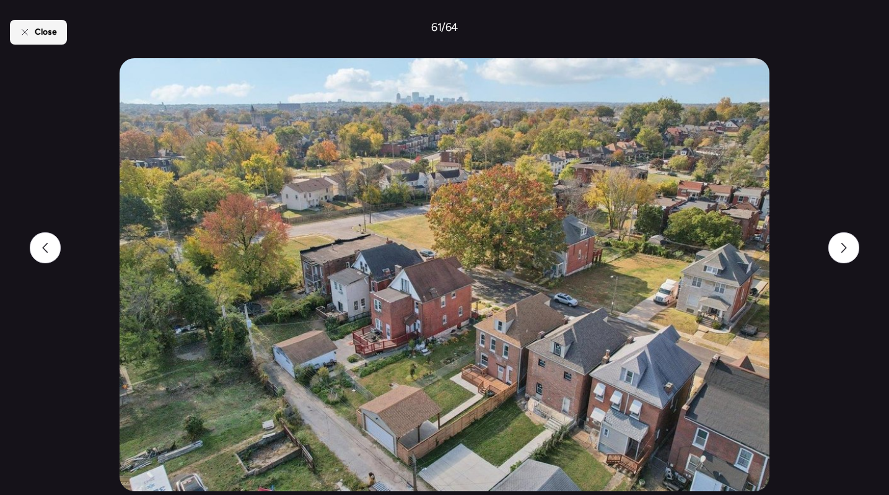
click at [27, 30] on icon at bounding box center [25, 32] width 10 height 10
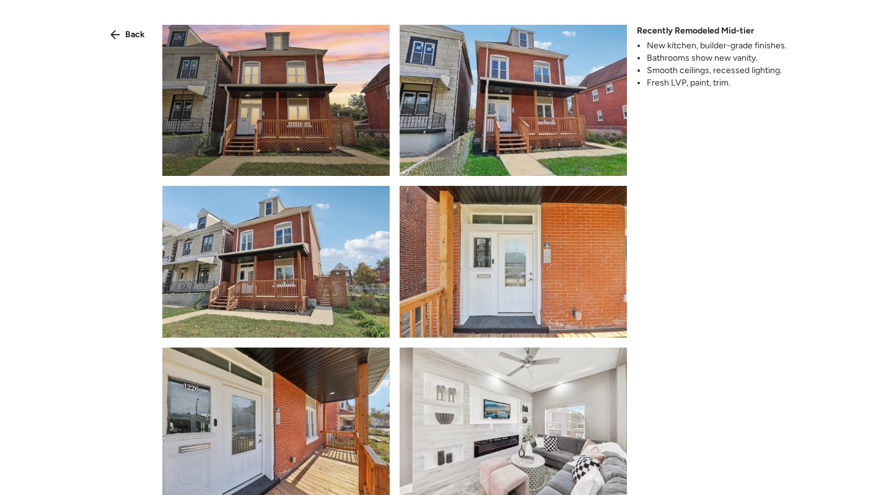
click at [536, 123] on img at bounding box center [512, 100] width 227 height 151
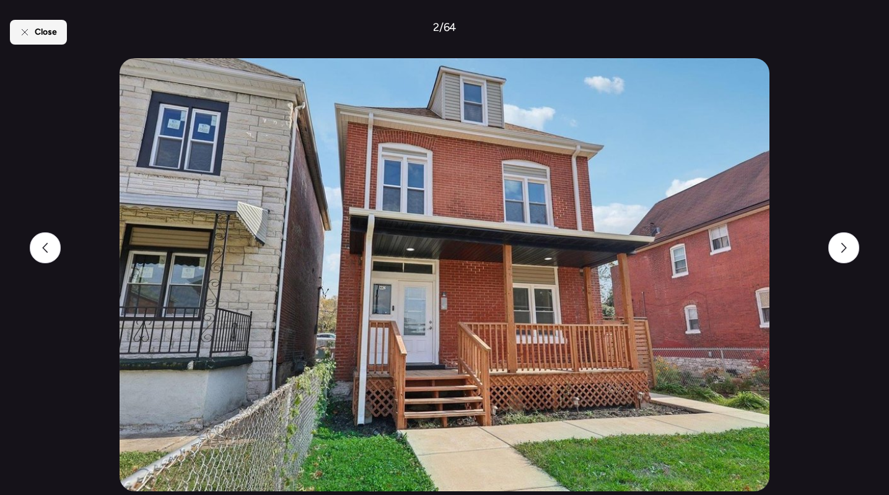
click at [39, 28] on span "Close" at bounding box center [46, 32] width 22 height 12
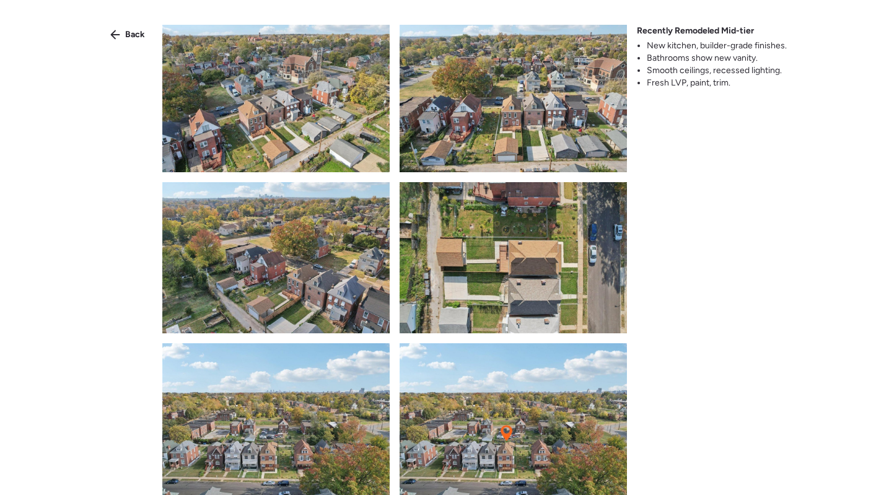
click at [484, 302] on img at bounding box center [512, 257] width 227 height 151
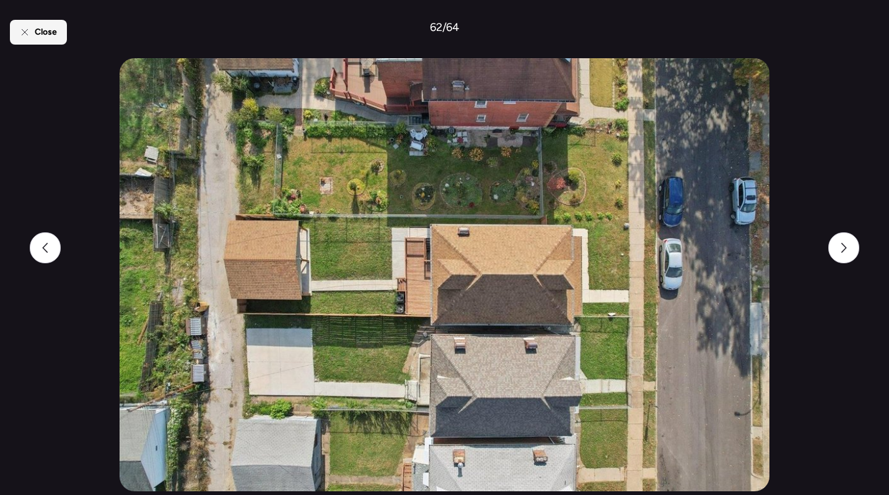
click at [57, 35] on div "Close" at bounding box center [38, 32] width 57 height 25
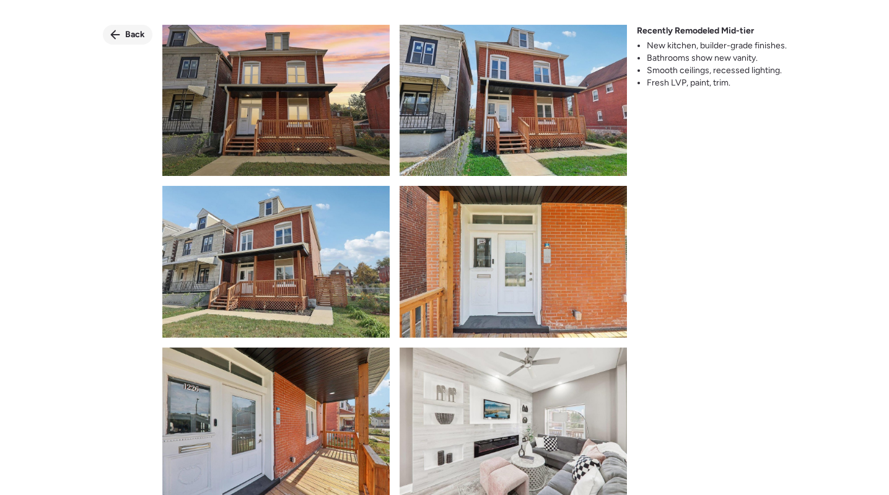
click at [125, 38] on span "Back" at bounding box center [135, 34] width 20 height 12
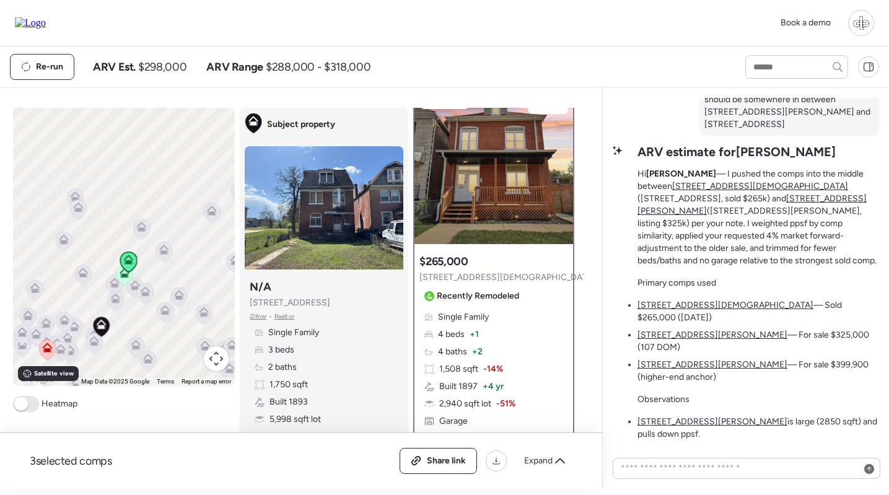
click at [491, 339] on div "Single Family 4 beds + 1 4 baths + 2 1,508 sqft -14% Built 1897 + 4 yr 2,940 sq…" at bounding box center [493, 378] width 149 height 134
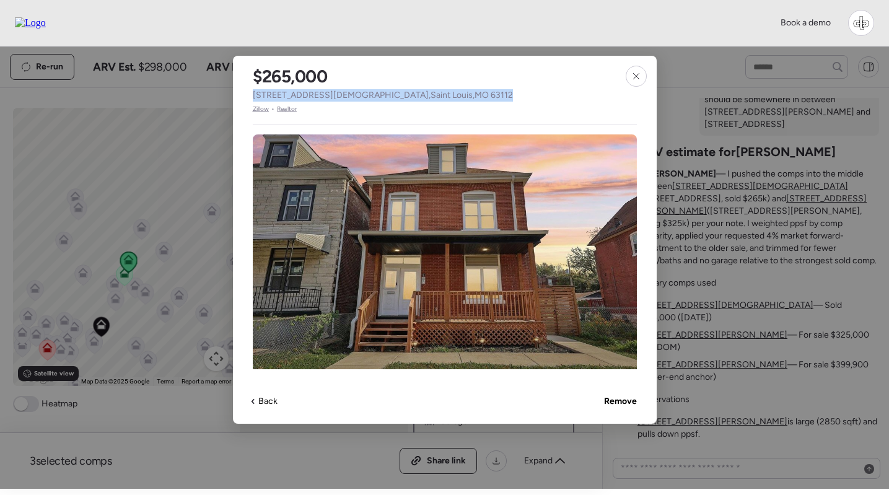
drag, startPoint x: 252, startPoint y: 96, endPoint x: 400, endPoint y: 96, distance: 148.0
click at [400, 96] on div "$265,000 1226 Temple Pl , Saint Louis , MO 63112 Zillow • Realtor" at bounding box center [383, 85] width 300 height 58
copy span "1226 Temple Pl , Saint Louis , MO 63112"
click at [635, 77] on icon at bounding box center [636, 76] width 6 height 6
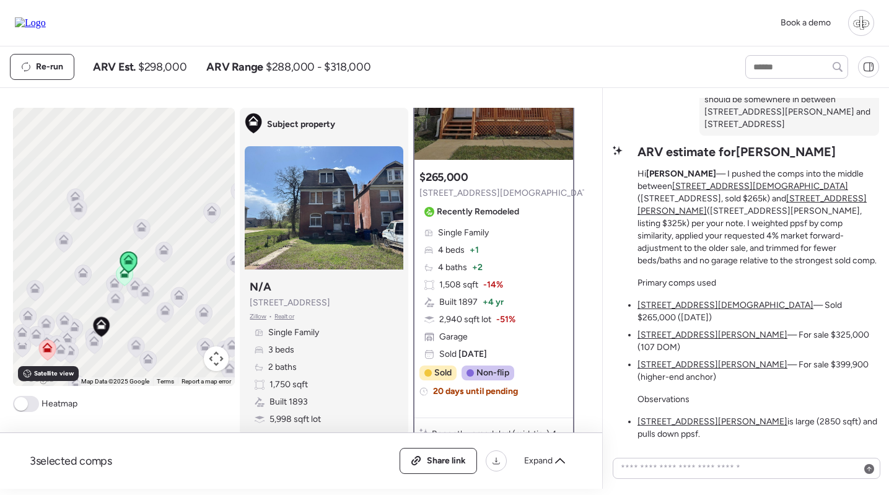
scroll to position [105, 0]
click at [72, 370] on span "Satellite view" at bounding box center [54, 374] width 40 height 10
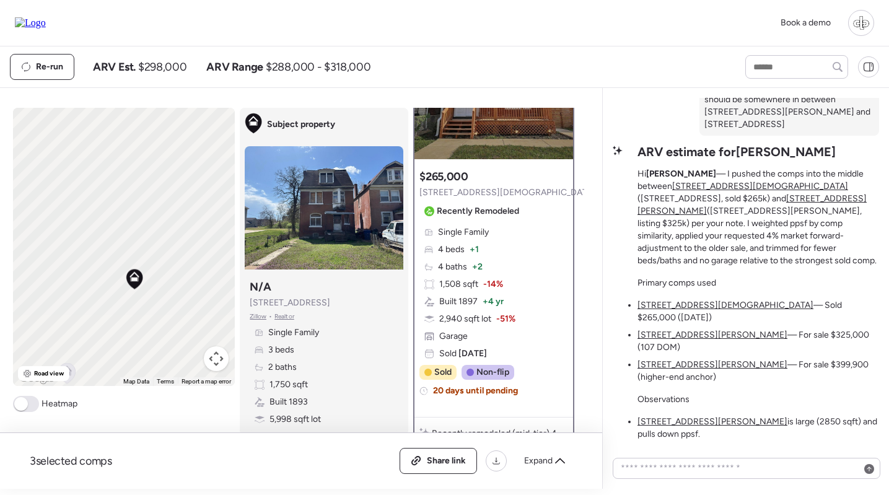
drag, startPoint x: 149, startPoint y: 318, endPoint x: 119, endPoint y: 273, distance: 53.6
click at [118, 274] on div "To navigate, press the arrow keys. To activate drag with keyboard, press Alt + …" at bounding box center [124, 247] width 222 height 278
drag, startPoint x: 197, startPoint y: 299, endPoint x: 139, endPoint y: 323, distance: 62.8
click at [139, 323] on div "To navigate, press the arrow keys. To activate drag with keyboard, press Alt + …" at bounding box center [124, 247] width 222 height 278
drag, startPoint x: 126, startPoint y: 242, endPoint x: 126, endPoint y: 214, distance: 27.3
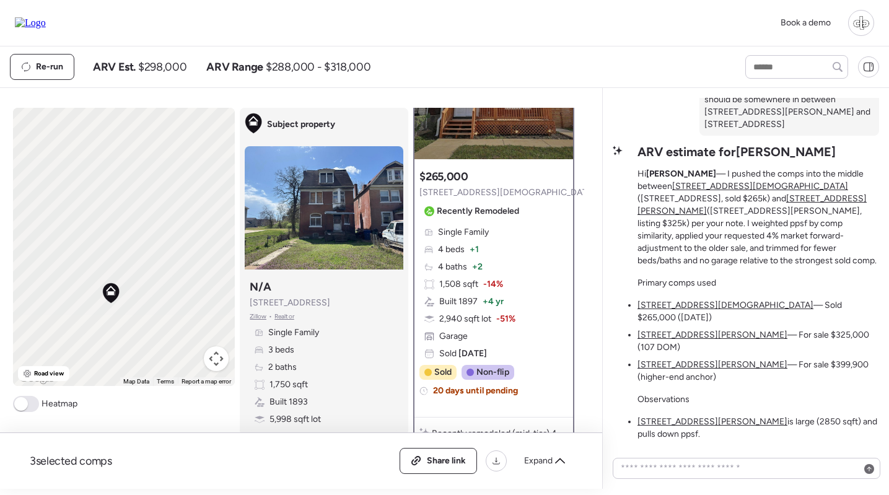
click at [126, 214] on div "To navigate, press the arrow keys. To activate drag with keyboard, press Alt + …" at bounding box center [124, 247] width 222 height 278
drag, startPoint x: 128, startPoint y: 289, endPoint x: 192, endPoint y: 182, distance: 124.5
click at [193, 183] on div "To navigate, press the arrow keys. To activate drag with keyboard, press Alt + …" at bounding box center [124, 247] width 222 height 278
click at [325, 211] on img at bounding box center [324, 207] width 159 height 123
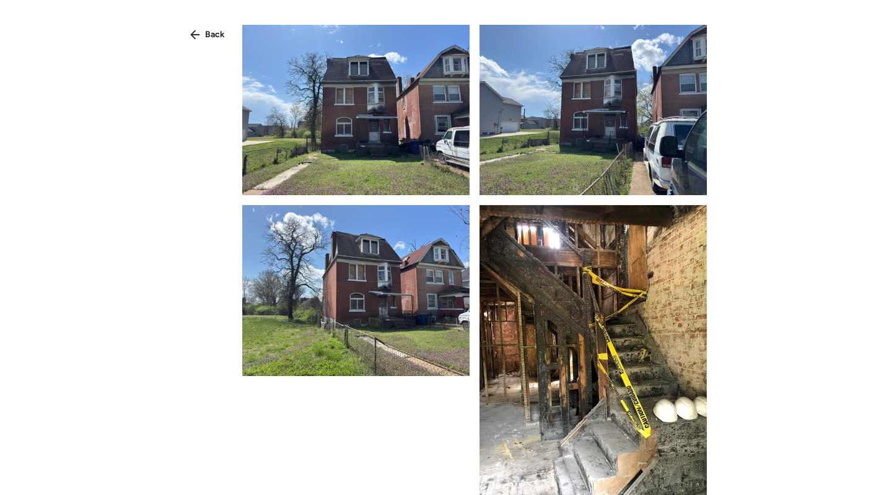
click at [426, 120] on img at bounding box center [355, 110] width 227 height 170
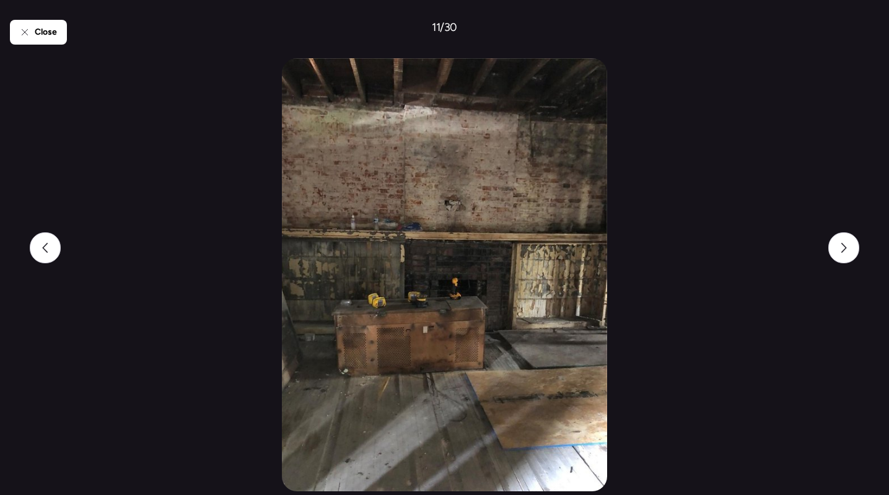
click at [35, 52] on div "Close 11 / 30" at bounding box center [444, 247] width 869 height 495
click at [22, 28] on icon at bounding box center [25, 32] width 10 height 10
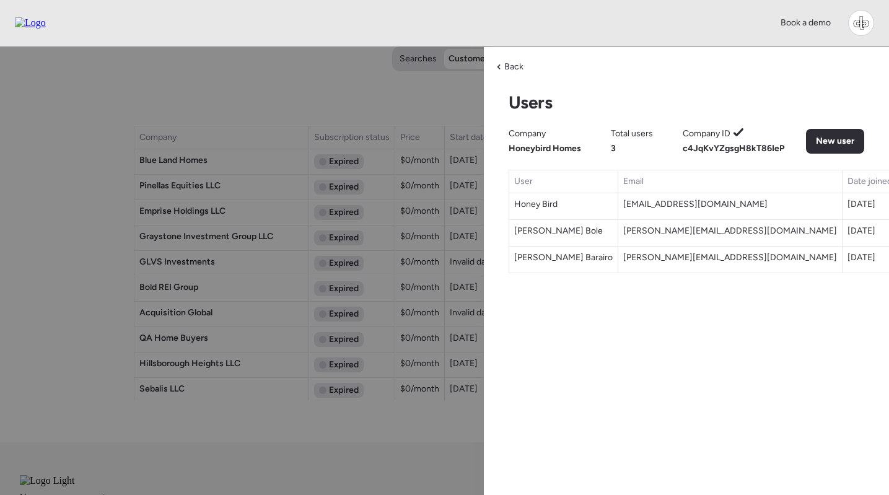
scroll to position [1193, 0]
click at [513, 59] on div "Back" at bounding box center [510, 67] width 42 height 20
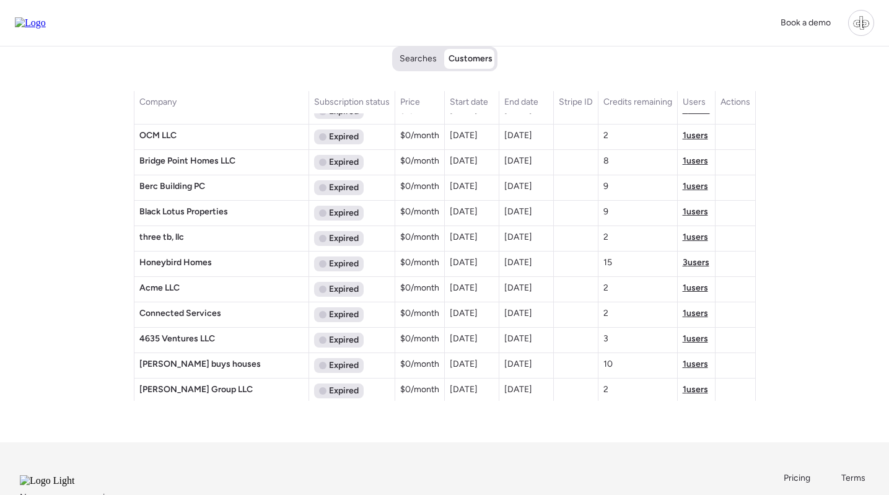
scroll to position [0, 0]
click at [860, 27] on div at bounding box center [861, 23] width 26 height 26
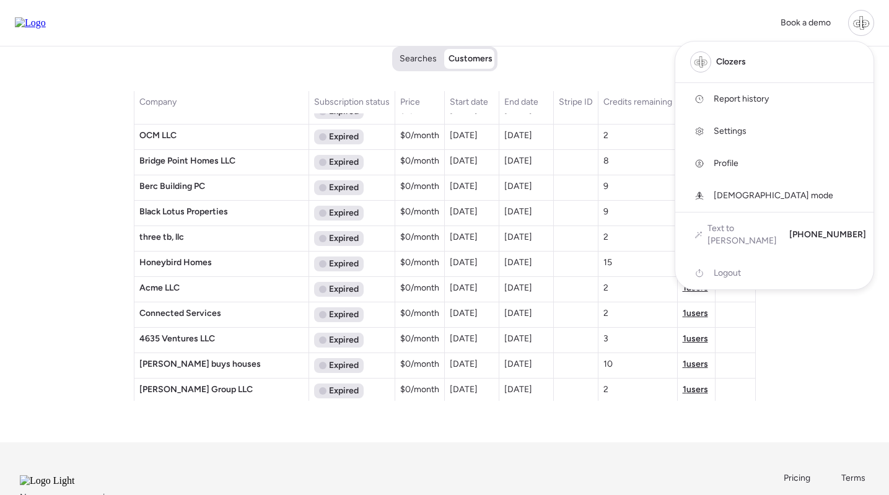
click at [729, 99] on span "Report history" at bounding box center [741, 99] width 55 height 12
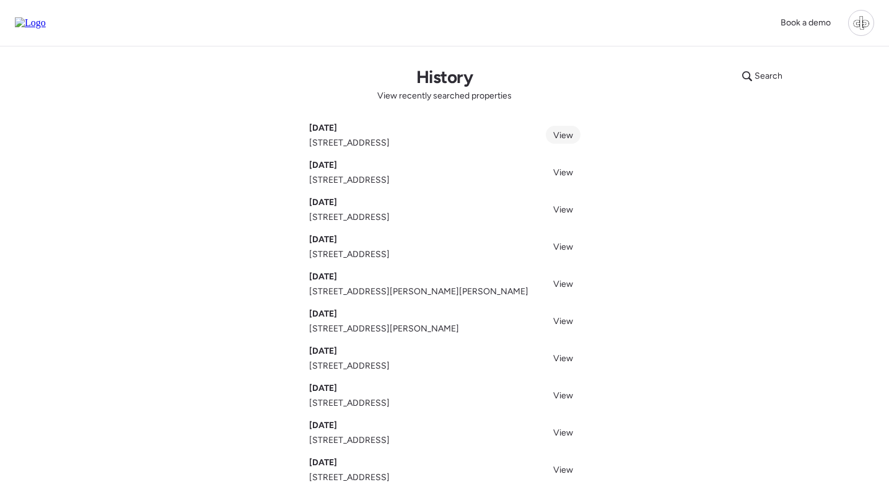
click at [558, 133] on span "View" at bounding box center [563, 135] width 20 height 11
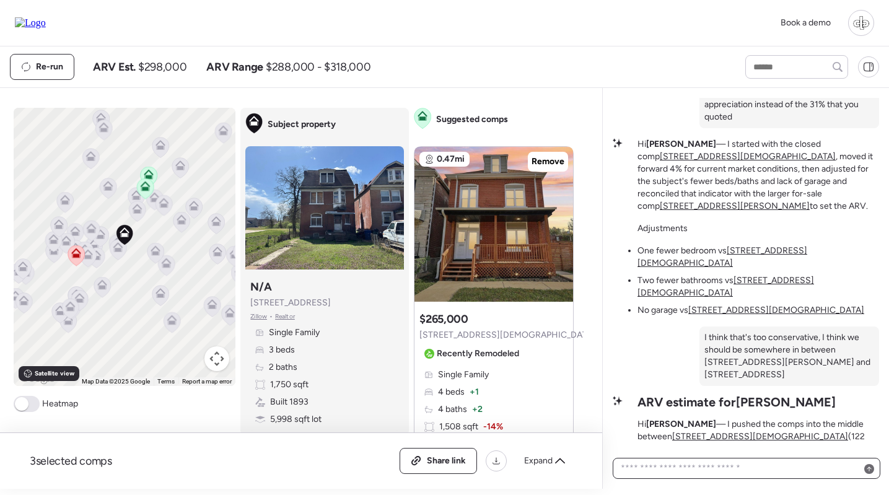
click at [731, 471] on textarea at bounding box center [746, 468] width 256 height 17
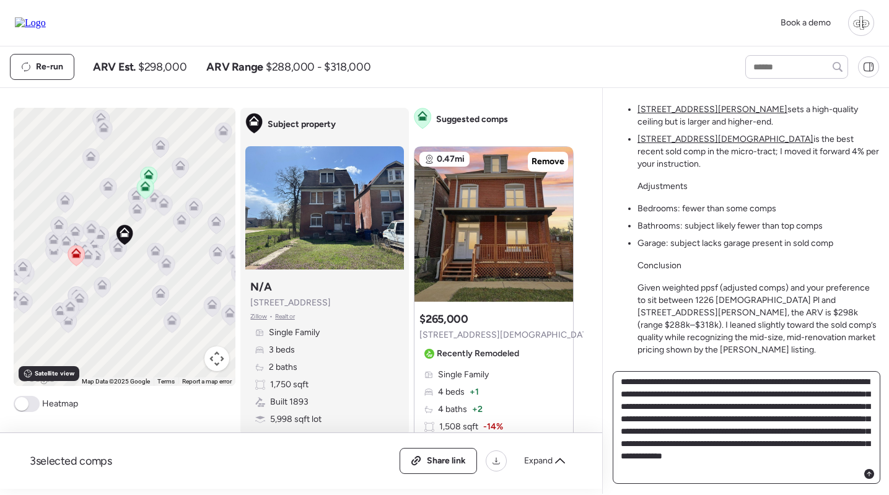
type textarea "**********"
